Goal: Task Accomplishment & Management: Use online tool/utility

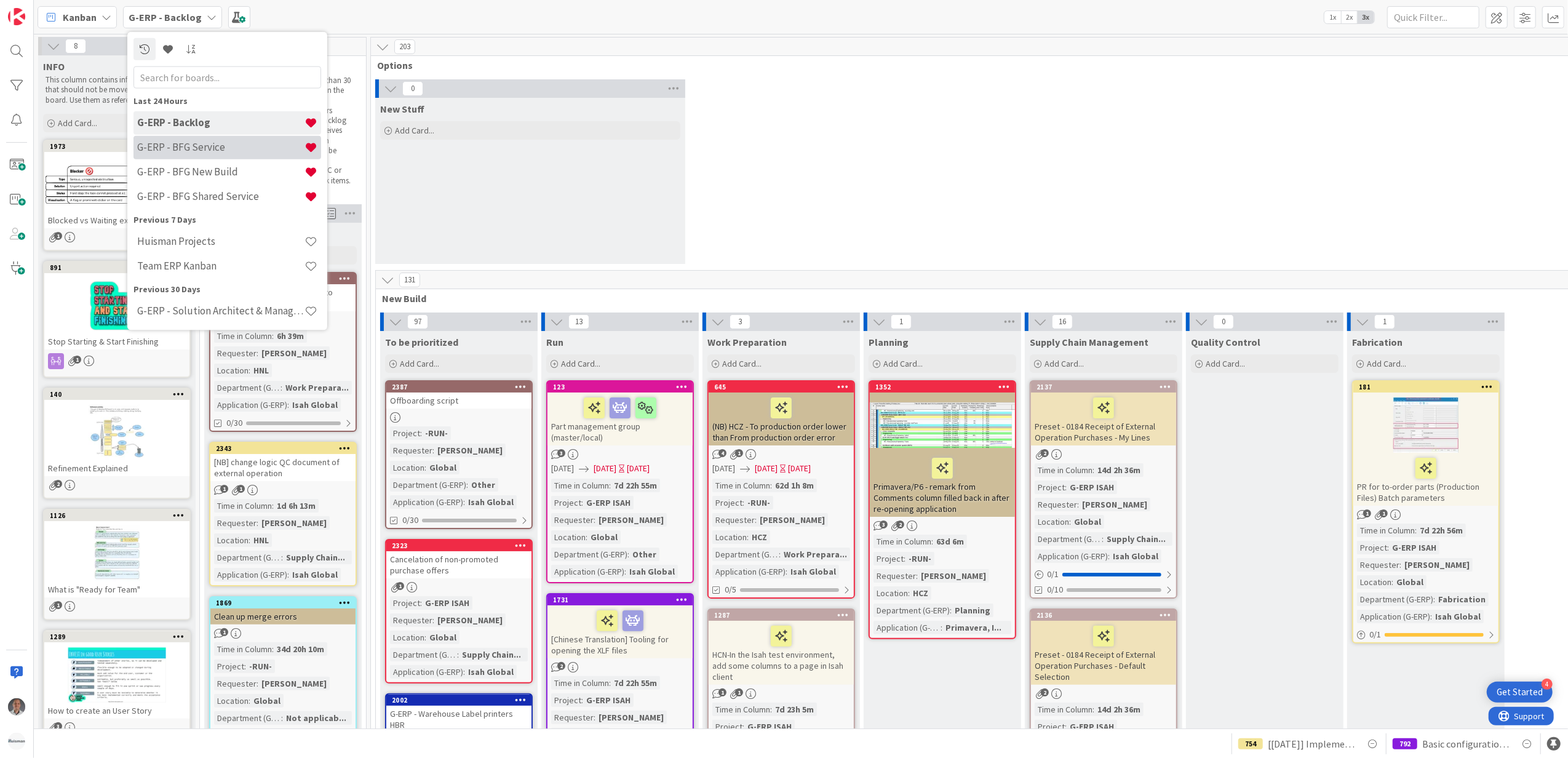
click at [192, 145] on h4 "G-ERP - BFG Service" at bounding box center [221, 147] width 168 height 12
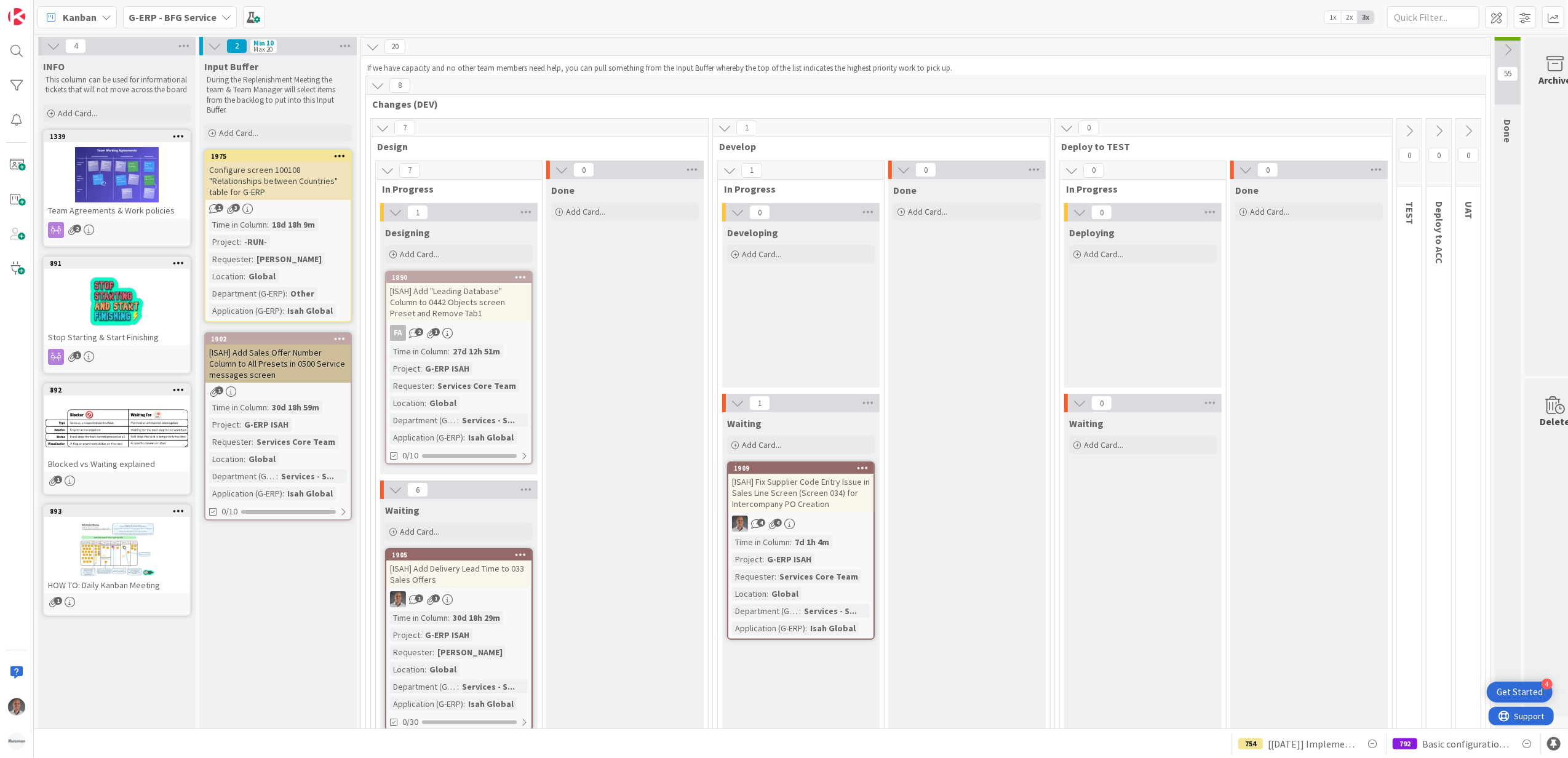
click at [207, 15] on b "G-ERP - BFG Service" at bounding box center [172, 17] width 88 height 12
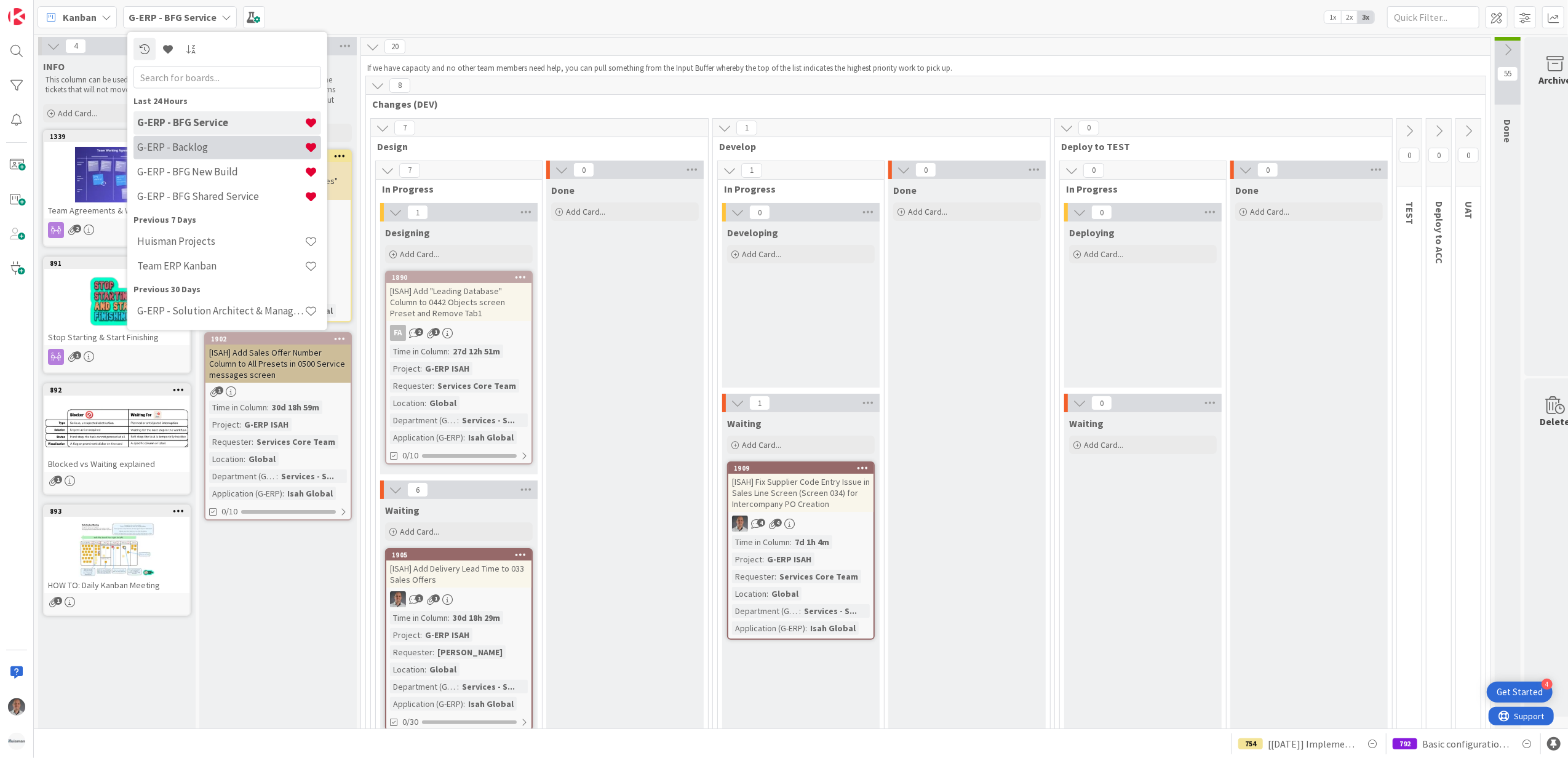
click at [220, 143] on h4 "G-ERP - Backlog" at bounding box center [221, 147] width 168 height 12
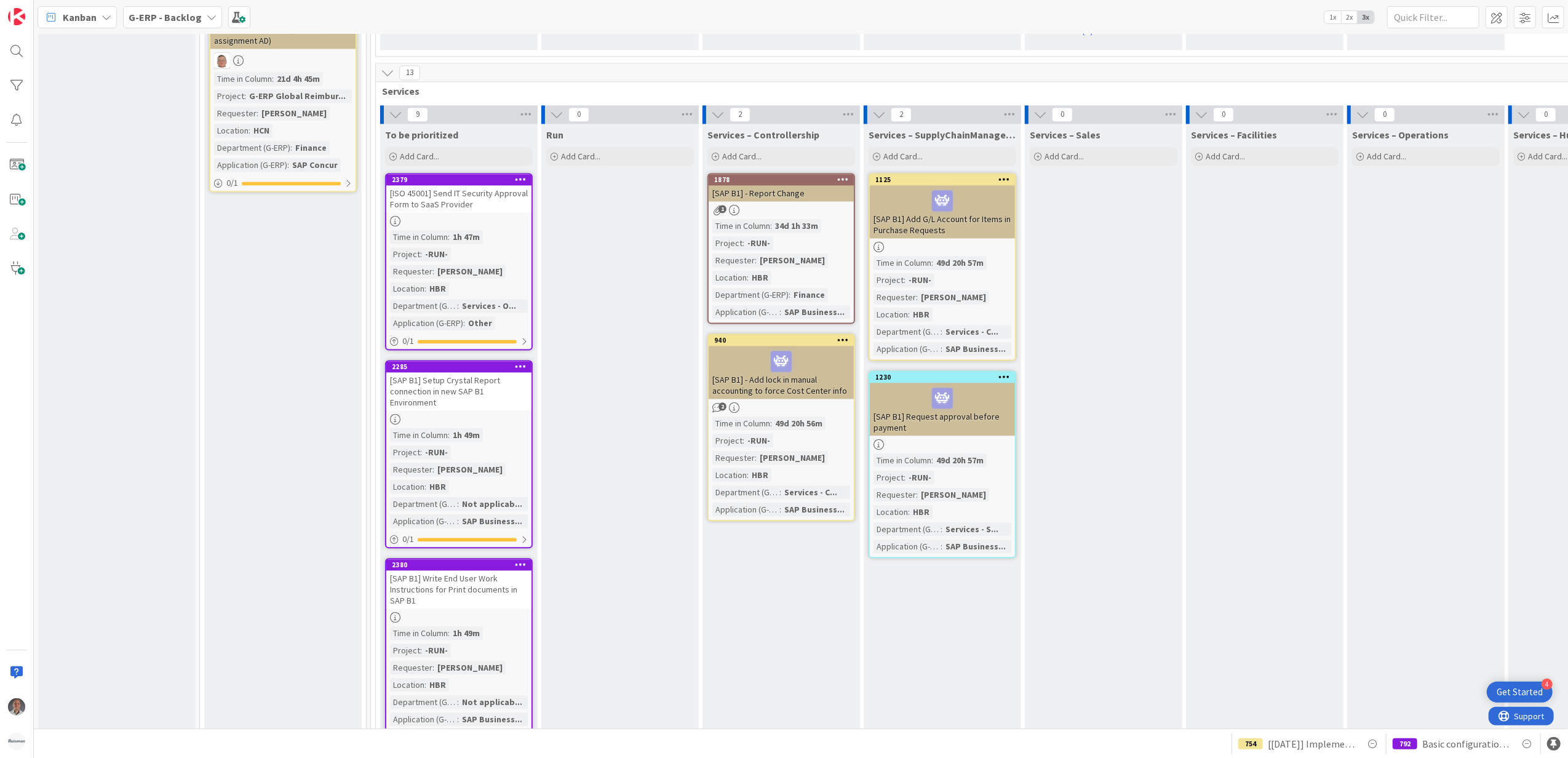
scroll to position [2544, 0]
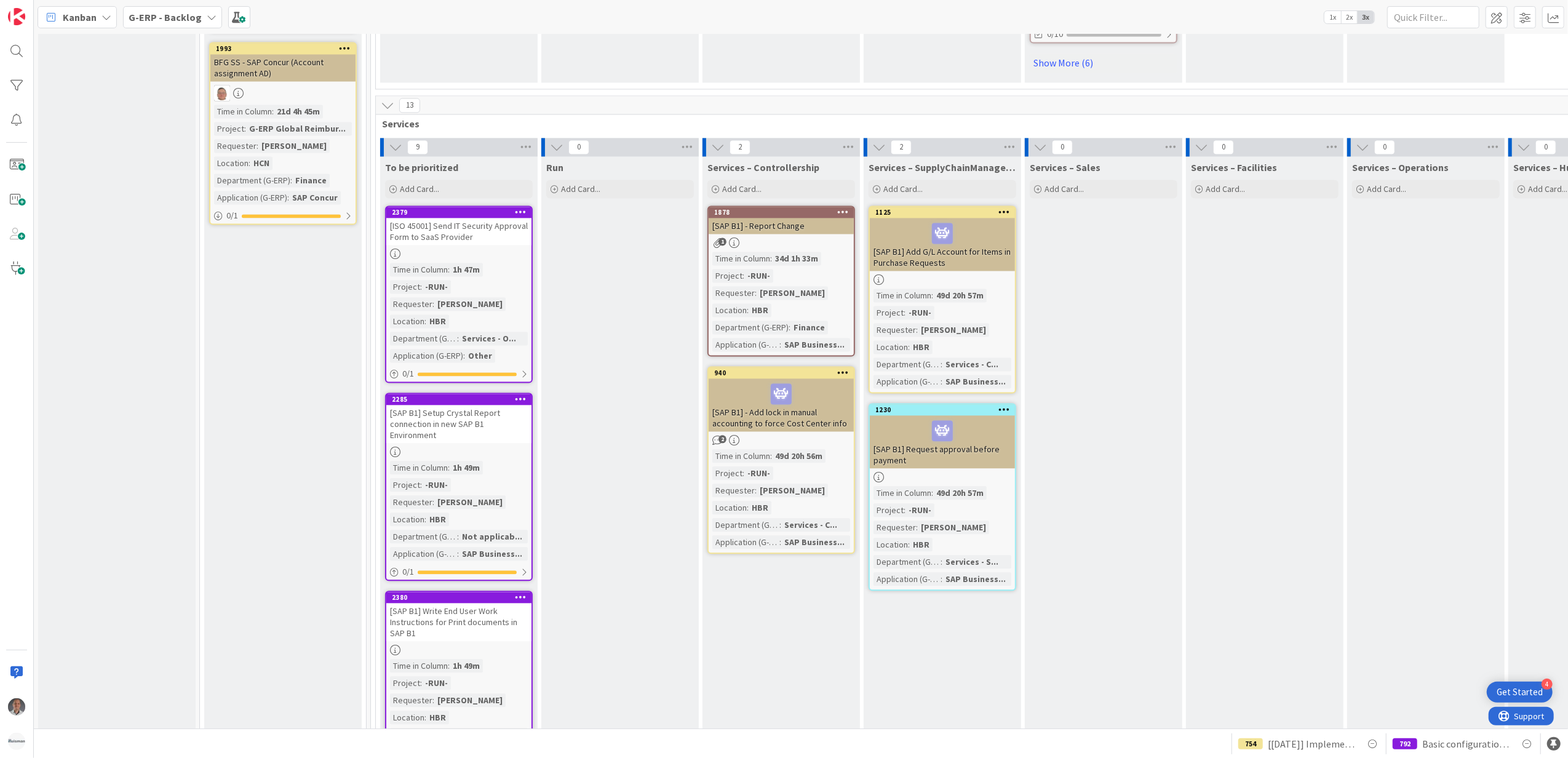
click at [522, 207] on icon at bounding box center [520, 212] width 12 height 9
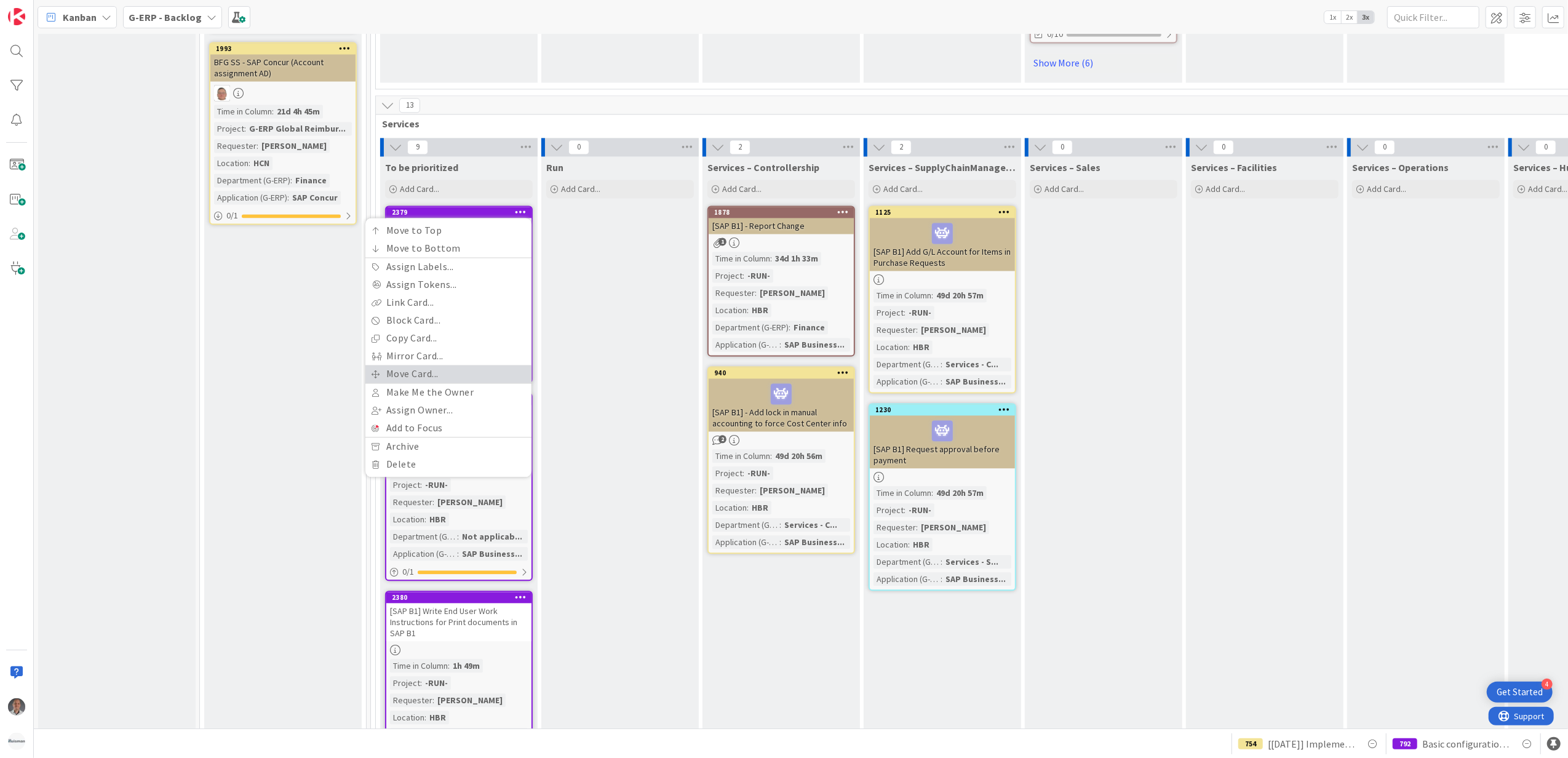
click at [469, 365] on link "Move Card..." at bounding box center [448, 374] width 166 height 18
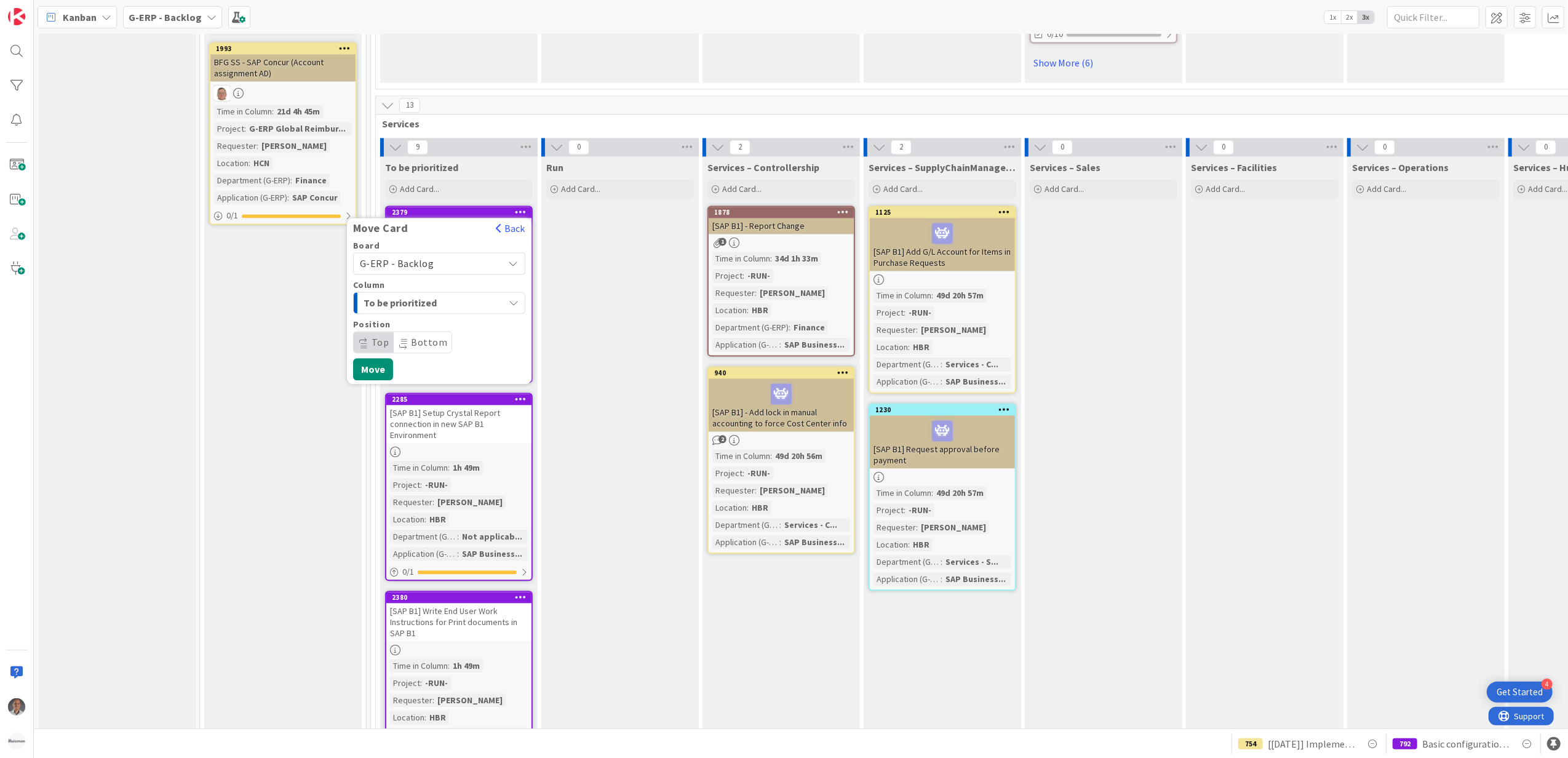
click at [441, 254] on span "G-ERP - Backlog" at bounding box center [428, 262] width 137 height 17
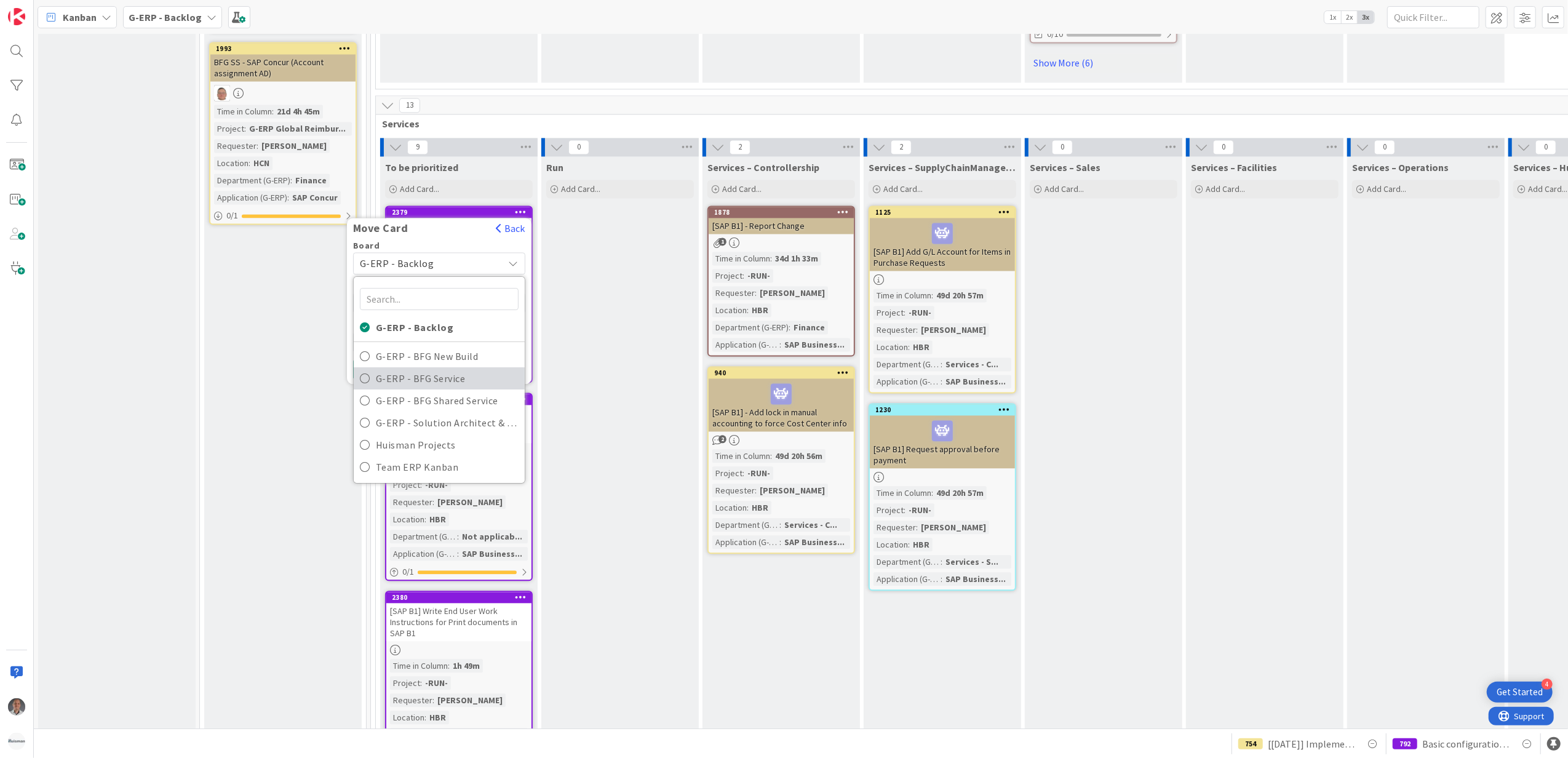
click at [417, 369] on span "G-ERP - BFG Service" at bounding box center [447, 378] width 143 height 19
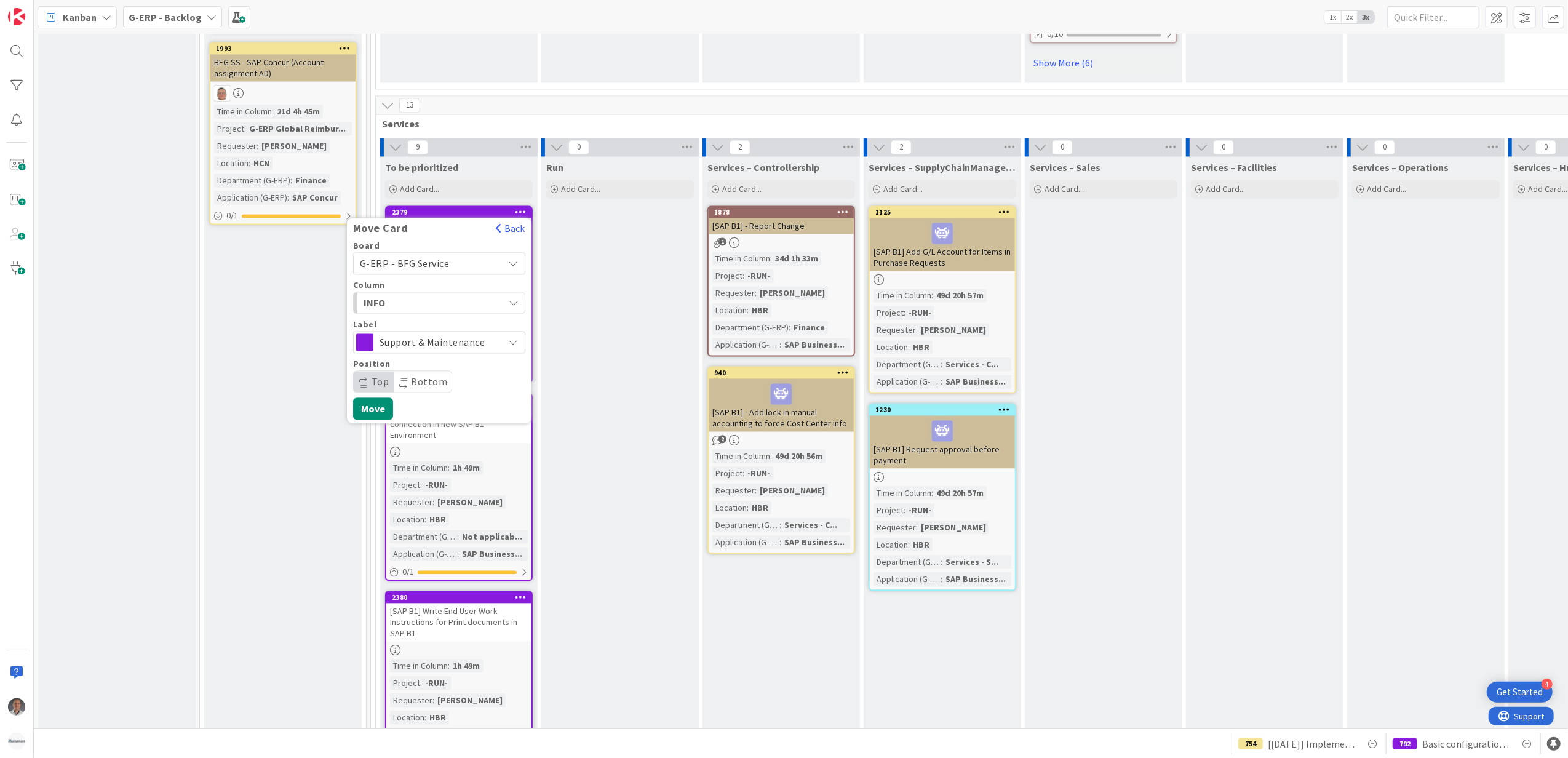
click at [426, 294] on span "INFO" at bounding box center [410, 302] width 92 height 16
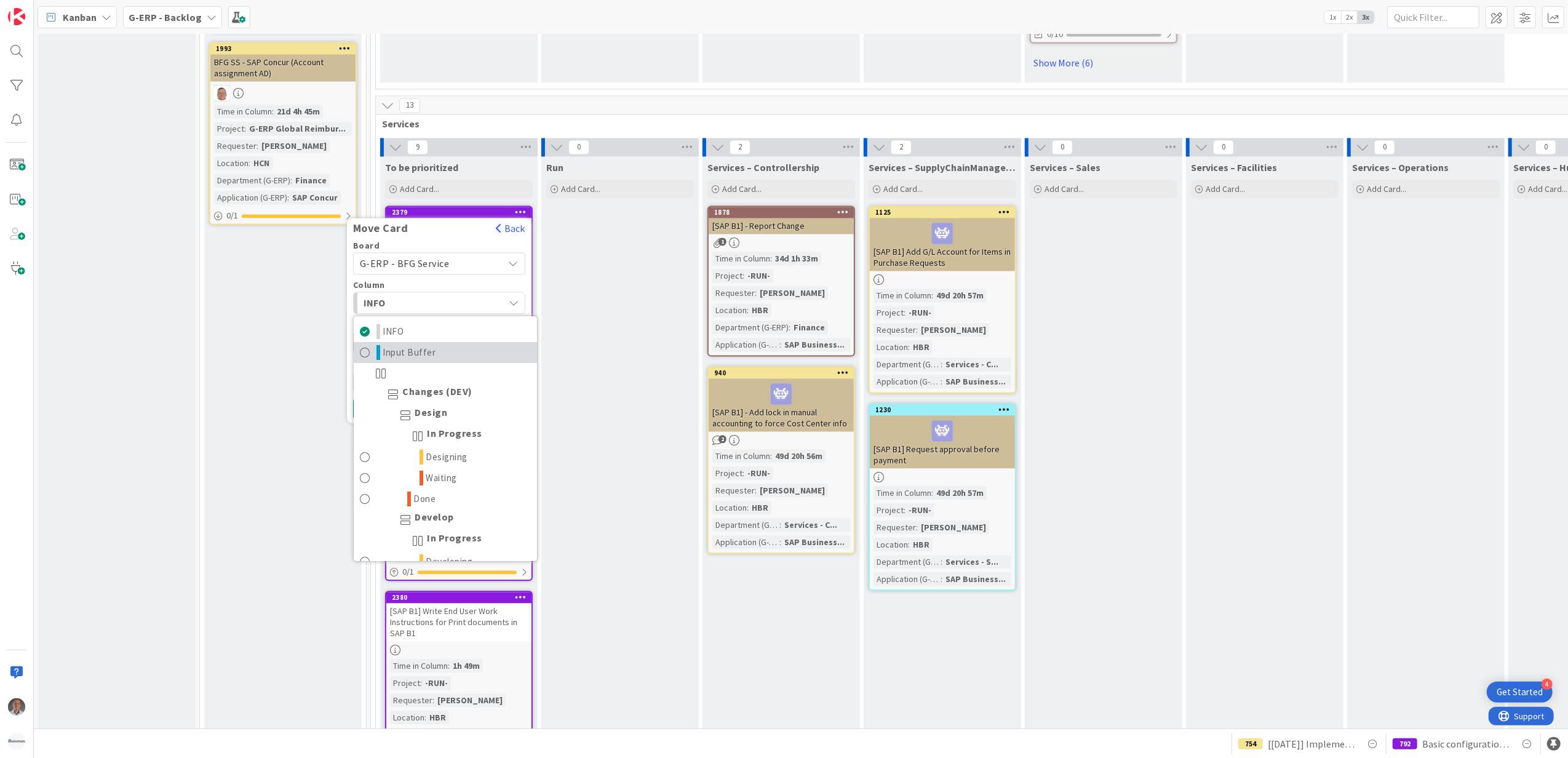
click at [429, 345] on span "Input Buffer" at bounding box center [410, 352] width 53 height 15
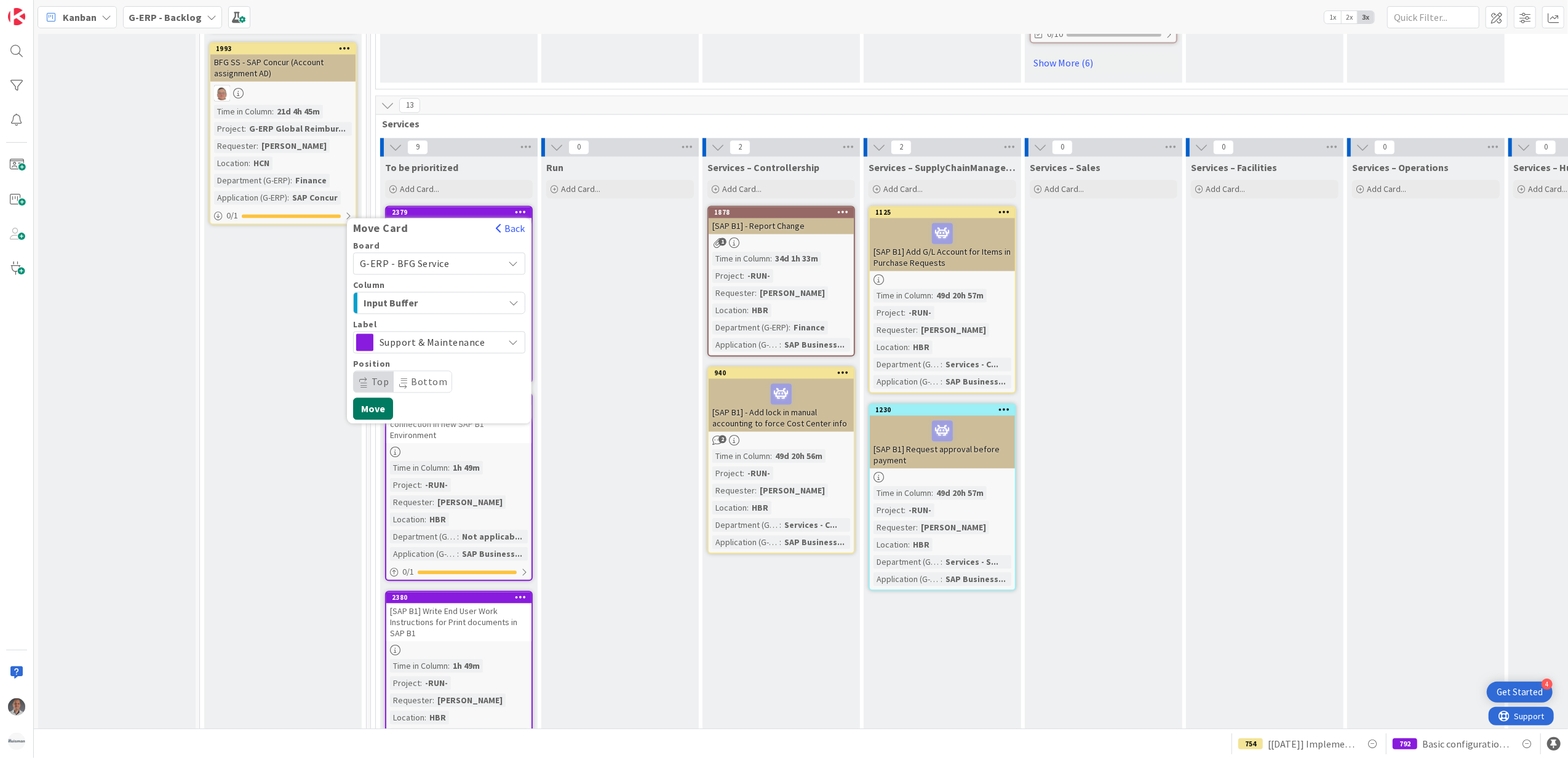
click at [386, 397] on button "Move" at bounding box center [372, 408] width 40 height 22
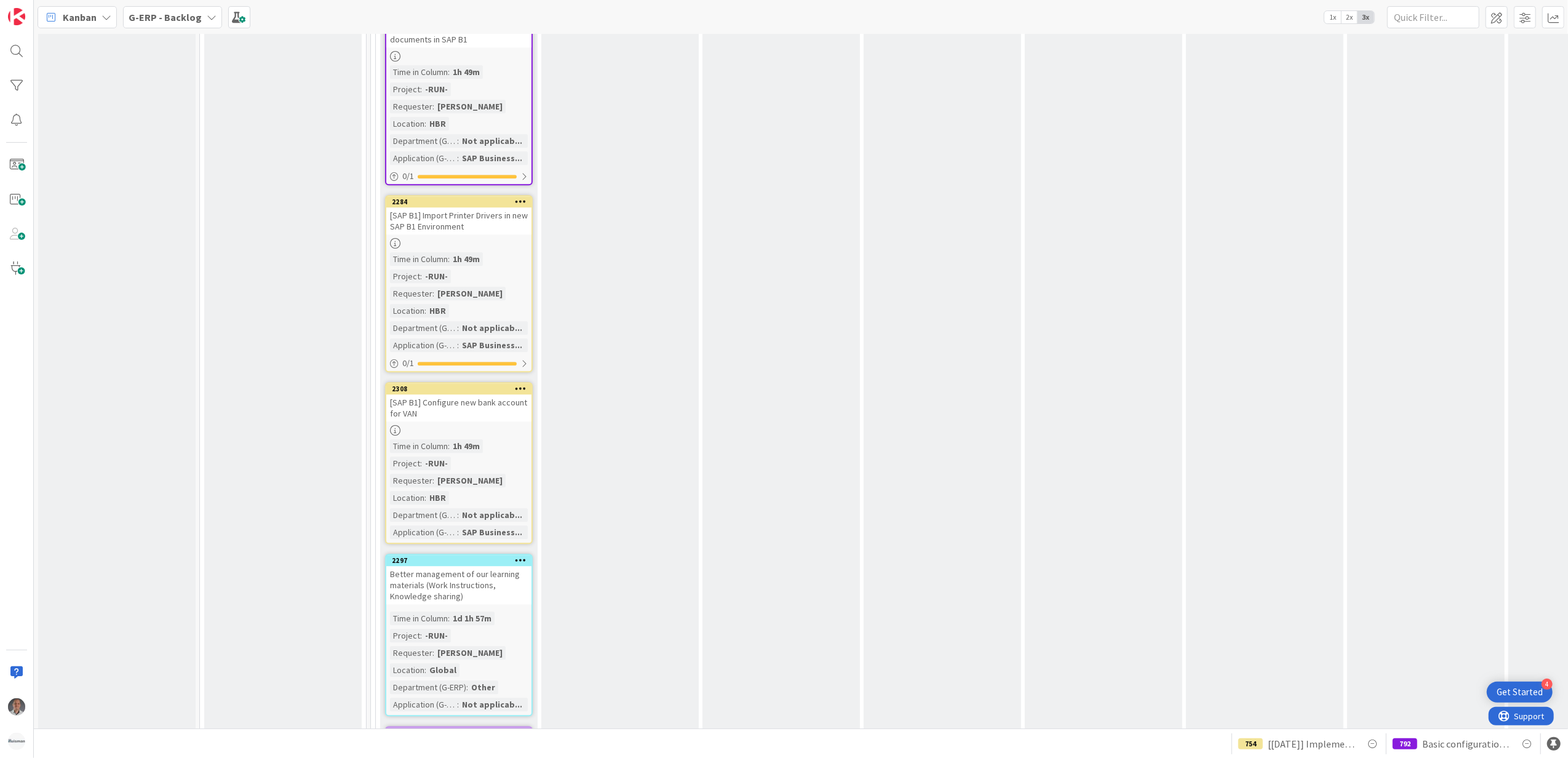
scroll to position [3117, 0]
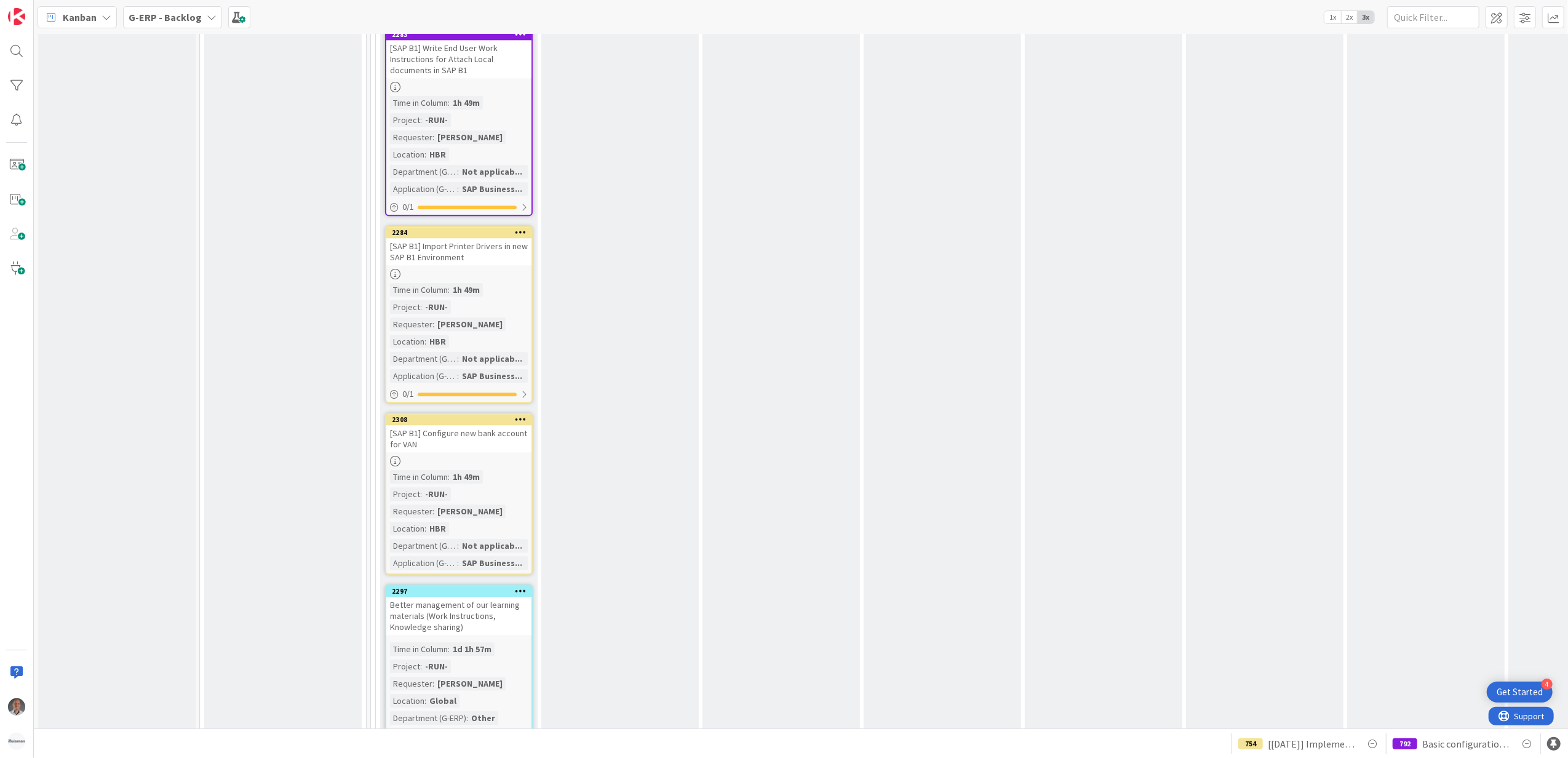
click at [522, 415] on icon at bounding box center [520, 419] width 12 height 9
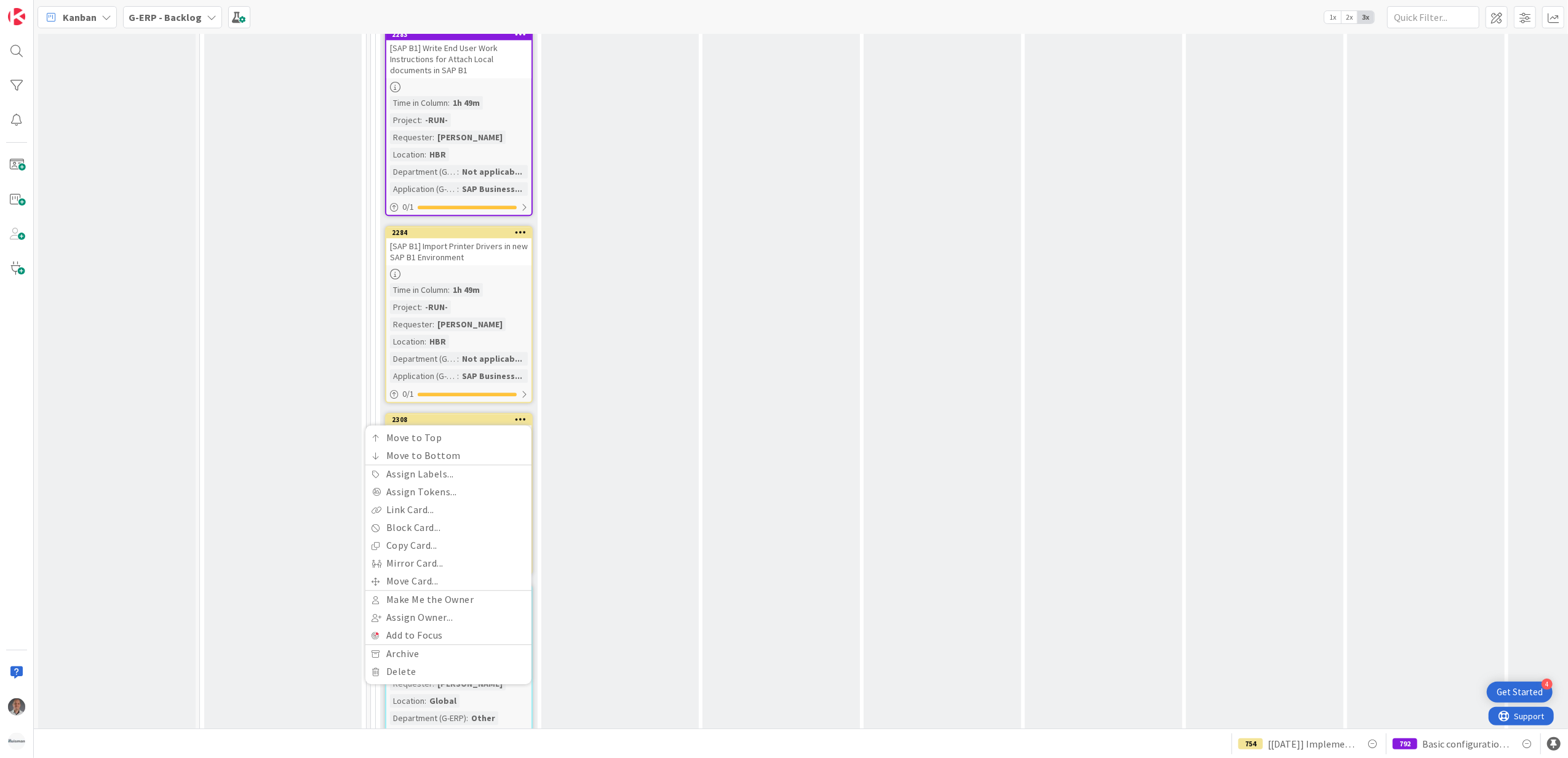
click at [586, 374] on div "Run Add Card..." at bounding box center [620, 357] width 158 height 1550
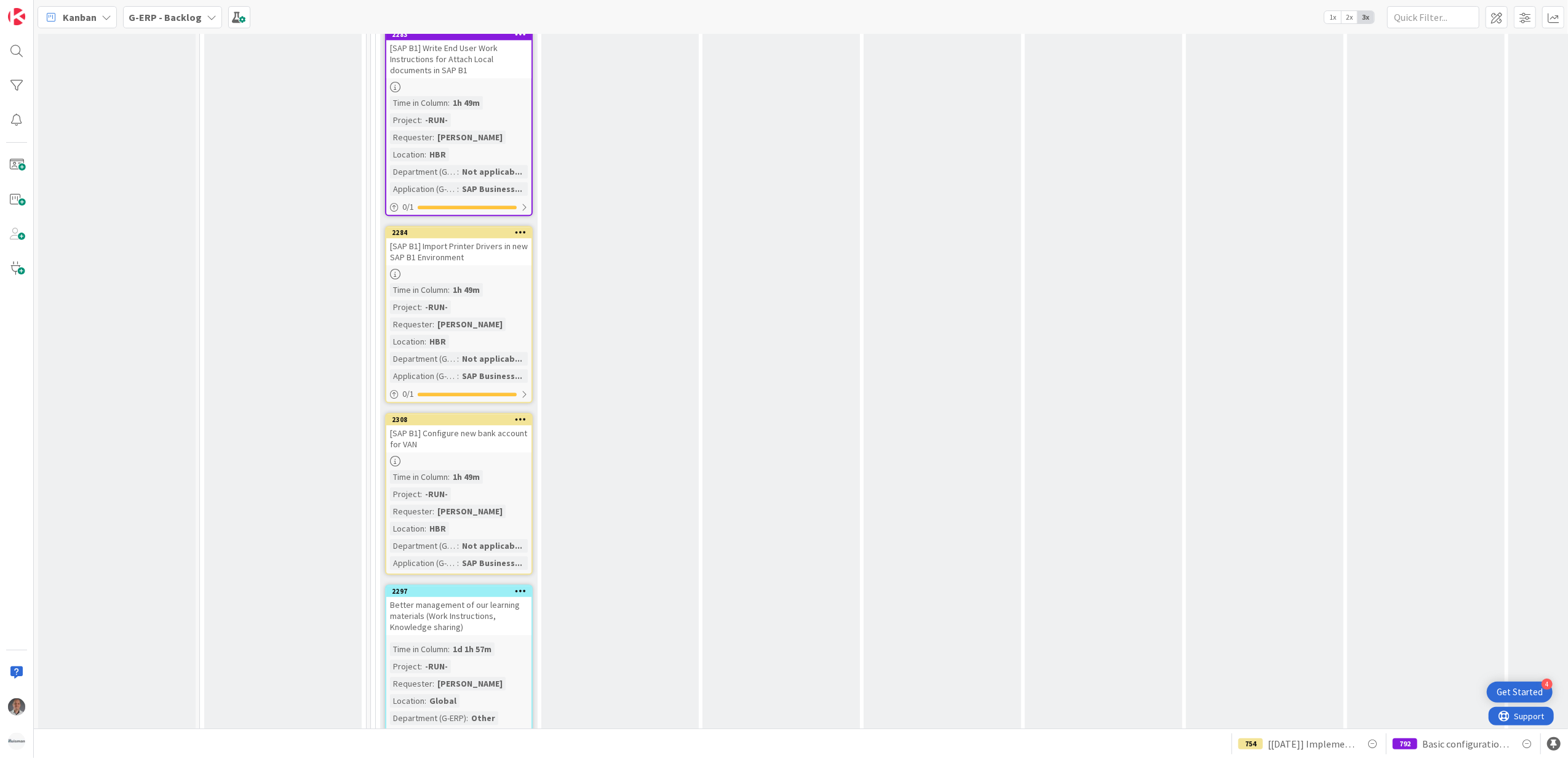
click at [493, 426] on div "[SAP B1] Configure new bank account for VAN" at bounding box center [459, 439] width 145 height 27
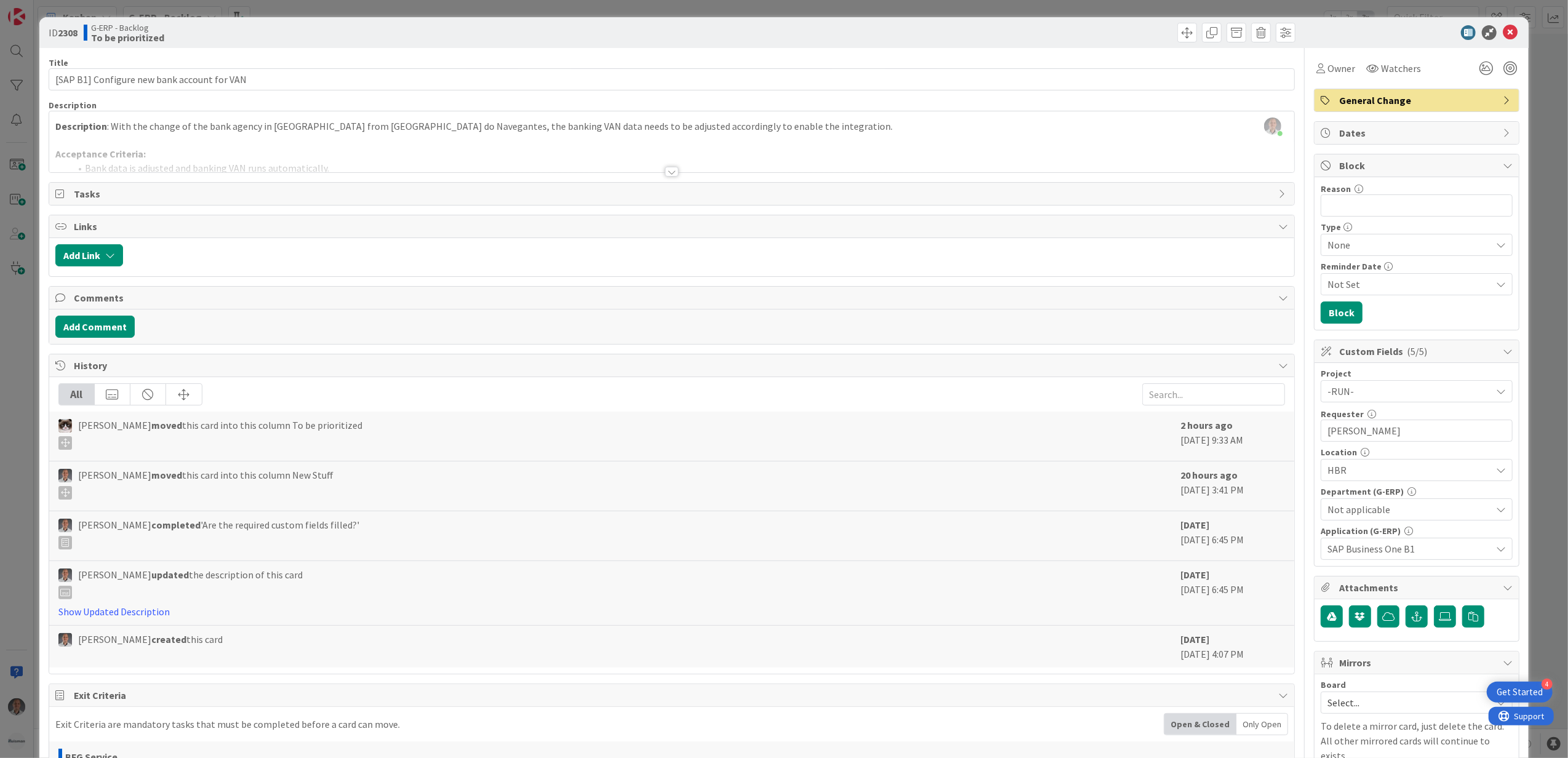
drag, startPoint x: 659, startPoint y: 168, endPoint x: 659, endPoint y: 180, distance: 12.0
click at [665, 170] on div at bounding box center [671, 171] width 13 height 10
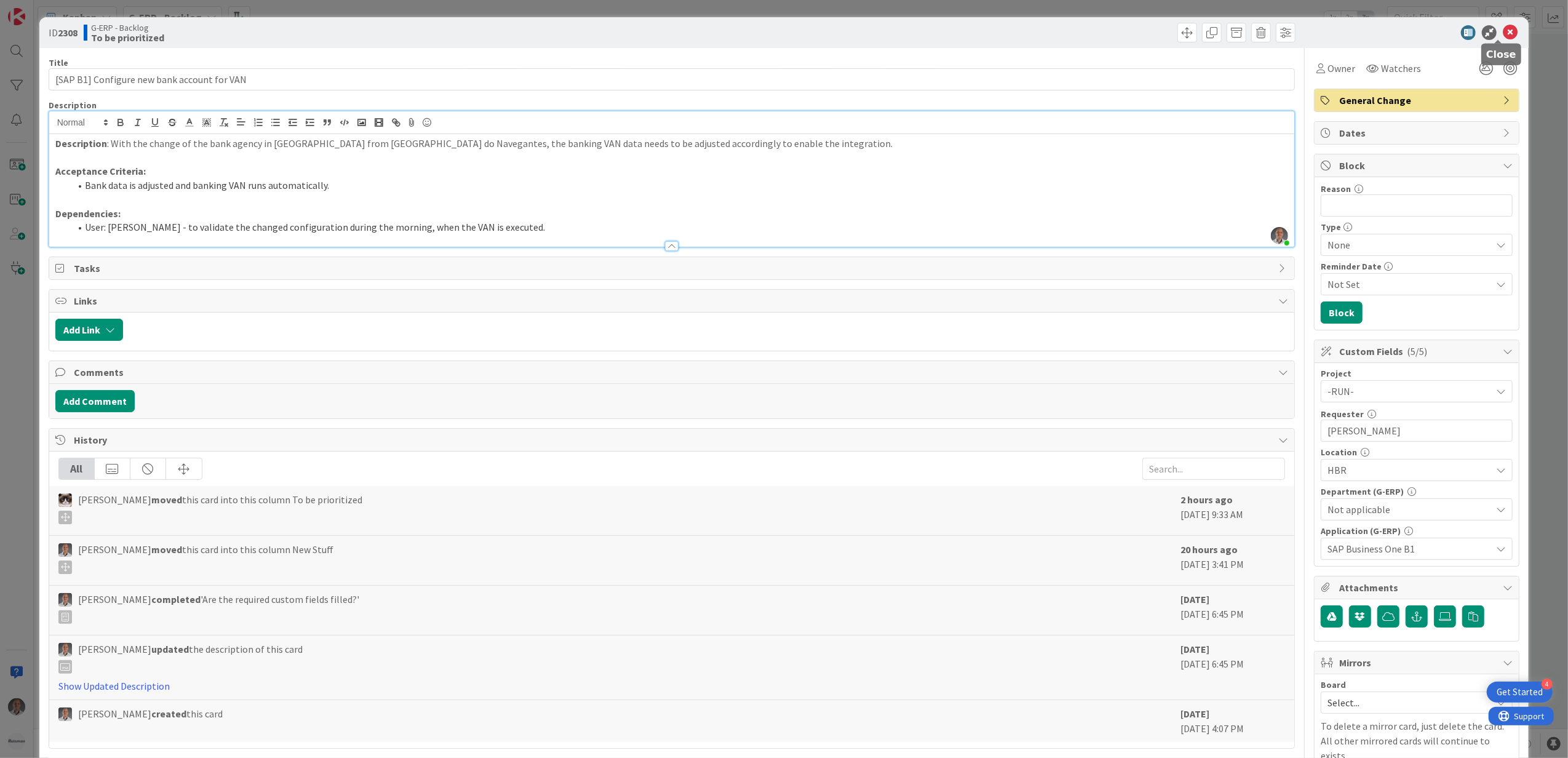
drag, startPoint x: 1497, startPoint y: 35, endPoint x: 641, endPoint y: 375, distance: 921.1
click at [1503, 35] on icon at bounding box center [1510, 32] width 15 height 15
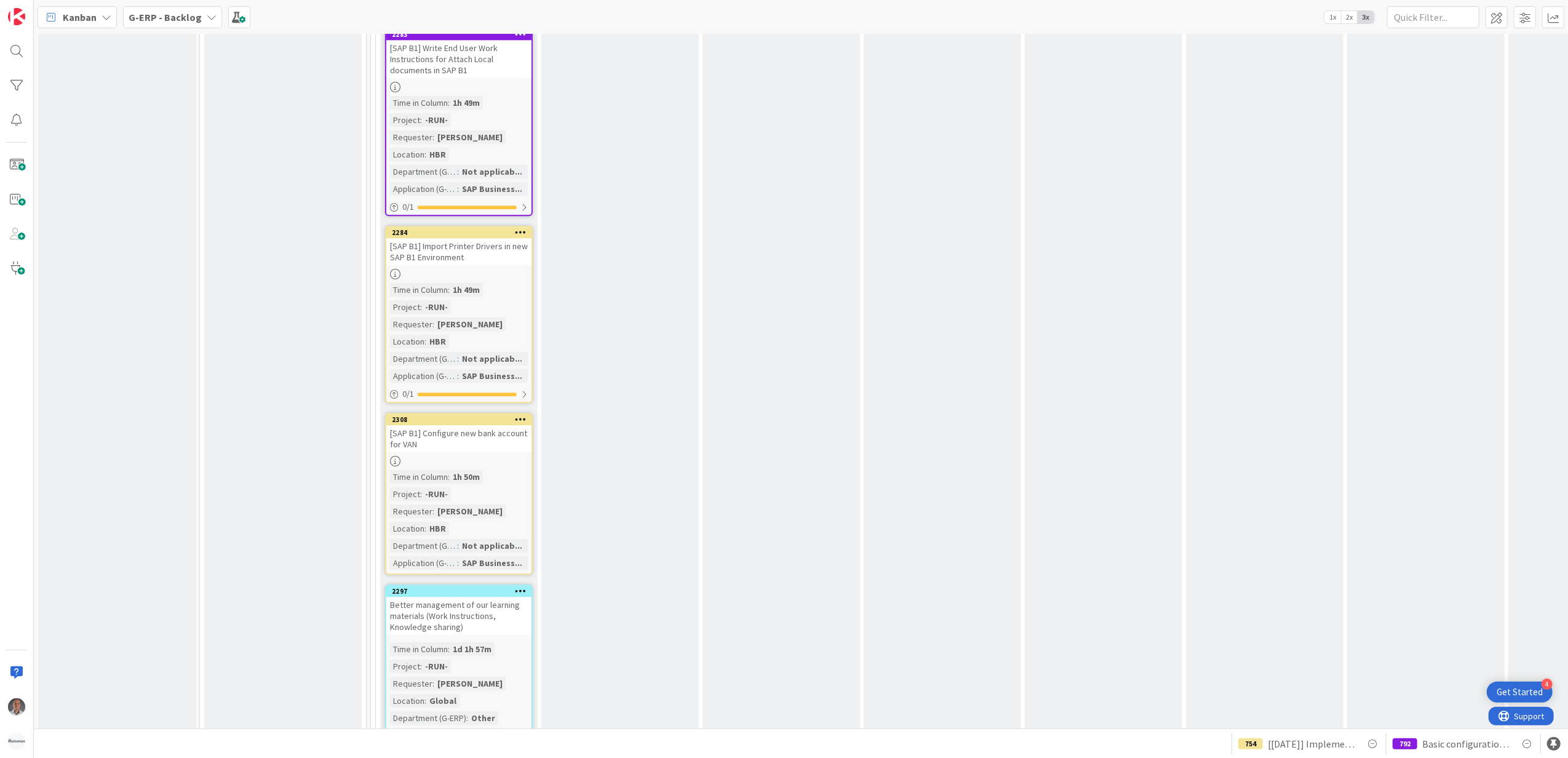
click at [520, 415] on icon at bounding box center [520, 419] width 12 height 9
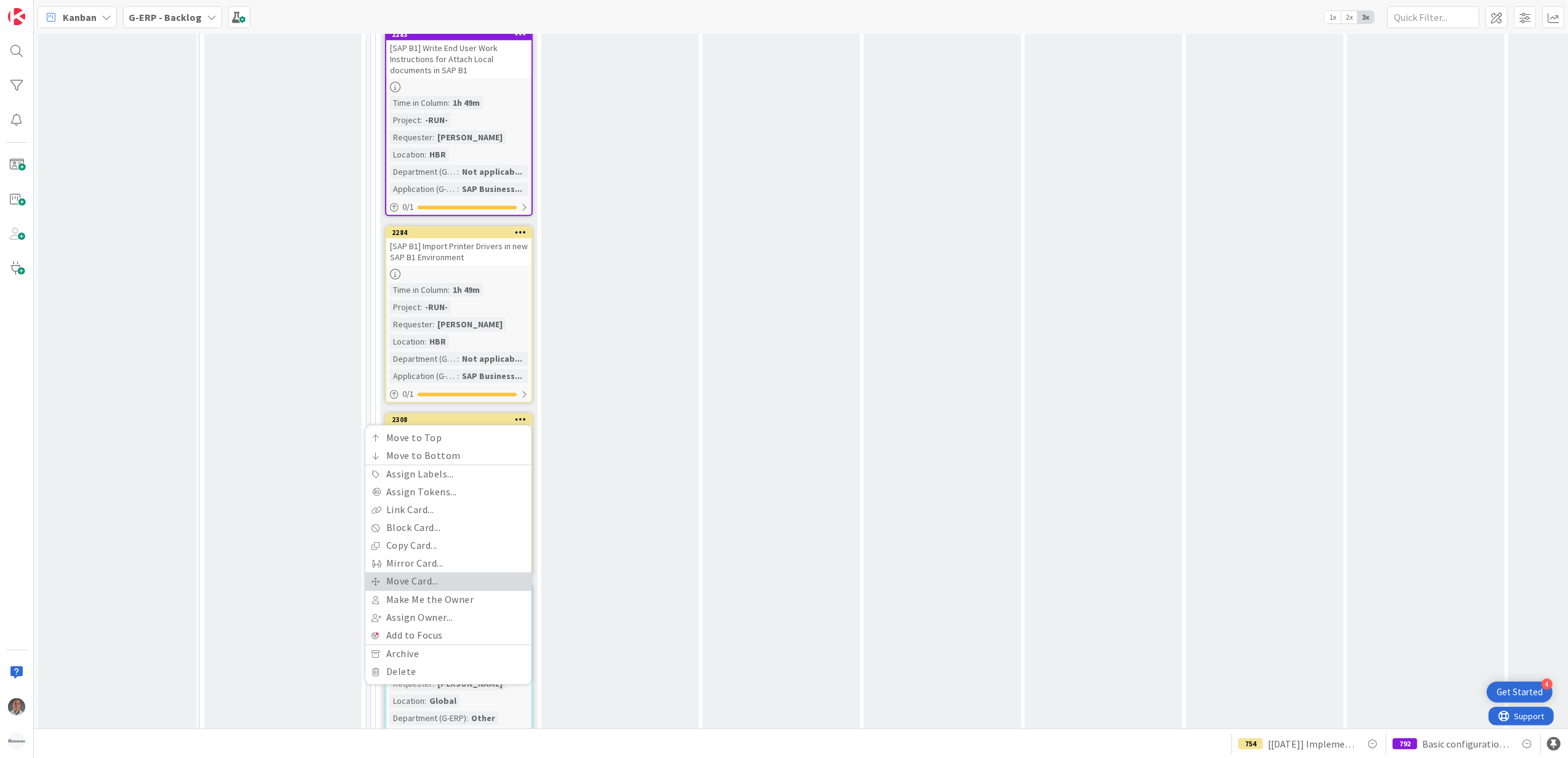
click at [446, 573] on link "Move Card..." at bounding box center [448, 582] width 166 height 18
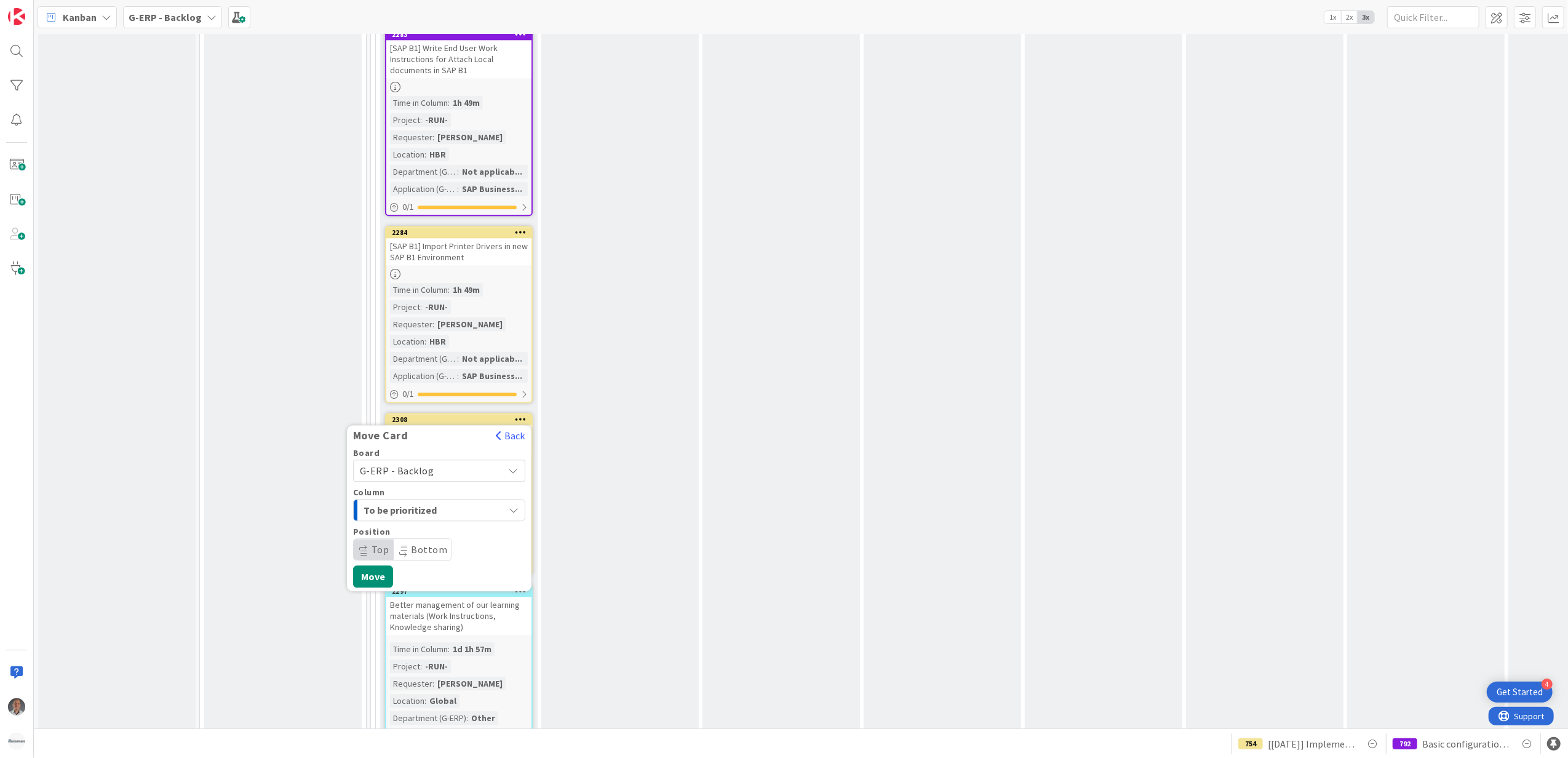
click at [432, 459] on div "G-ERP - Backlog" at bounding box center [439, 470] width 172 height 22
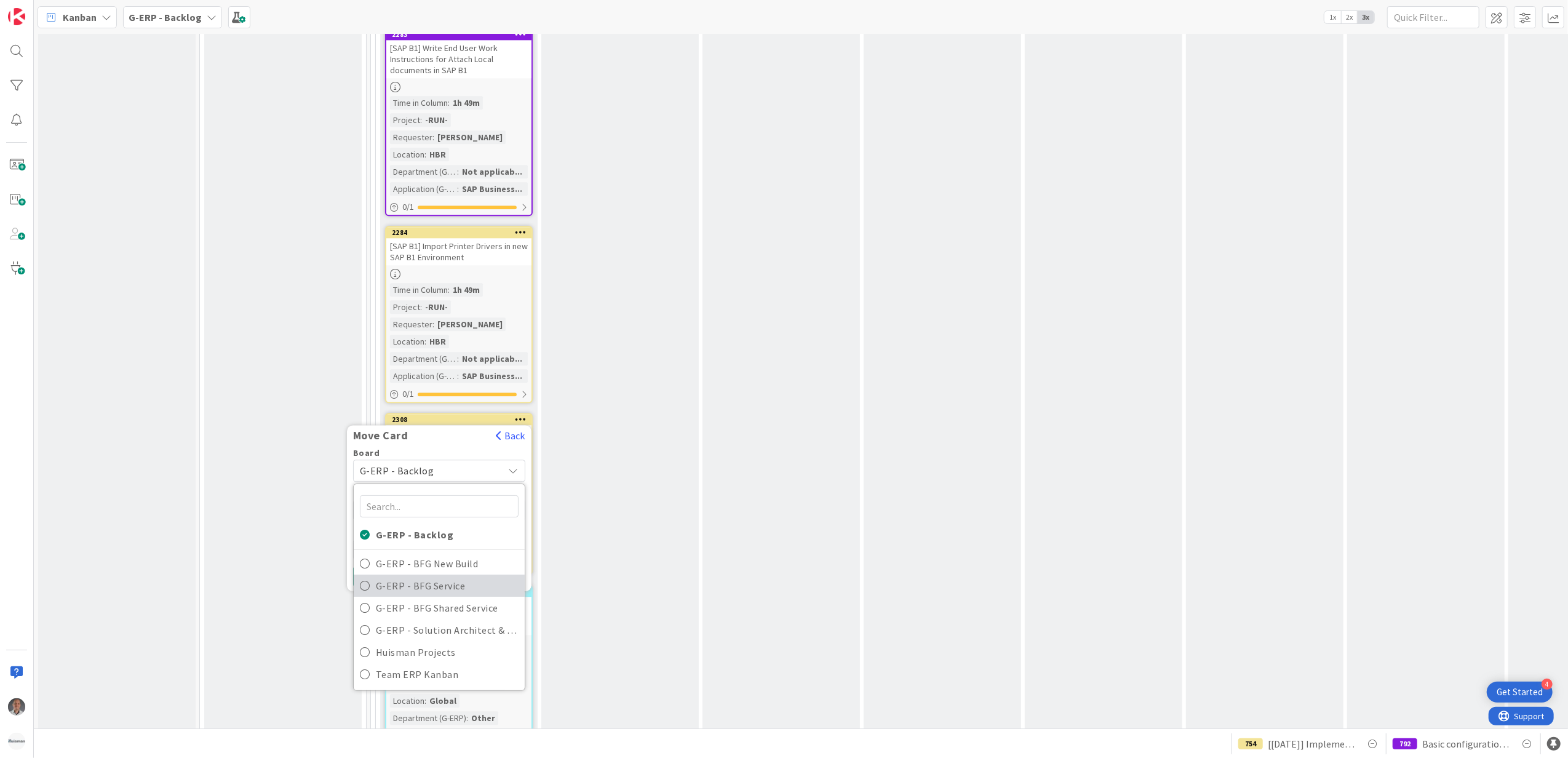
click at [426, 576] on span "G-ERP - BFG Service" at bounding box center [447, 585] width 143 height 19
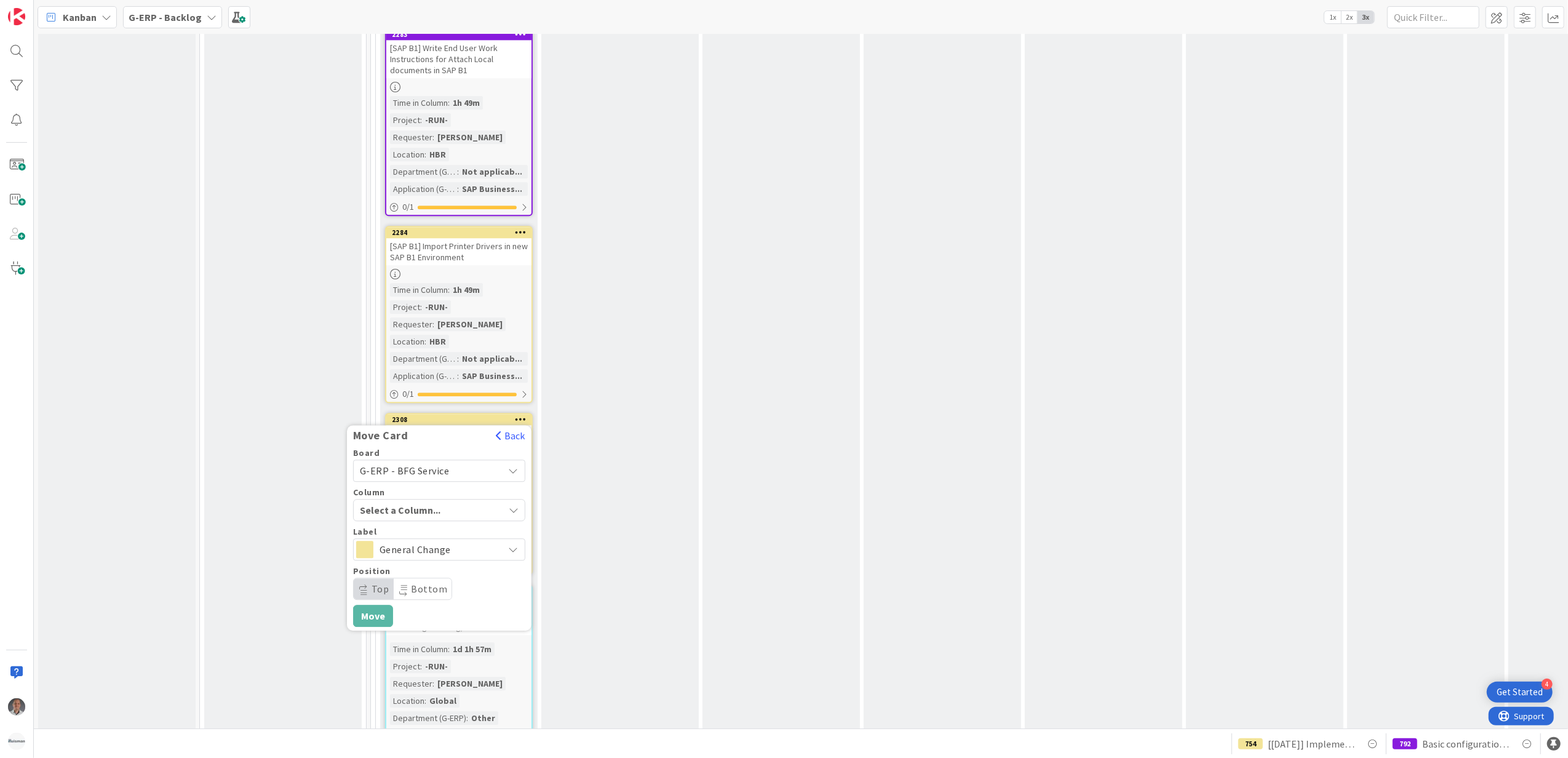
click at [425, 541] on span "General Change" at bounding box center [438, 549] width 118 height 17
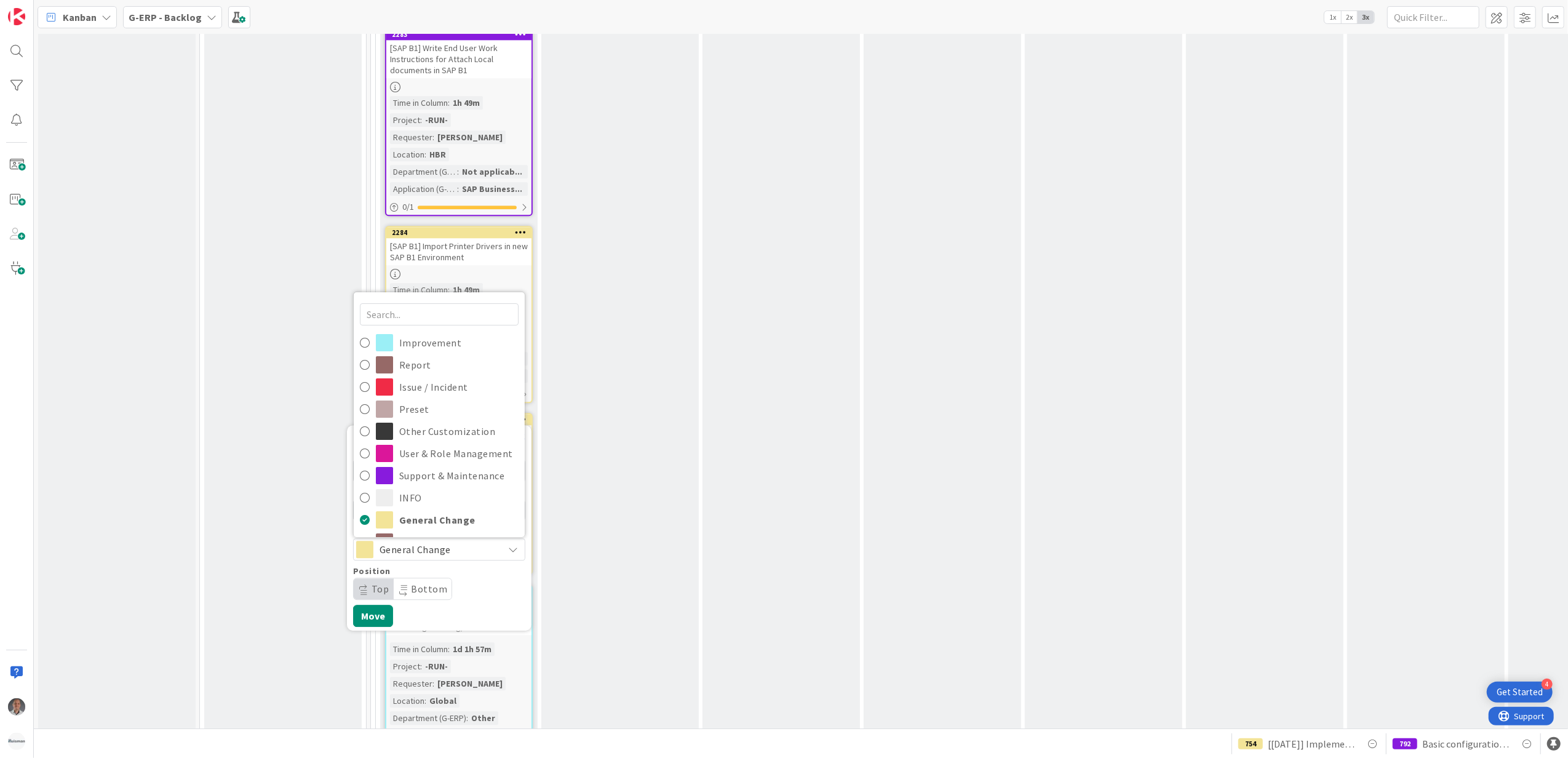
click at [425, 541] on span "General Change" at bounding box center [438, 549] width 118 height 17
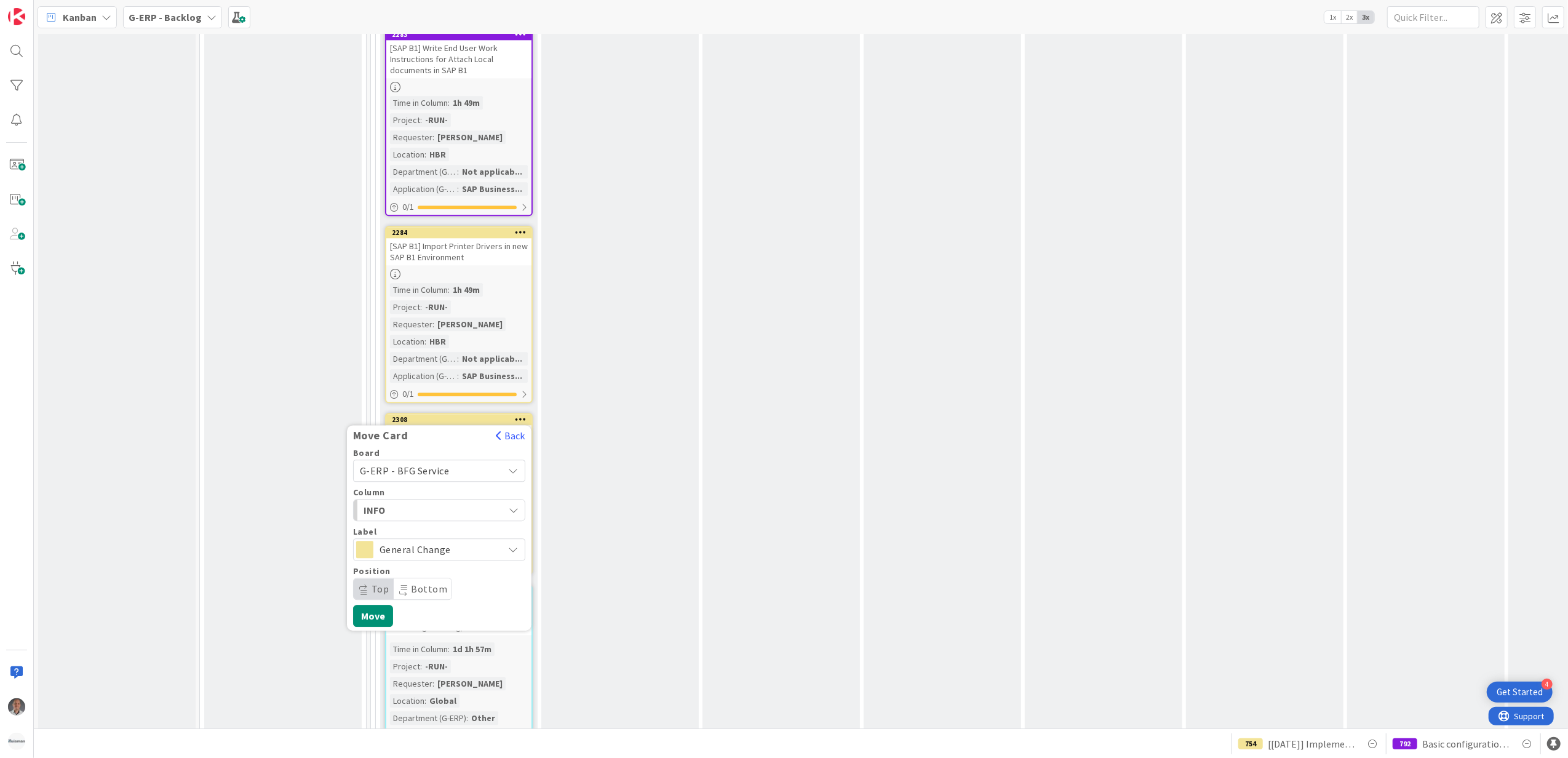
click at [436, 502] on span "INFO" at bounding box center [410, 510] width 92 height 16
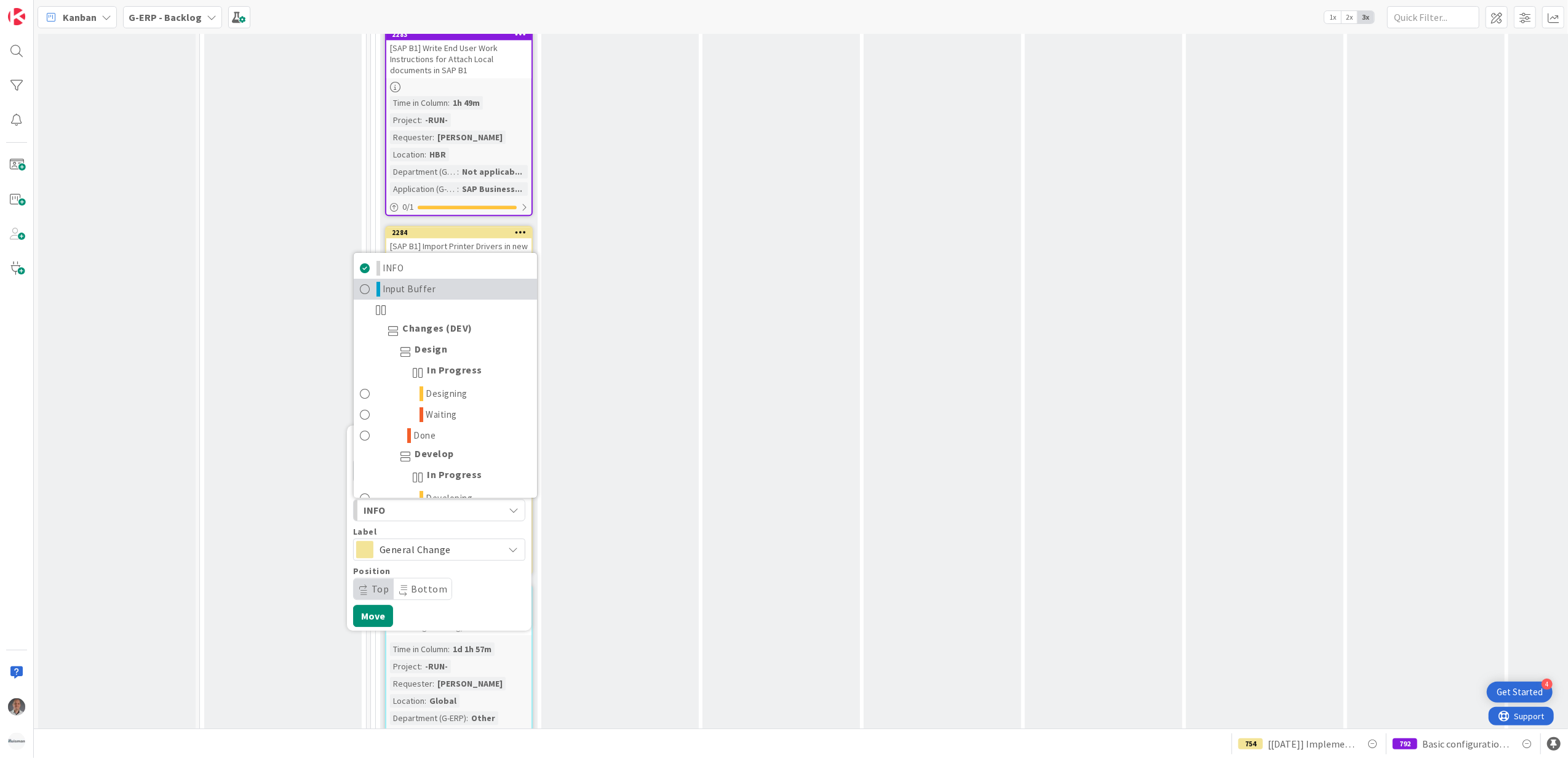
click at [424, 282] on span "Input Buffer" at bounding box center [410, 289] width 53 height 15
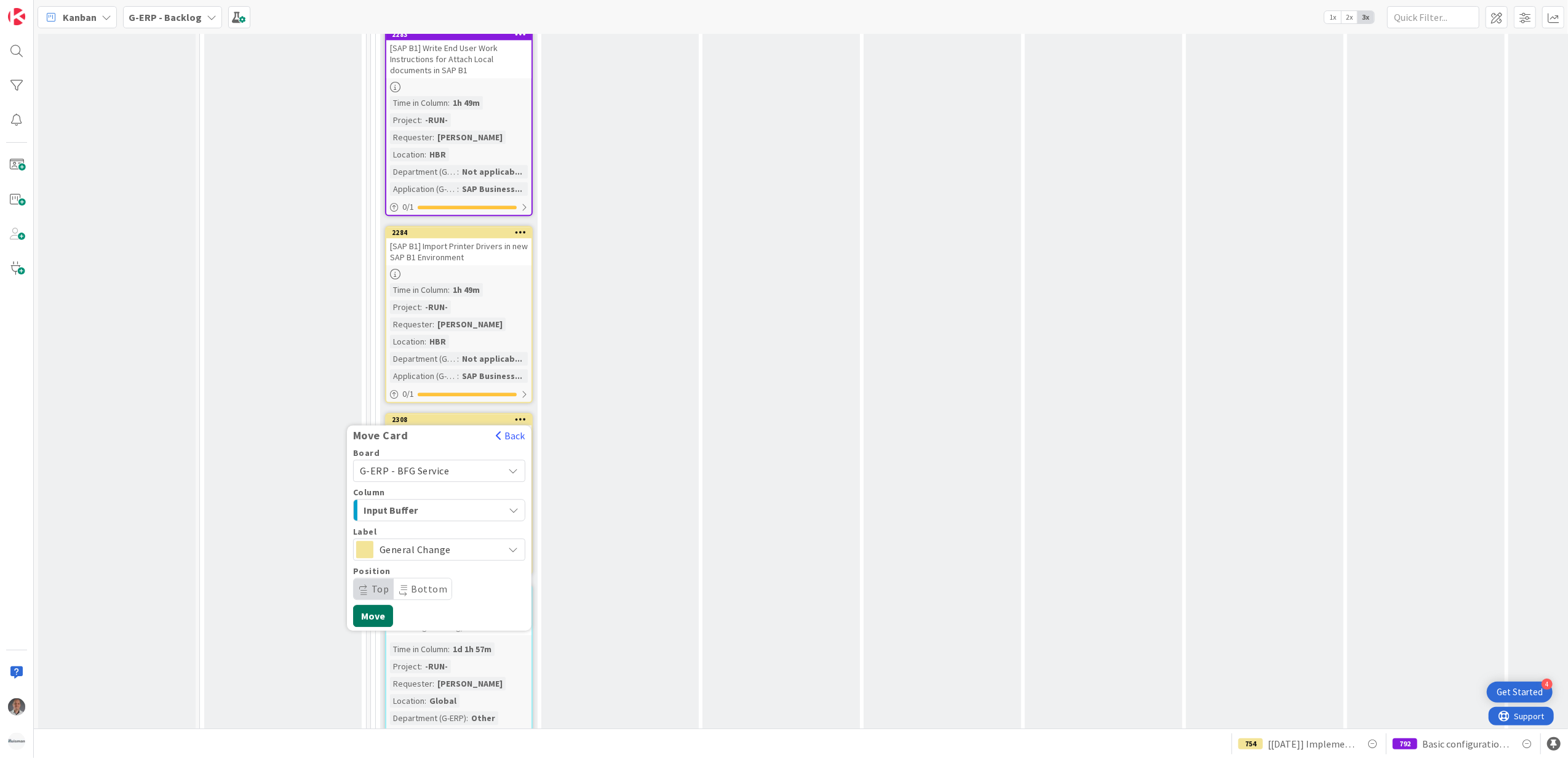
click at [364, 605] on button "Move" at bounding box center [372, 615] width 40 height 22
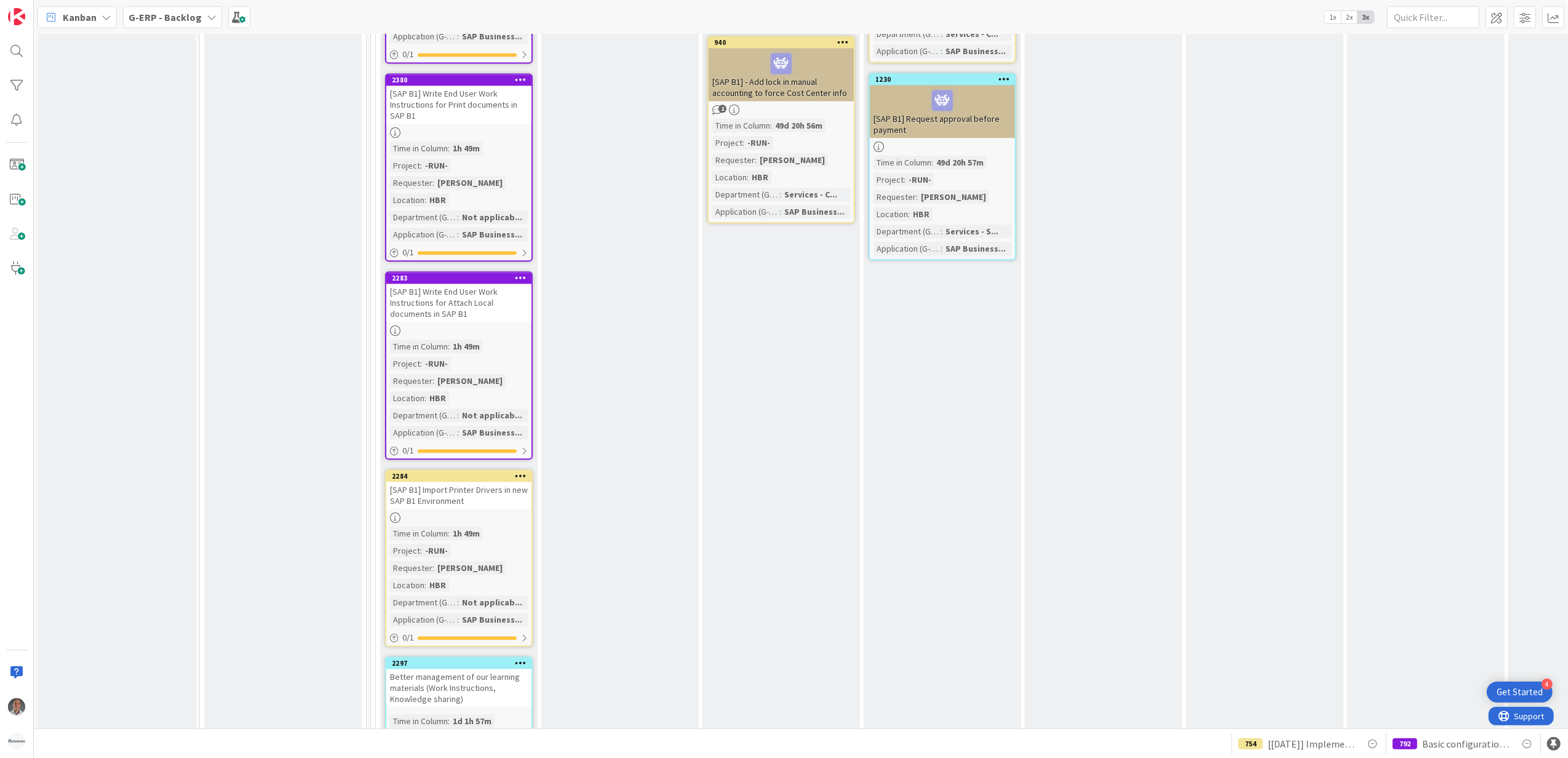
scroll to position [2872, 0]
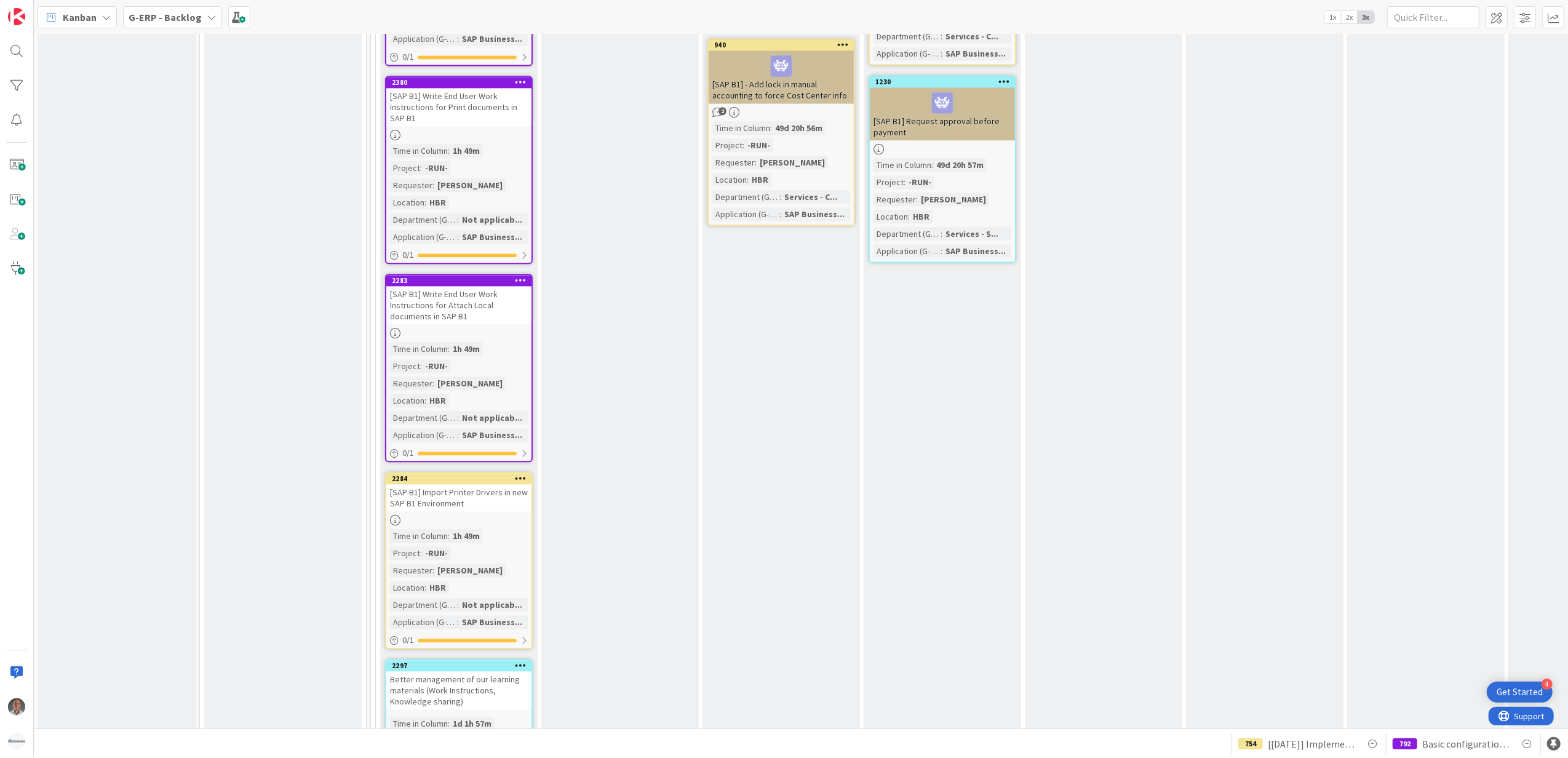
click at [520, 473] on icon at bounding box center [520, 478] width 12 height 9
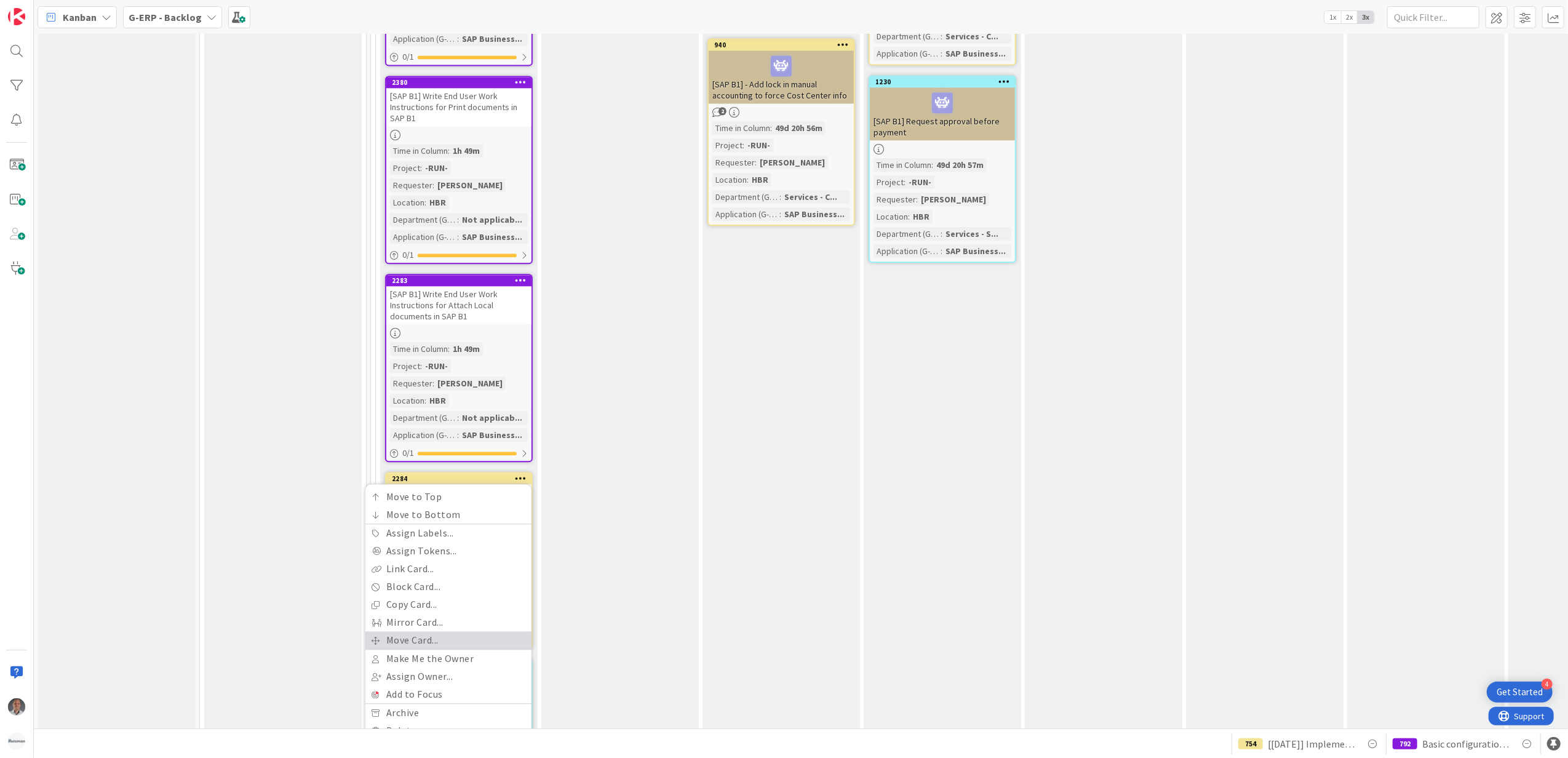
click at [424, 631] on link "Move Card..." at bounding box center [448, 640] width 166 height 18
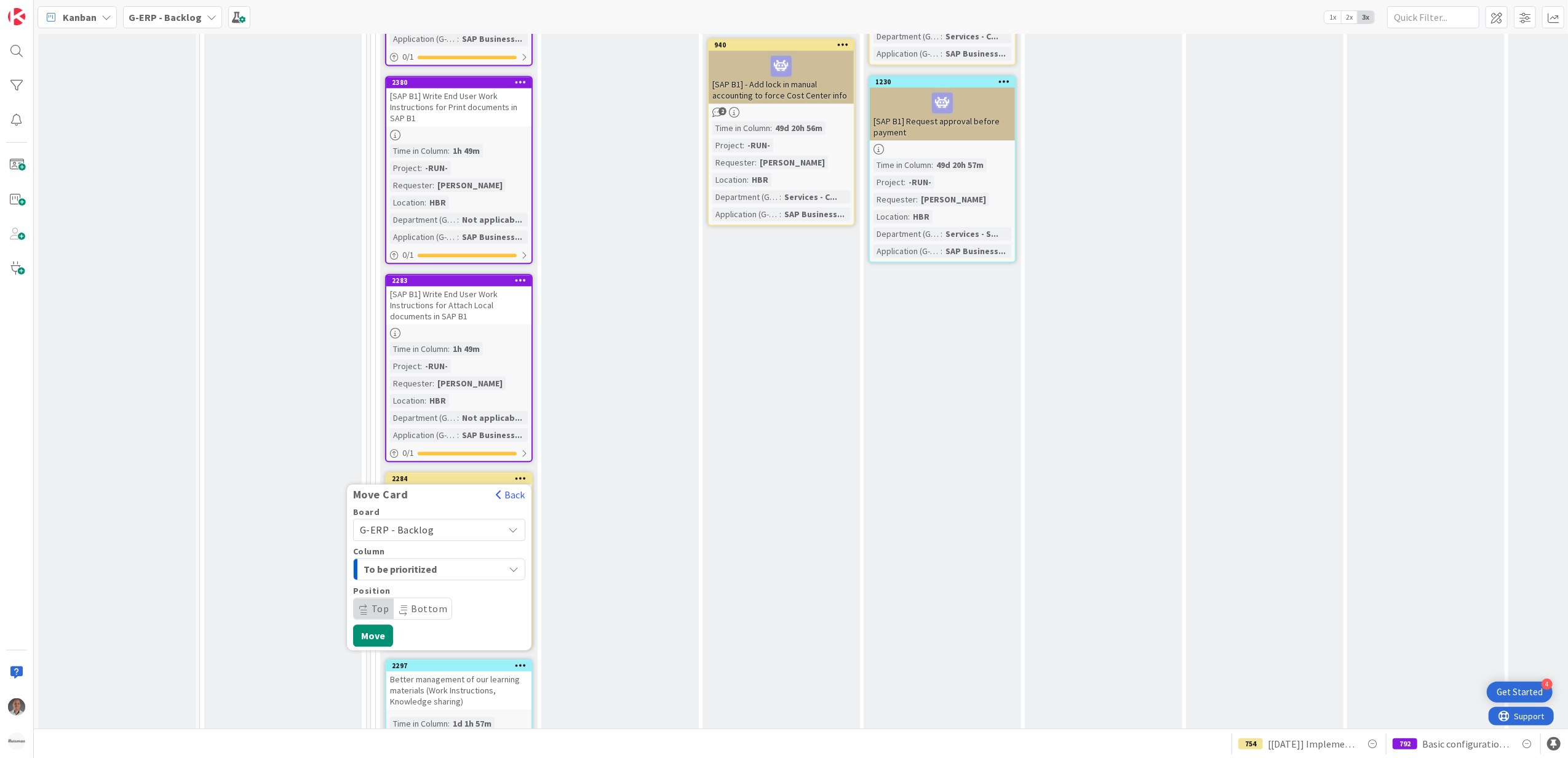
click at [437, 521] on span "G-ERP - Backlog" at bounding box center [428, 529] width 137 height 17
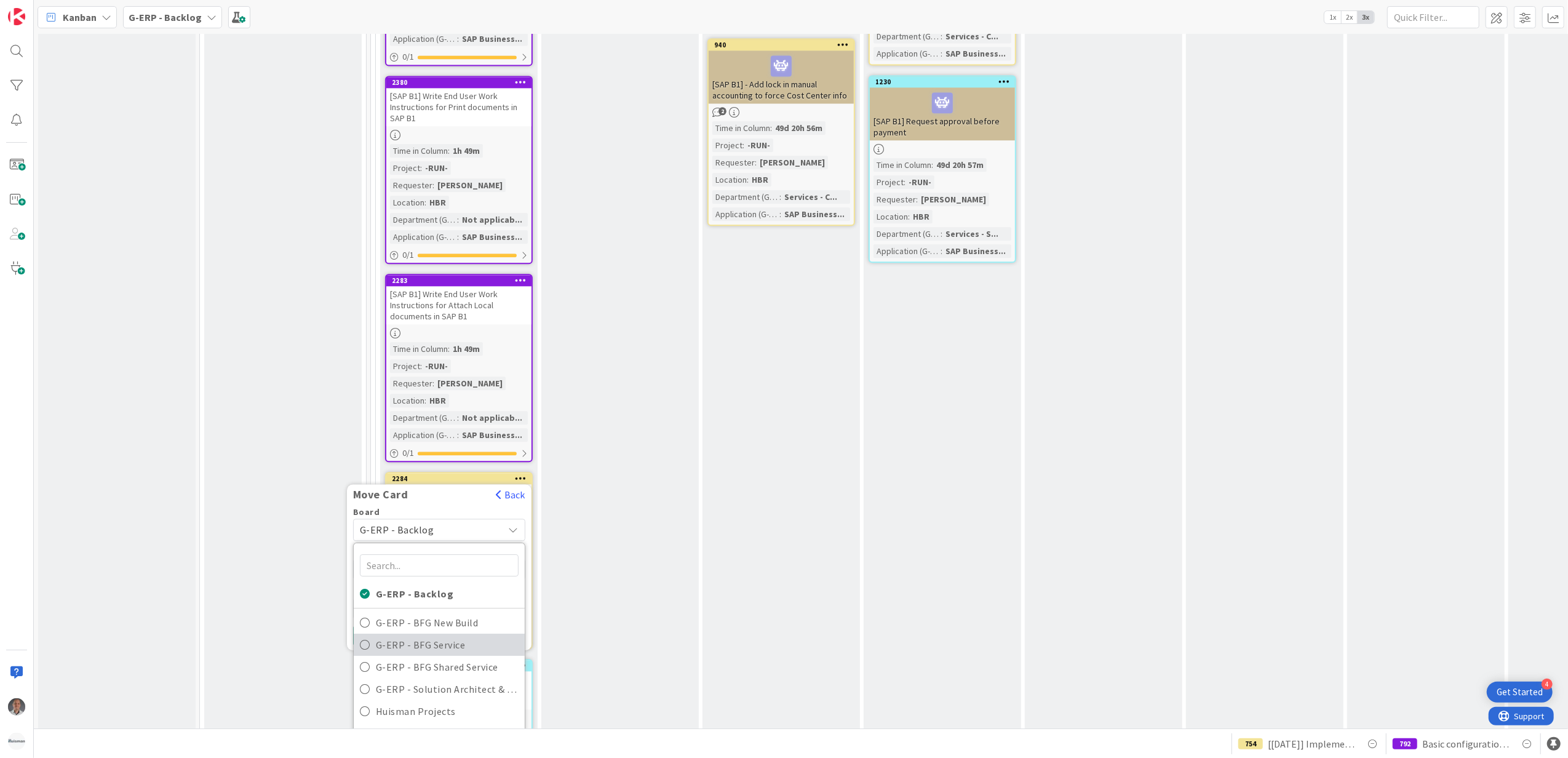
click at [419, 636] on span "G-ERP - BFG Service" at bounding box center [447, 645] width 143 height 19
click at [457, 559] on div "INFO" at bounding box center [433, 569] width 144 height 20
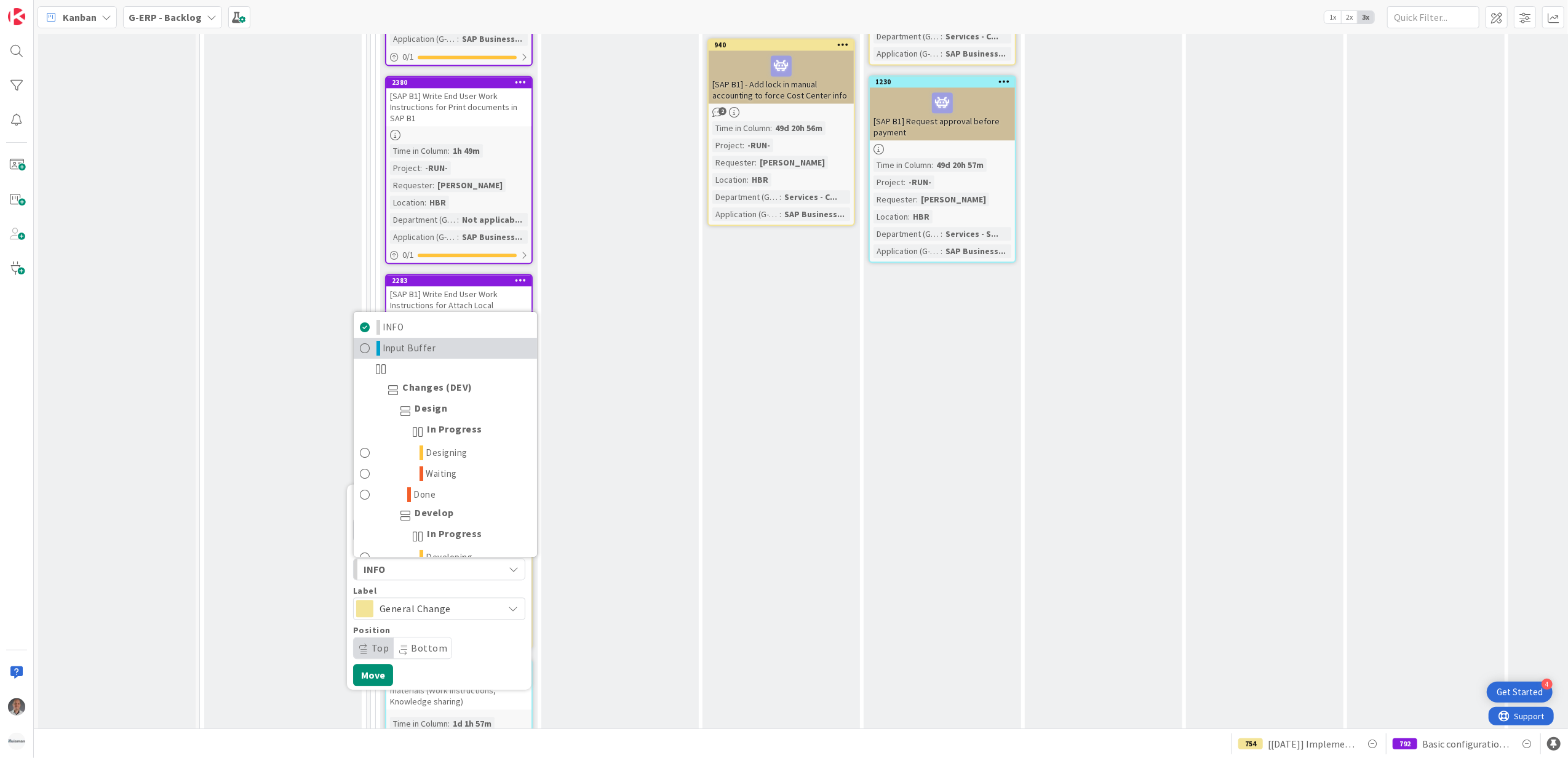
click at [437, 338] on link "Input Buffer" at bounding box center [445, 348] width 183 height 21
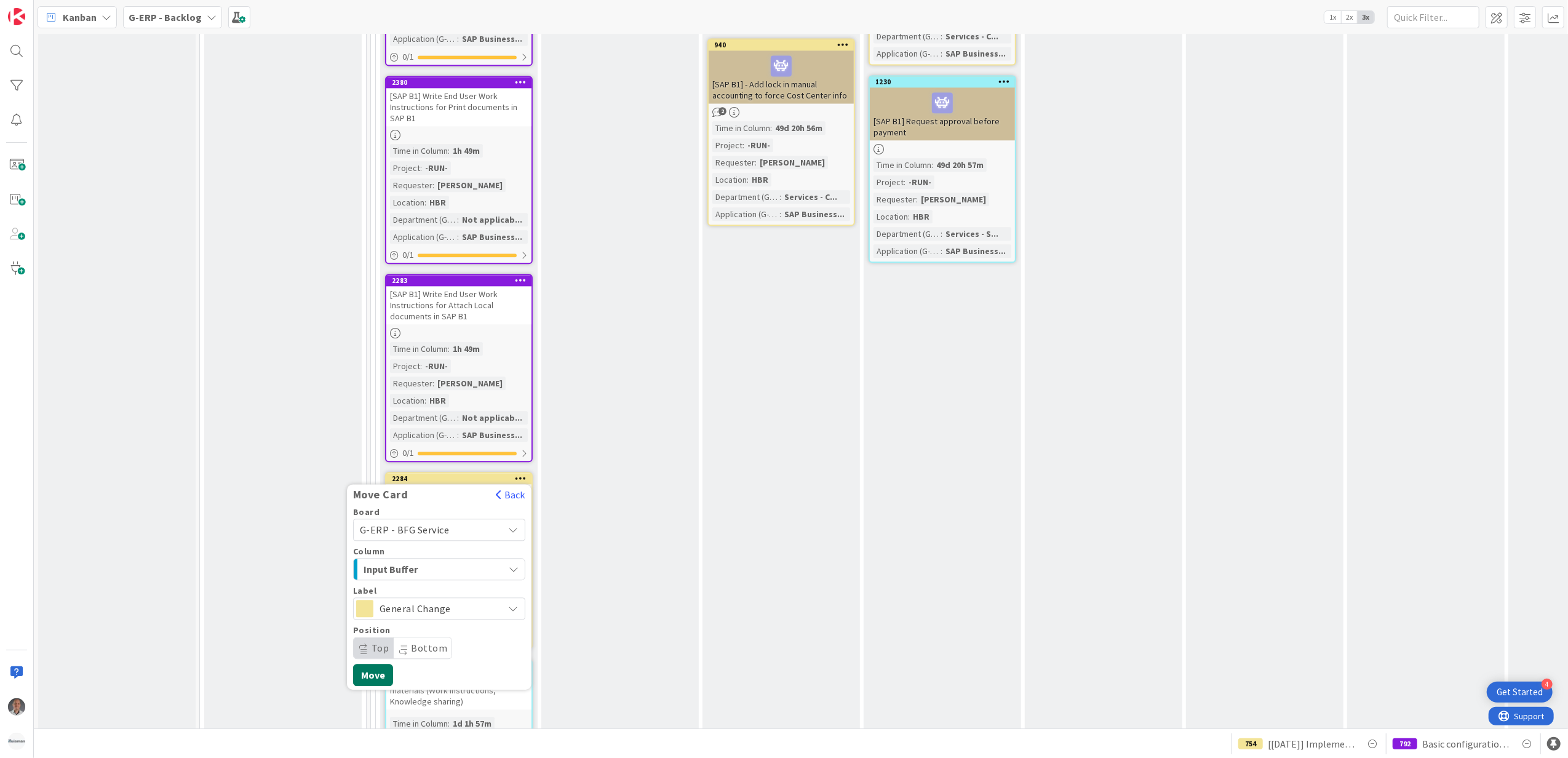
click at [372, 664] on button "Move" at bounding box center [372, 675] width 40 height 22
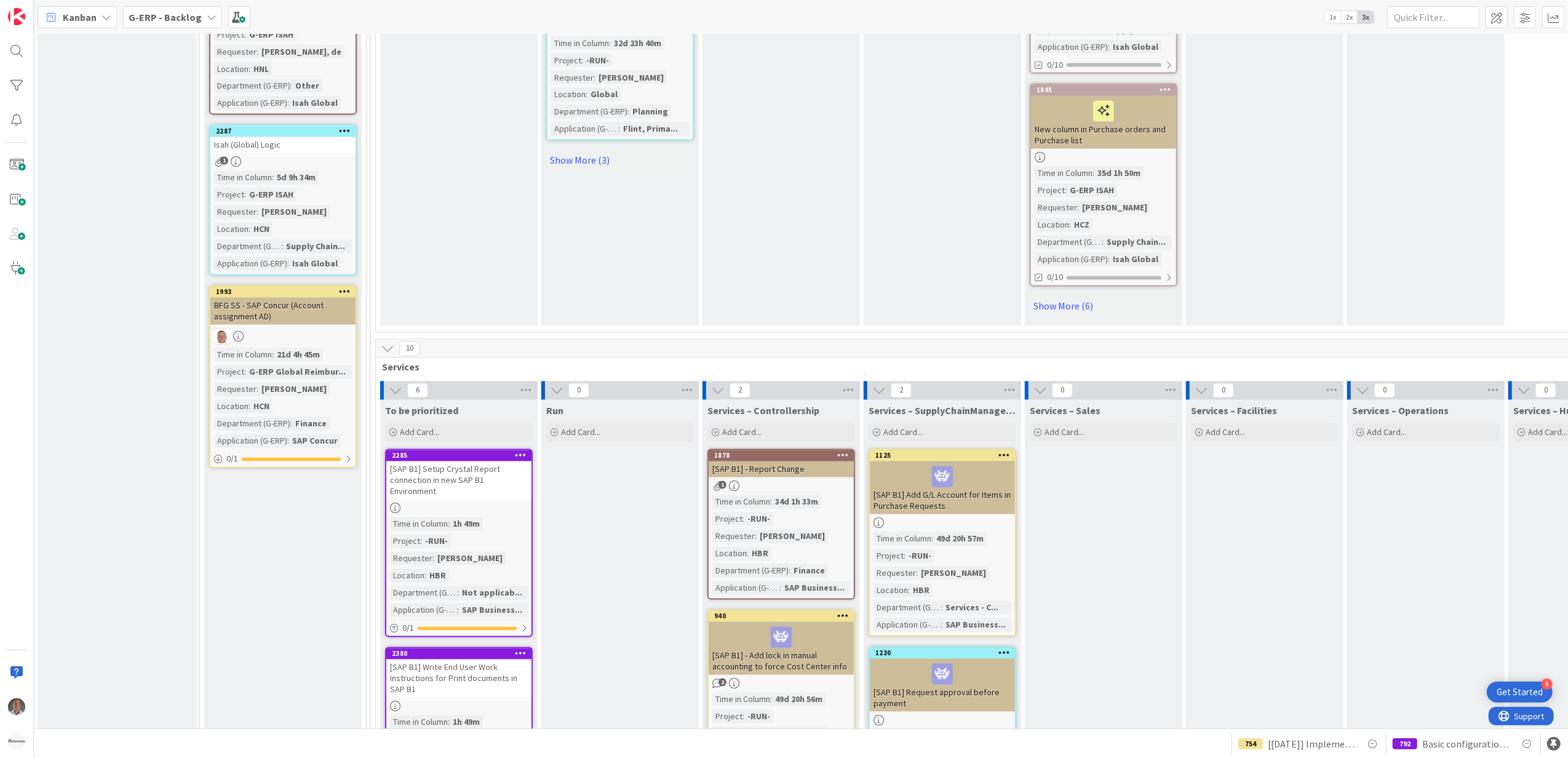
scroll to position [2297, 0]
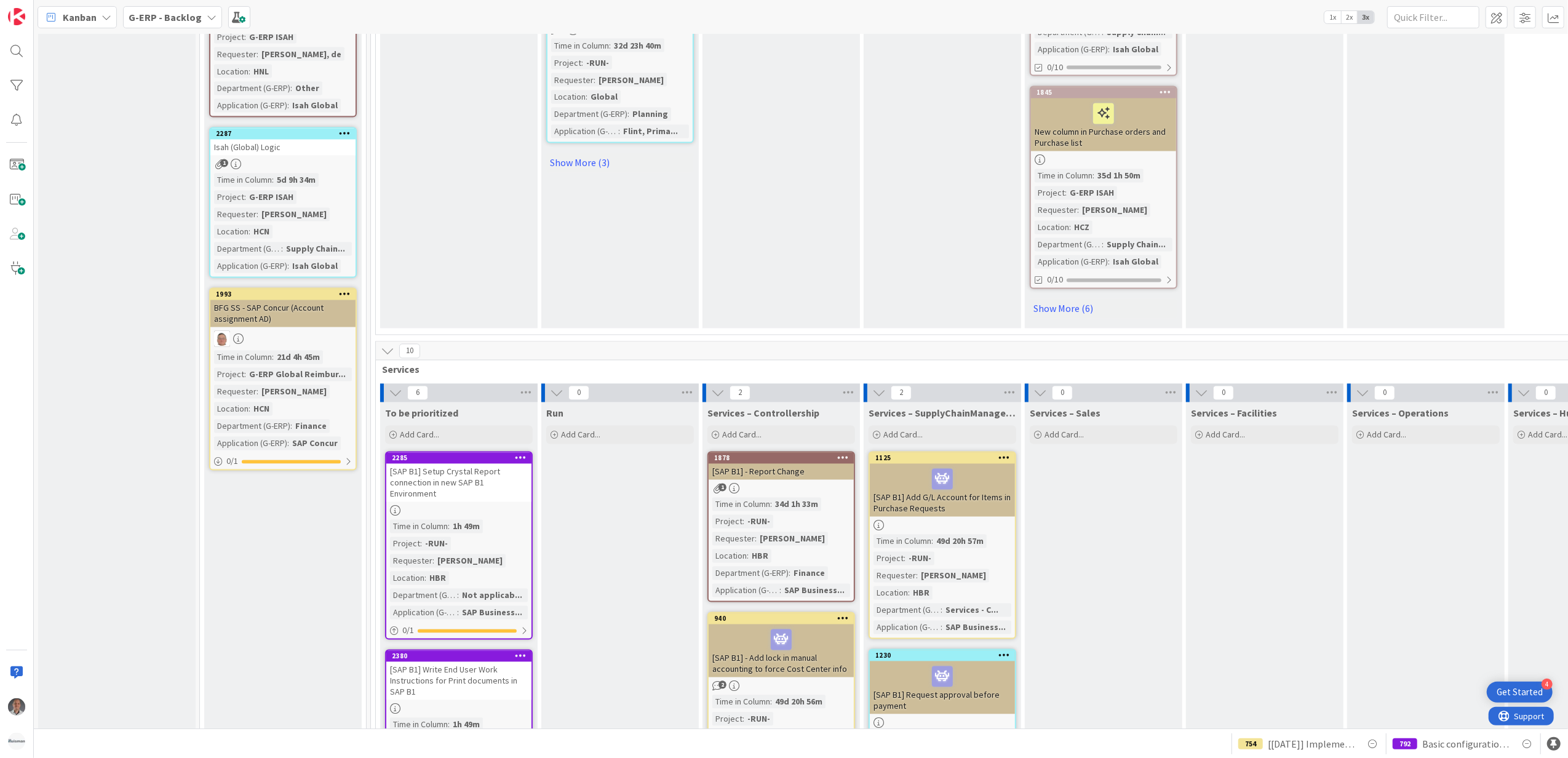
click at [188, 15] on b "G-ERP - Backlog" at bounding box center [165, 17] width 74 height 12
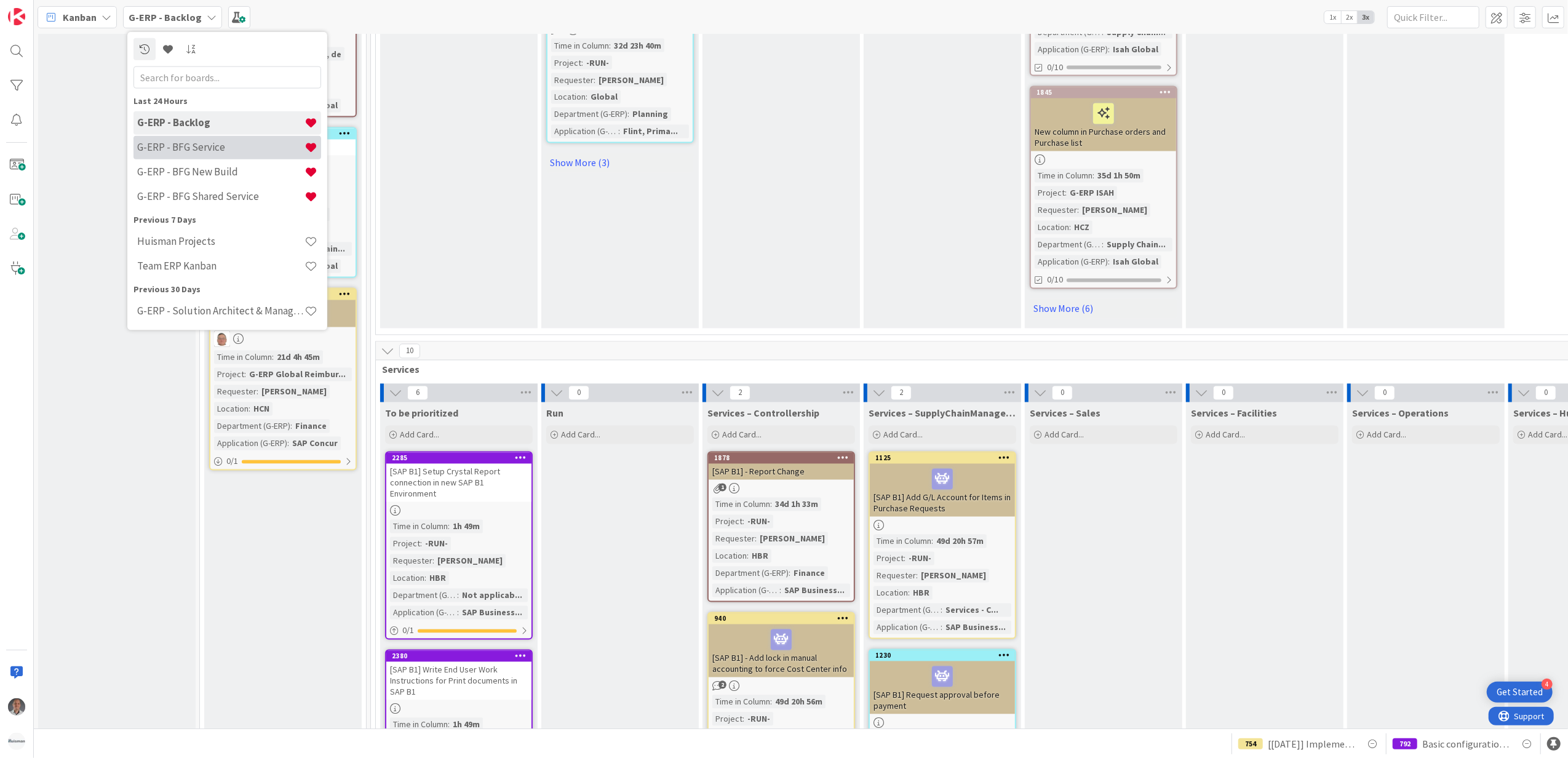
click at [188, 146] on h4 "G-ERP - BFG Service" at bounding box center [221, 147] width 168 height 12
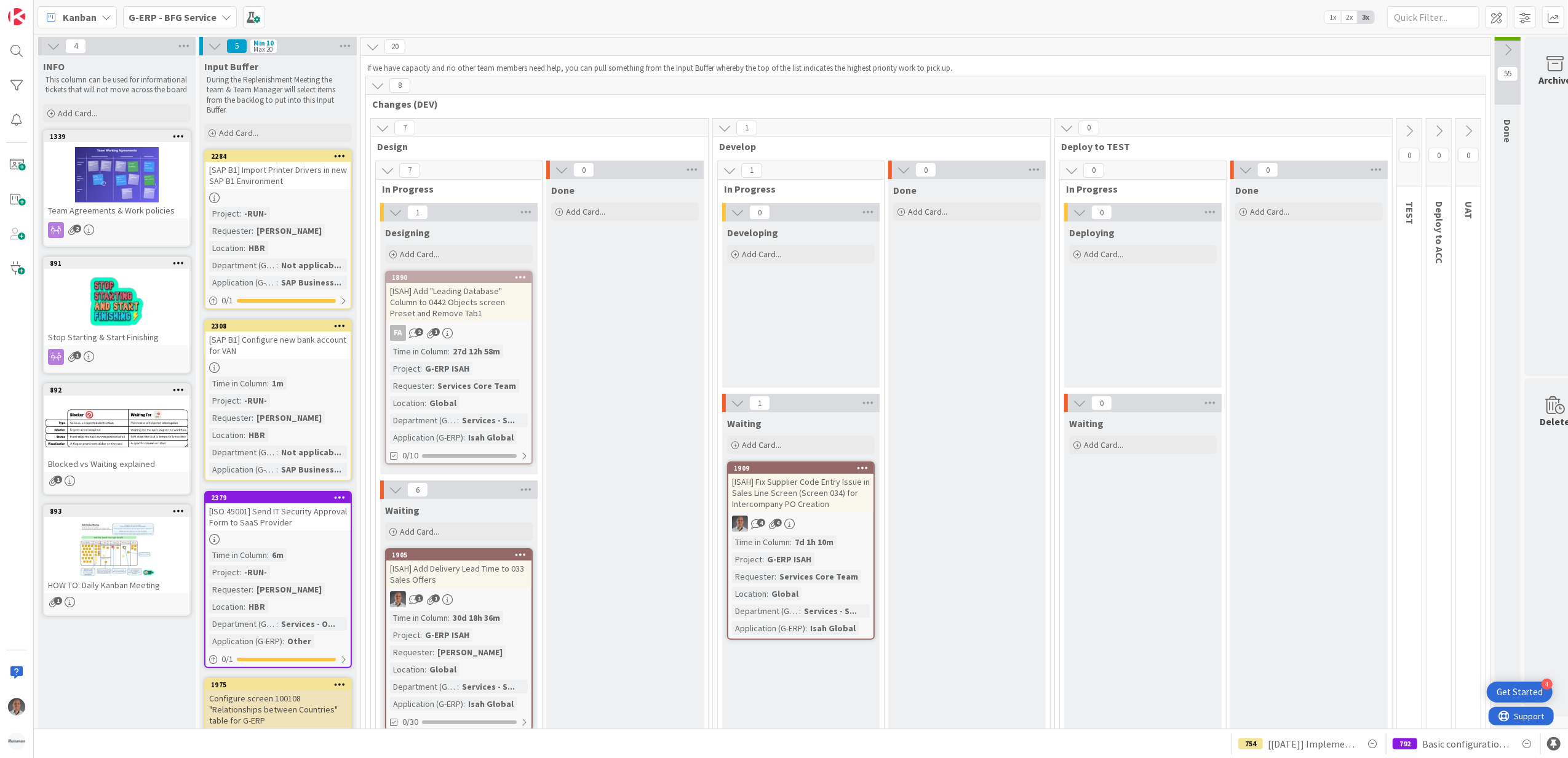
click at [378, 85] on icon at bounding box center [378, 85] width 13 height 13
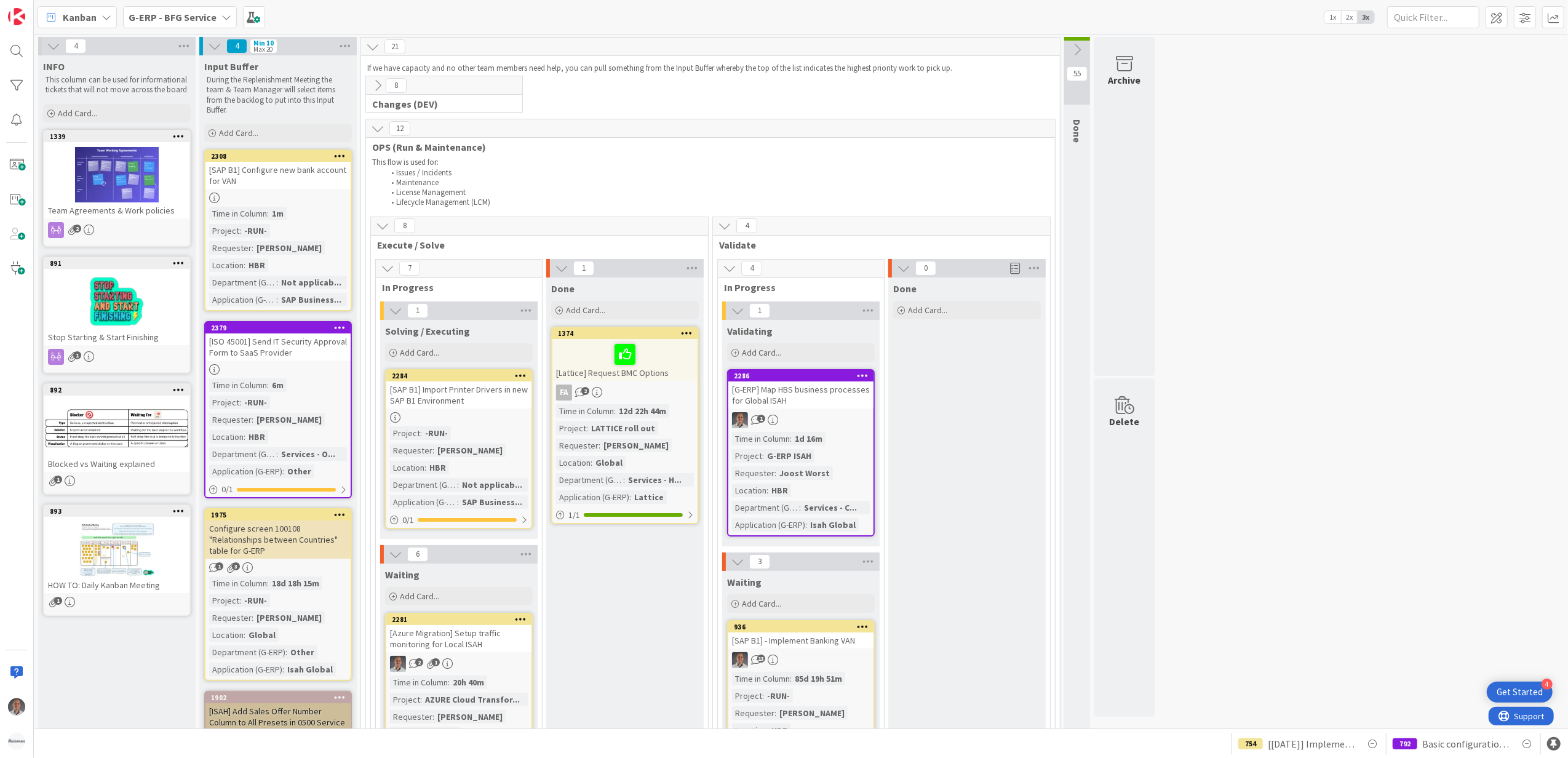
click at [527, 371] on div at bounding box center [520, 376] width 22 height 9
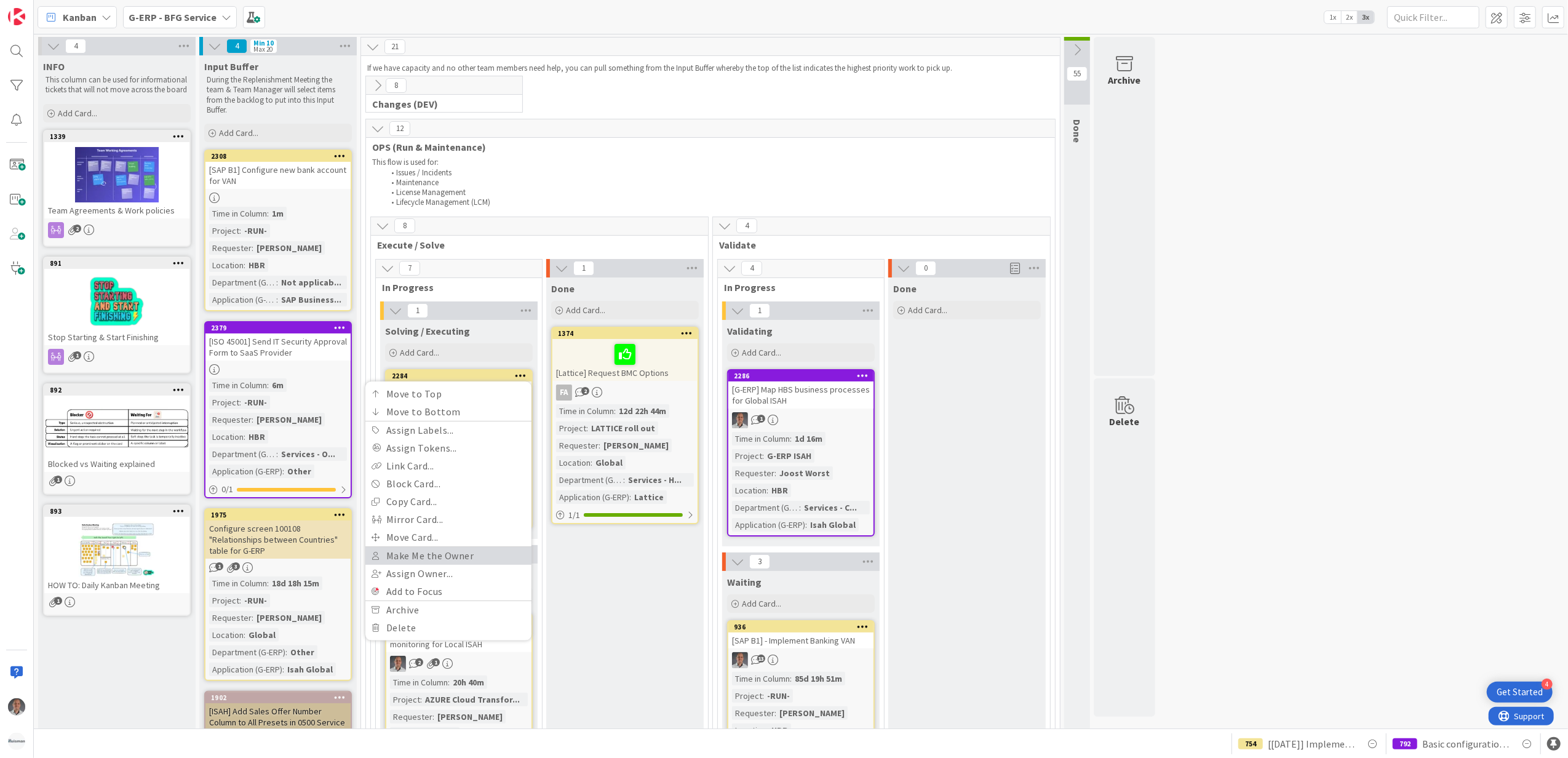
click at [449, 555] on link "Make Me the Owner" at bounding box center [448, 556] width 166 height 18
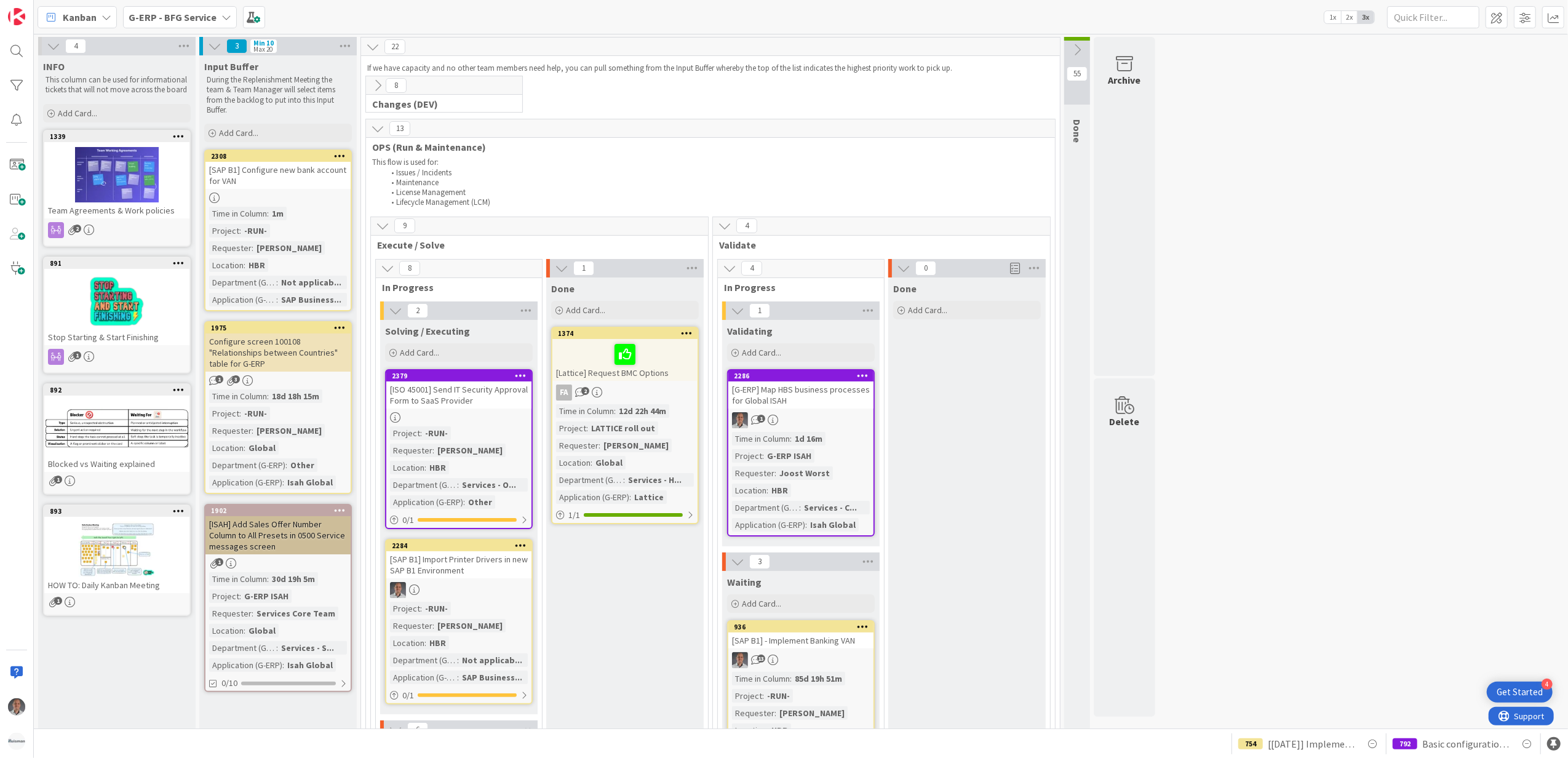
click at [518, 379] on icon at bounding box center [520, 376] width 12 height 9
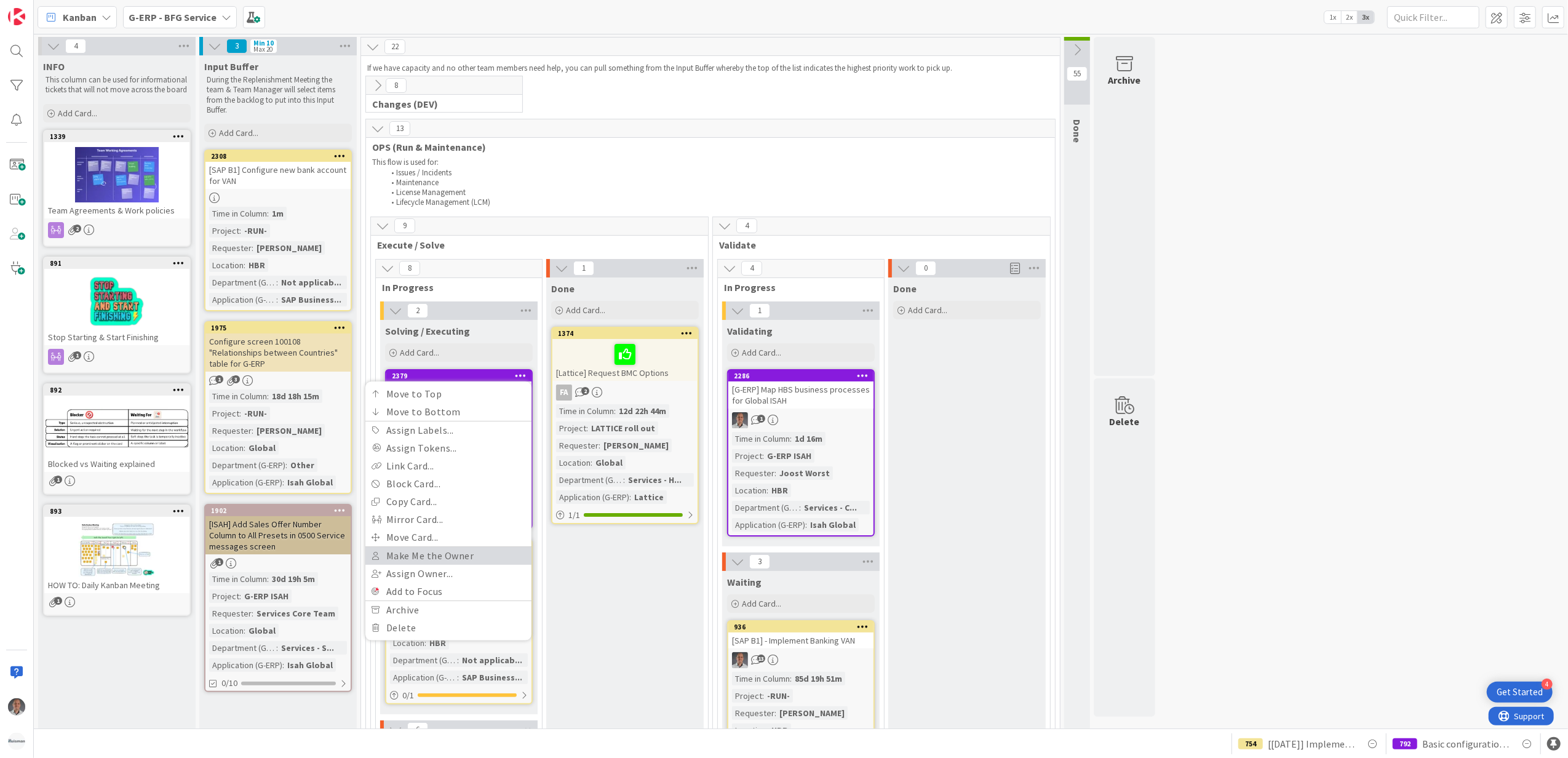
click at [453, 552] on link "Make Me the Owner" at bounding box center [448, 556] width 166 height 18
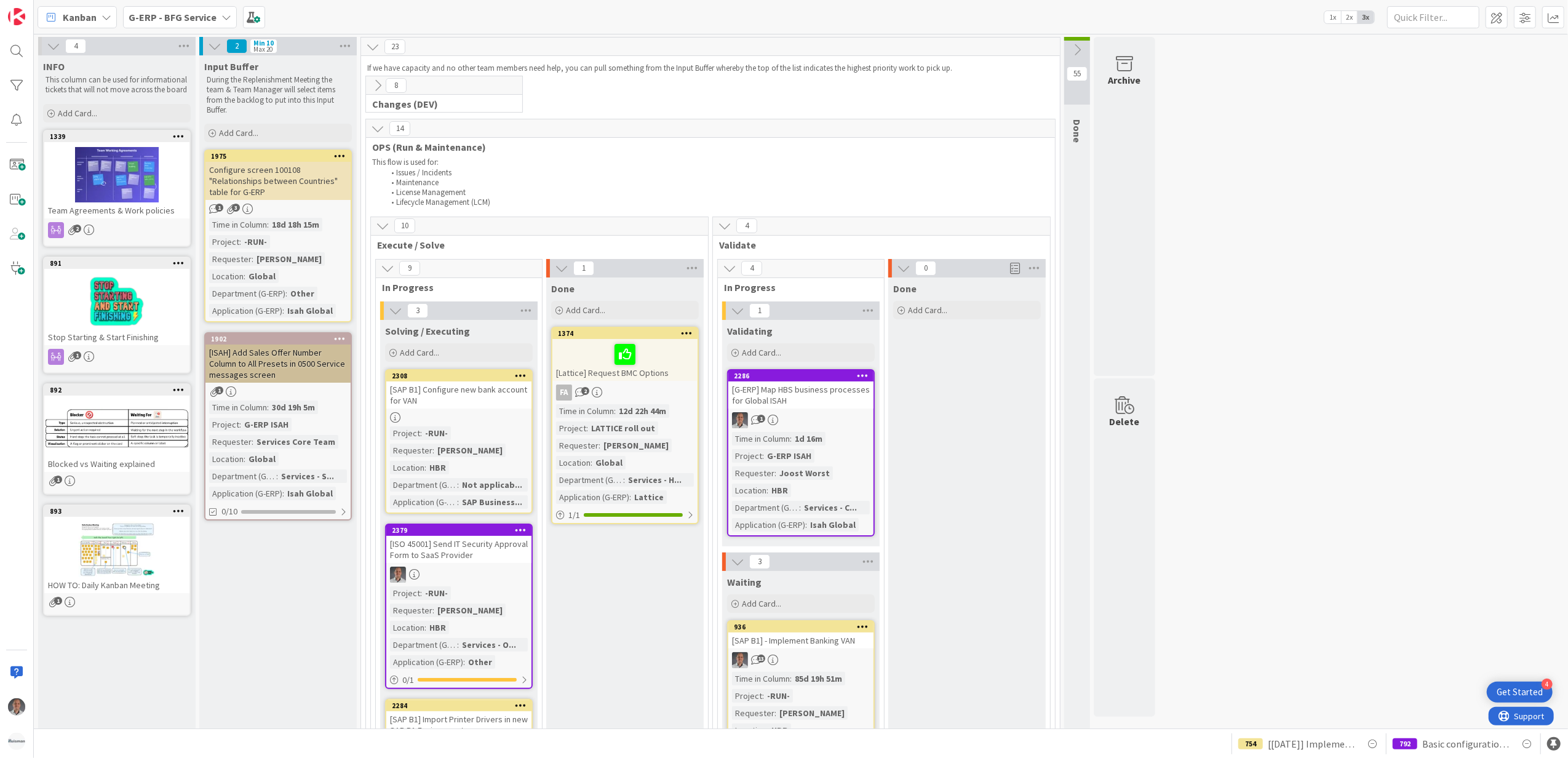
click at [518, 378] on icon at bounding box center [520, 376] width 12 height 9
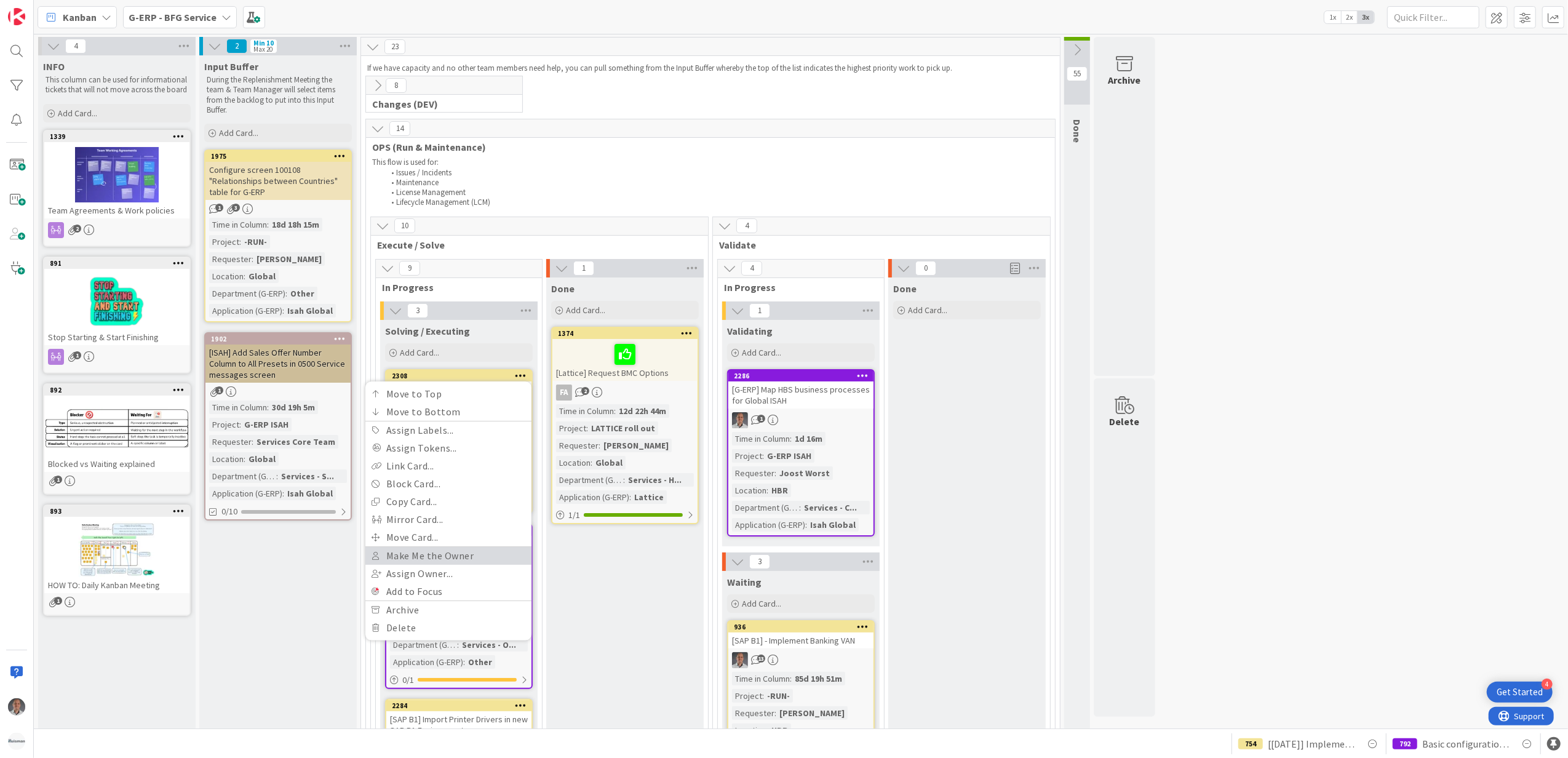
click at [434, 552] on link "Make Me the Owner" at bounding box center [448, 556] width 166 height 18
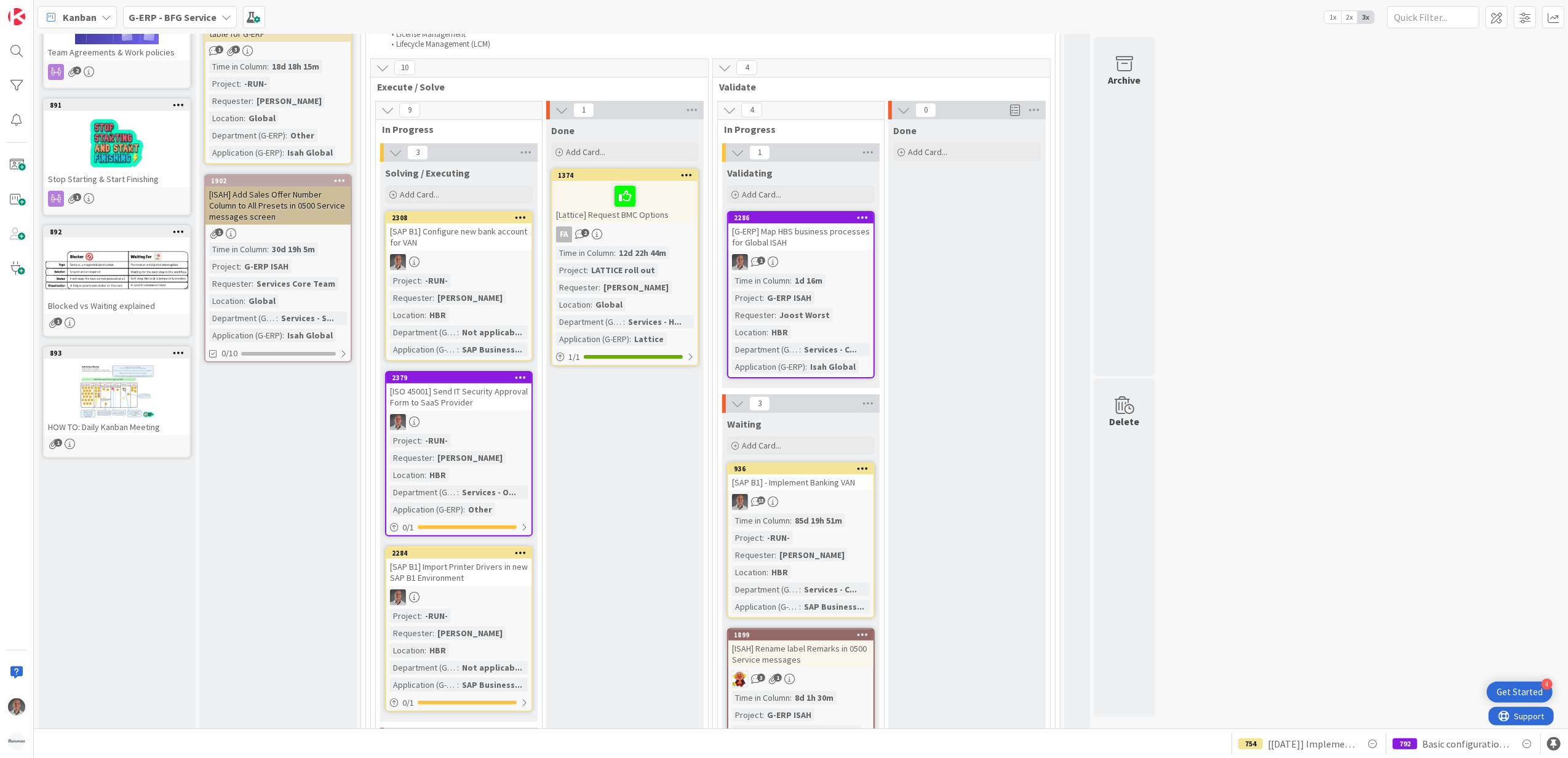
scroll to position [164, 0]
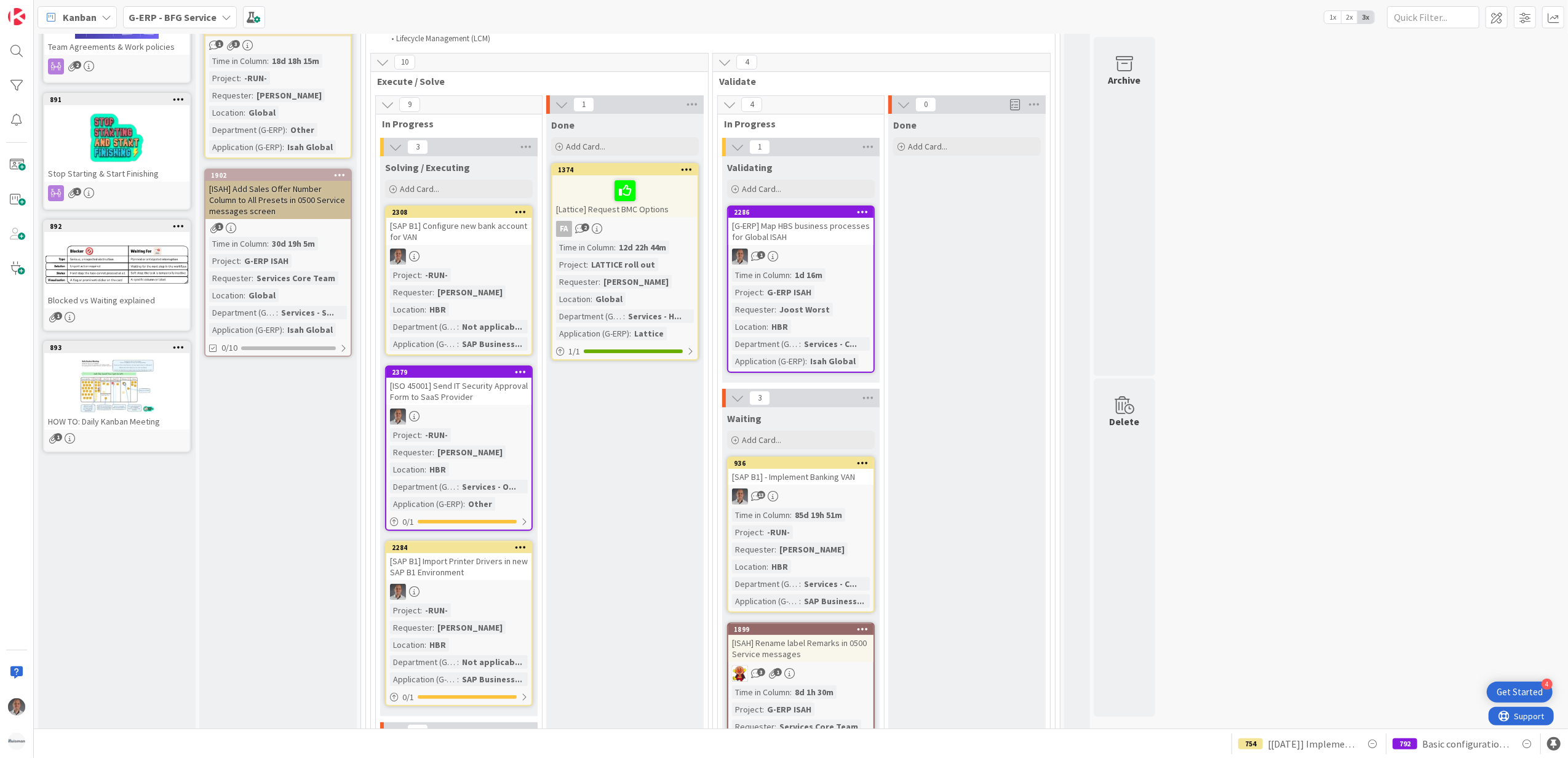
click at [463, 234] on div "[SAP B1] Configure new bank account for VAN" at bounding box center [459, 231] width 145 height 27
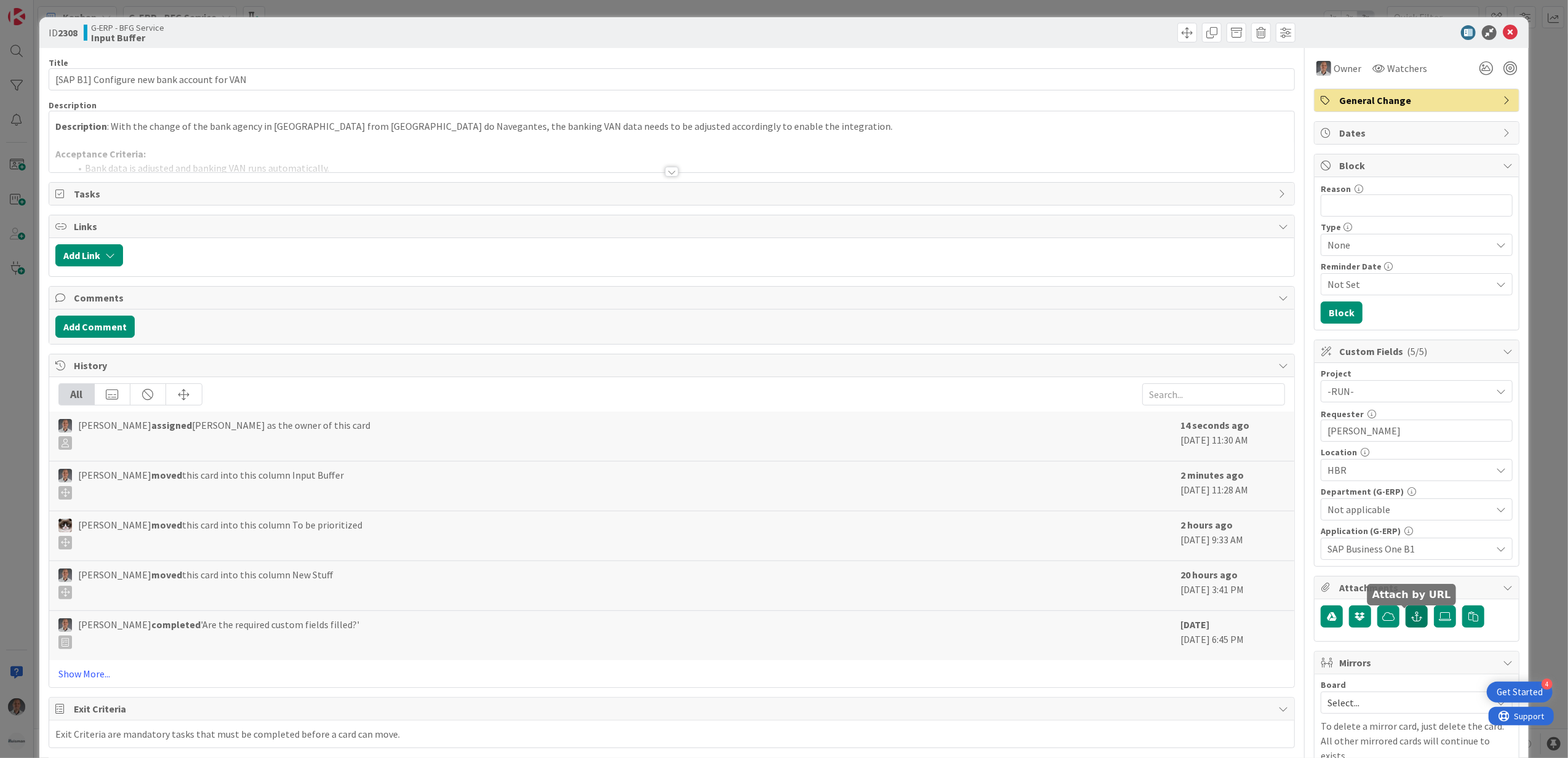
click at [1411, 621] on icon "button" at bounding box center [1416, 616] width 11 height 10
click at [1361, 675] on input "text" at bounding box center [1416, 671] width 192 height 22
paste input "https://suportesap.ramo.com.br/front/ticket.form.php?id=171063"
type input "https://suportesap.ramo.com.br/front/ticket.form.php?id=171063"
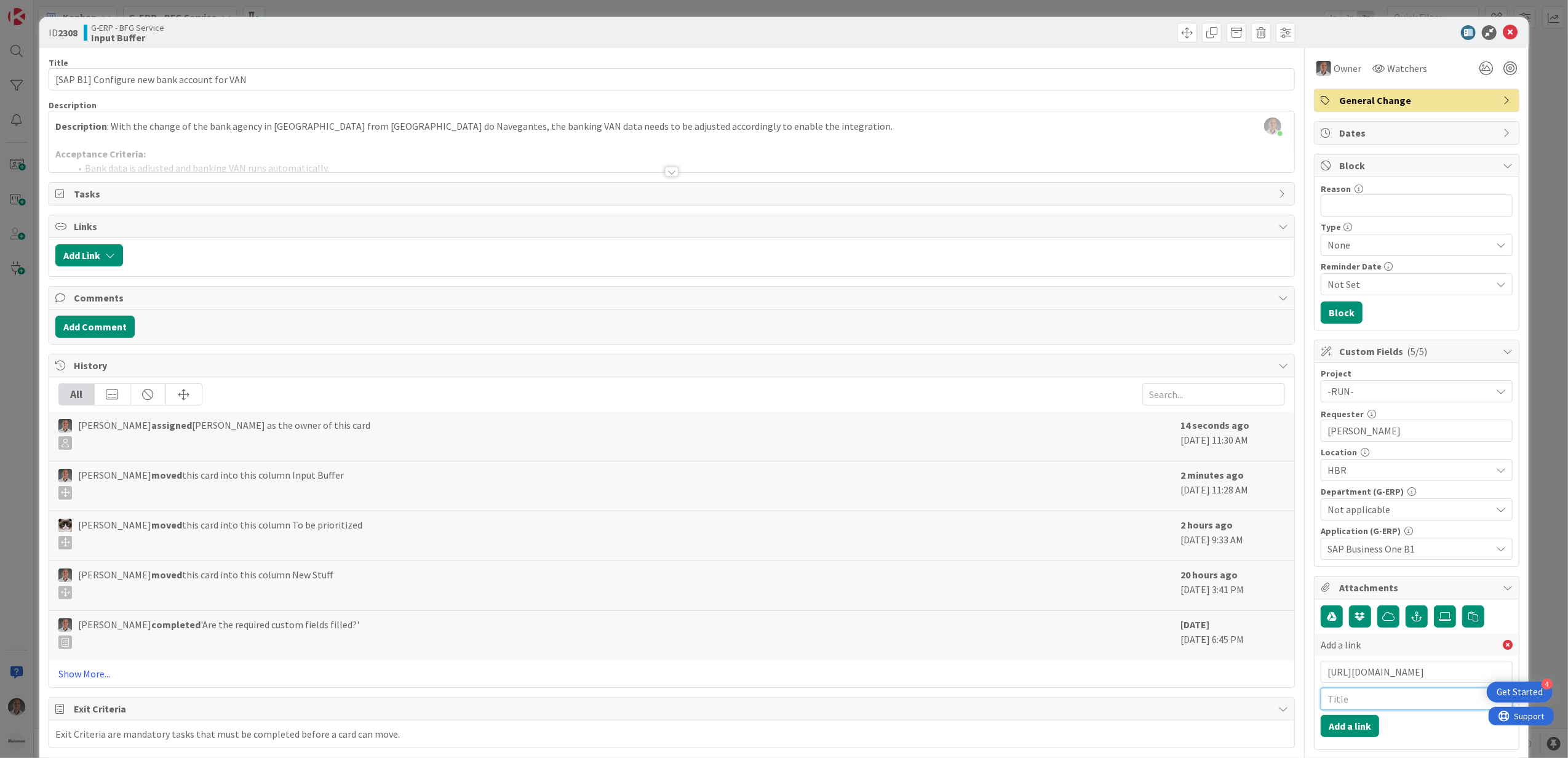
click at [1369, 707] on input "text" at bounding box center [1416, 699] width 192 height 22
type input "Ramo Ticket"
click at [1339, 732] on button "Add a link" at bounding box center [1350, 726] width 59 height 22
click at [121, 327] on button "Add Comment" at bounding box center [95, 326] width 80 height 22
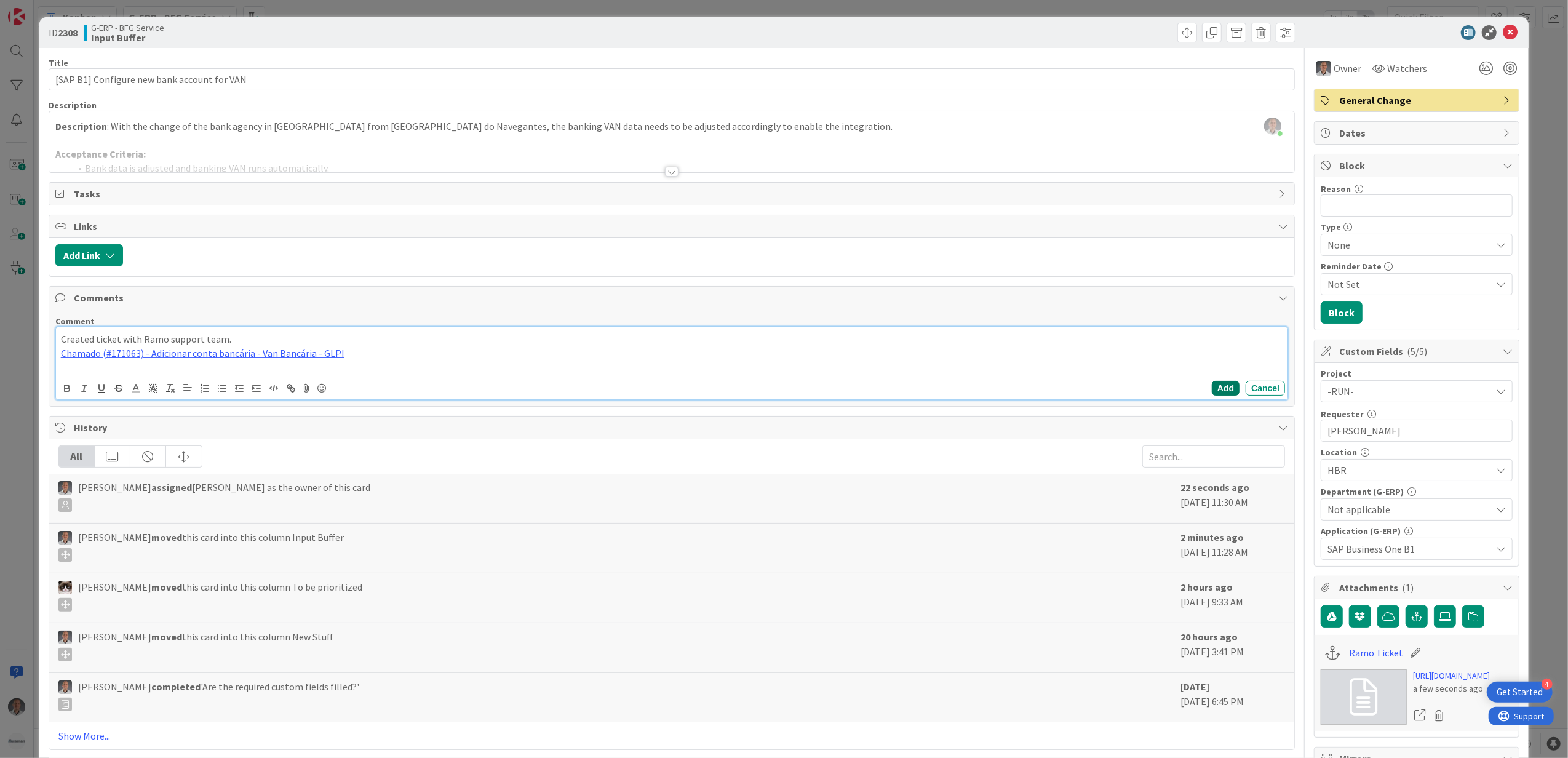
click at [1213, 390] on button "Add" at bounding box center [1225, 388] width 27 height 15
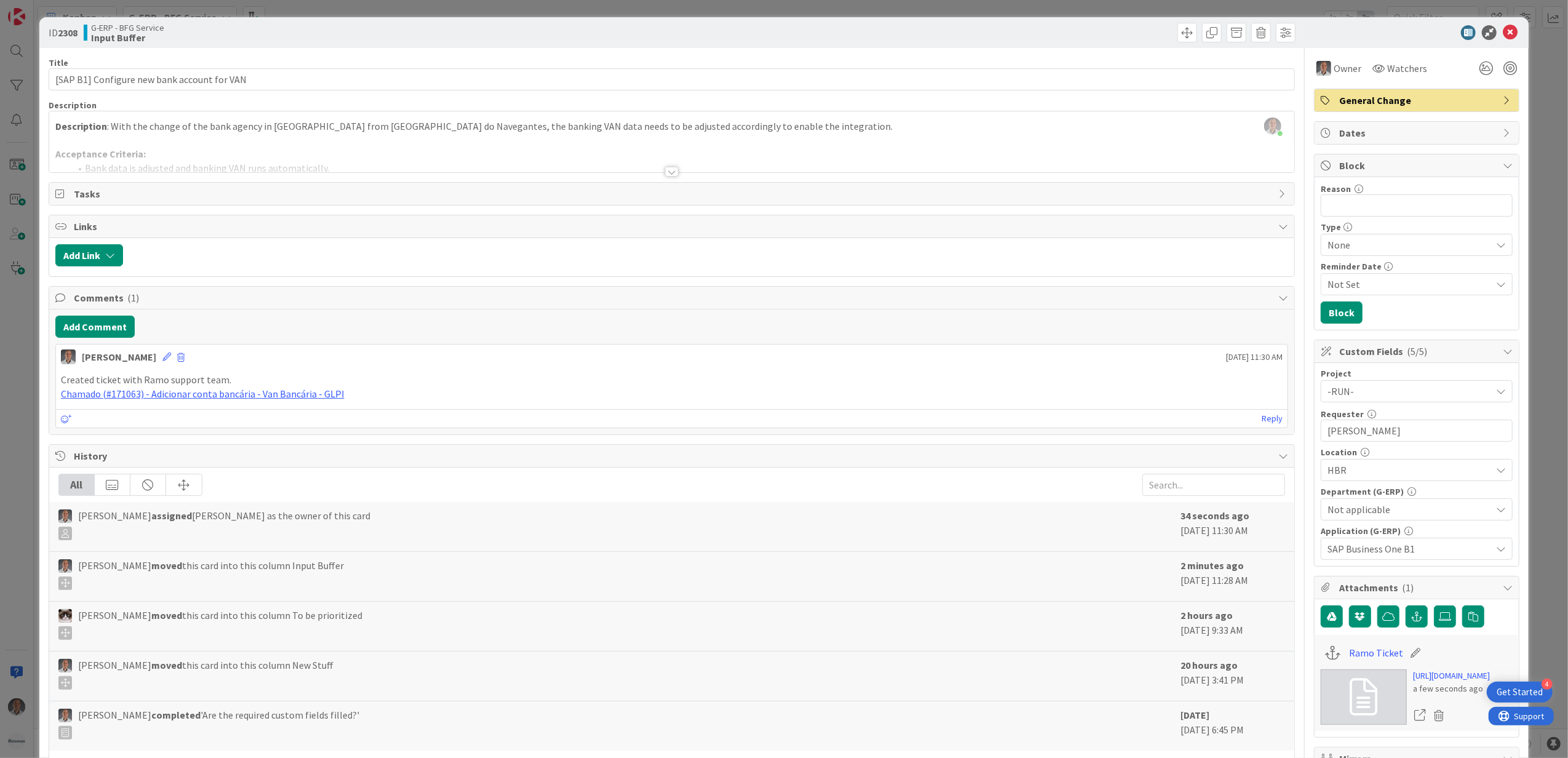
click at [665, 176] on div at bounding box center [671, 171] width 13 height 10
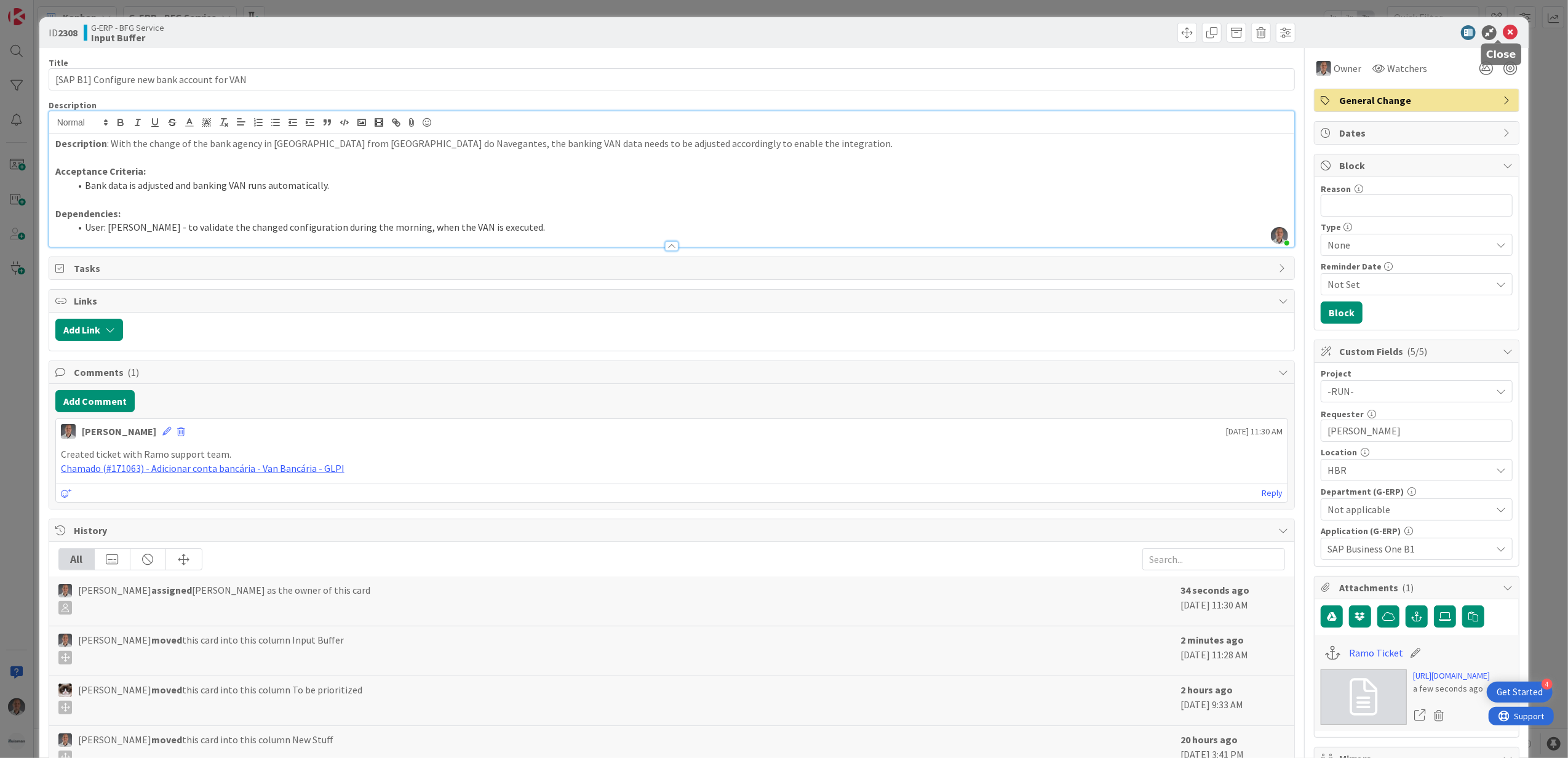
click at [1503, 30] on icon at bounding box center [1510, 32] width 15 height 15
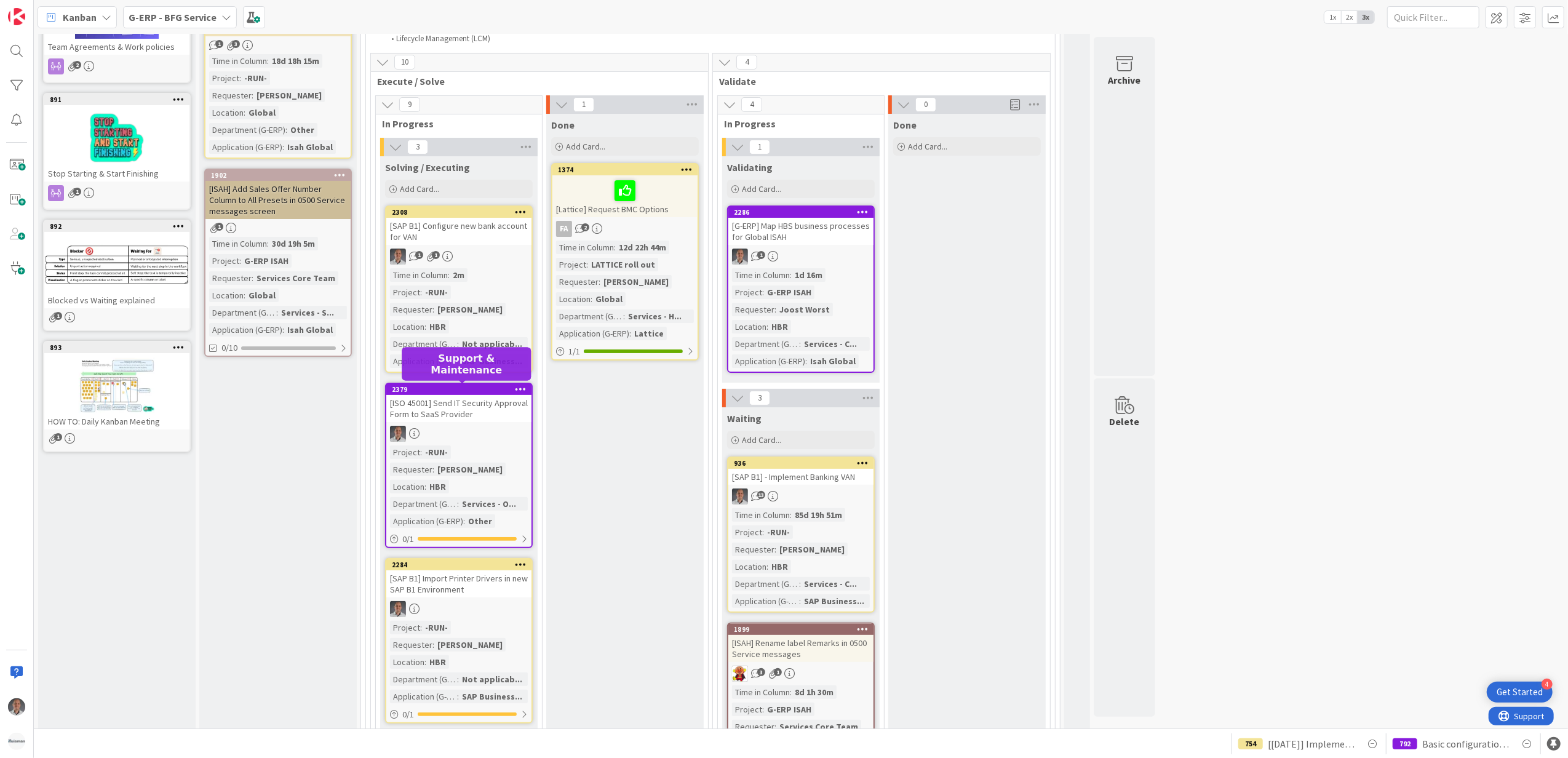
click at [488, 389] on div "2379" at bounding box center [462, 390] width 140 height 9
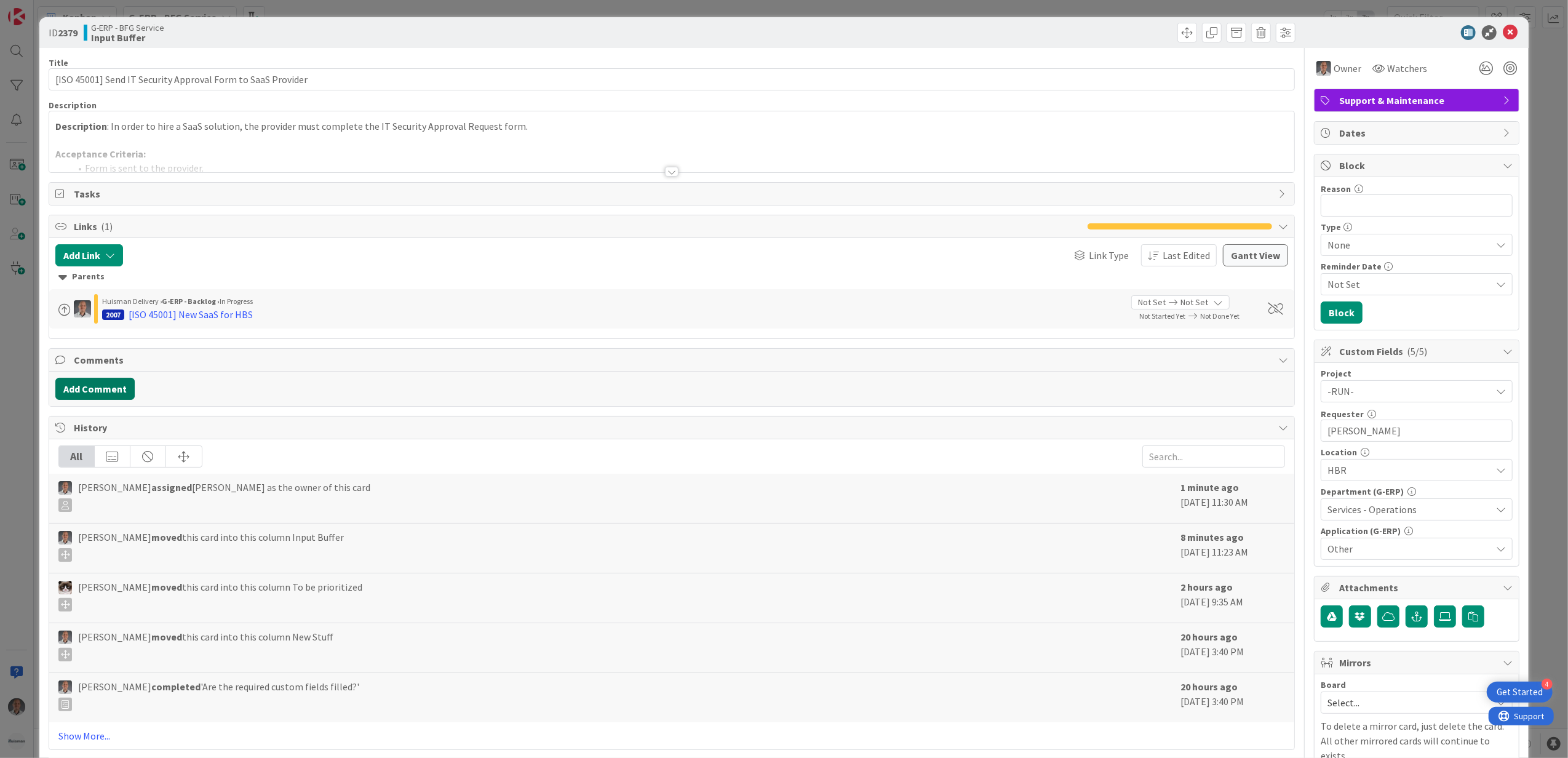
click at [111, 389] on button "Add Comment" at bounding box center [95, 388] width 80 height 22
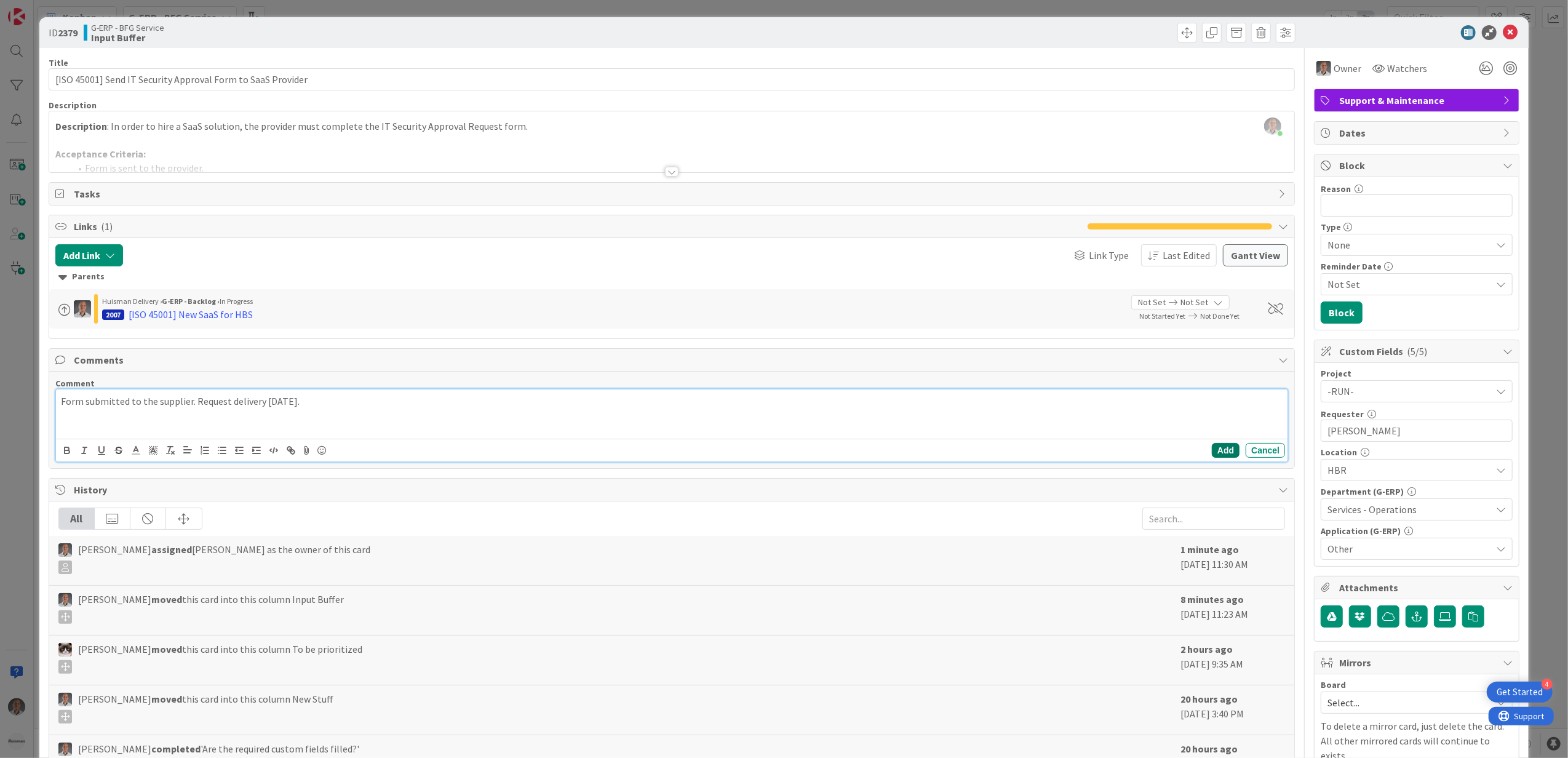
click at [1218, 456] on button "Add" at bounding box center [1225, 450] width 27 height 15
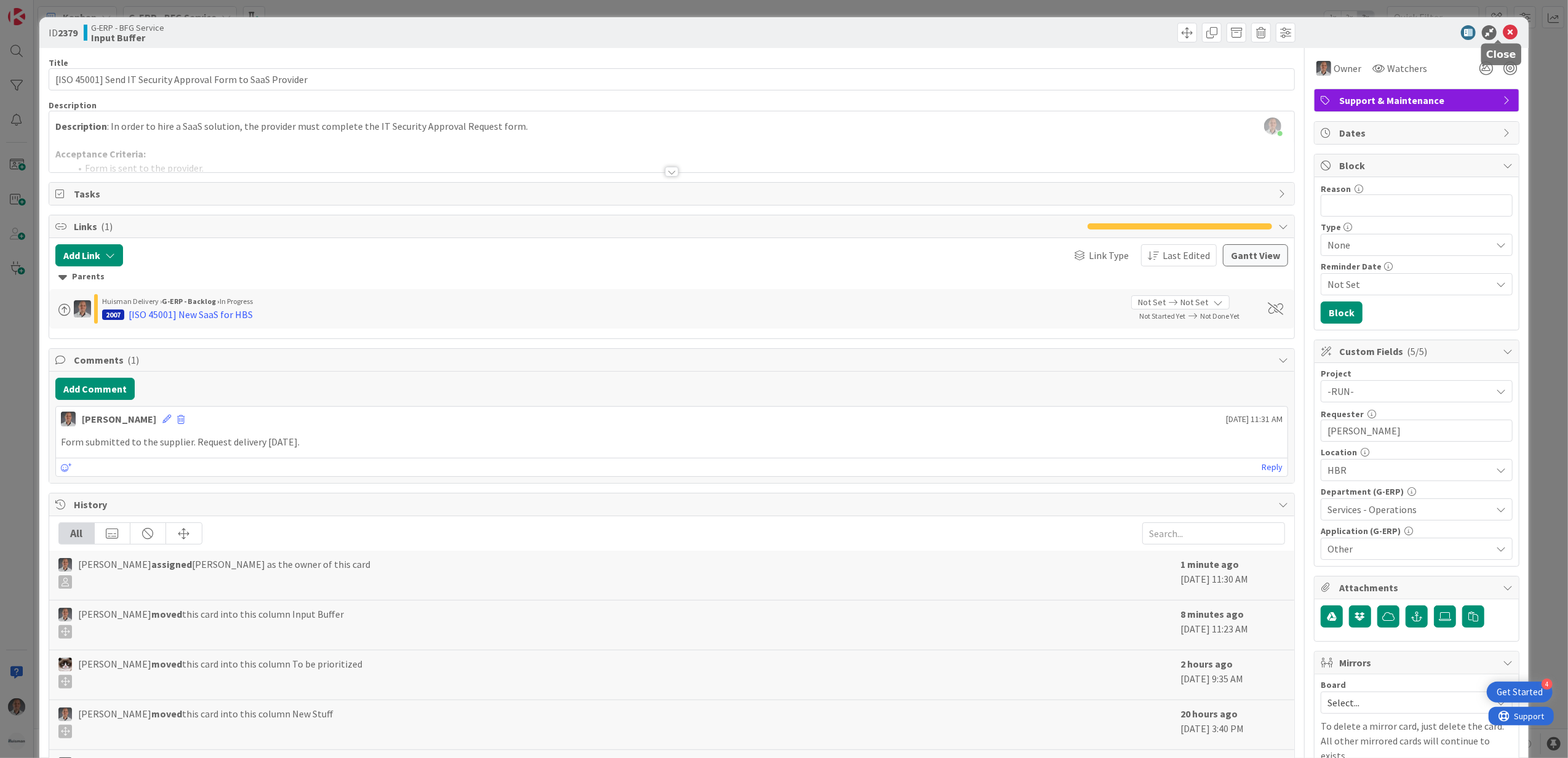
click at [1503, 29] on icon at bounding box center [1510, 32] width 15 height 15
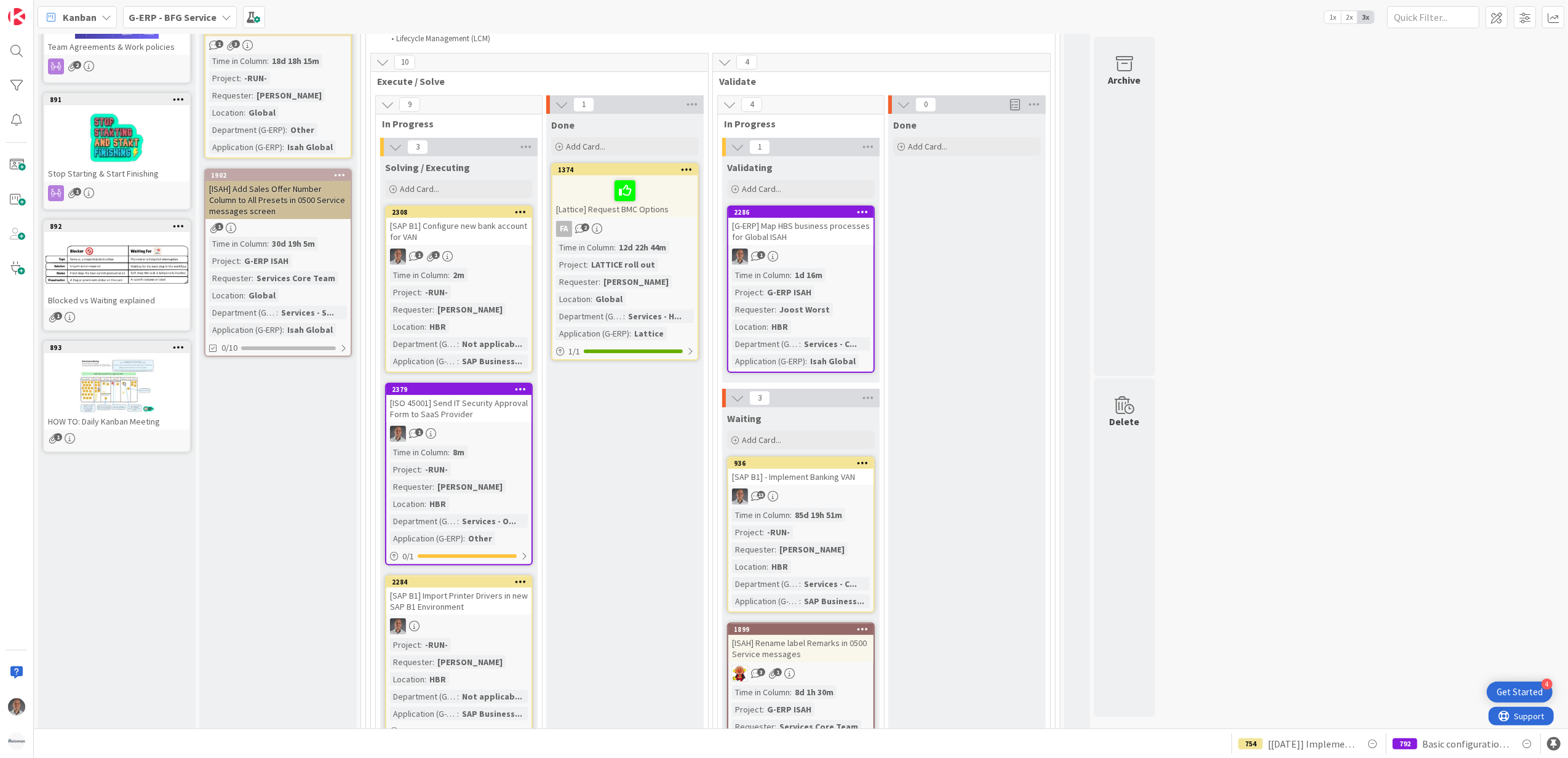
click at [520, 387] on icon at bounding box center [520, 389] width 12 height 9
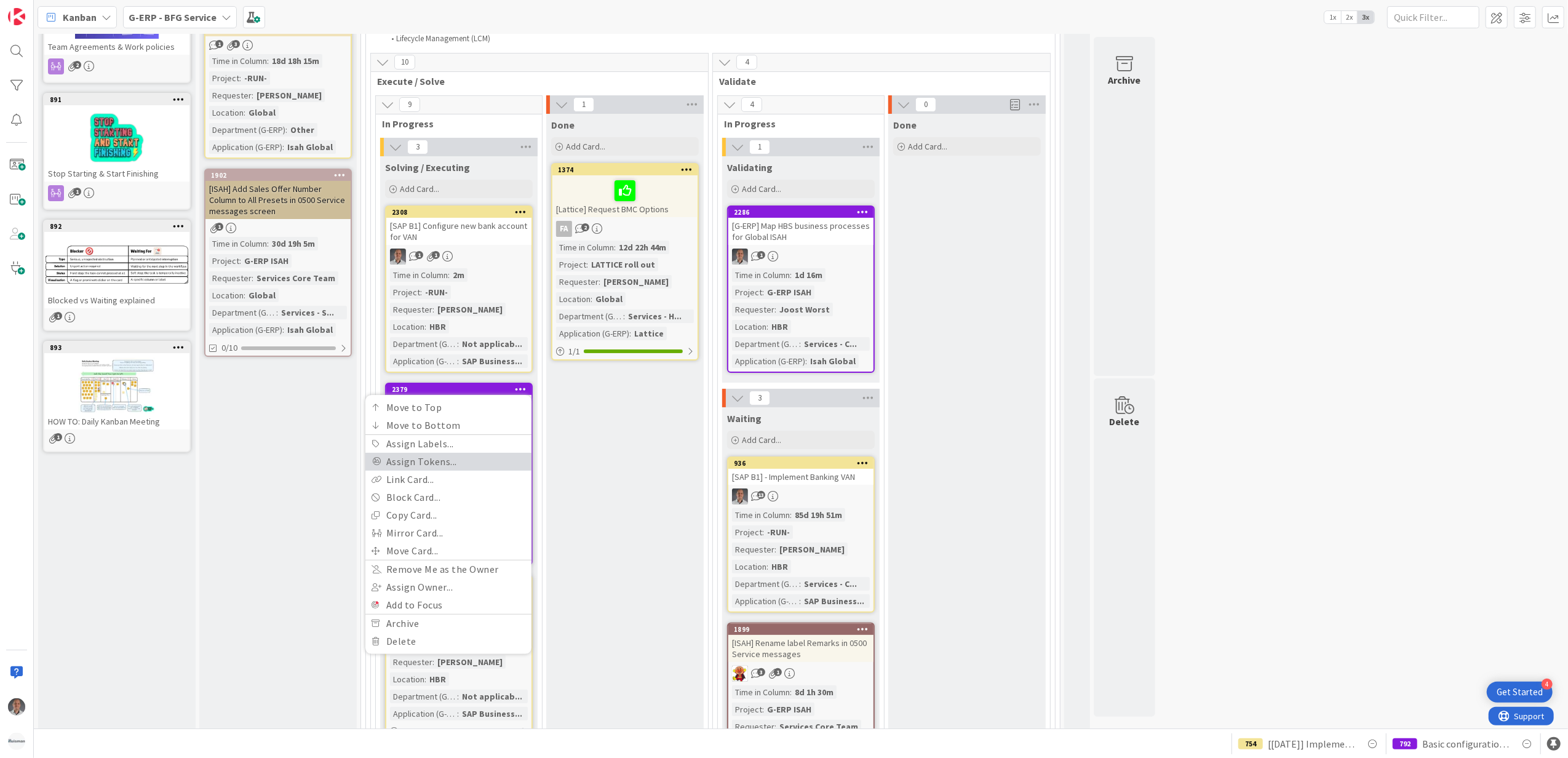
click at [465, 456] on link "Assign Tokens..." at bounding box center [448, 462] width 166 height 18
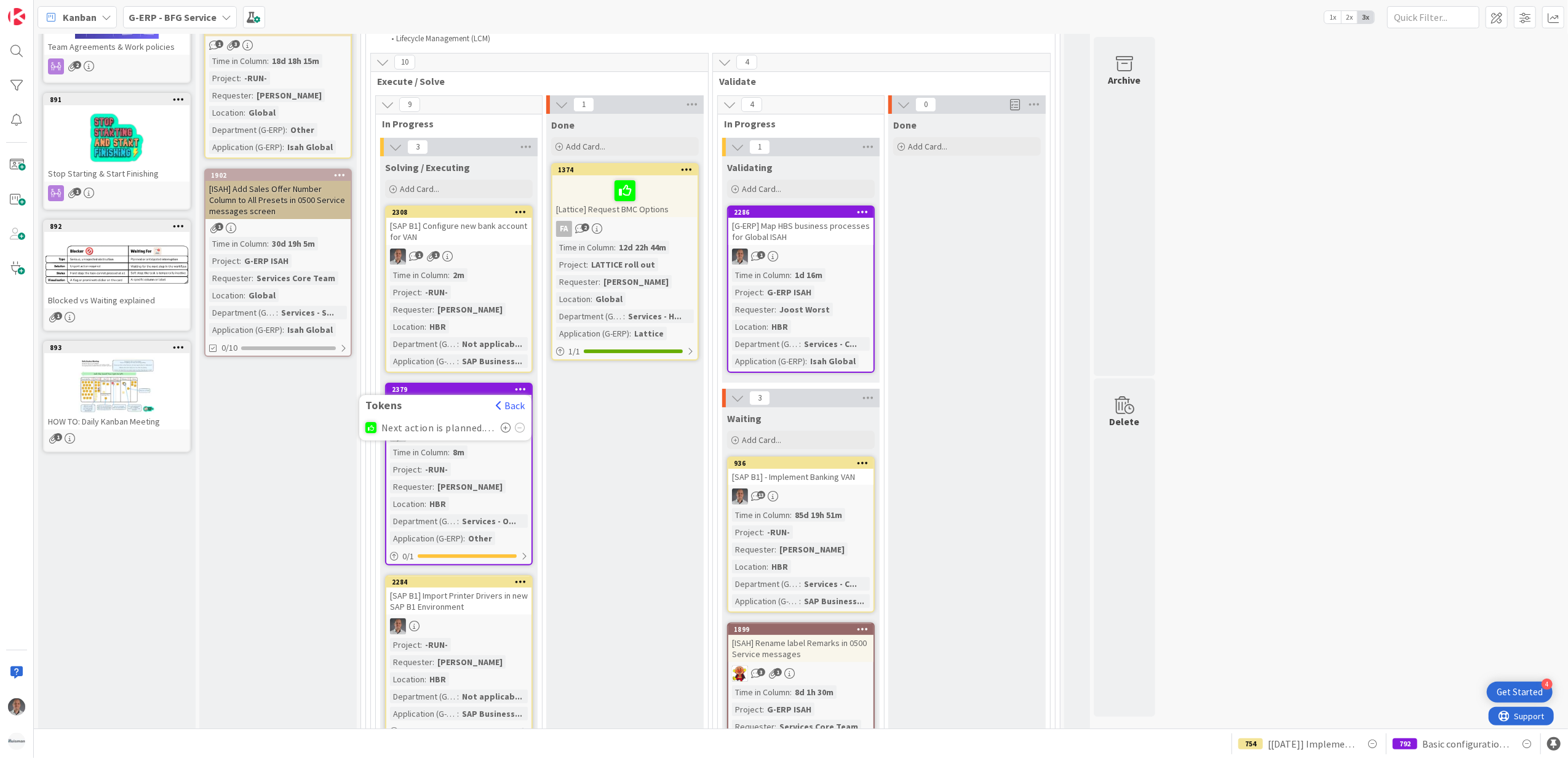
click at [510, 426] on icon at bounding box center [506, 427] width 11 height 10
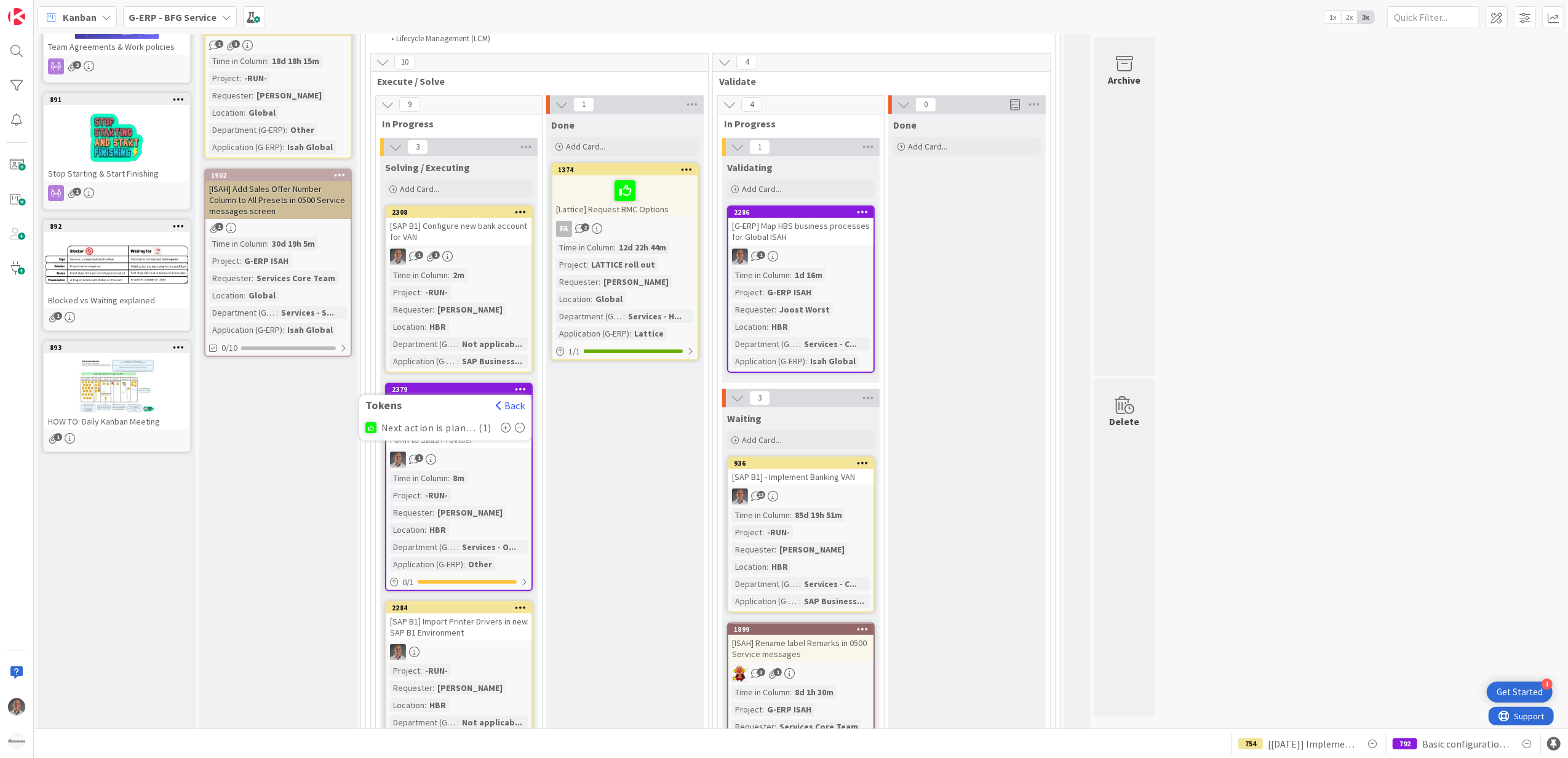
click at [520, 389] on icon at bounding box center [520, 389] width 12 height 9
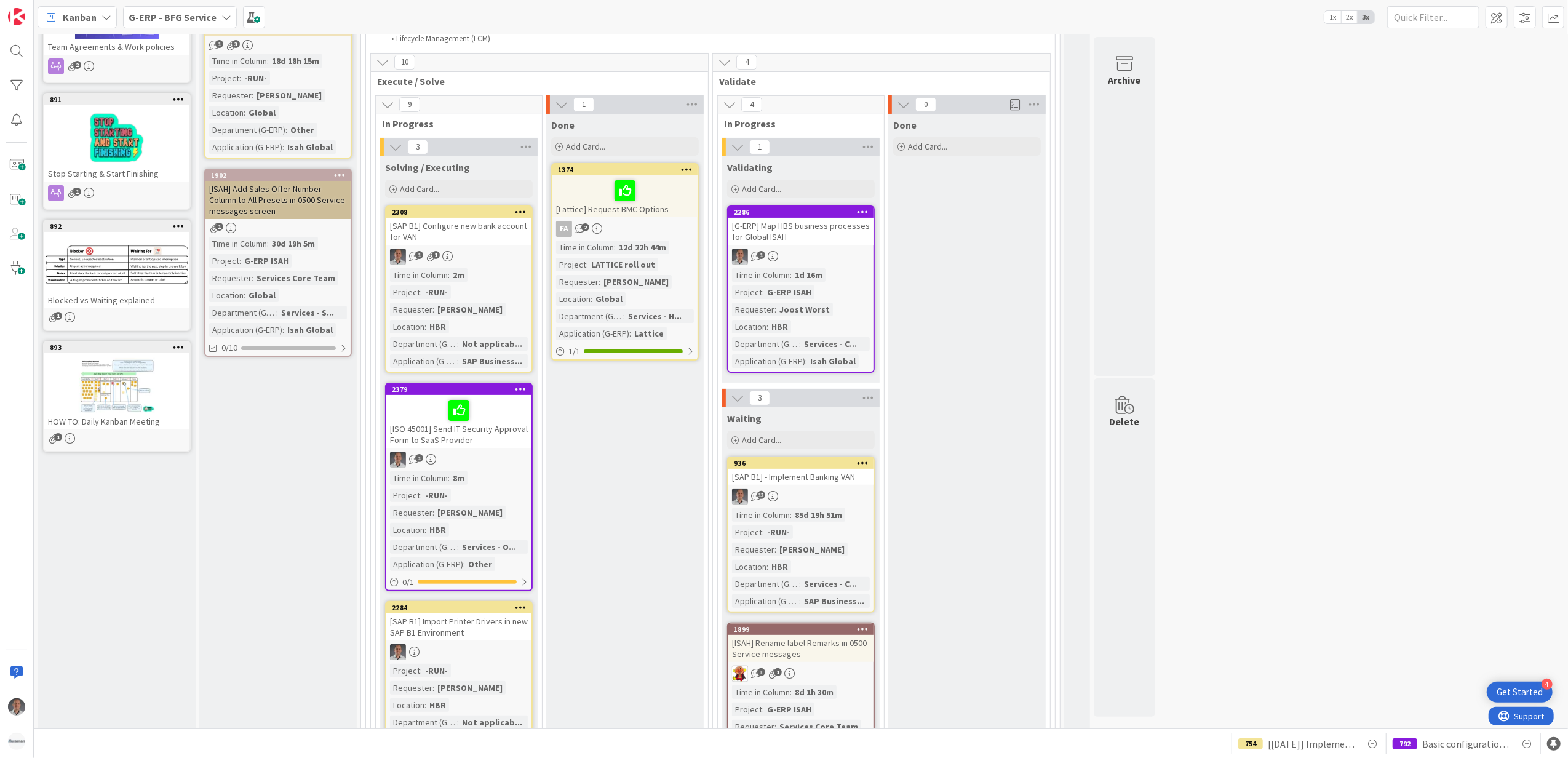
click at [464, 395] on div "[ISO 45001] Send IT Security Approval Form to SaaS Provider" at bounding box center [459, 422] width 145 height 53
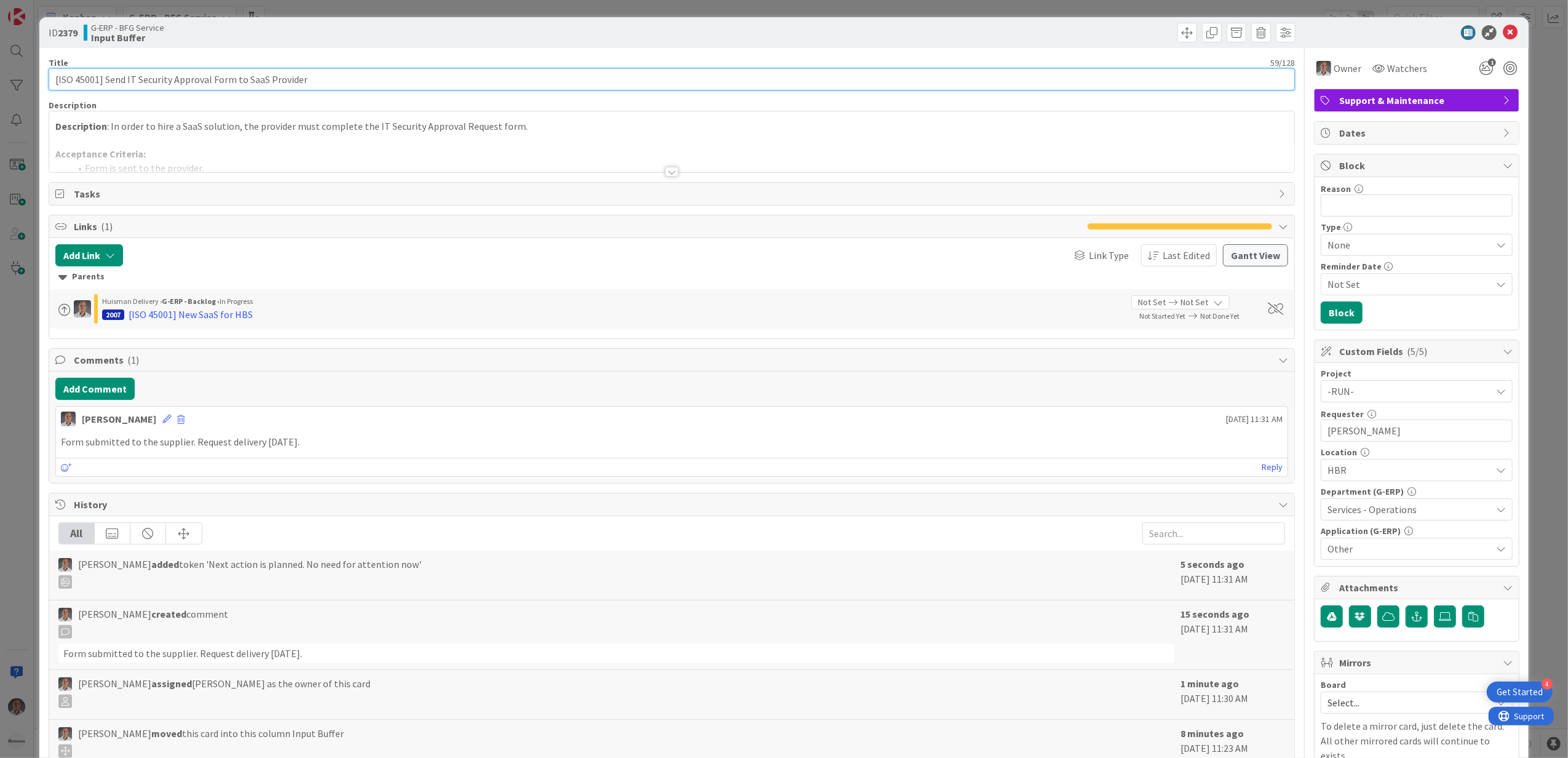
click at [317, 80] on input "[ISO 45001] Send IT Security Approval Form to SaaS Provider" at bounding box center [672, 79] width 1247 height 22
type input "[28-10][ISO 45001] Send IT Security Approval Form to SaaS Provider"
click at [1503, 35] on icon at bounding box center [1510, 32] width 15 height 15
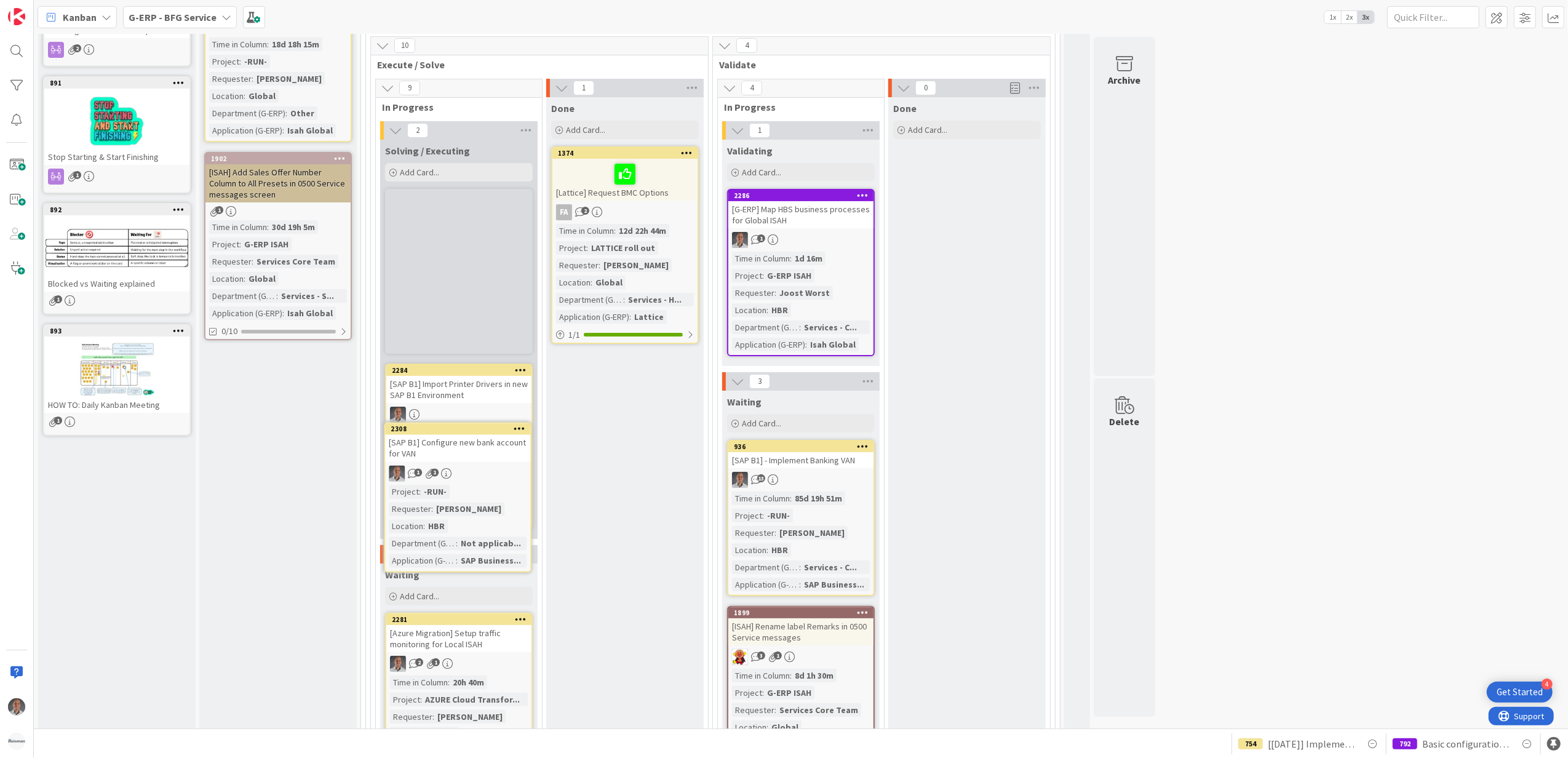
scroll to position [190, 0]
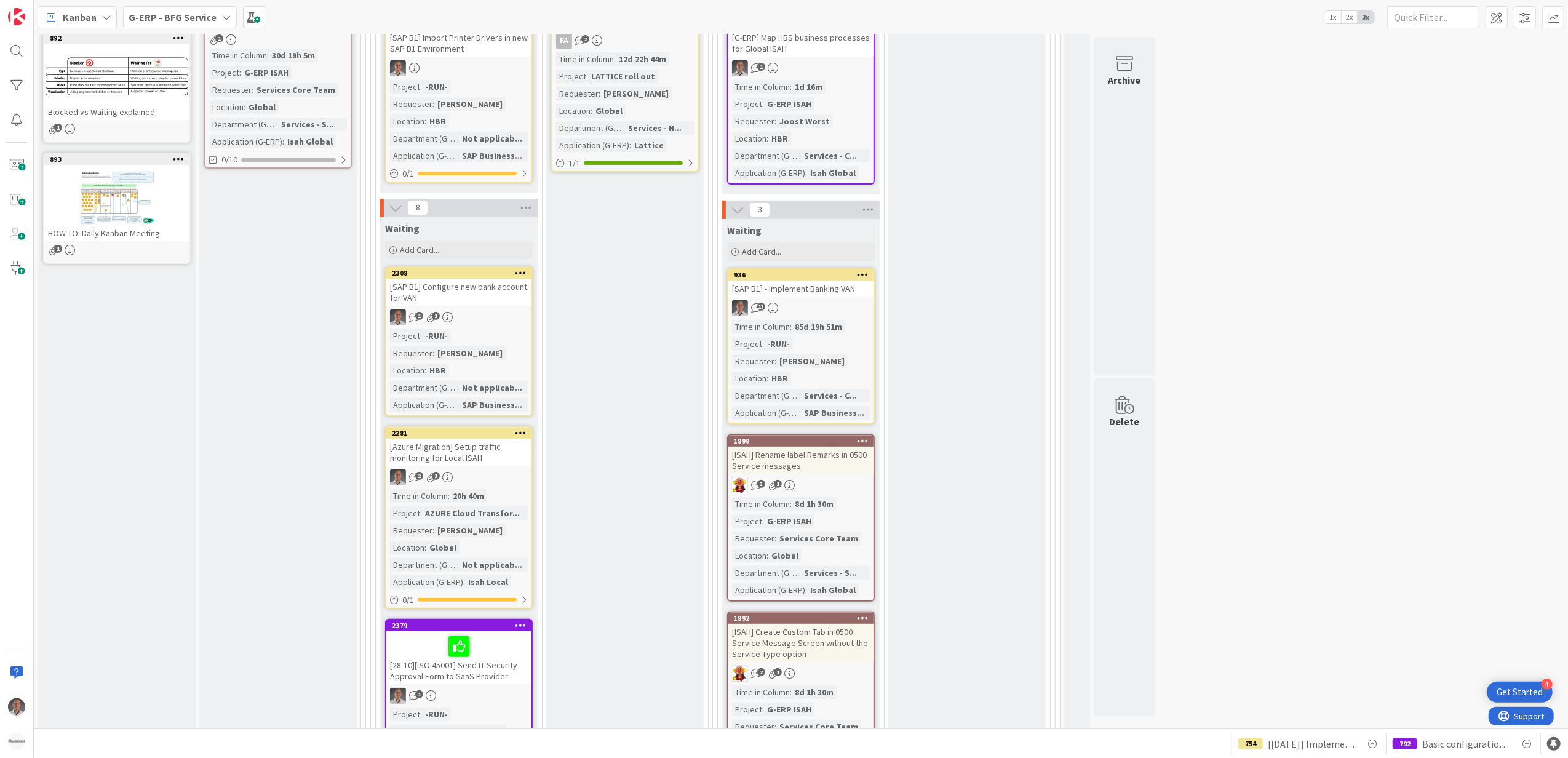
scroll to position [355, 0]
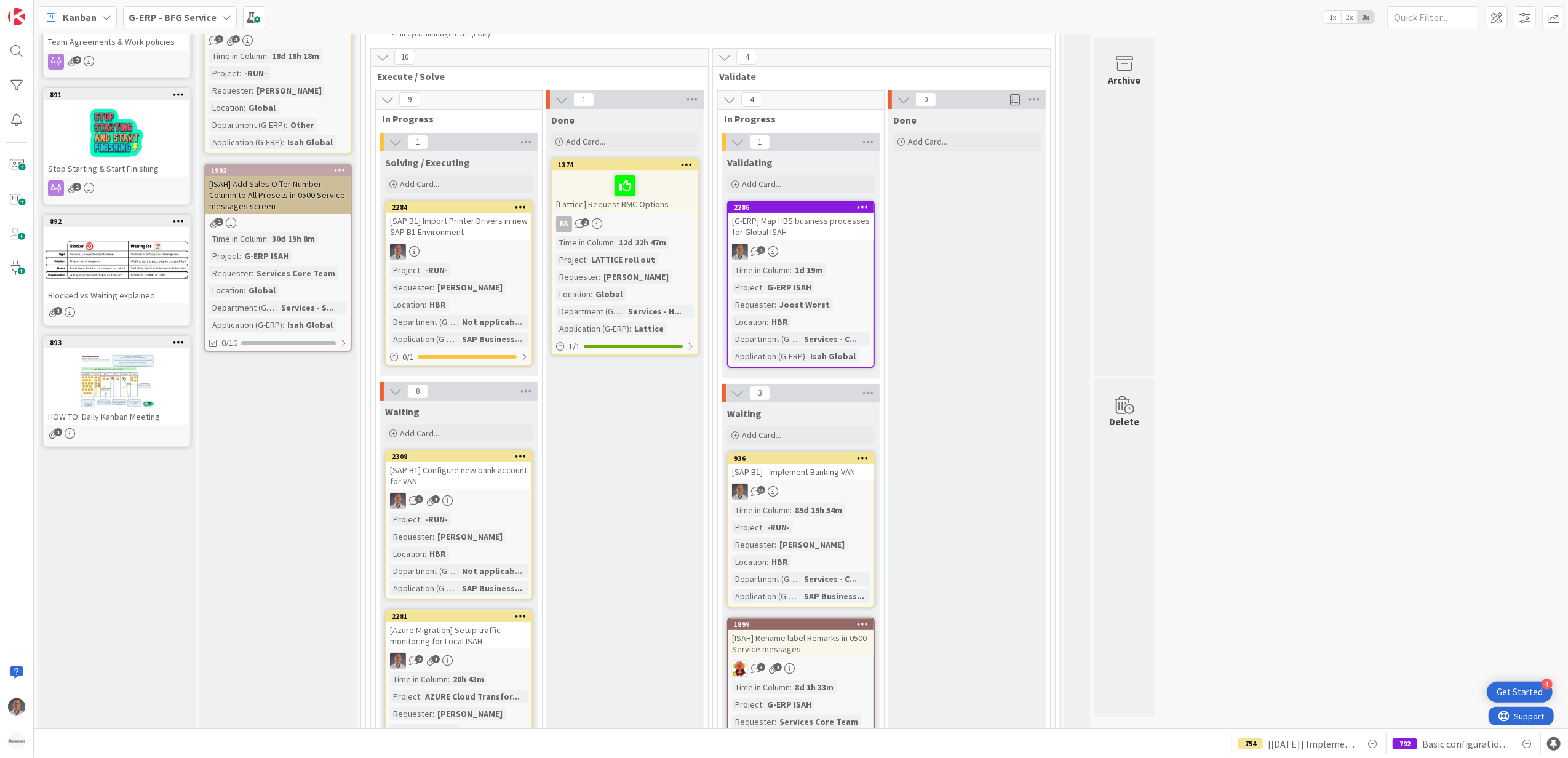
scroll to position [183, 0]
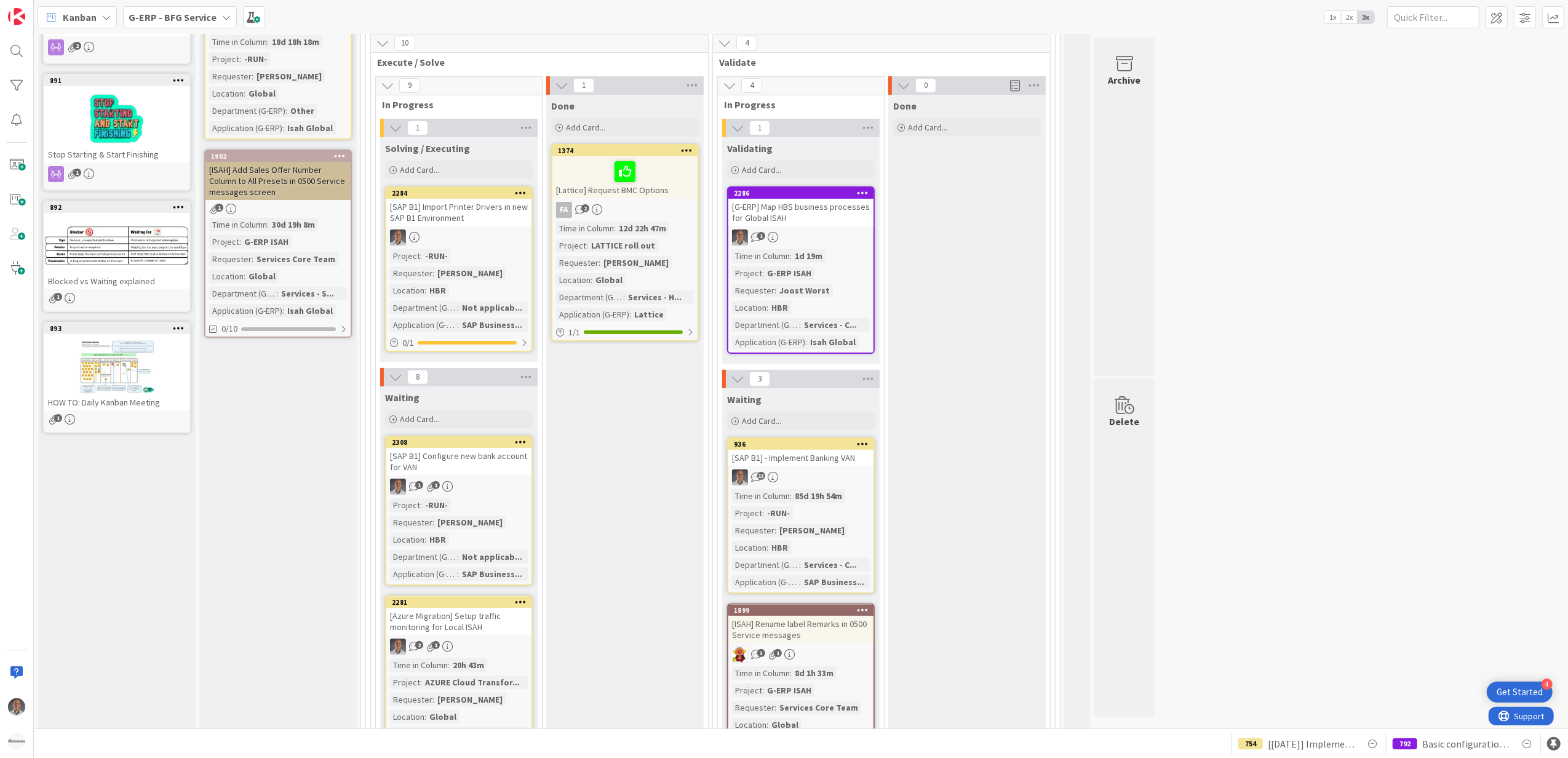
click at [500, 471] on div "[SAP B1] Configure new bank account for VAN" at bounding box center [459, 461] width 145 height 27
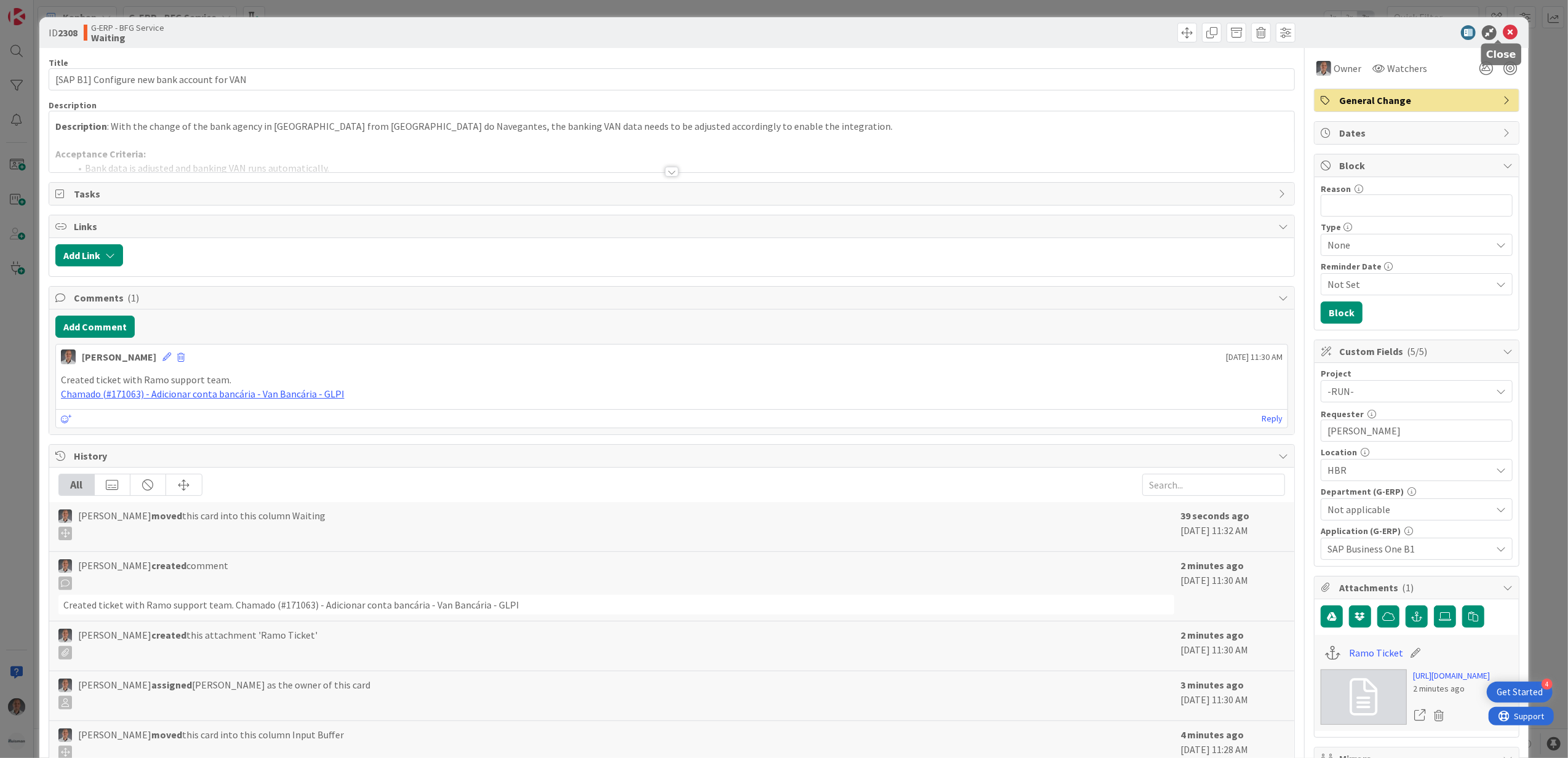
click at [1503, 29] on icon at bounding box center [1510, 32] width 15 height 15
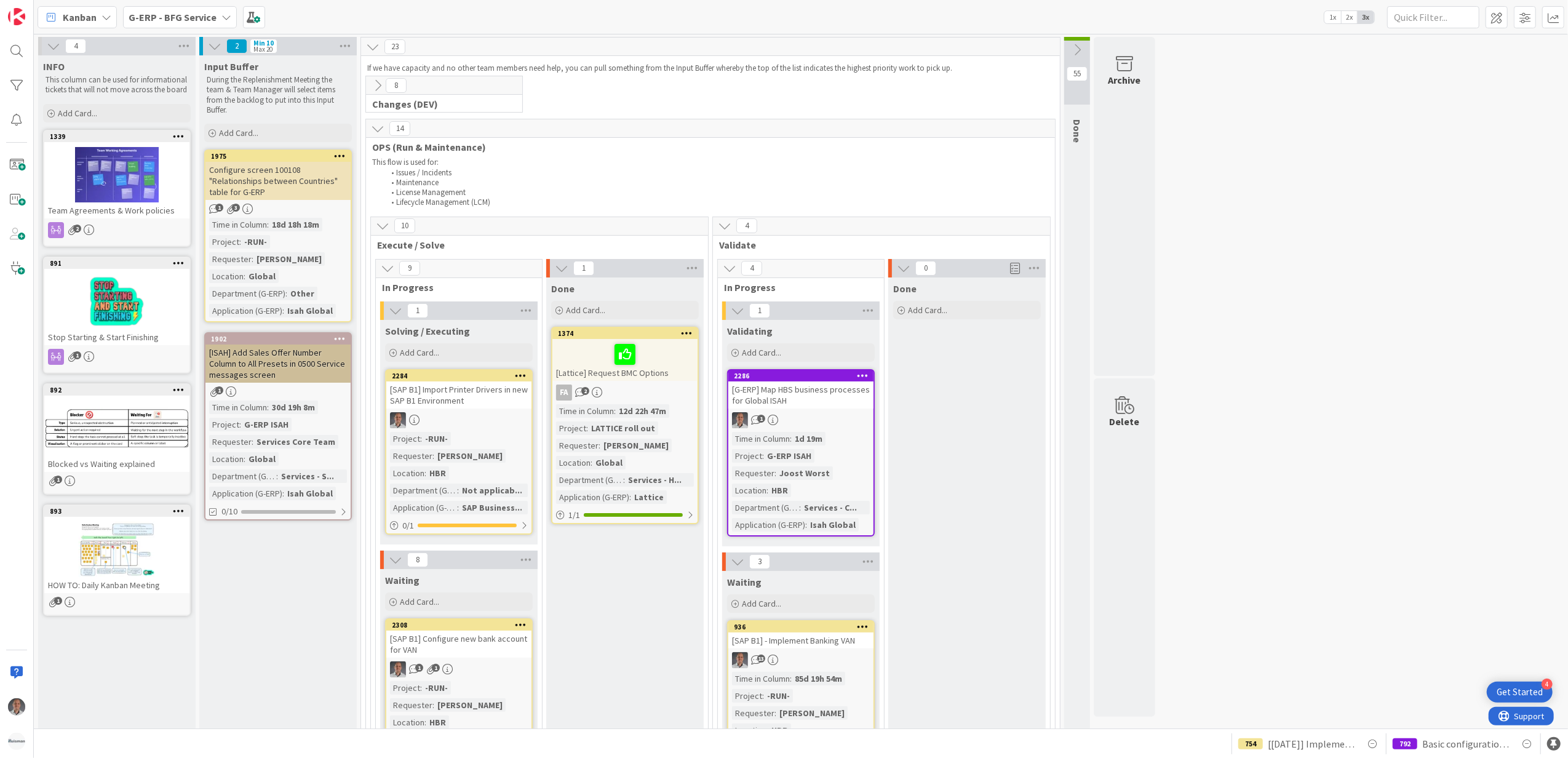
click at [1071, 45] on button at bounding box center [1077, 50] width 26 height 19
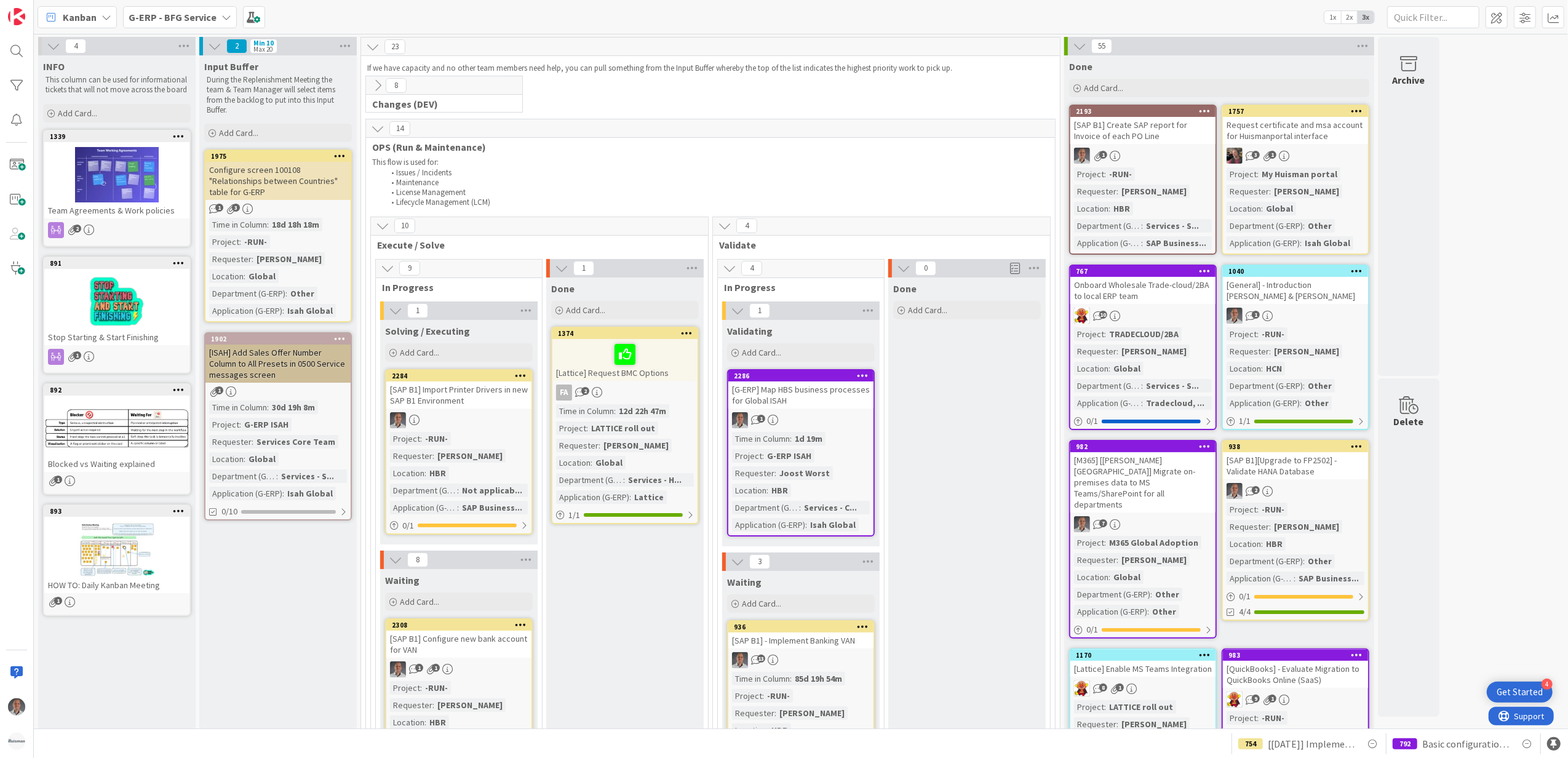
click at [222, 13] on icon at bounding box center [226, 17] width 10 height 10
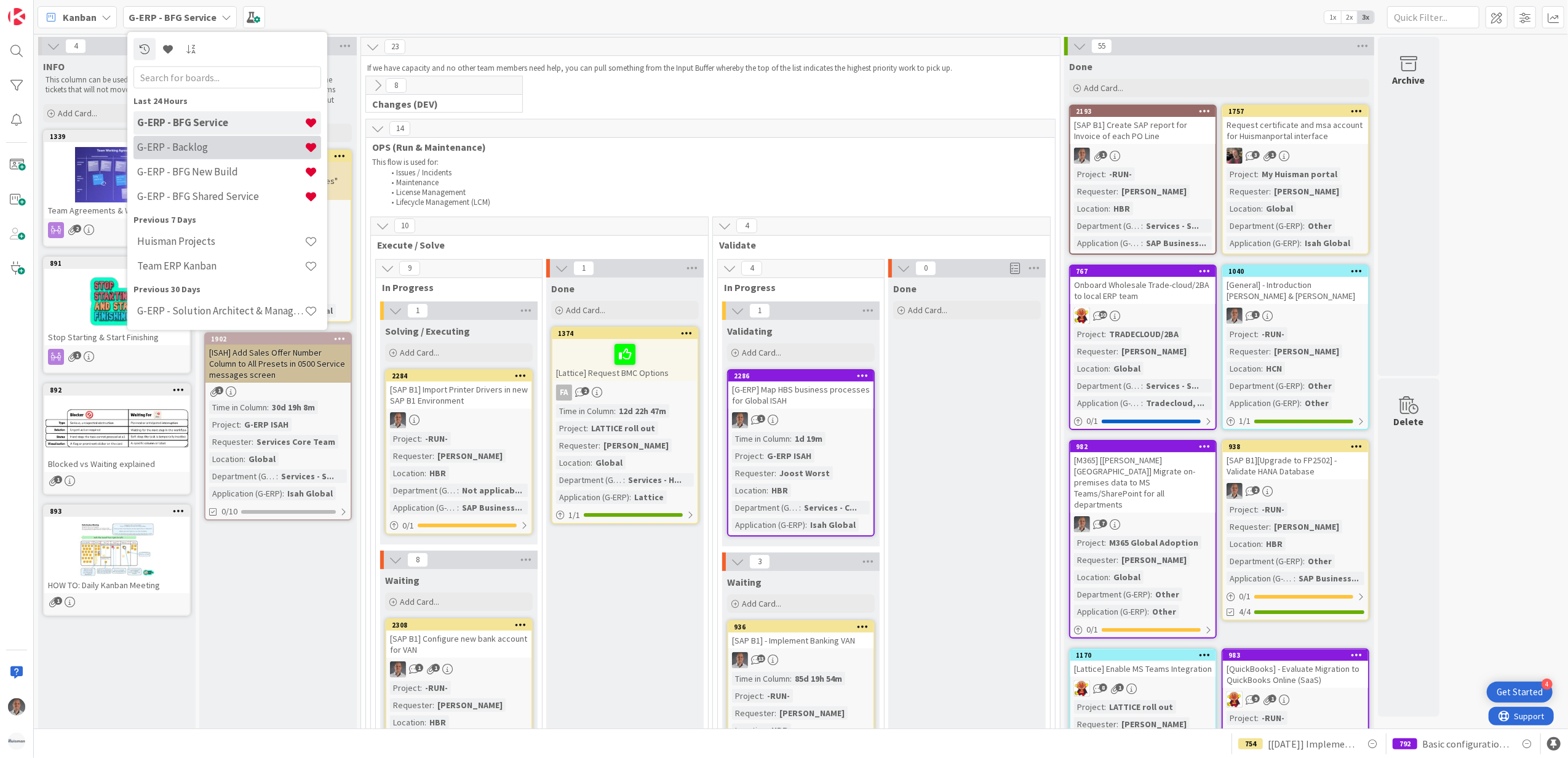
click at [225, 144] on h4 "G-ERP - Backlog" at bounding box center [221, 147] width 168 height 12
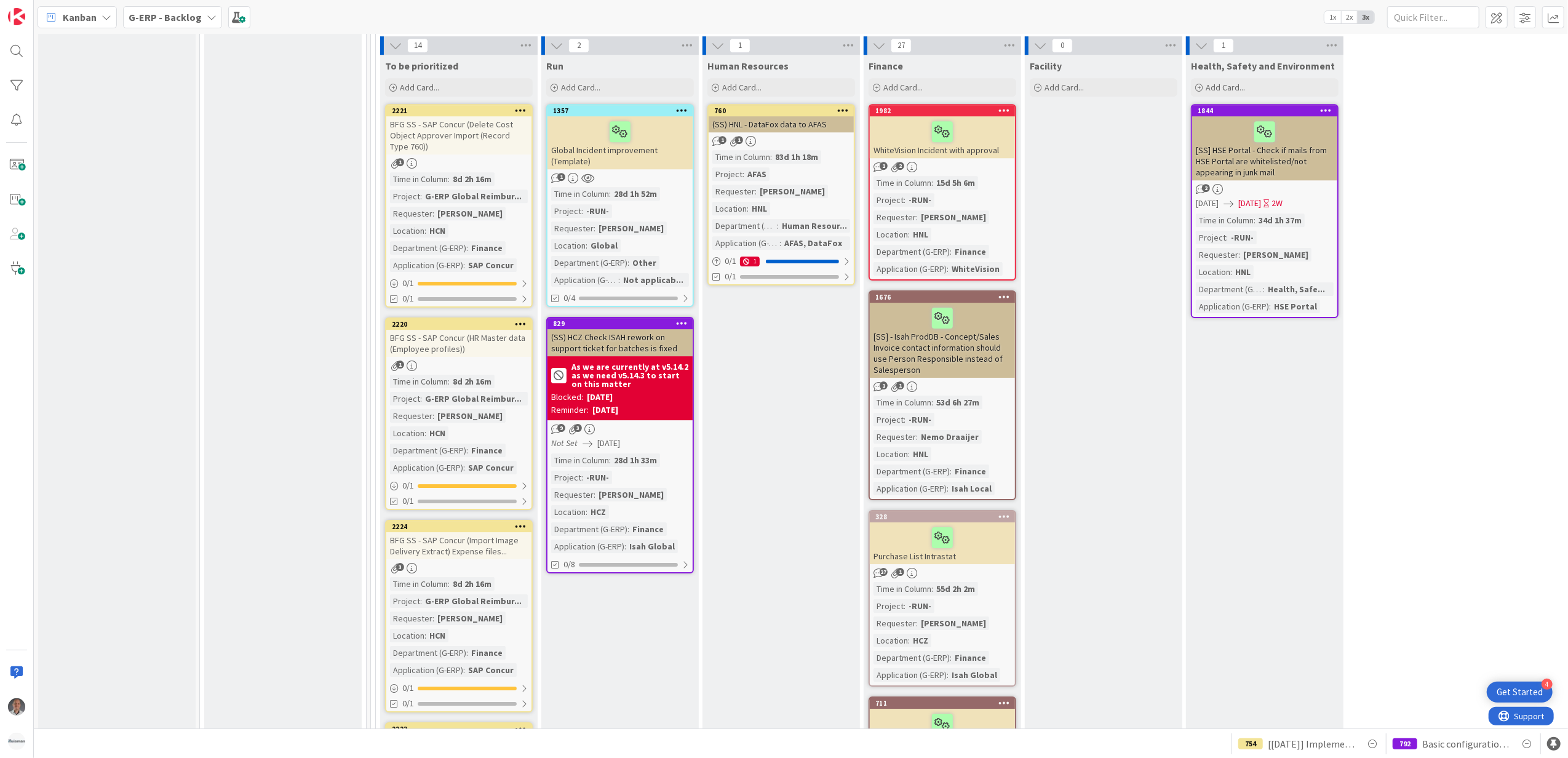
scroll to position [3856, 0]
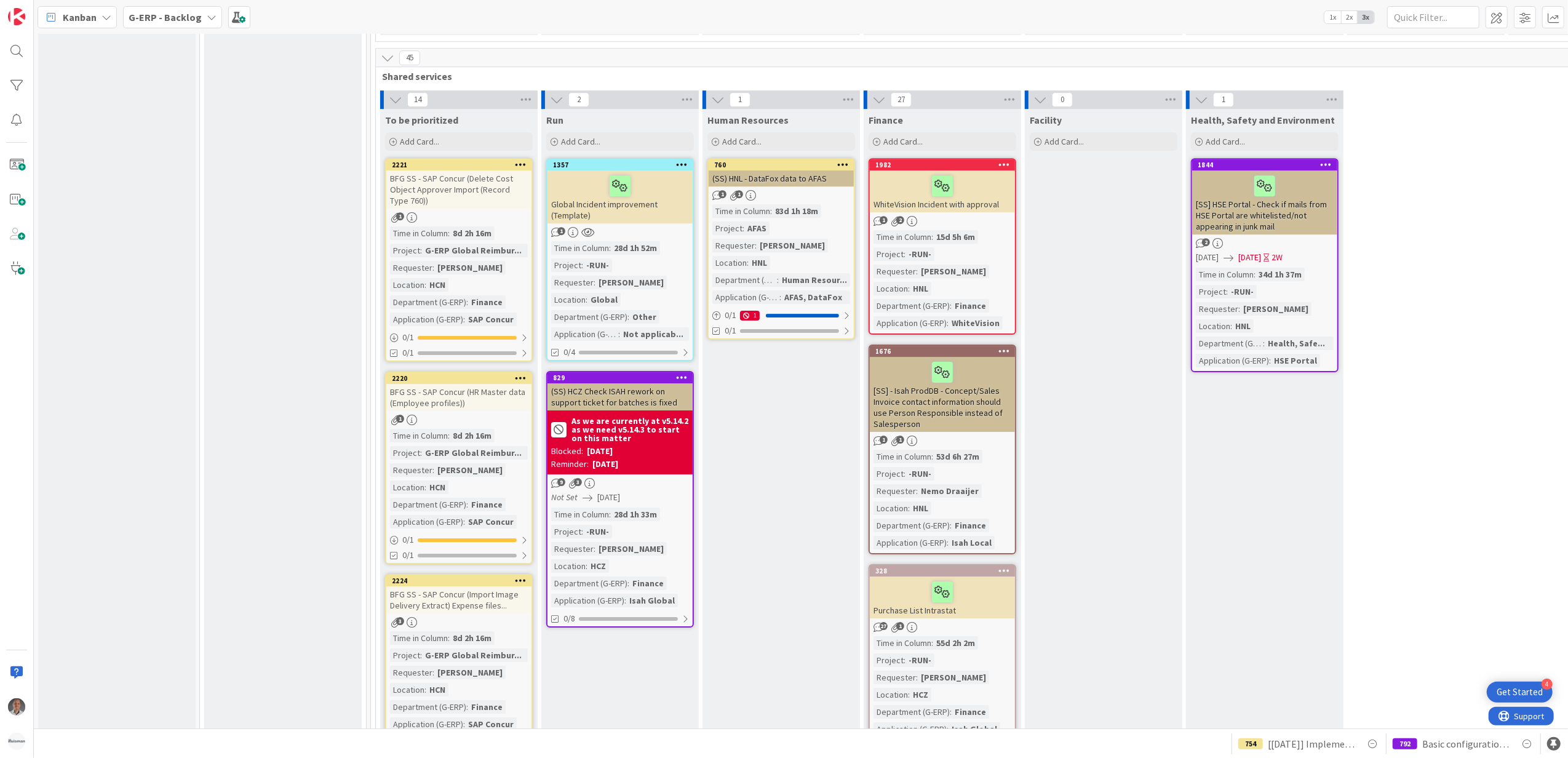
click at [465, 384] on div "BFG SS - SAP Concur (HR Master data (Employee profiles))" at bounding box center [459, 397] width 145 height 27
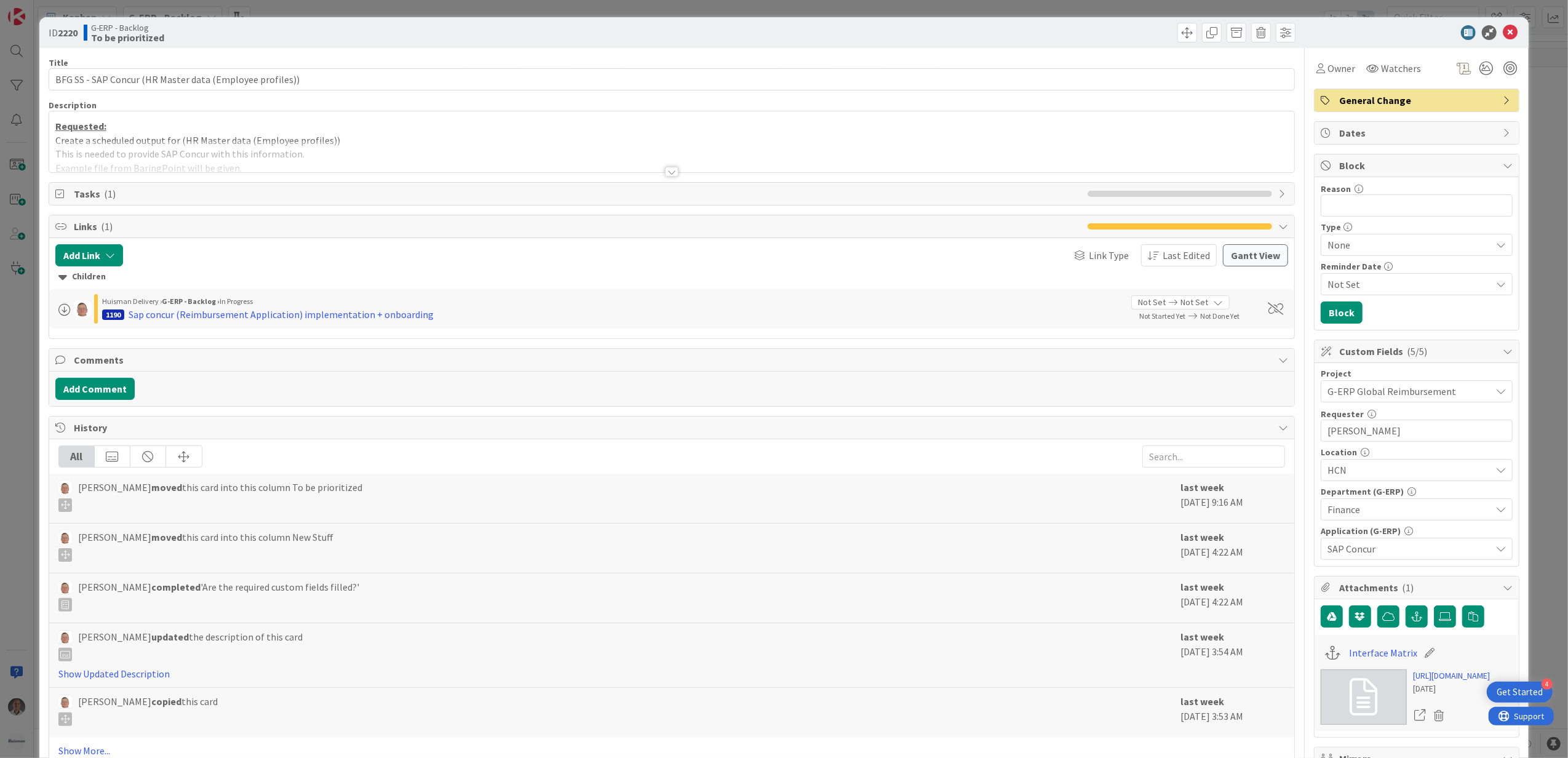
click at [665, 176] on div at bounding box center [671, 171] width 13 height 10
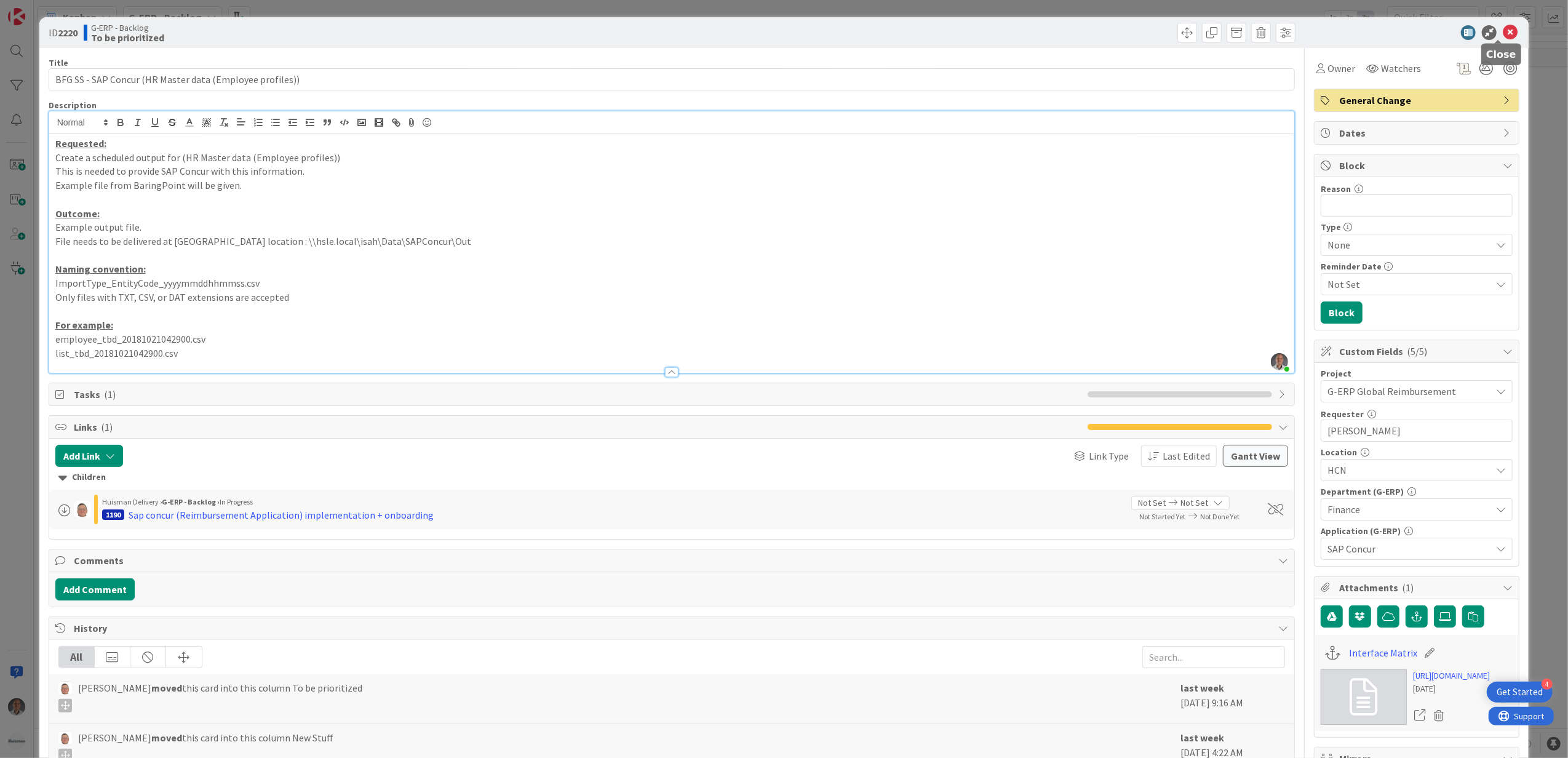
click at [1503, 27] on icon at bounding box center [1510, 32] width 15 height 15
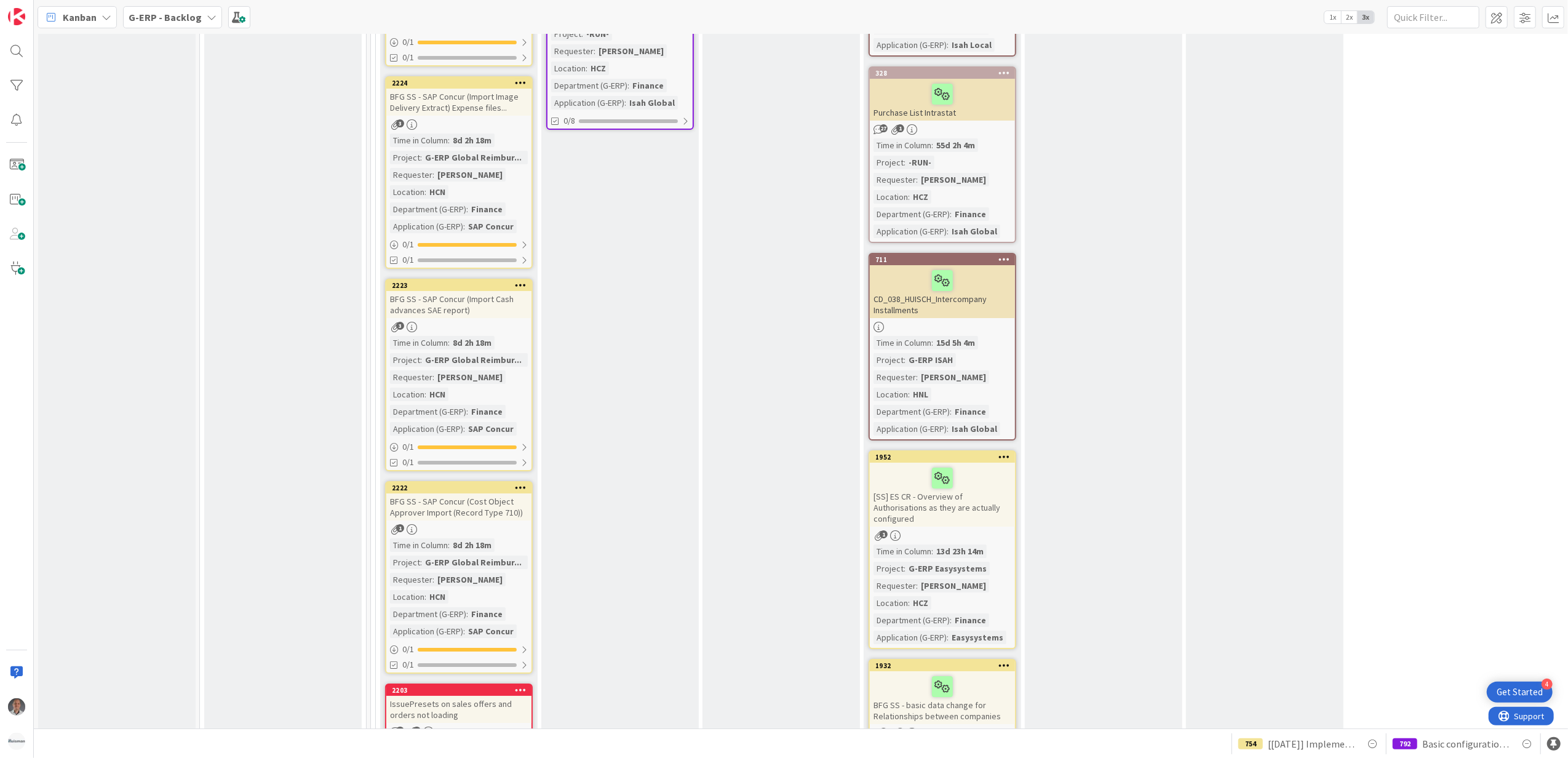
scroll to position [4349, 0]
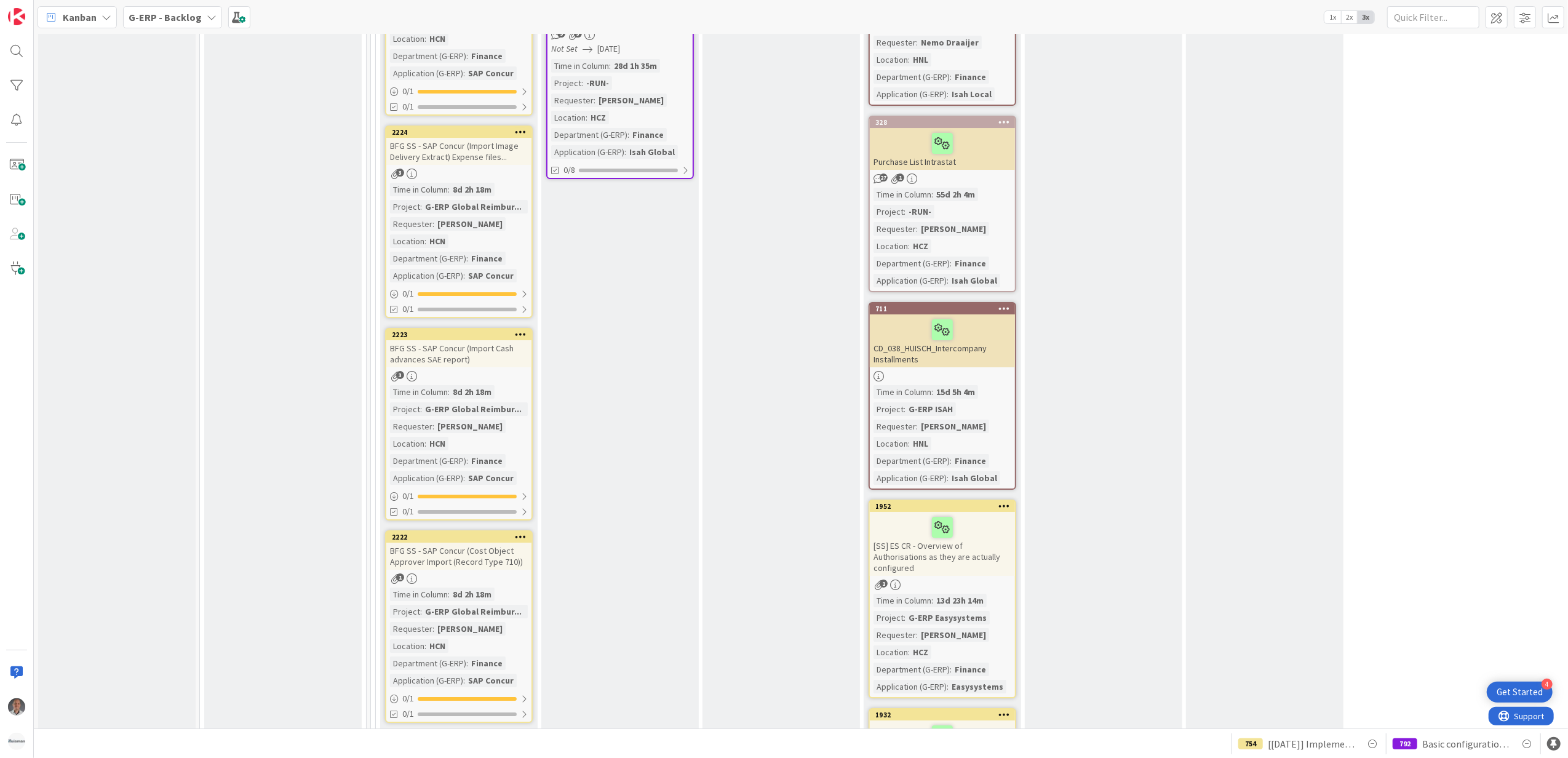
click at [178, 20] on b "G-ERP - Backlog" at bounding box center [165, 17] width 74 height 12
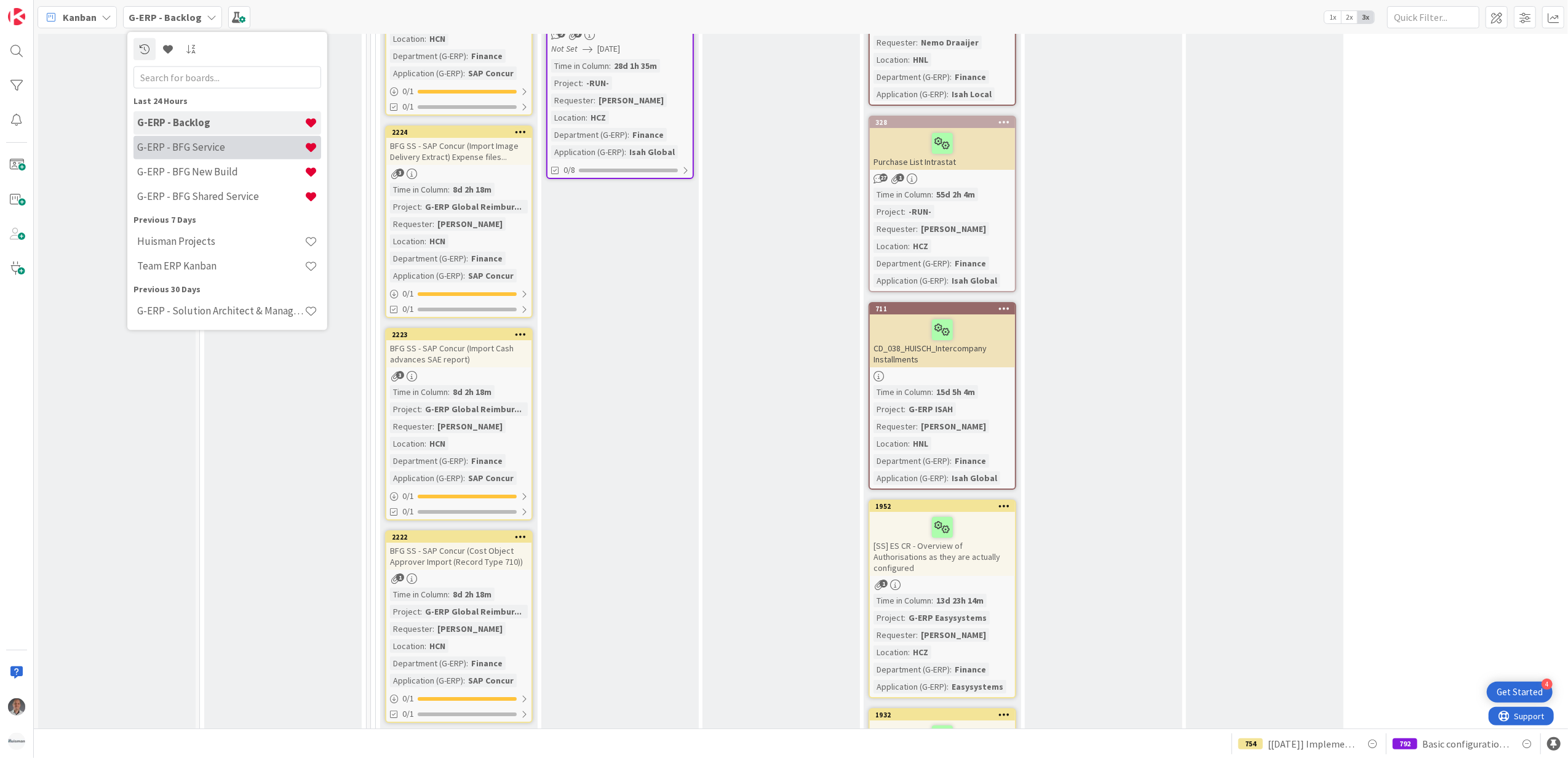
click at [216, 146] on h4 "G-ERP - BFG Service" at bounding box center [221, 147] width 168 height 12
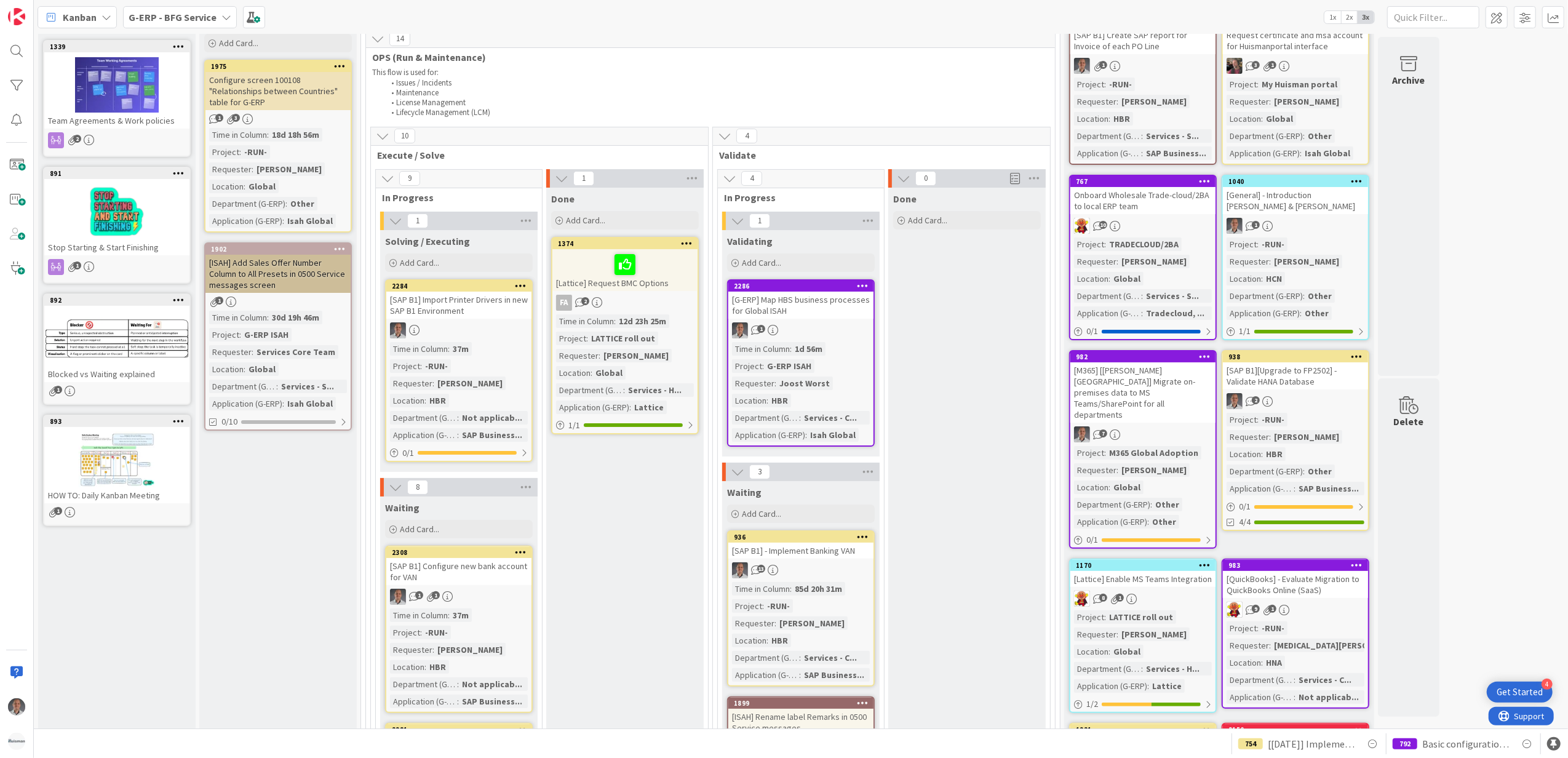
scroll to position [12, 0]
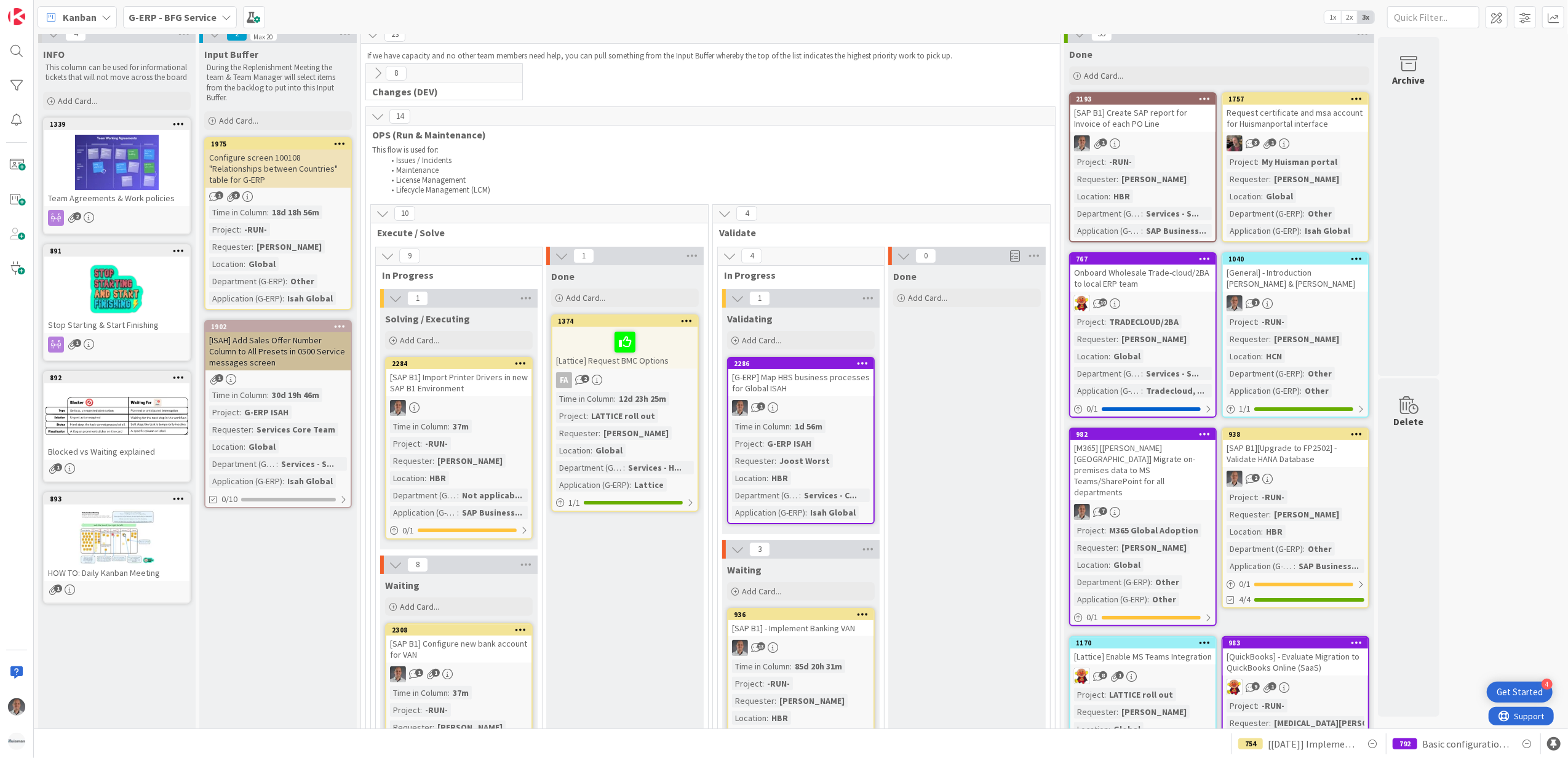
click at [212, 16] on b "G-ERP - BFG Service" at bounding box center [172, 17] width 88 height 12
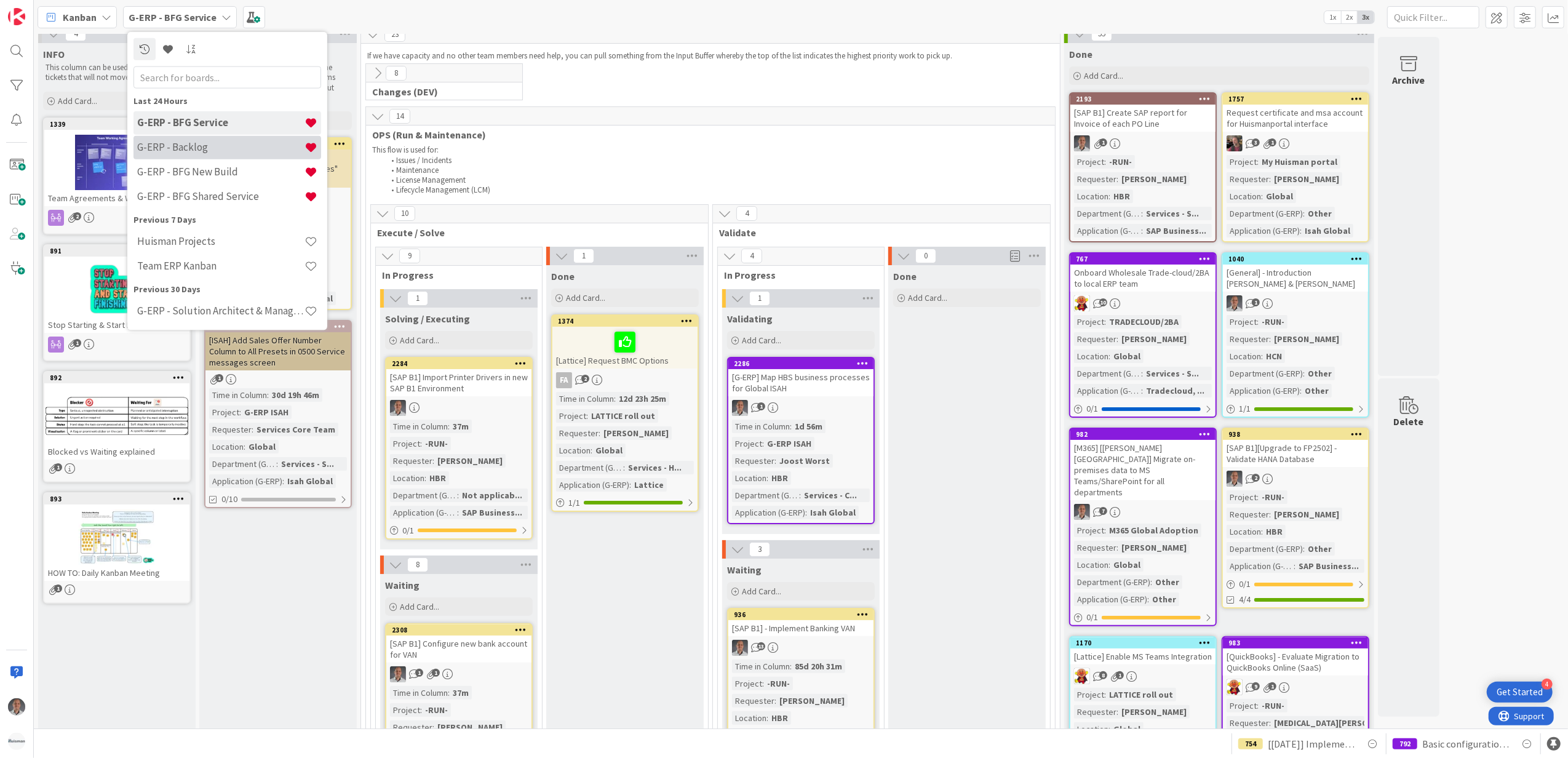
click at [205, 148] on h4 "G-ERP - Backlog" at bounding box center [221, 147] width 168 height 12
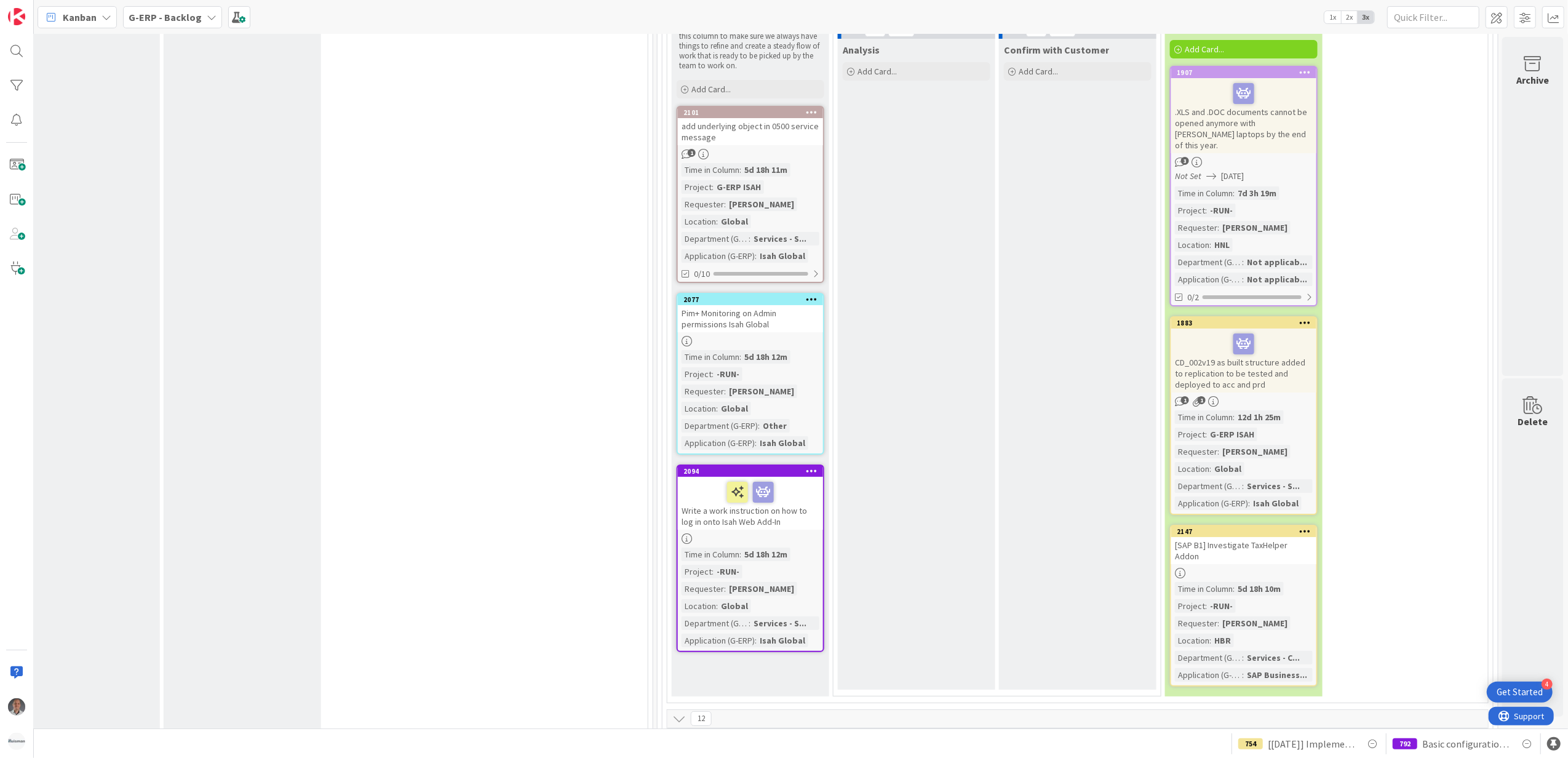
scroll to position [4758, 1037]
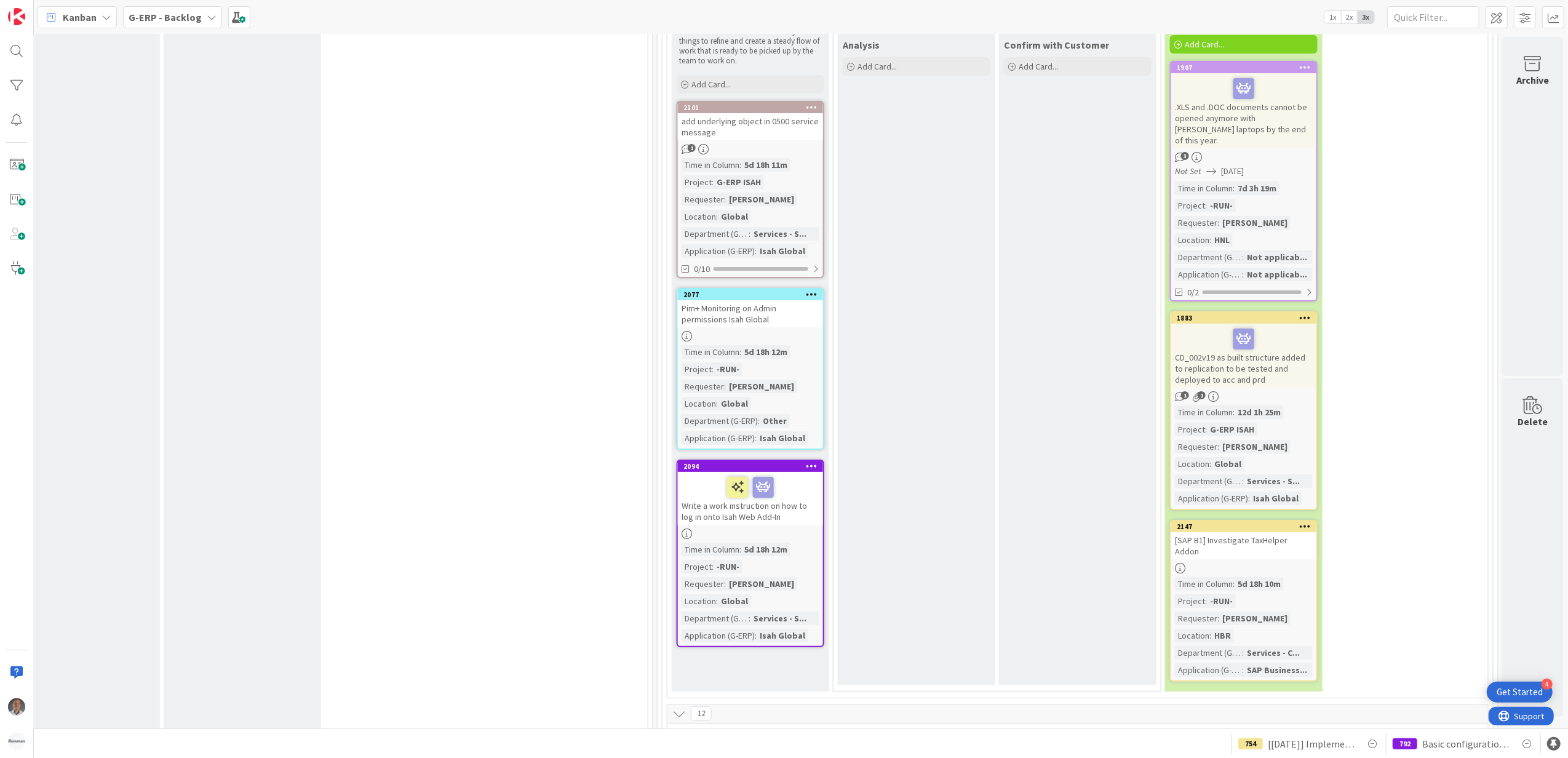
click at [1300, 522] on icon at bounding box center [1306, 527] width 12 height 9
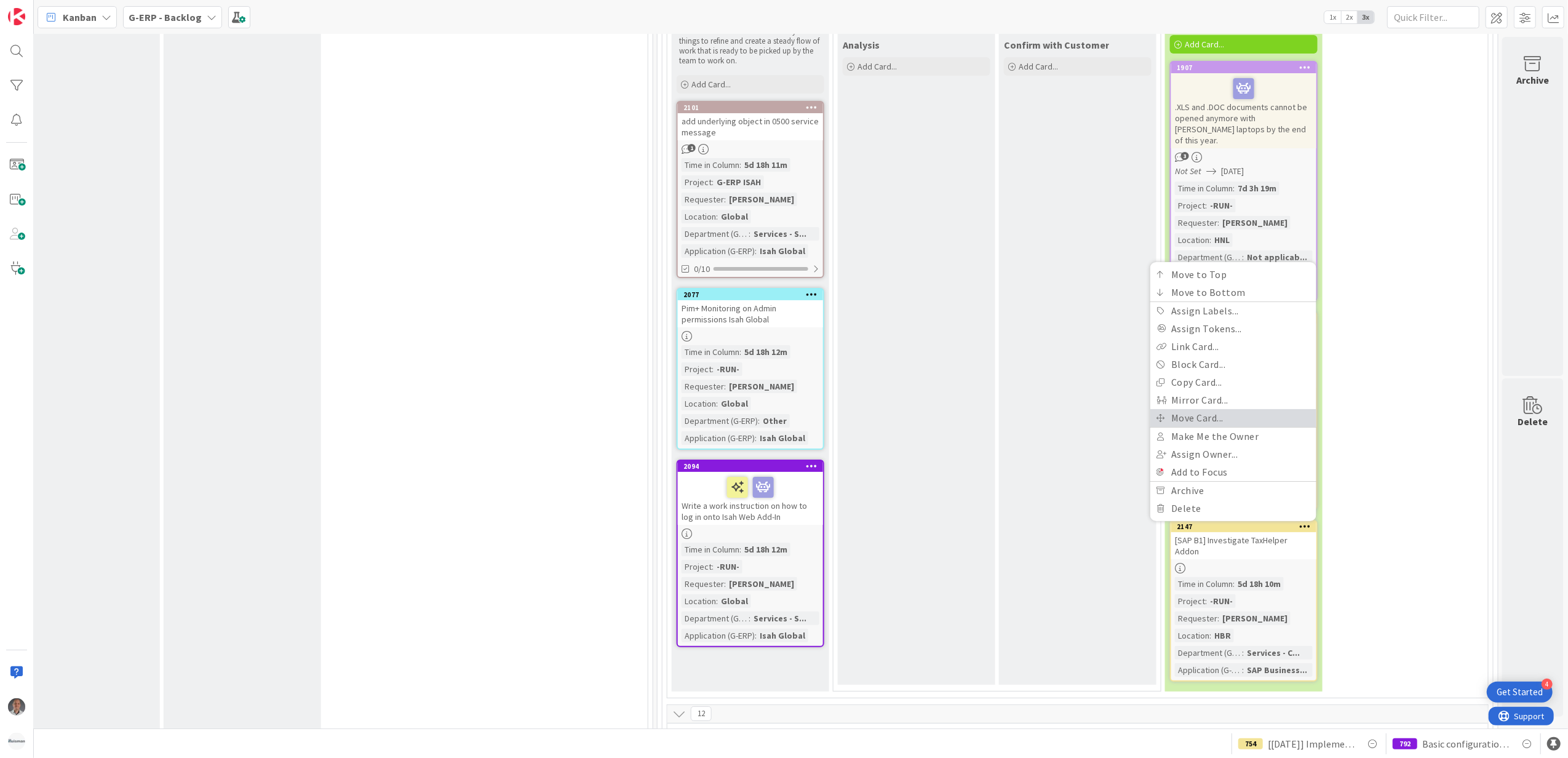
click at [1191, 410] on link "Move Card..." at bounding box center [1233, 418] width 166 height 18
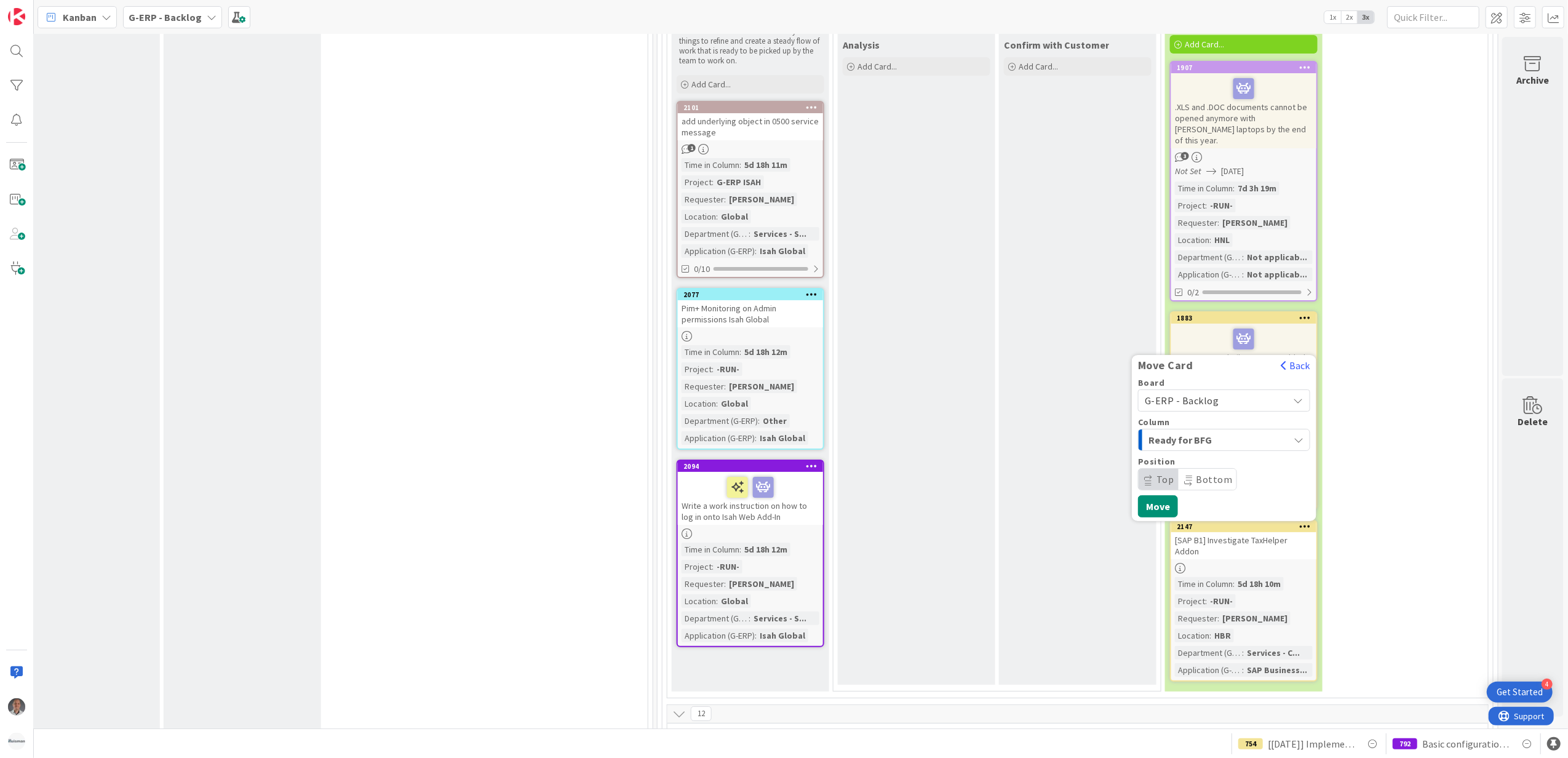
click at [1166, 395] on span "G-ERP - Backlog" at bounding box center [1182, 401] width 74 height 12
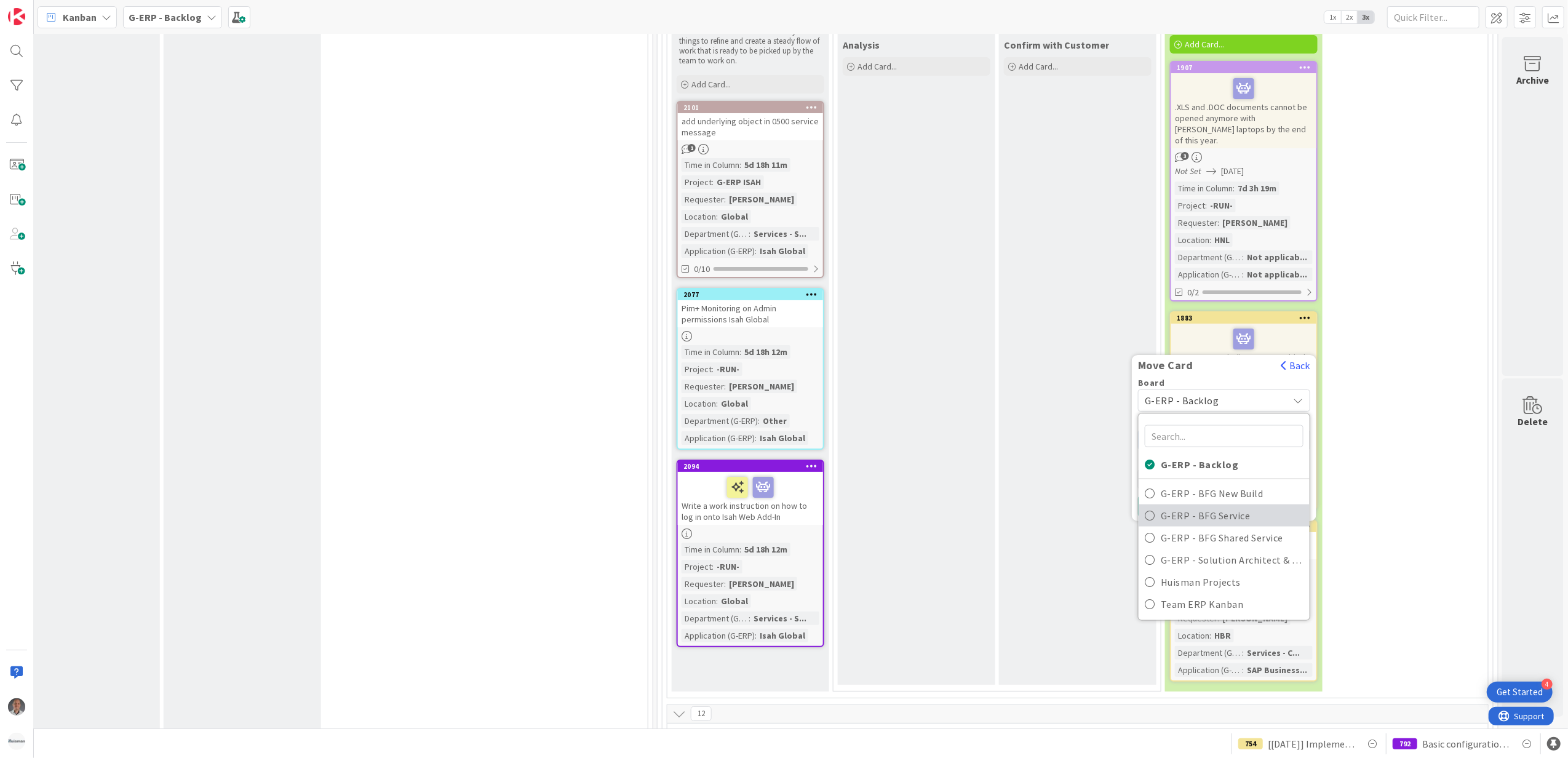
click at [1196, 506] on span "G-ERP - BFG Service" at bounding box center [1232, 515] width 143 height 19
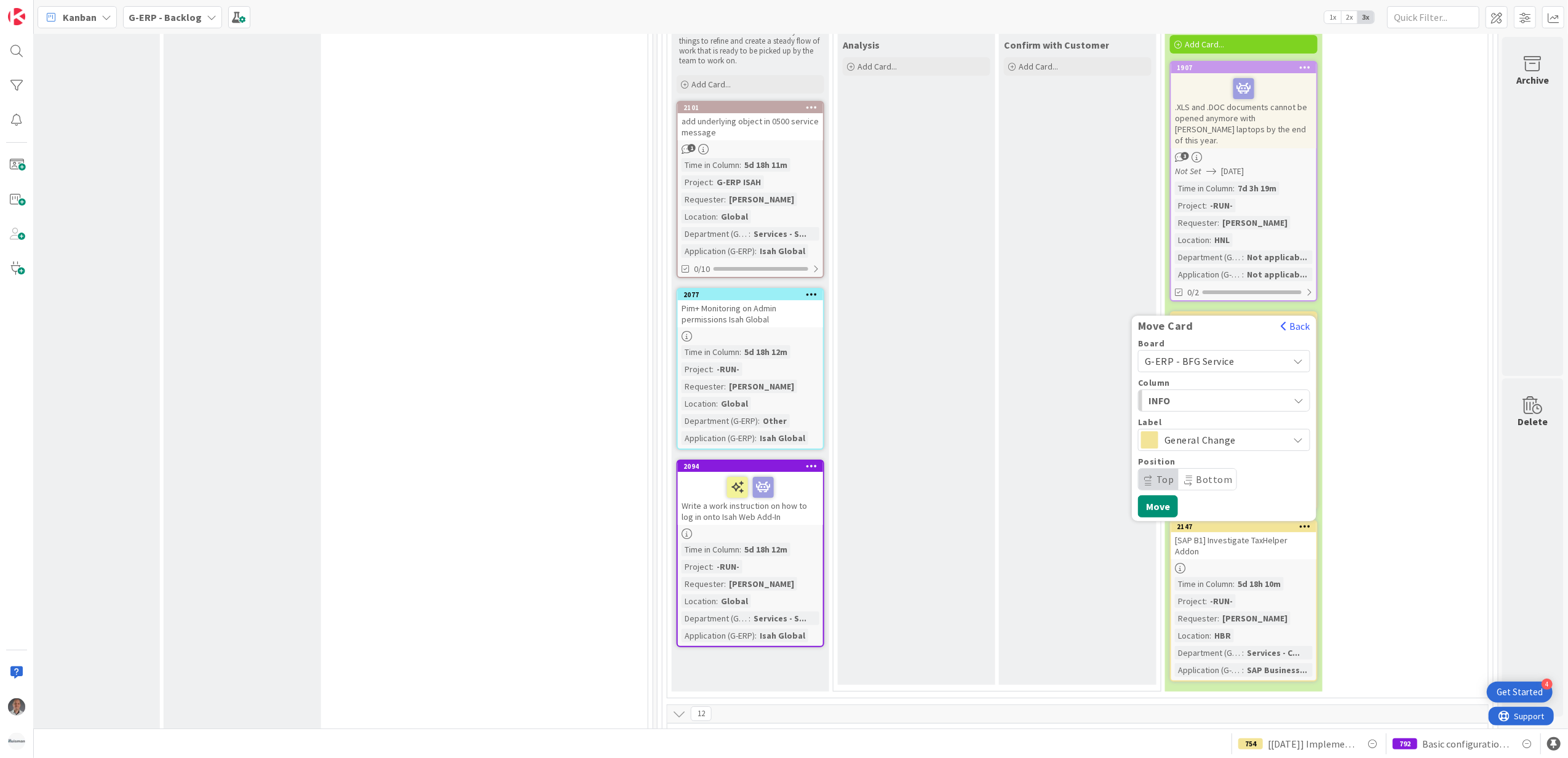
drag, startPoint x: 1194, startPoint y: 374, endPoint x: 1194, endPoint y: 365, distance: 9.0
click at [1194, 372] on div "Board G-ERP - BFG Service G-ERP - Backlog G-ERP - BFG New Build G-ERP - BFG Ser…" at bounding box center [1224, 414] width 172 height 152
click at [1194, 393] on span "INFO" at bounding box center [1195, 401] width 92 height 16
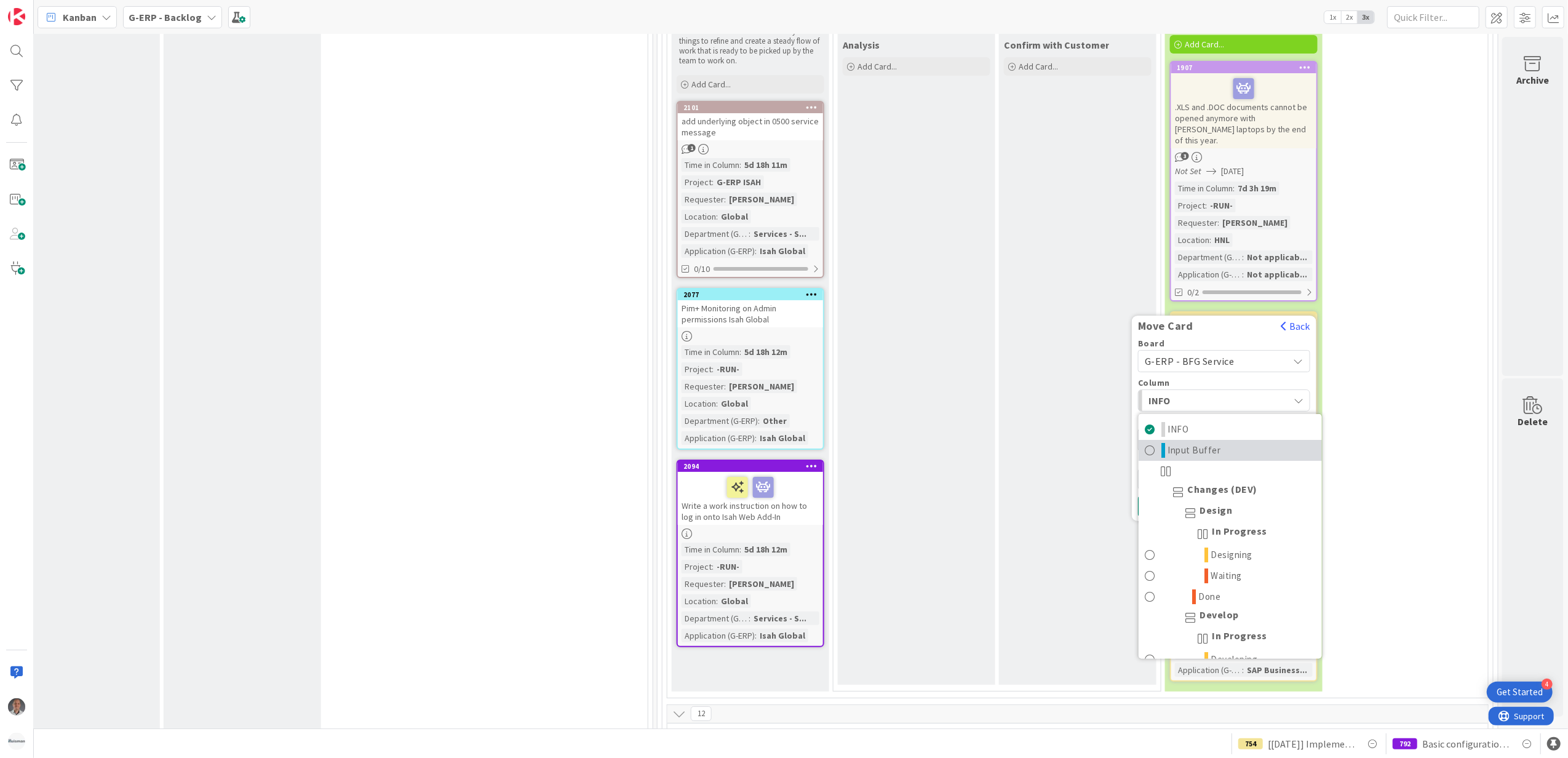
click at [1194, 442] on span "Input Buffer" at bounding box center [1195, 449] width 53 height 15
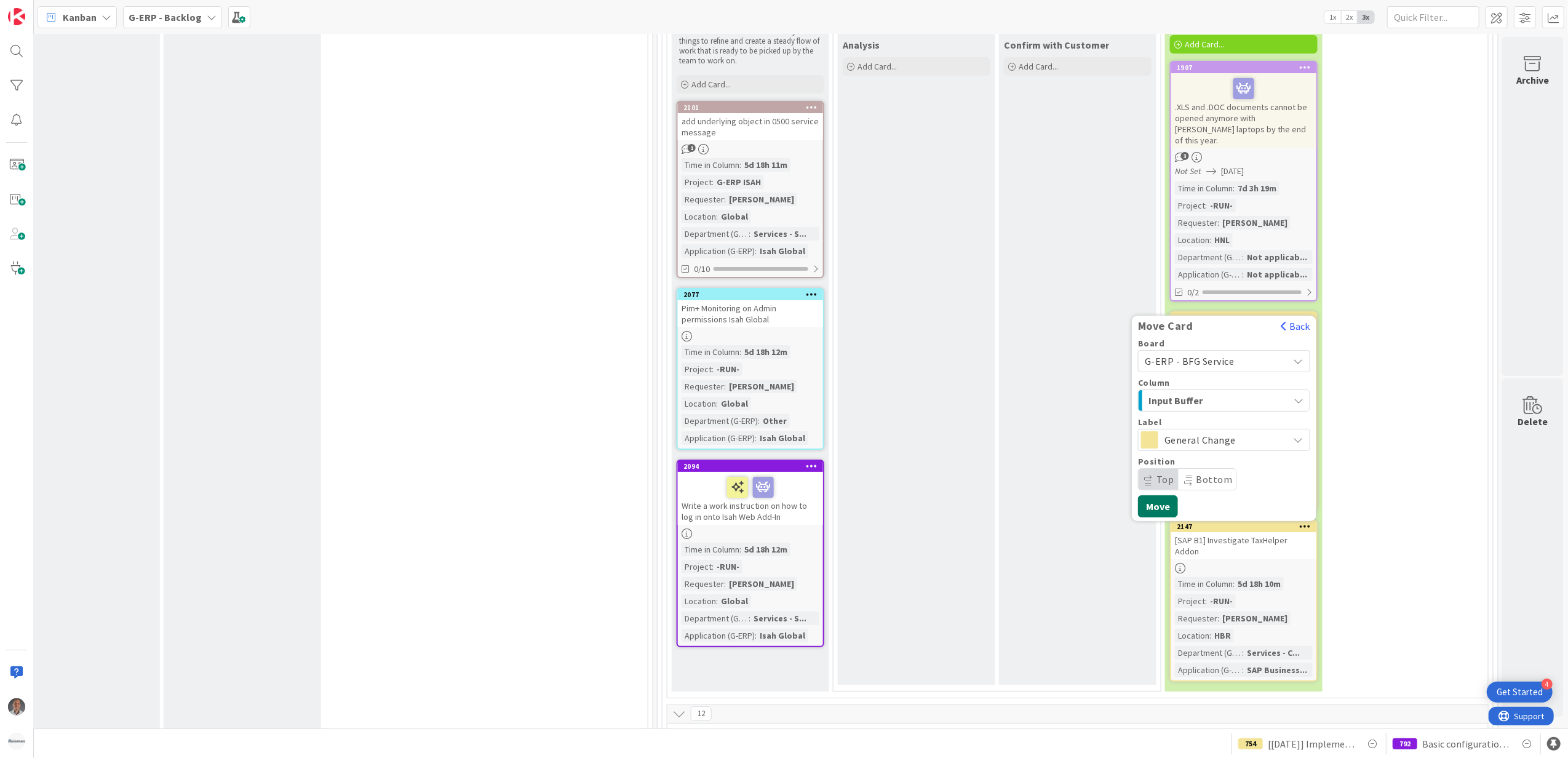
drag, startPoint x: 1148, startPoint y: 470, endPoint x: 1109, endPoint y: 473, distance: 39.1
click at [1147, 496] on button "Move" at bounding box center [1158, 506] width 40 height 22
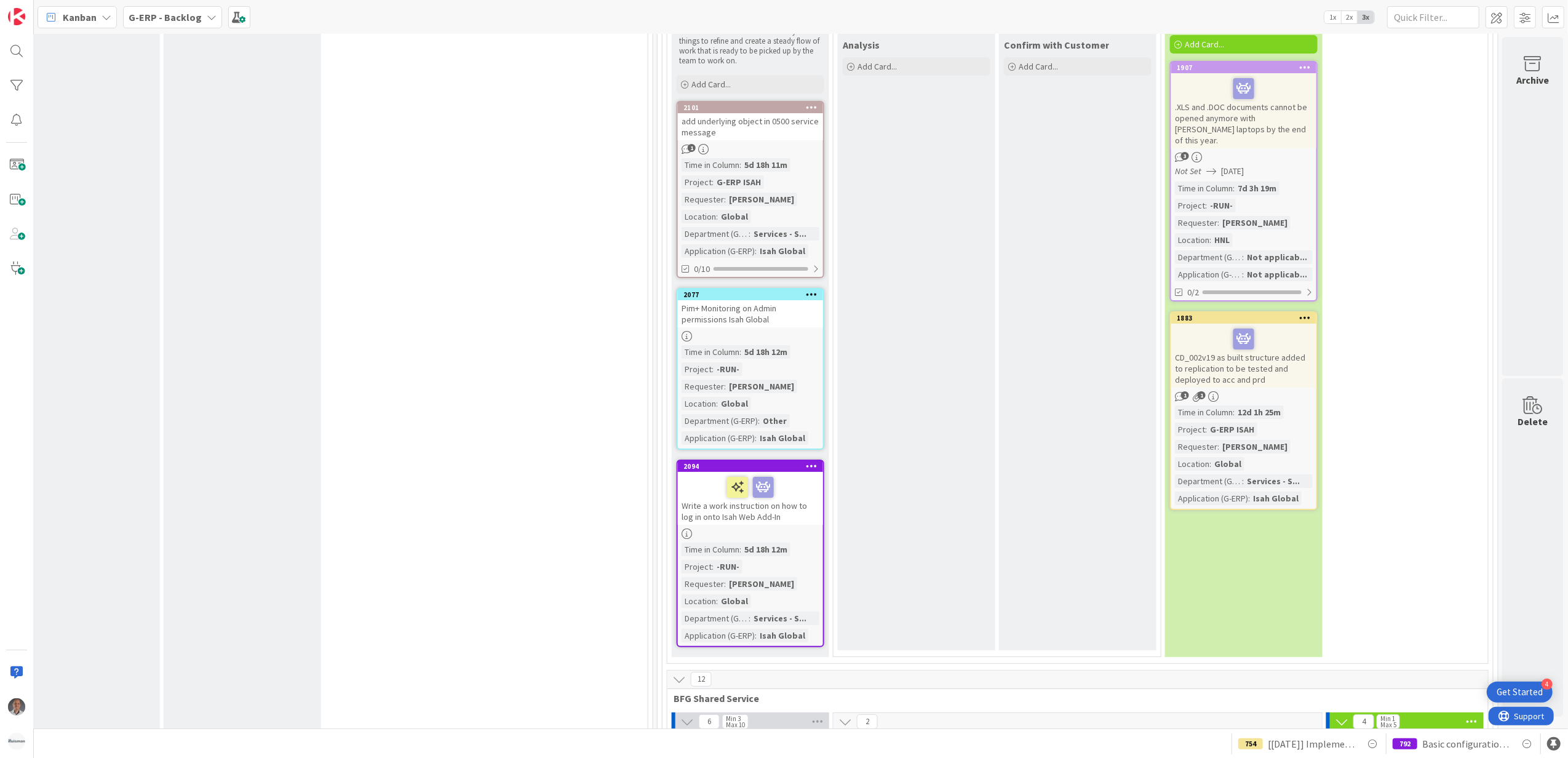
click at [1300, 313] on icon at bounding box center [1306, 317] width 12 height 9
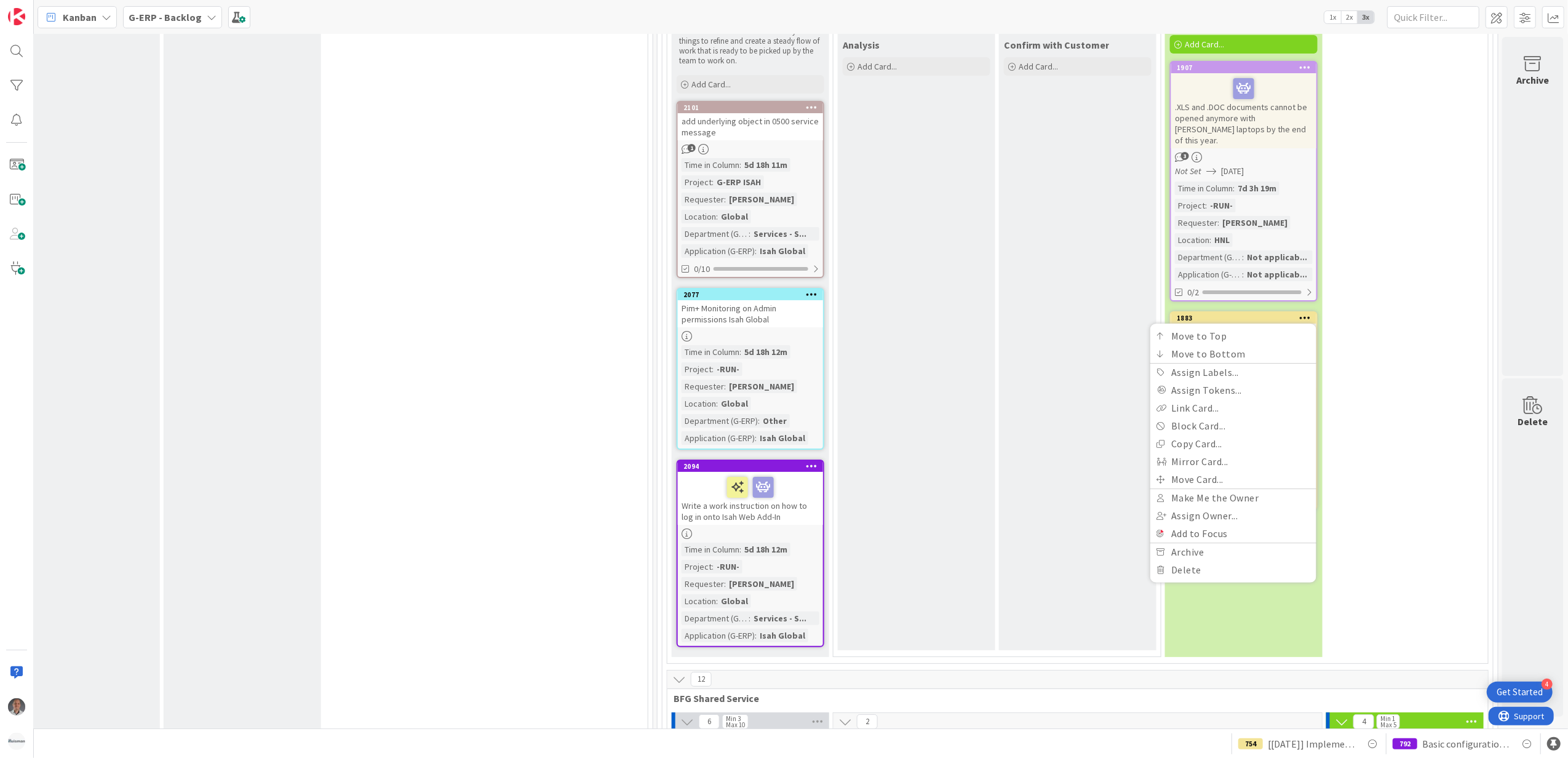
click at [1012, 426] on div "Confirm with Customer Add Card..." at bounding box center [1078, 341] width 158 height 616
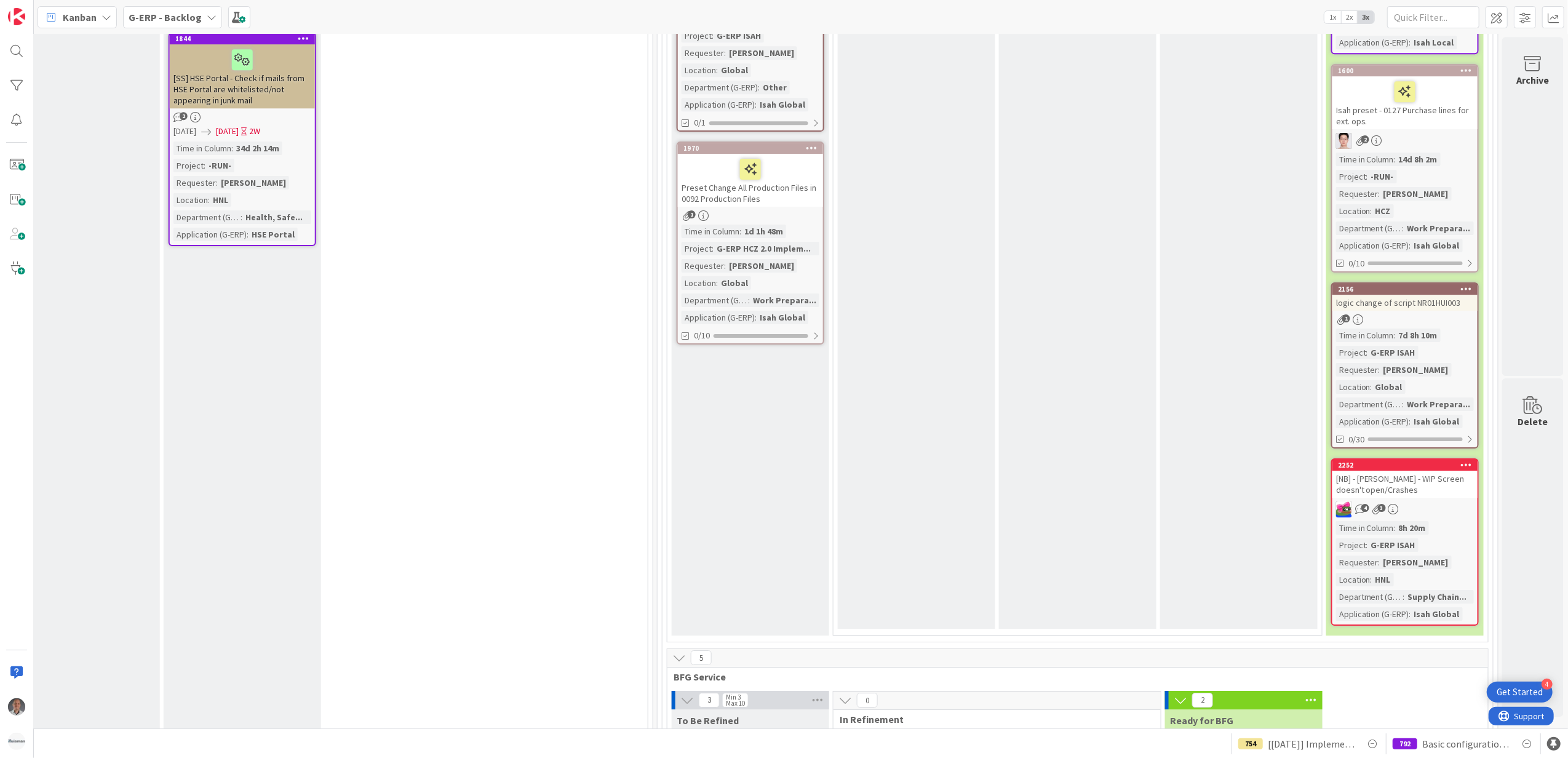
scroll to position [4021, 1037]
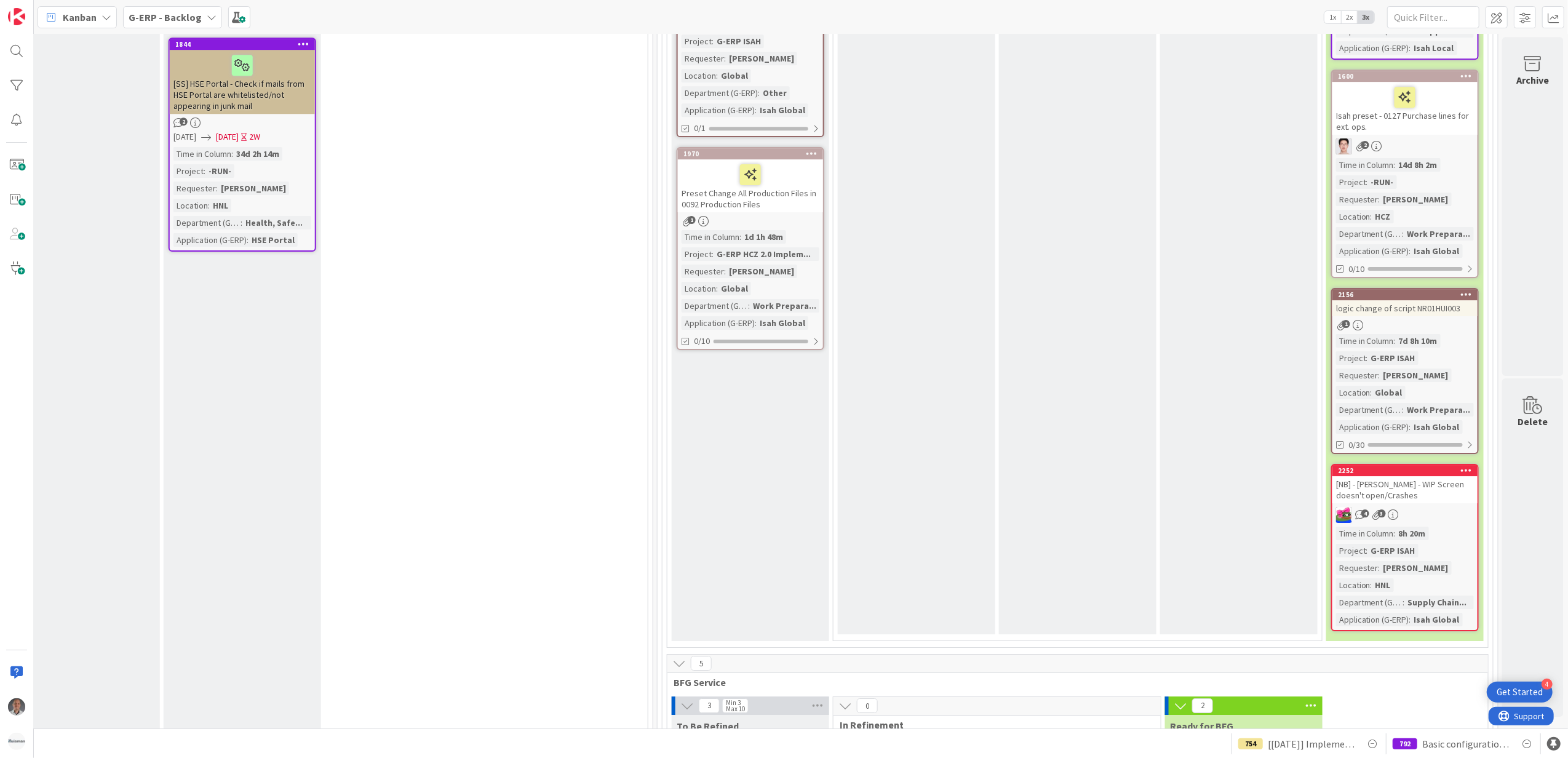
click at [174, 11] on b "G-ERP - Backlog" at bounding box center [165, 17] width 74 height 12
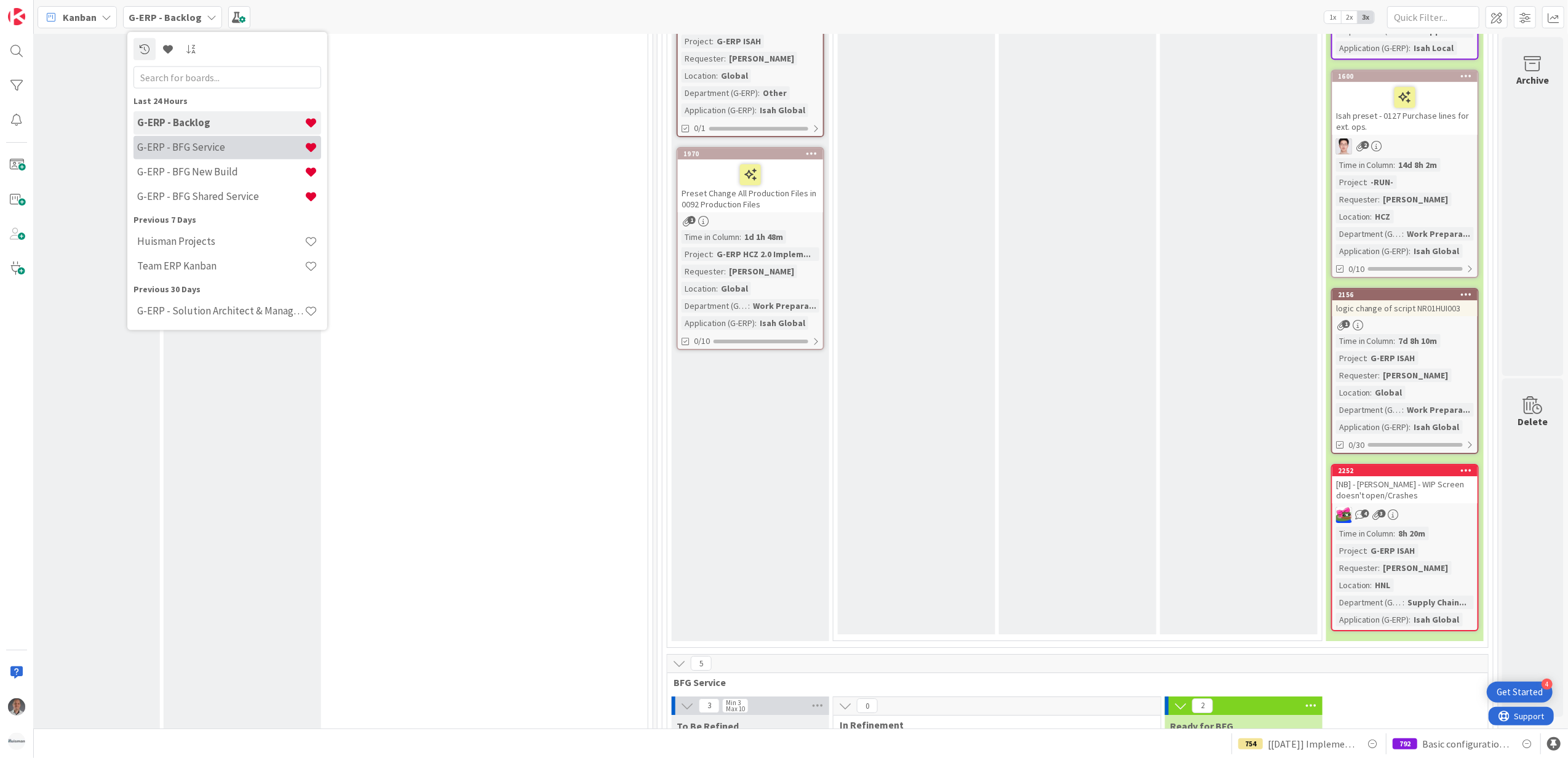
click at [198, 150] on h4 "G-ERP - BFG Service" at bounding box center [221, 147] width 168 height 12
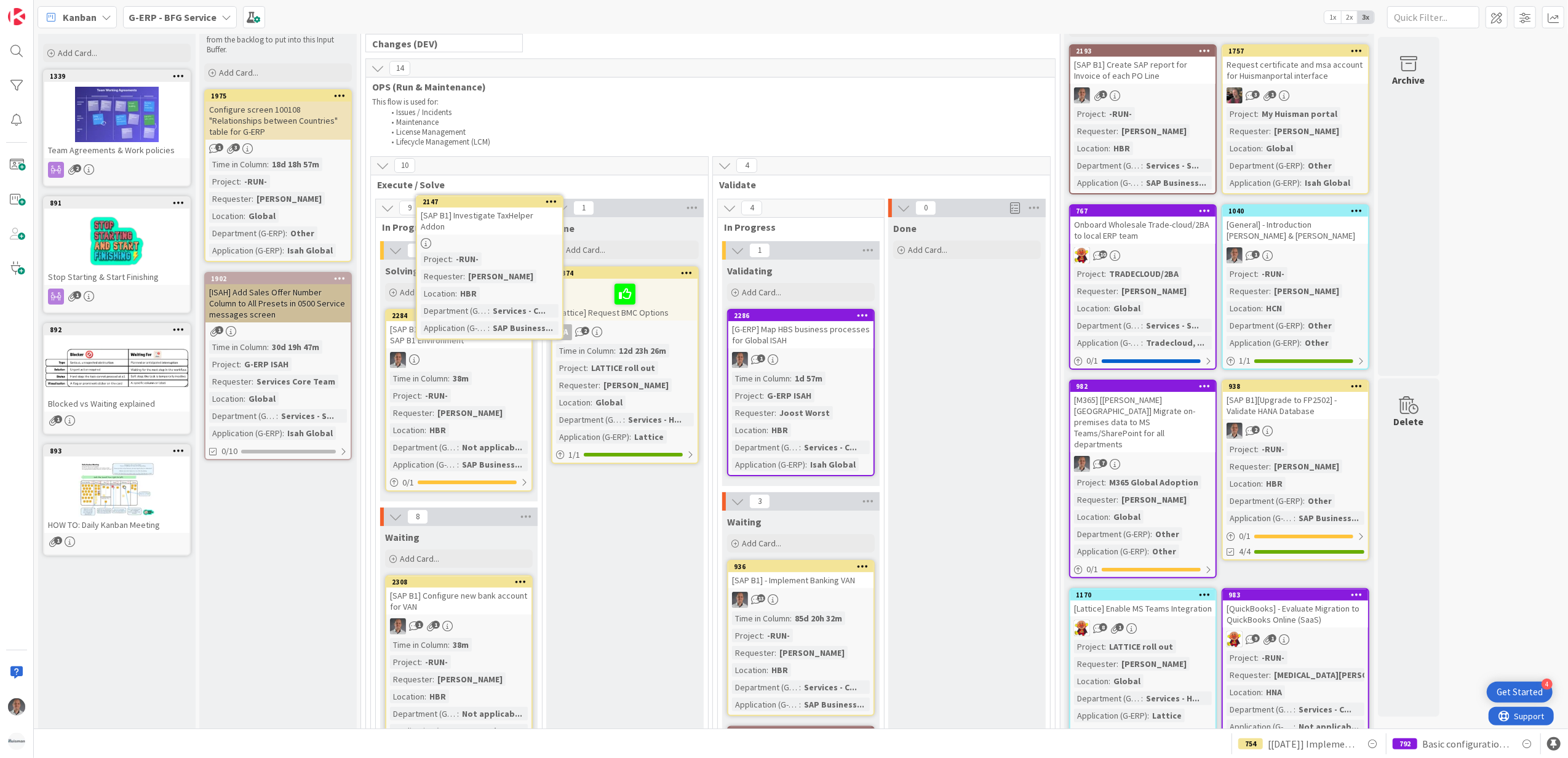
scroll to position [53, 0]
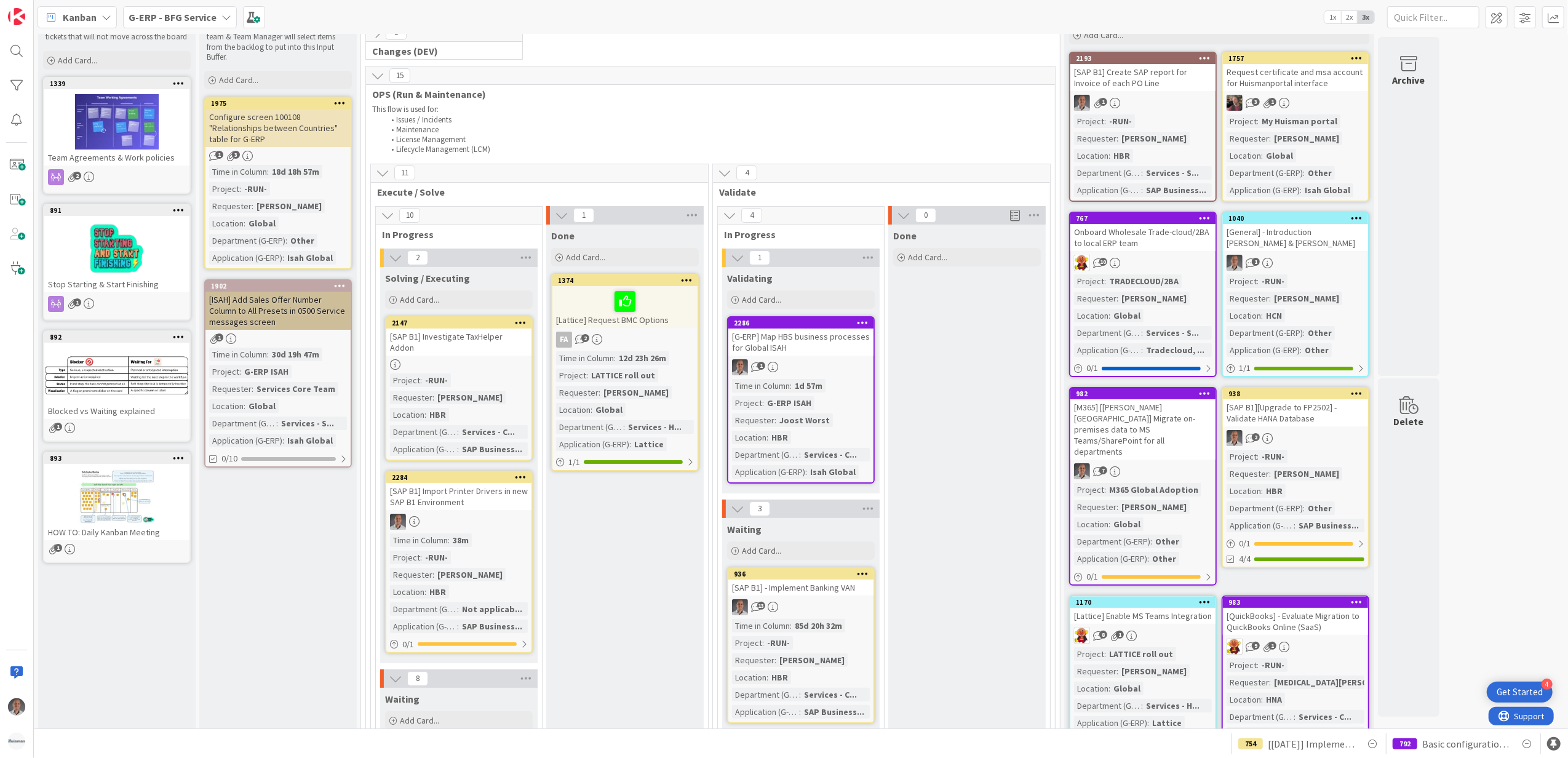
click at [517, 321] on icon at bounding box center [520, 323] width 12 height 9
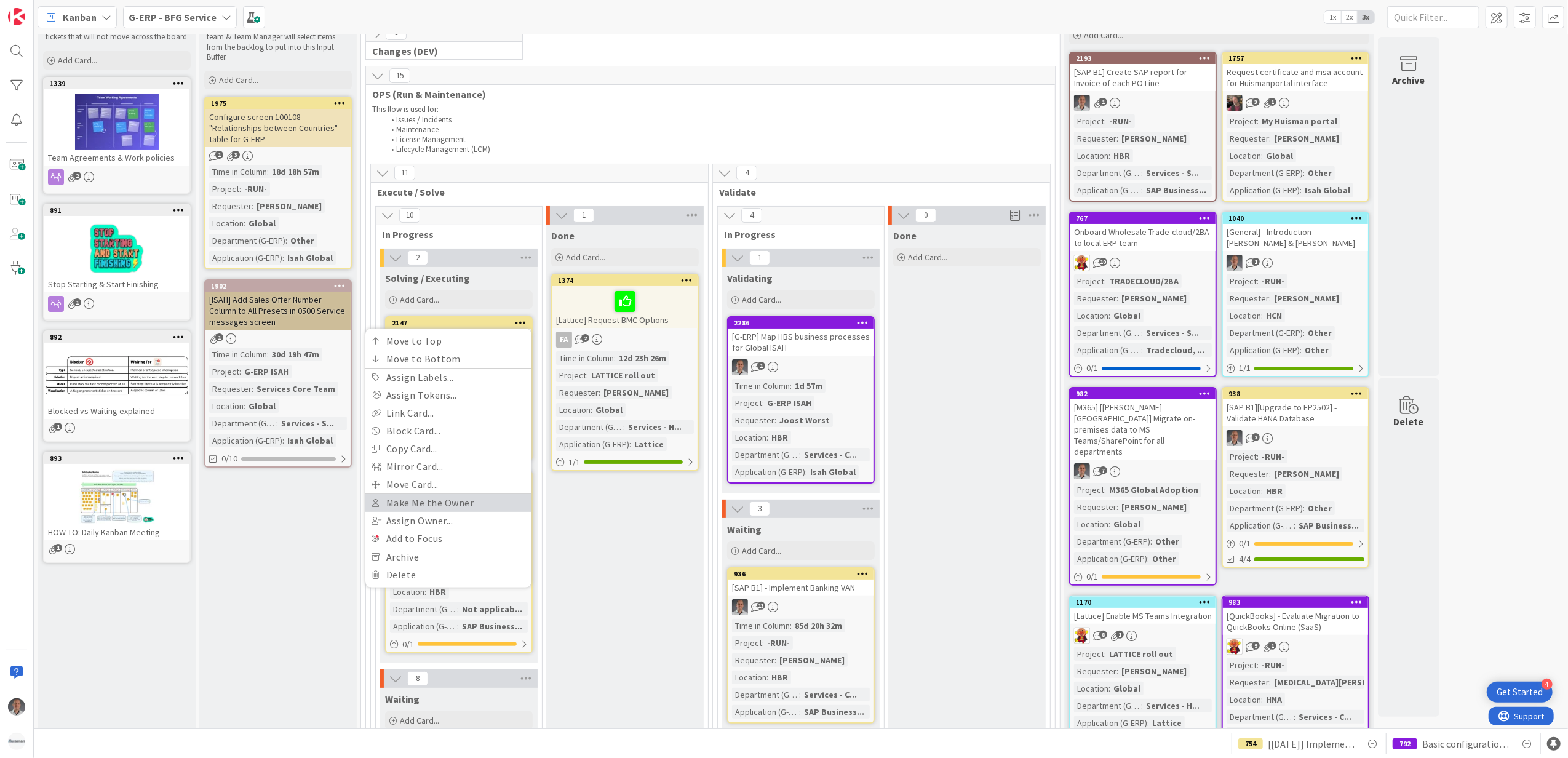
click at [458, 505] on link "Make Me the Owner" at bounding box center [448, 503] width 166 height 18
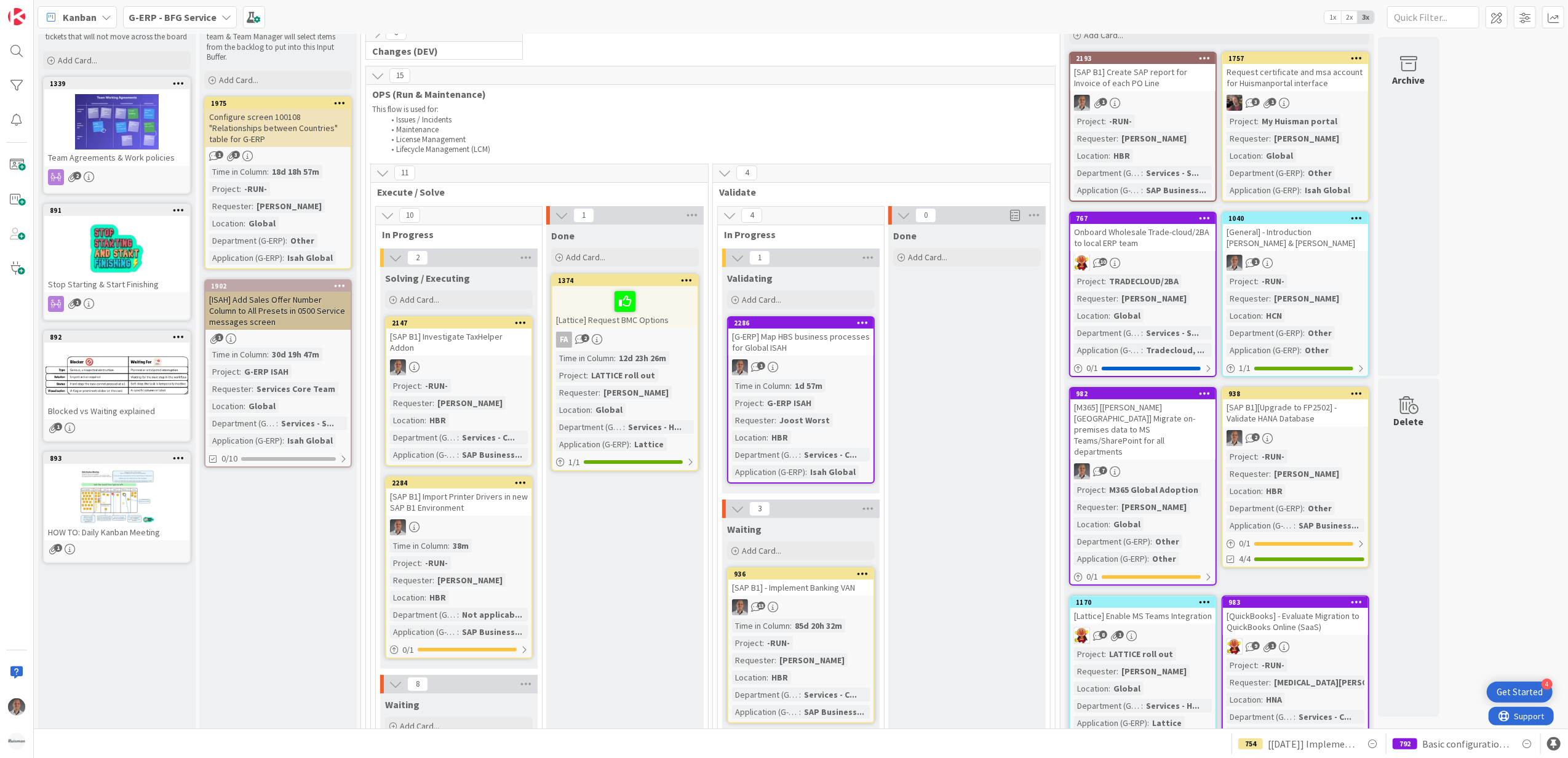
click at [482, 345] on div "2147 Move to Top Move to Bottom Assign Labels... Assign Tokens... Link Card... …" at bounding box center [459, 391] width 148 height 150
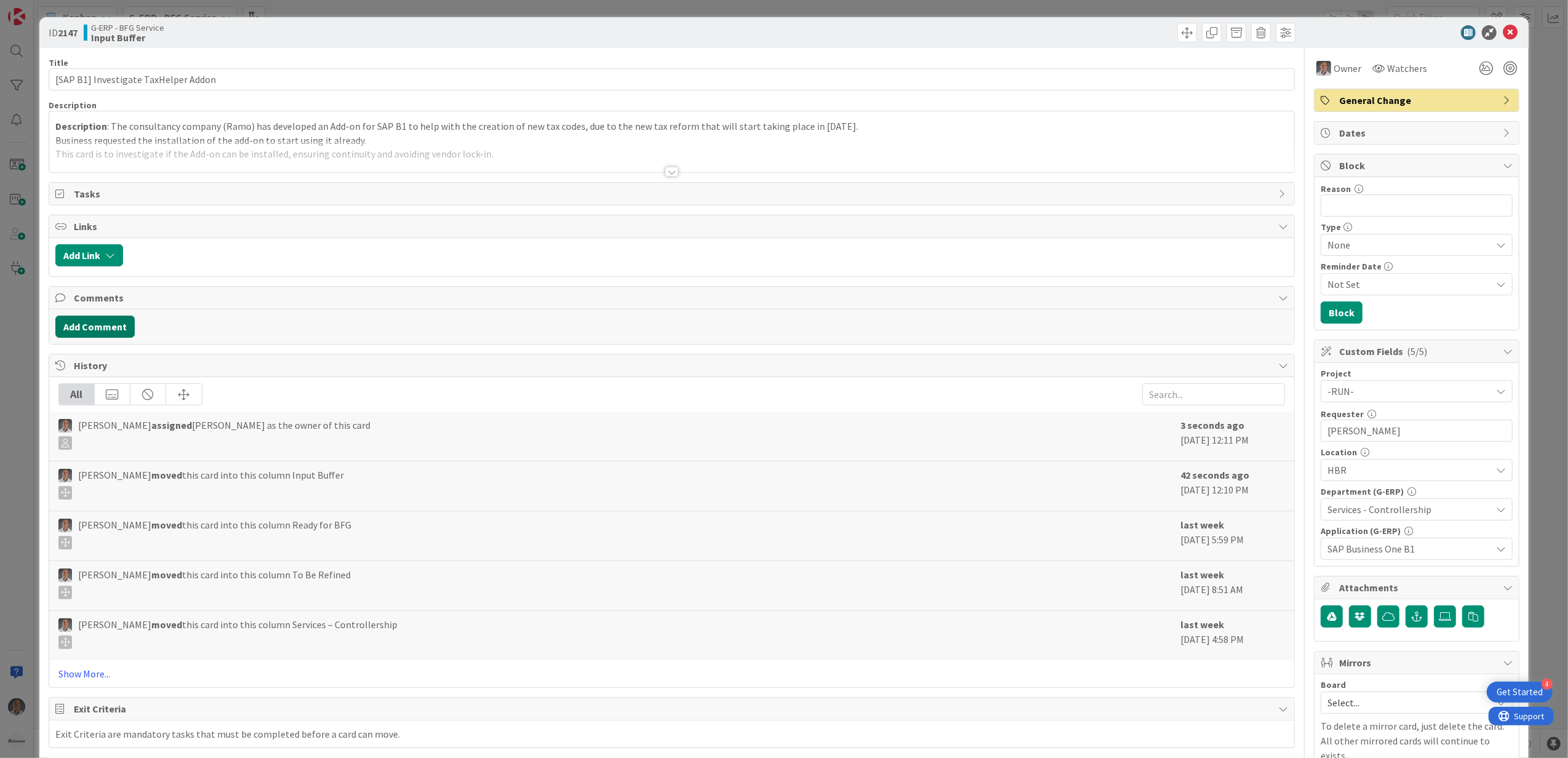
click at [111, 325] on button "Add Comment" at bounding box center [95, 326] width 80 height 22
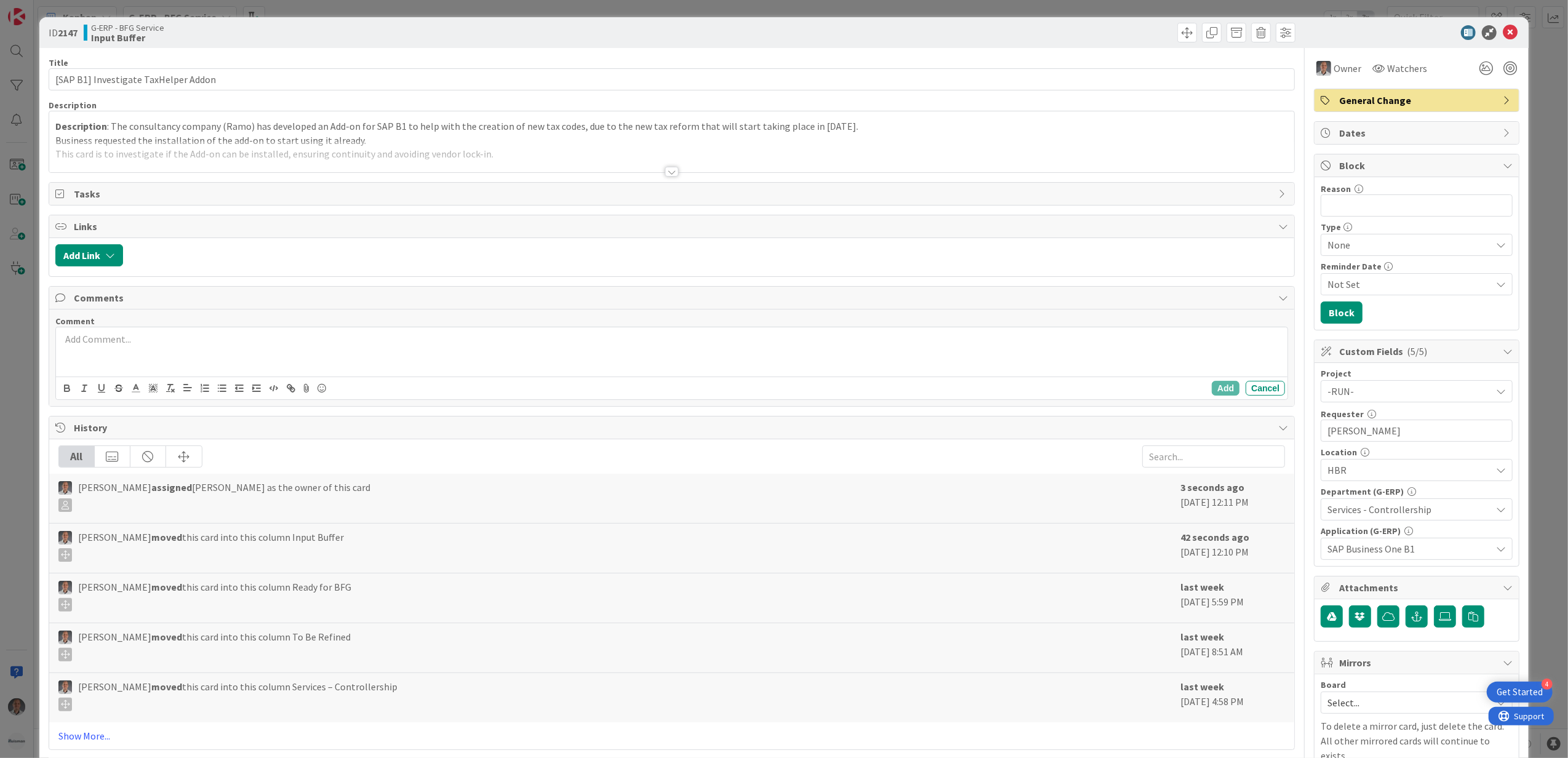
click at [234, 356] on div at bounding box center [672, 352] width 1232 height 50
click at [1197, 393] on div "Add Cancel" at bounding box center [672, 388] width 1232 height 23
click at [1212, 394] on button "Add" at bounding box center [1225, 388] width 27 height 15
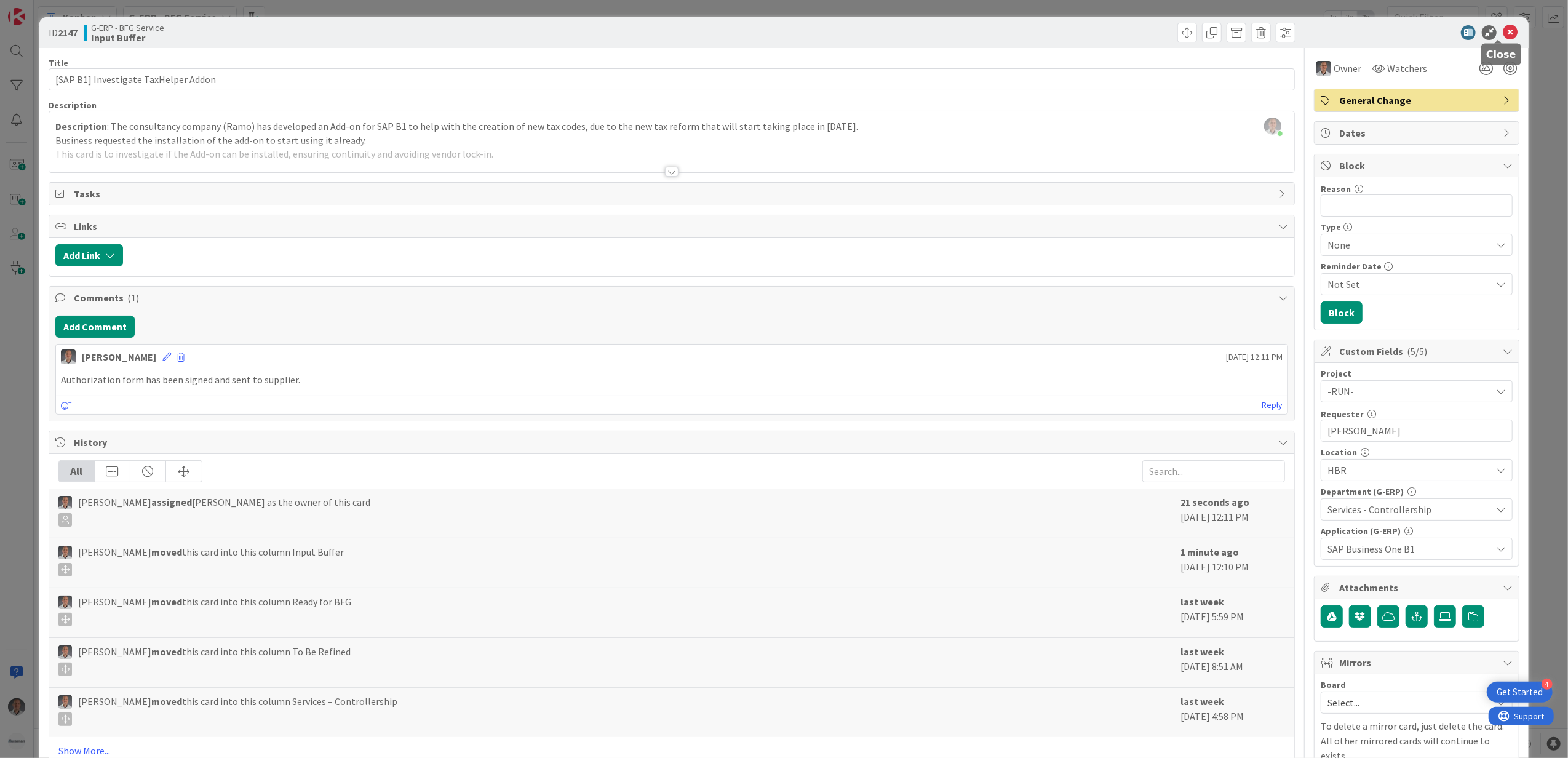
click at [1503, 30] on icon at bounding box center [1510, 32] width 15 height 15
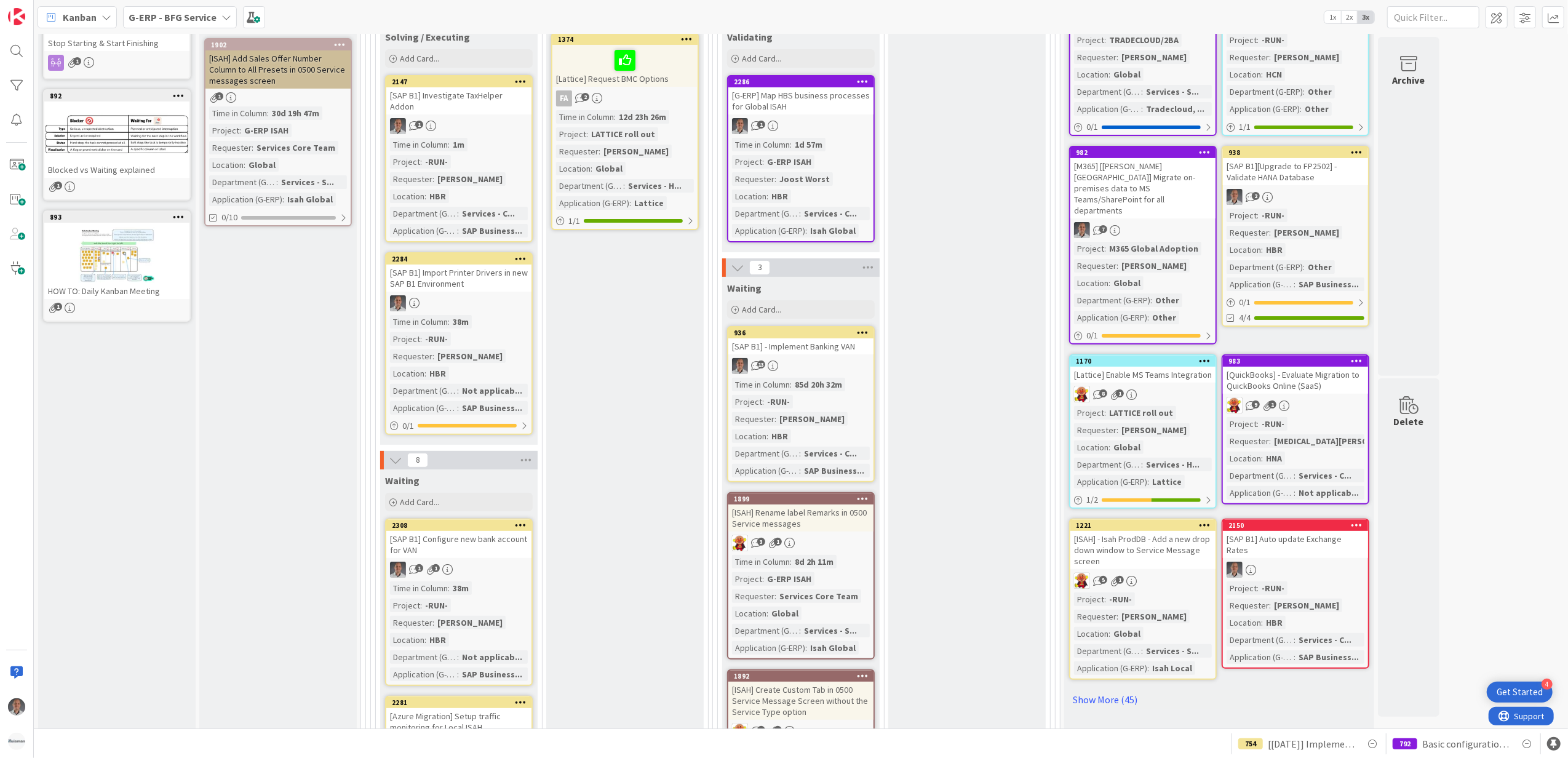
scroll to position [217, 0]
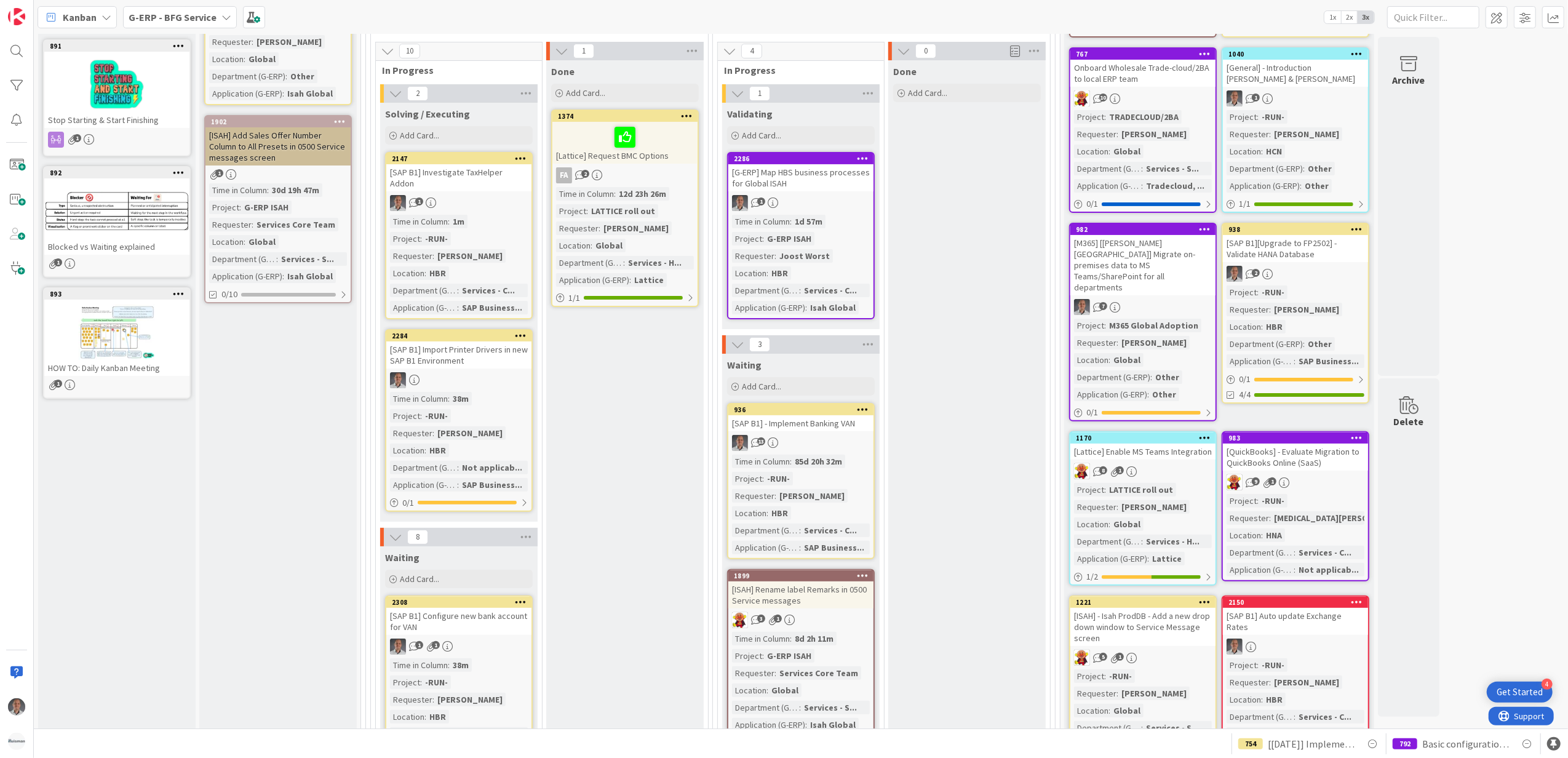
click at [488, 173] on div "[SAP B1] Investigate TaxHelper Addon" at bounding box center [459, 177] width 145 height 27
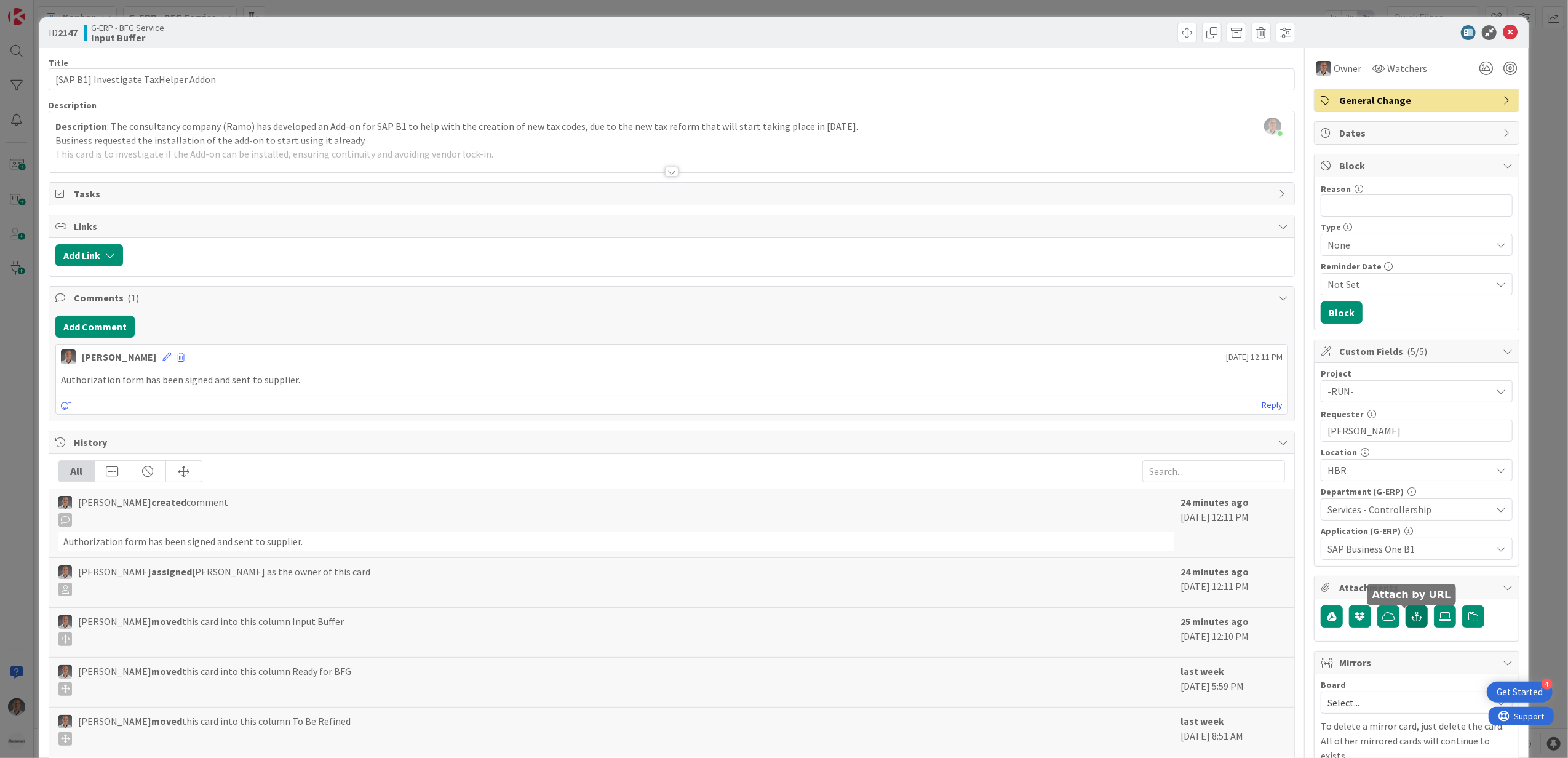
click at [1408, 625] on button "button" at bounding box center [1416, 616] width 22 height 22
click at [1362, 671] on input "text" at bounding box center [1416, 671] width 192 height 22
paste input "https://suportesap.ramo.com.br/front/ticket.form.php?id=169587"
type input "https://suportesap.ramo.com.br/front/ticket.form.php?id=169587"
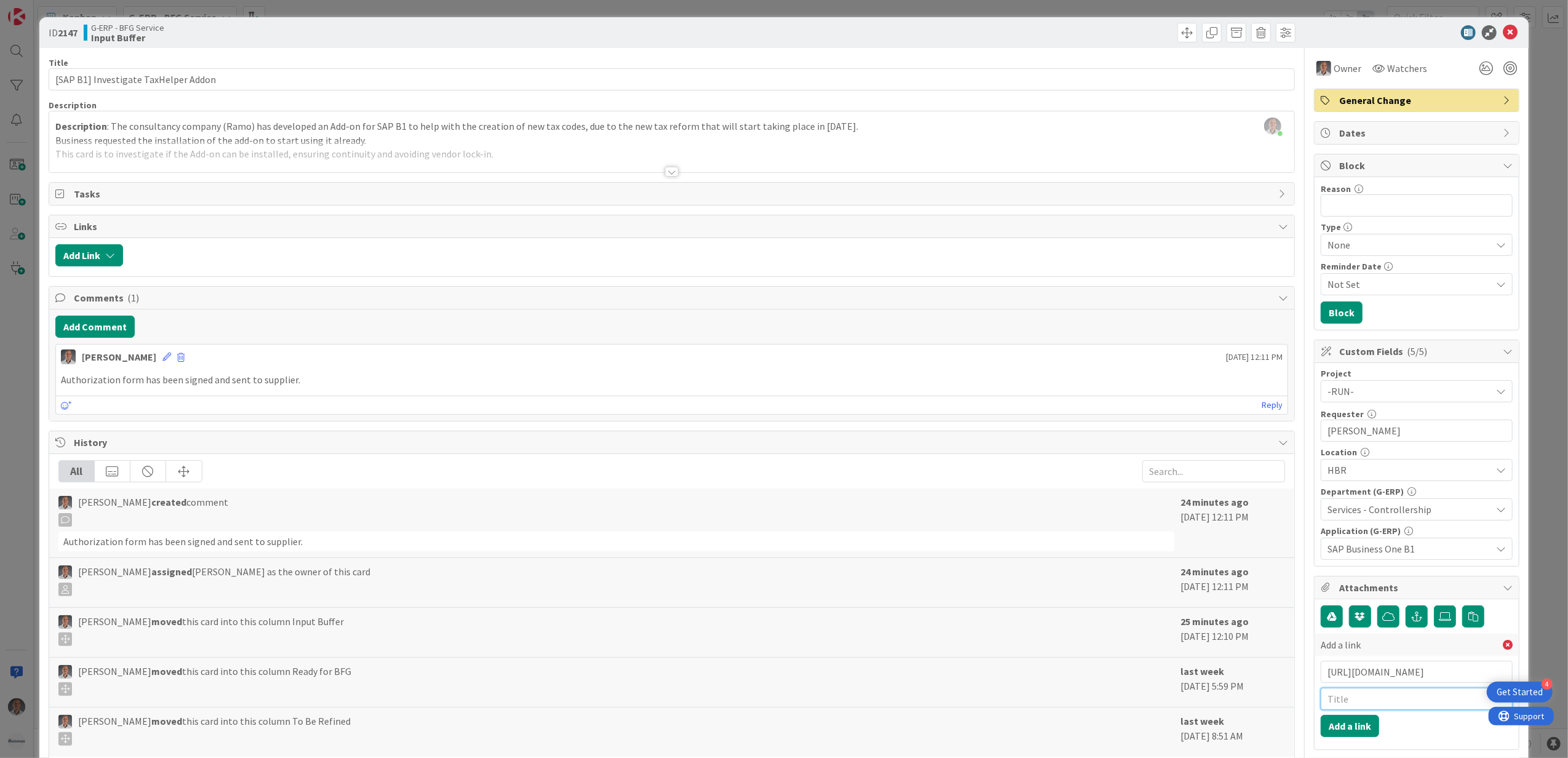
scroll to position [0, 0]
click at [1346, 702] on input "text" at bounding box center [1416, 699] width 192 height 22
type input "Ramo Ticket"
click at [1357, 738] on button "Add a link" at bounding box center [1350, 726] width 59 height 22
click at [1503, 30] on icon at bounding box center [1510, 32] width 15 height 15
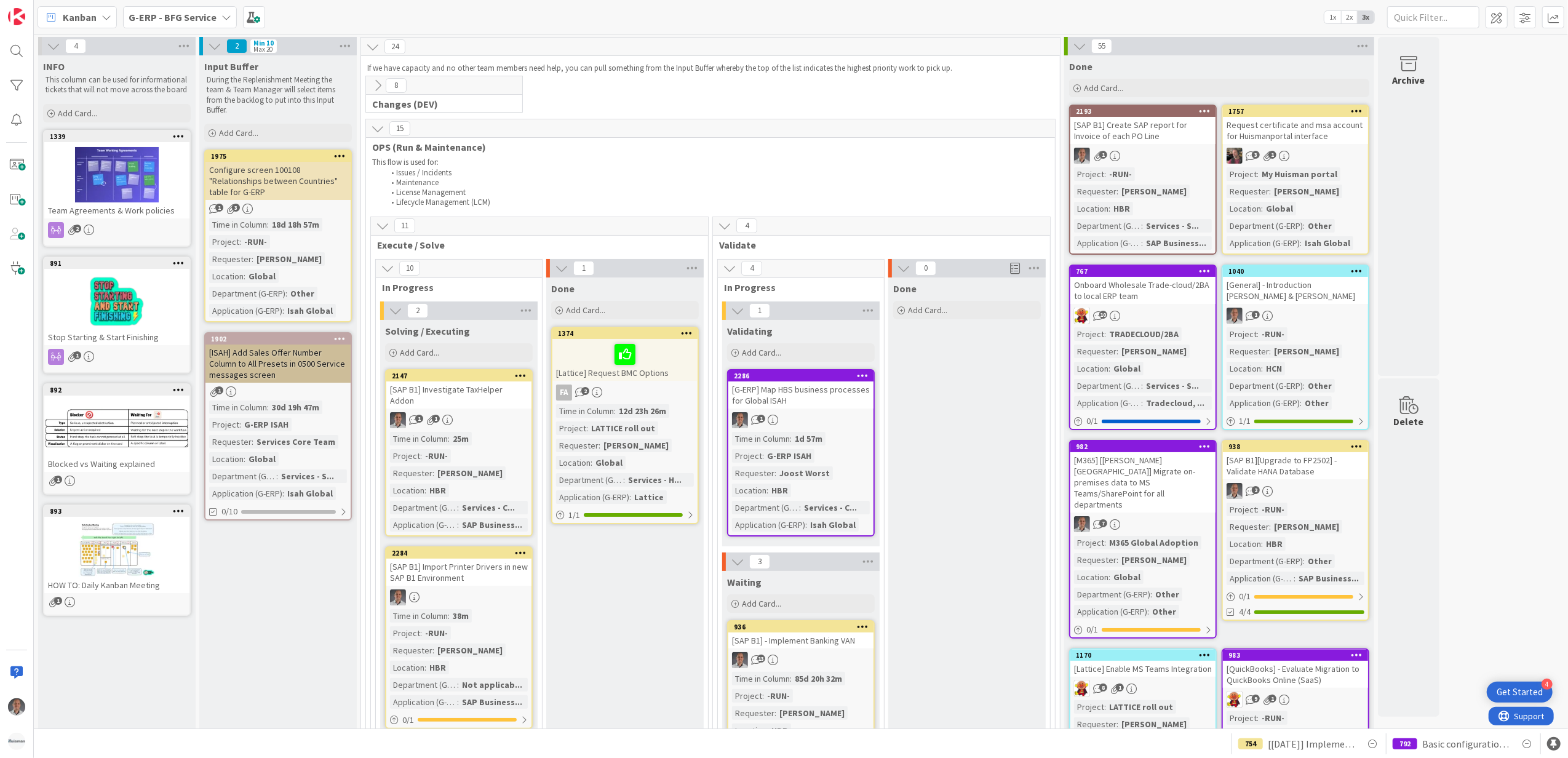
click at [188, 20] on b "G-ERP - BFG Service" at bounding box center [172, 17] width 88 height 12
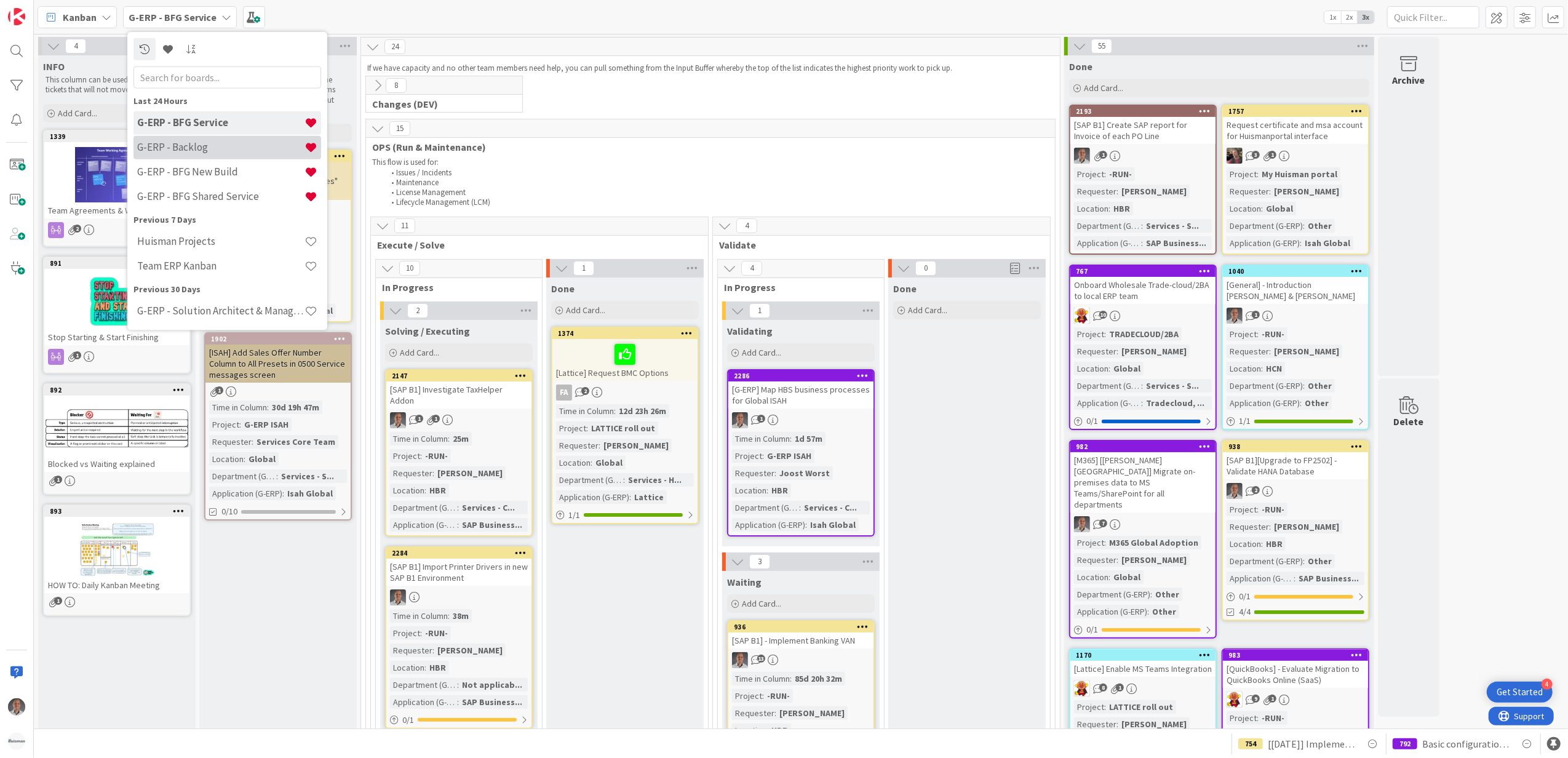
click at [188, 146] on h4 "G-ERP - Backlog" at bounding box center [221, 147] width 168 height 12
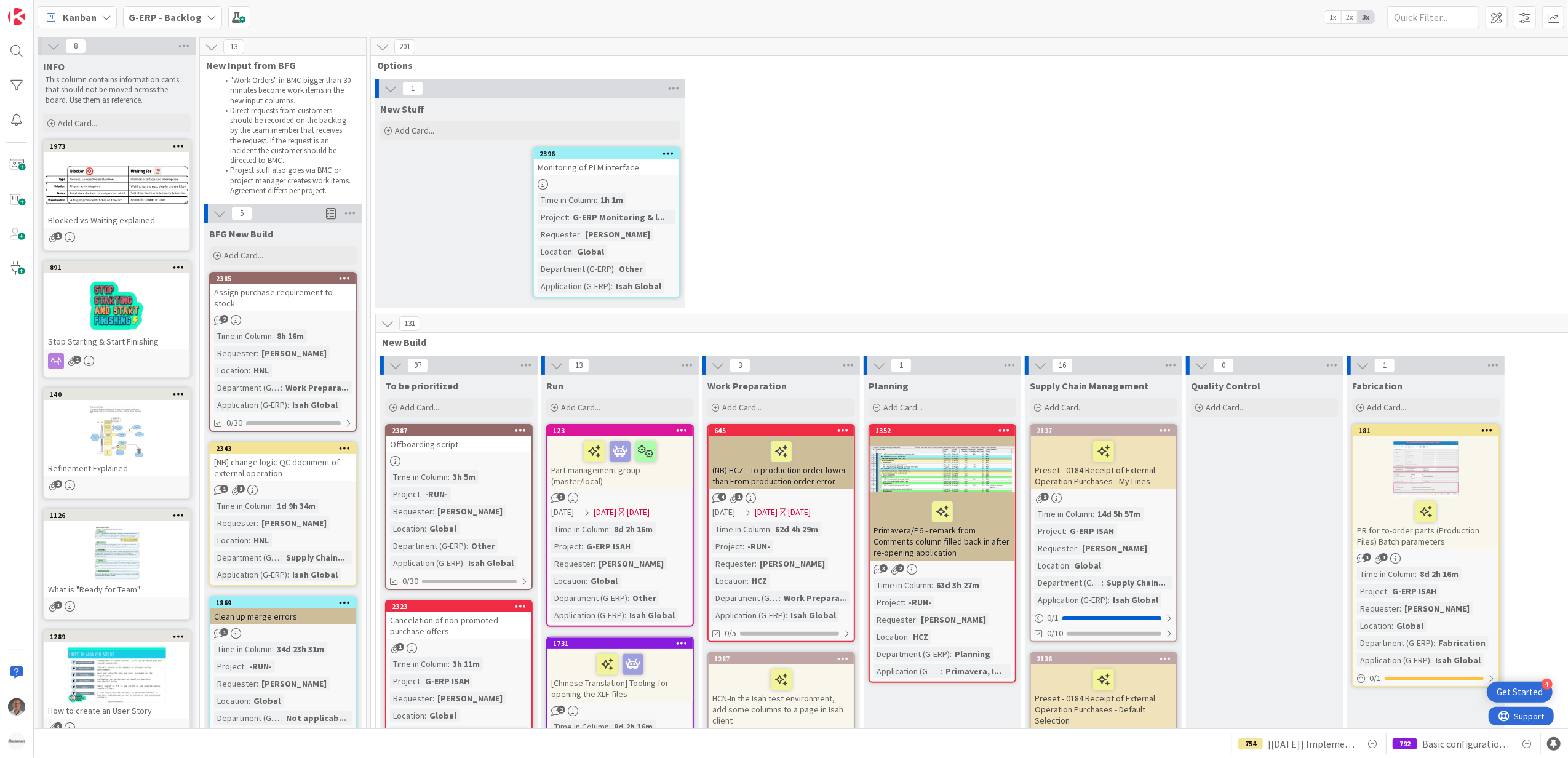
click at [612, 166] on div "Monitoring of PLM interface" at bounding box center [606, 168] width 145 height 16
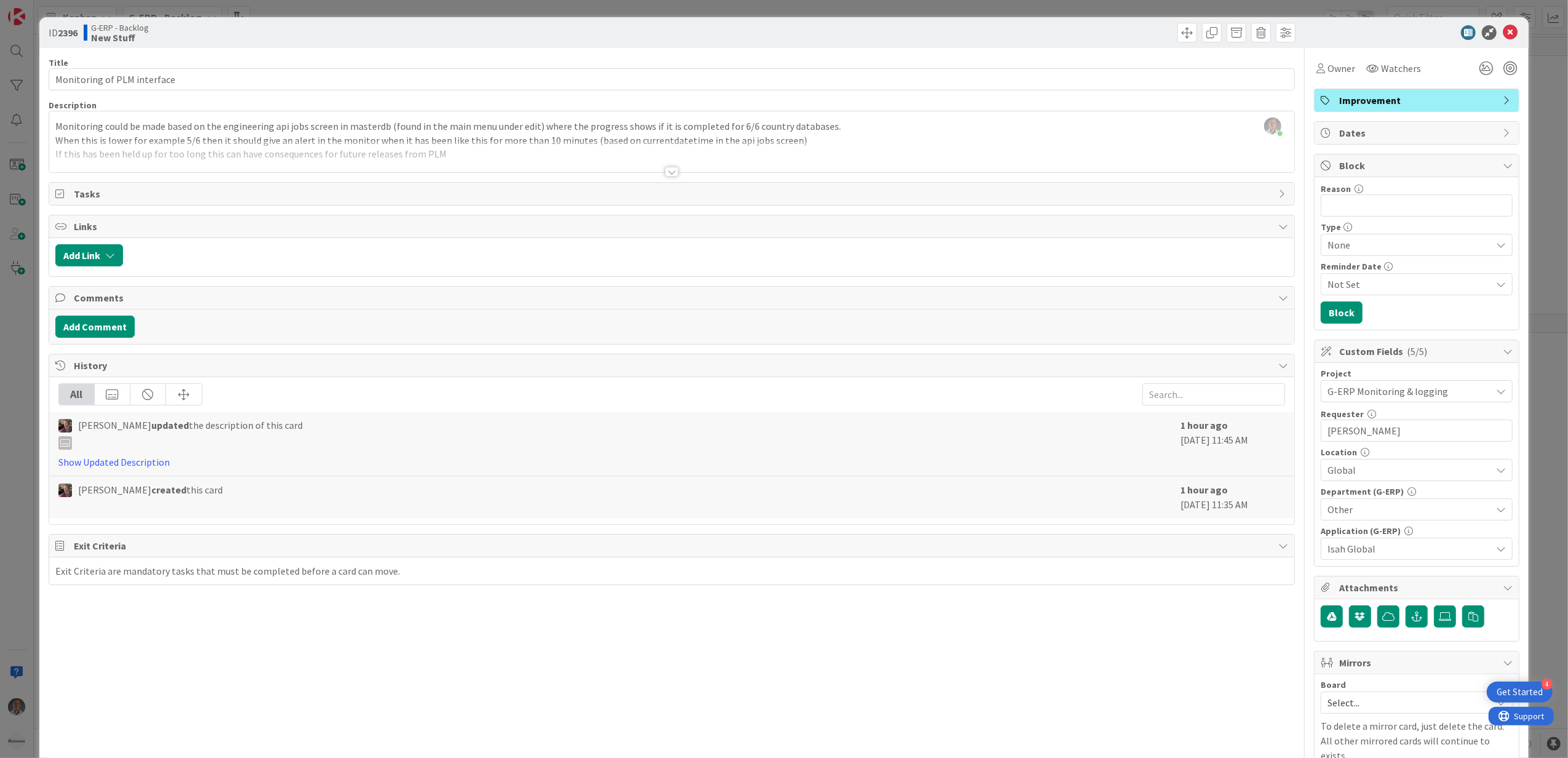
click at [665, 172] on div at bounding box center [671, 171] width 13 height 10
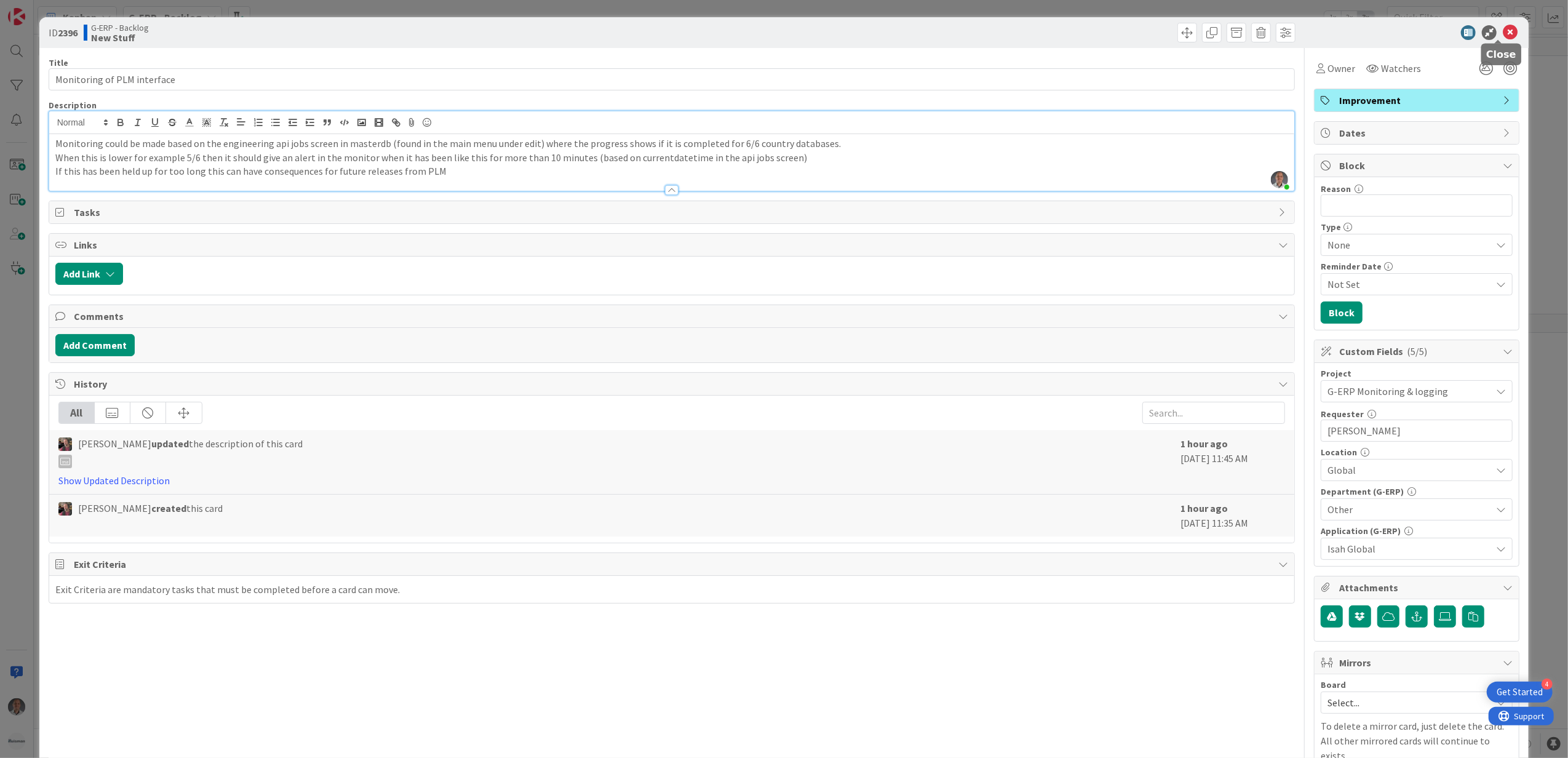
click at [1505, 30] on icon at bounding box center [1510, 32] width 15 height 15
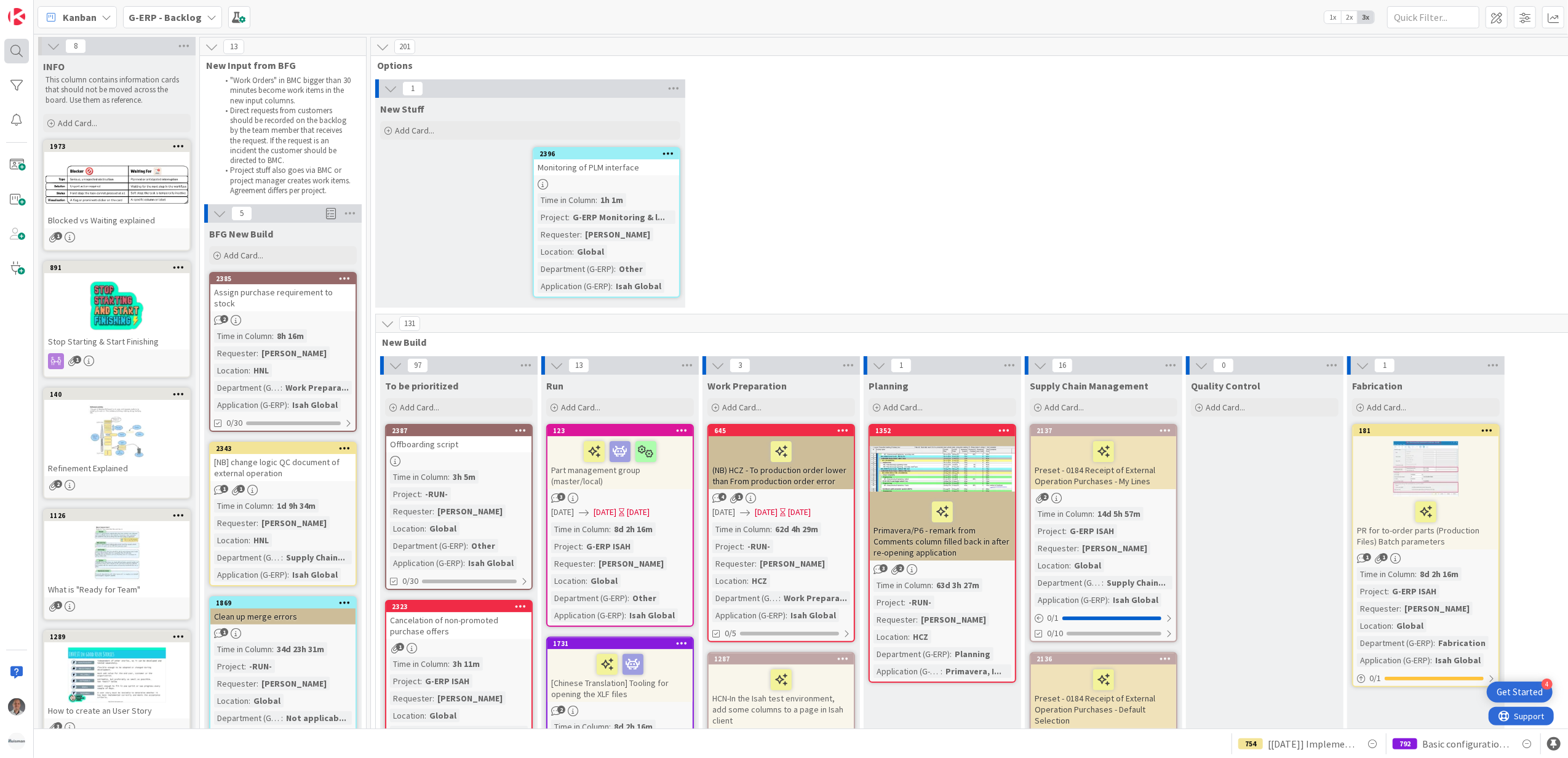
click at [17, 52] on div at bounding box center [17, 51] width 25 height 25
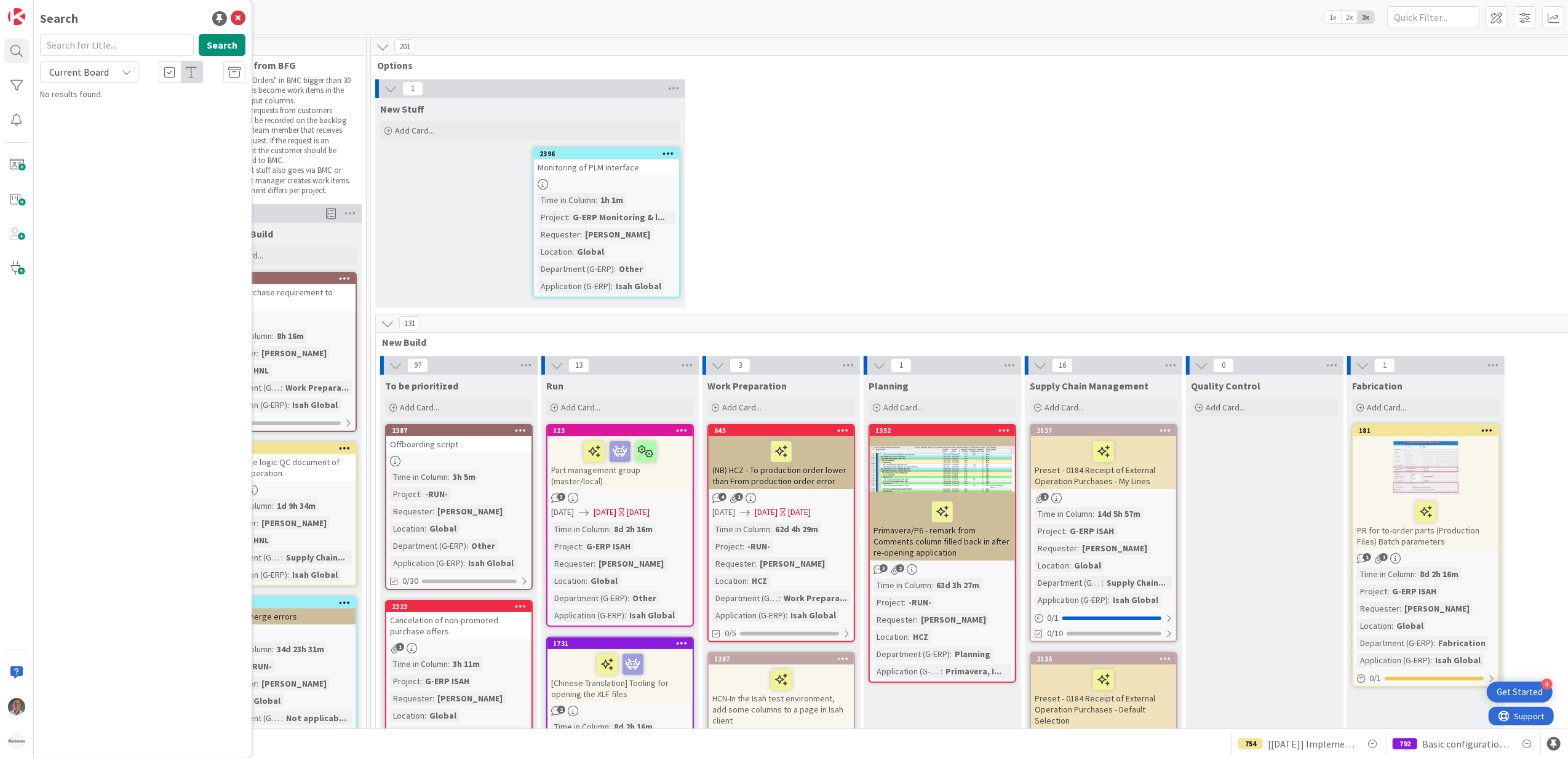
click at [111, 45] on input "text" at bounding box center [117, 44] width 154 height 22
type input "1441"
click at [225, 47] on button "Search" at bounding box center [222, 44] width 47 height 22
click at [108, 73] on span "Current Board" at bounding box center [79, 71] width 64 height 17
click at [101, 117] on span "All Boards" at bounding box center [111, 123] width 128 height 19
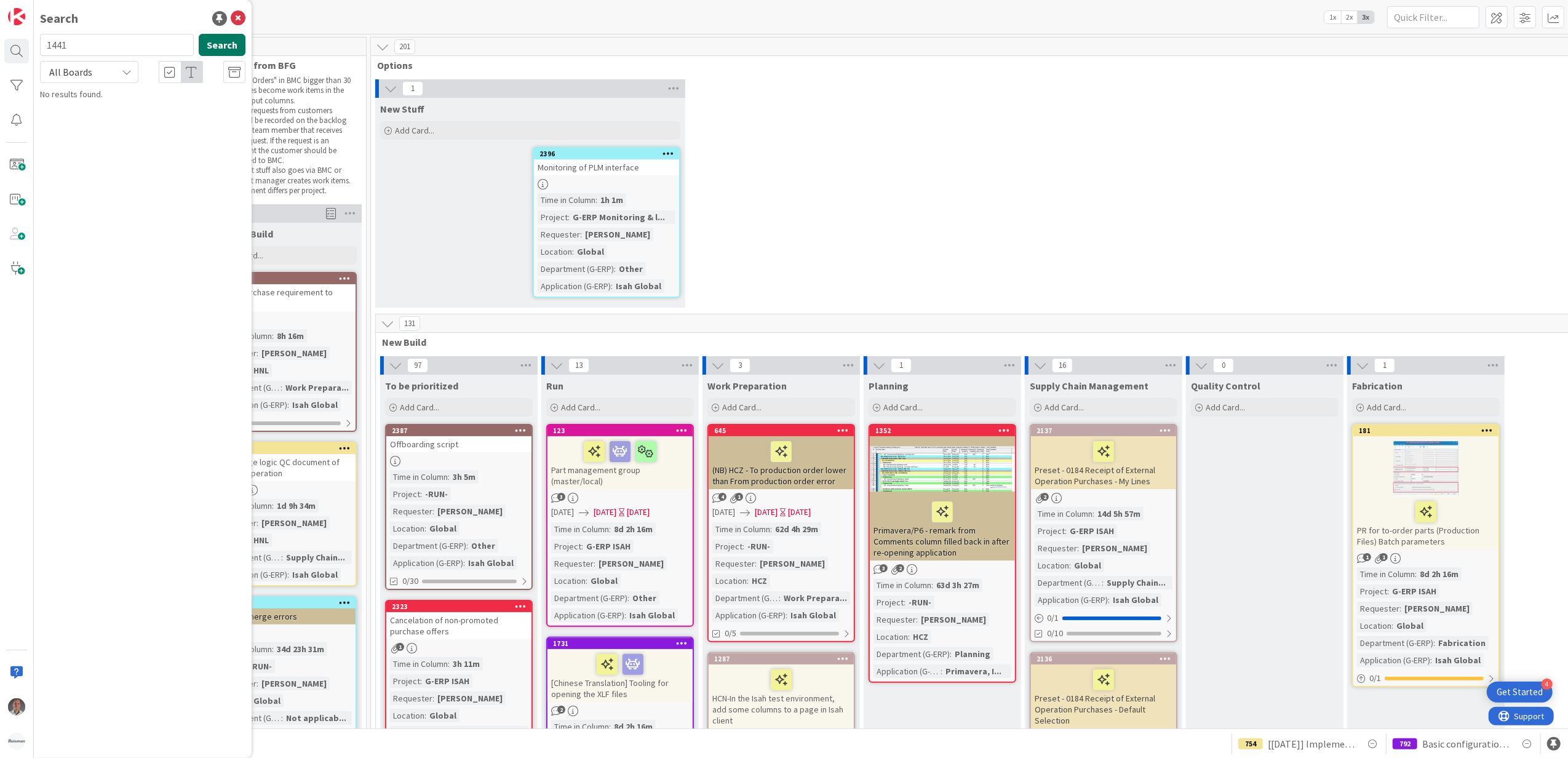
click at [217, 45] on button "Search" at bounding box center [222, 44] width 47 height 22
click at [23, 53] on div at bounding box center [17, 51] width 25 height 25
click at [234, 16] on icon at bounding box center [238, 18] width 15 height 15
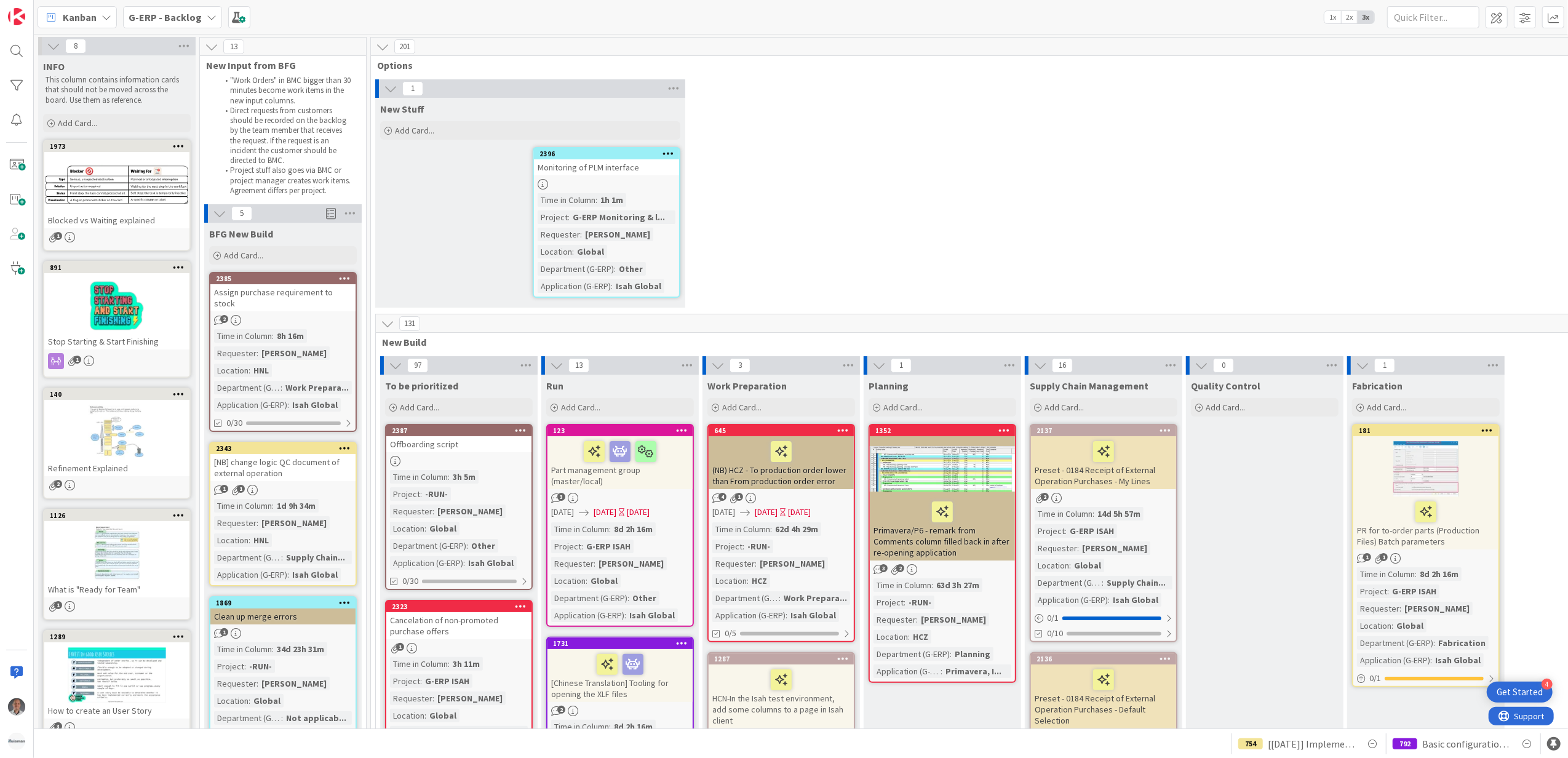
click at [900, 181] on div "1 New Stuff Add Card... 2396 Monitoring of PLM interface Time in Column : 1h 1m…" at bounding box center [1023, 197] width 1299 height 234
click at [168, 13] on b "G-ERP - Backlog" at bounding box center [165, 17] width 74 height 12
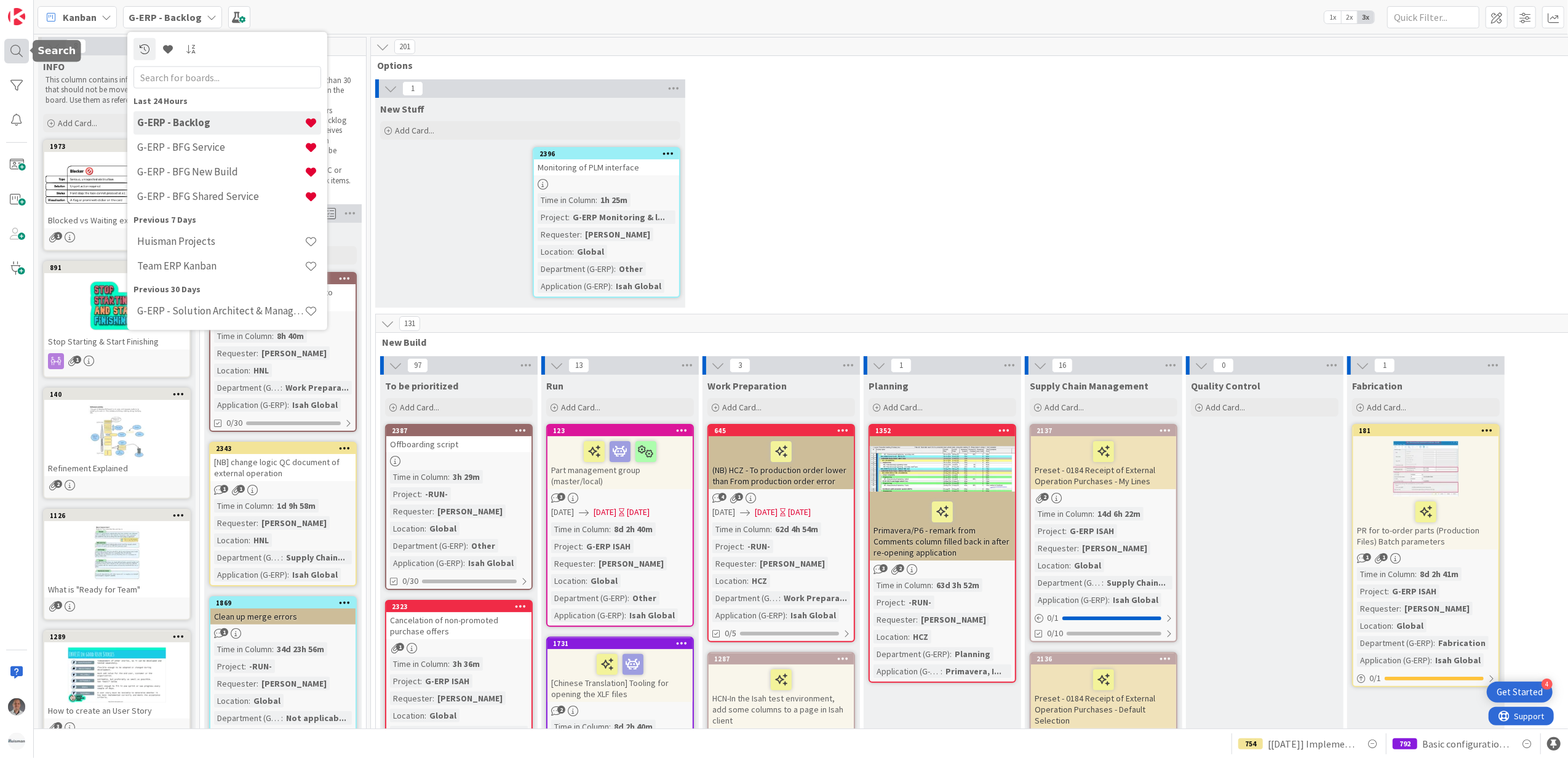
click at [6, 48] on div at bounding box center [17, 51] width 25 height 25
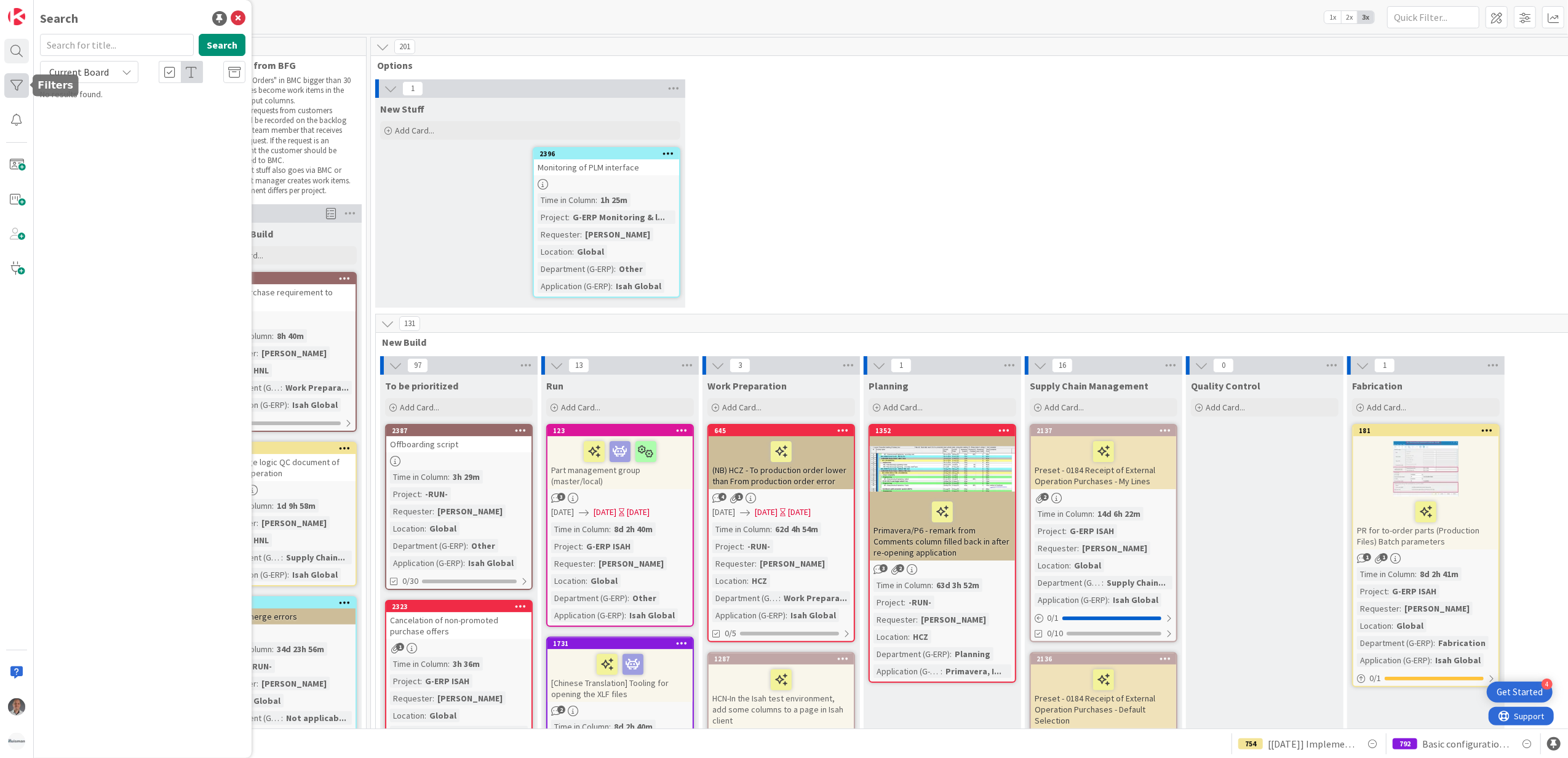
click at [25, 82] on div at bounding box center [17, 86] width 25 height 25
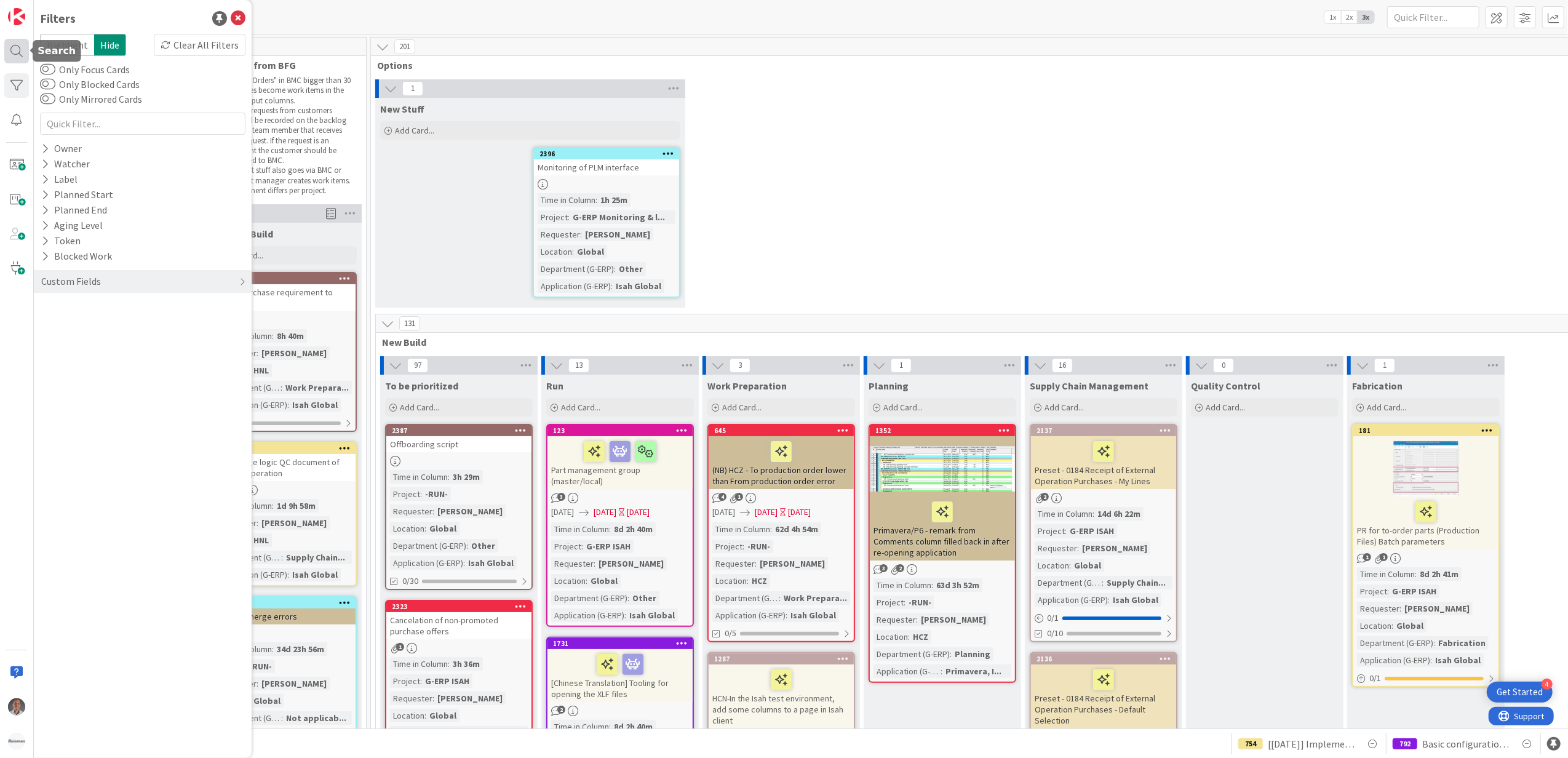
click at [23, 50] on div at bounding box center [17, 51] width 25 height 25
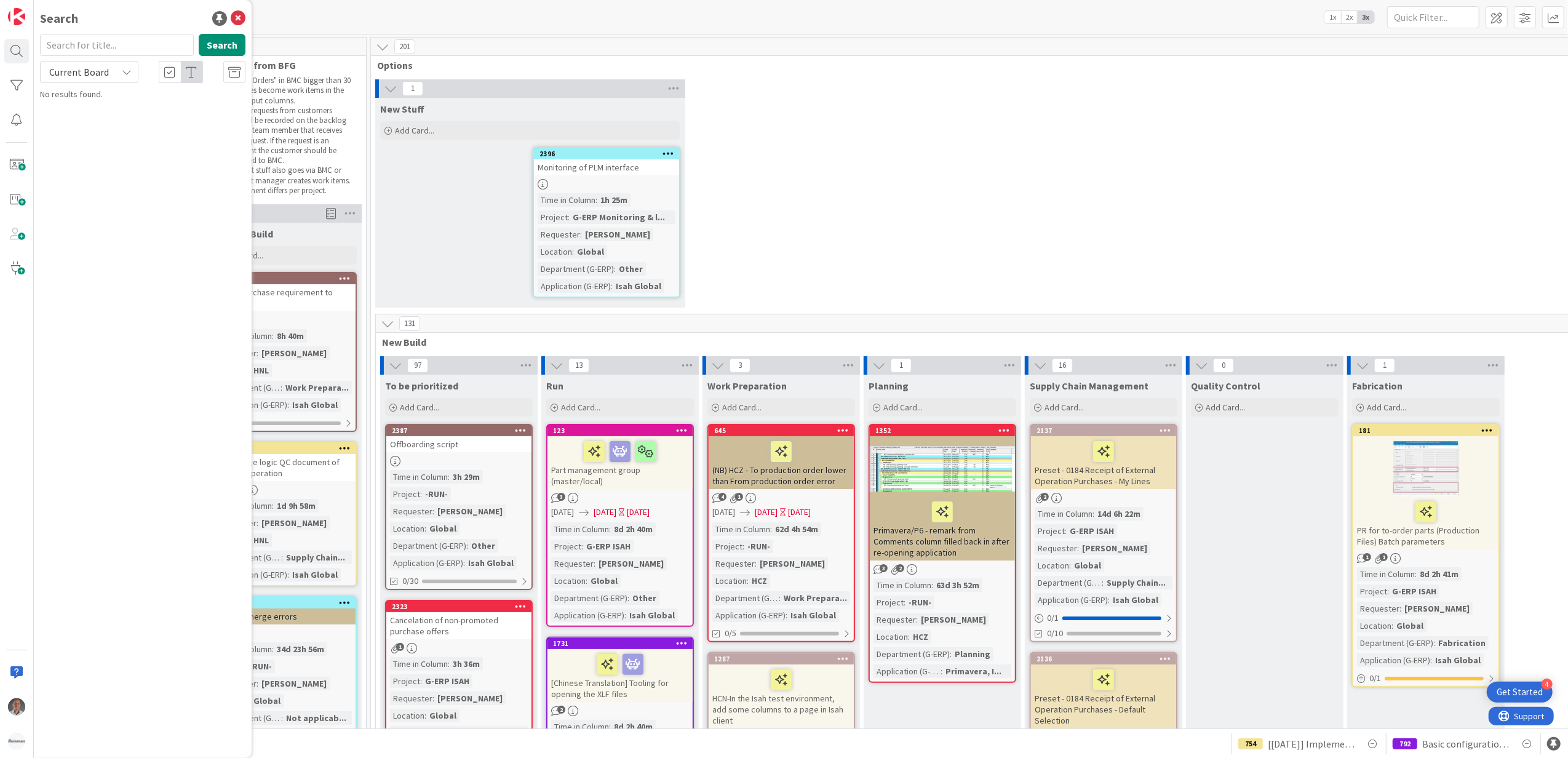
click at [102, 42] on input "text" at bounding box center [117, 44] width 154 height 22
type input "1441"
click at [208, 51] on button "Search" at bounding box center [222, 44] width 47 height 22
click at [102, 77] on span "Current Board" at bounding box center [79, 72] width 59 height 12
click at [76, 118] on span "All Boards" at bounding box center [111, 123] width 128 height 19
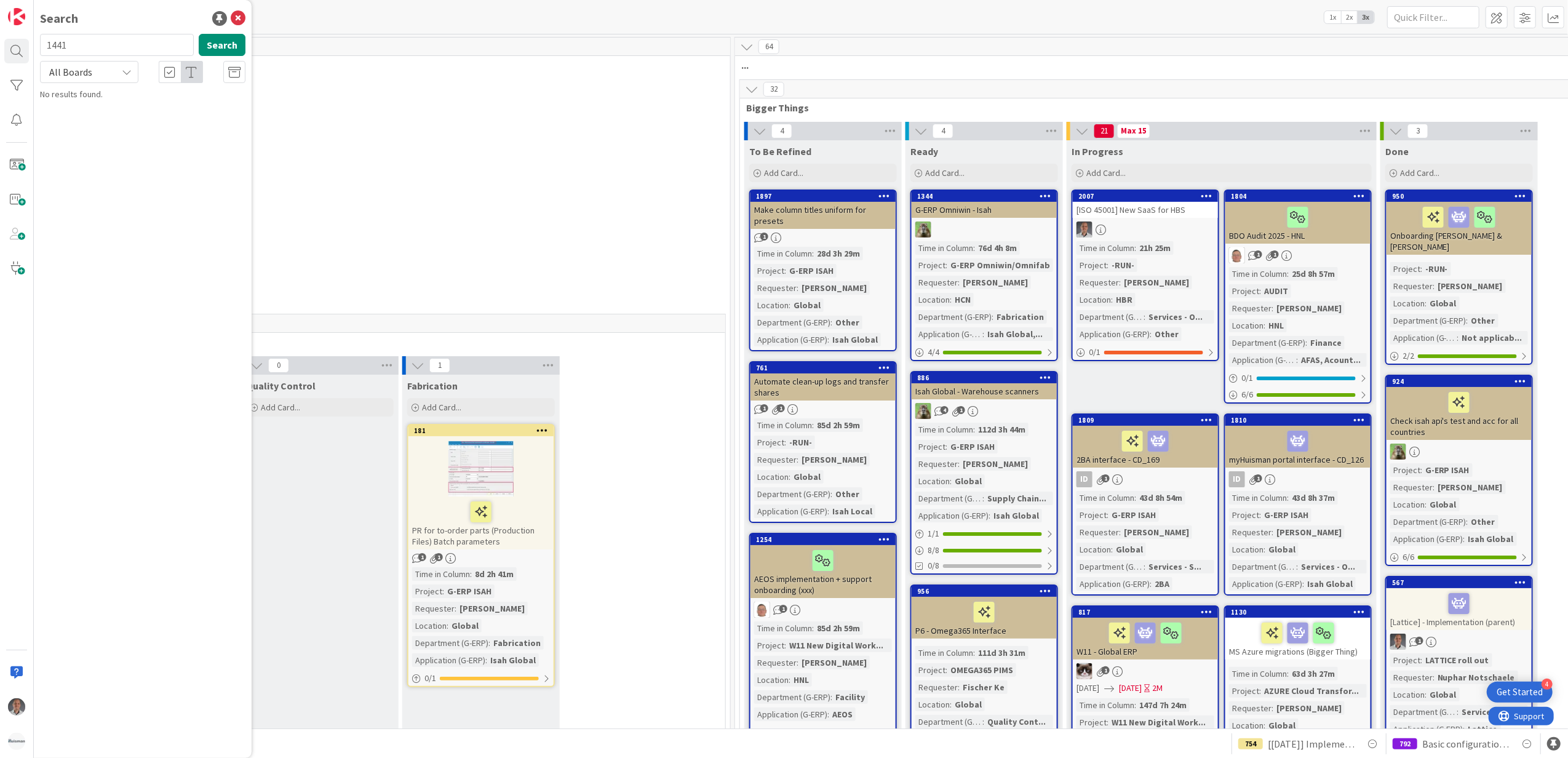
scroll to position [0, 1037]
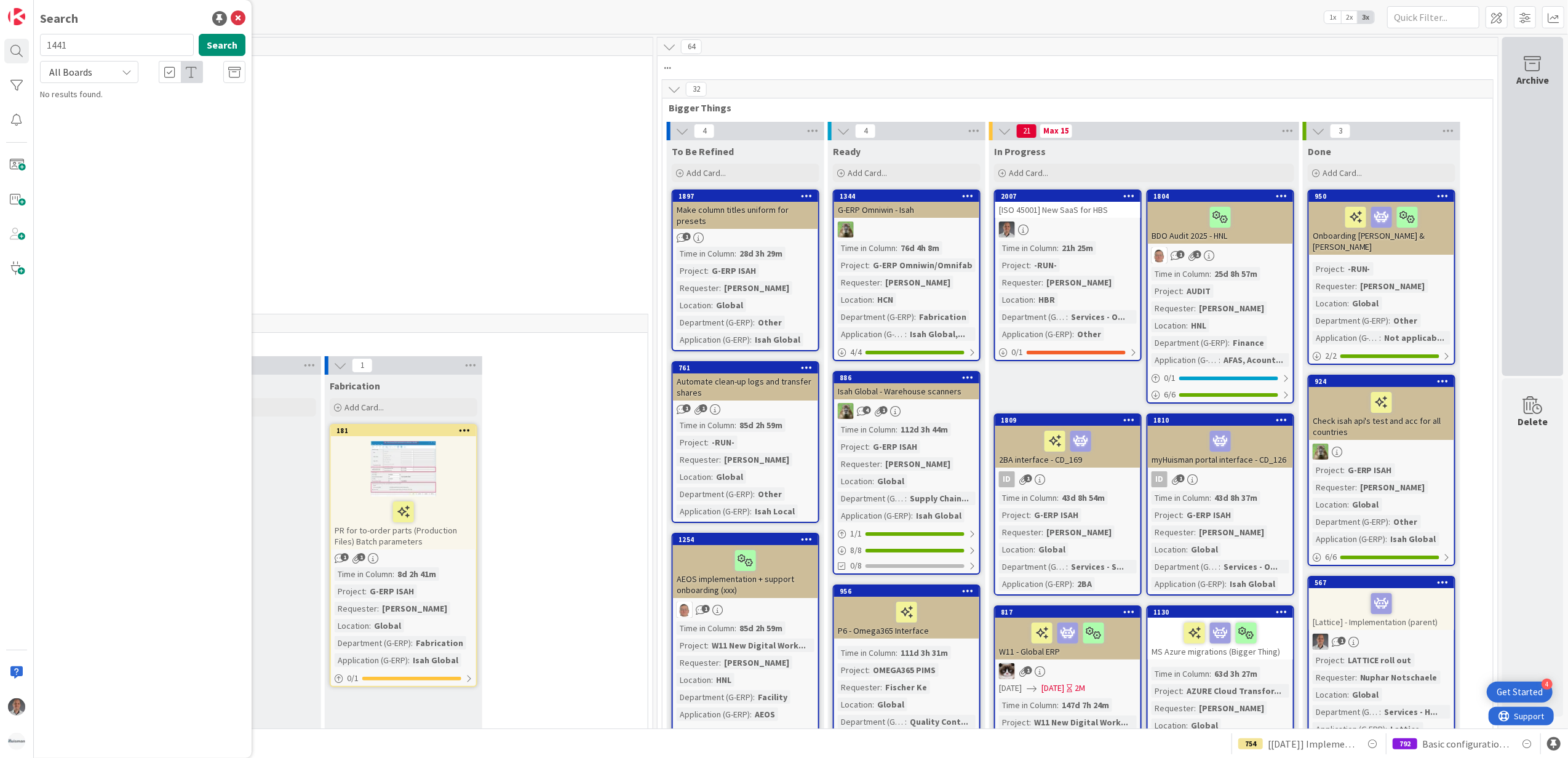
click at [1525, 257] on div "Archive" at bounding box center [1533, 207] width 61 height 339
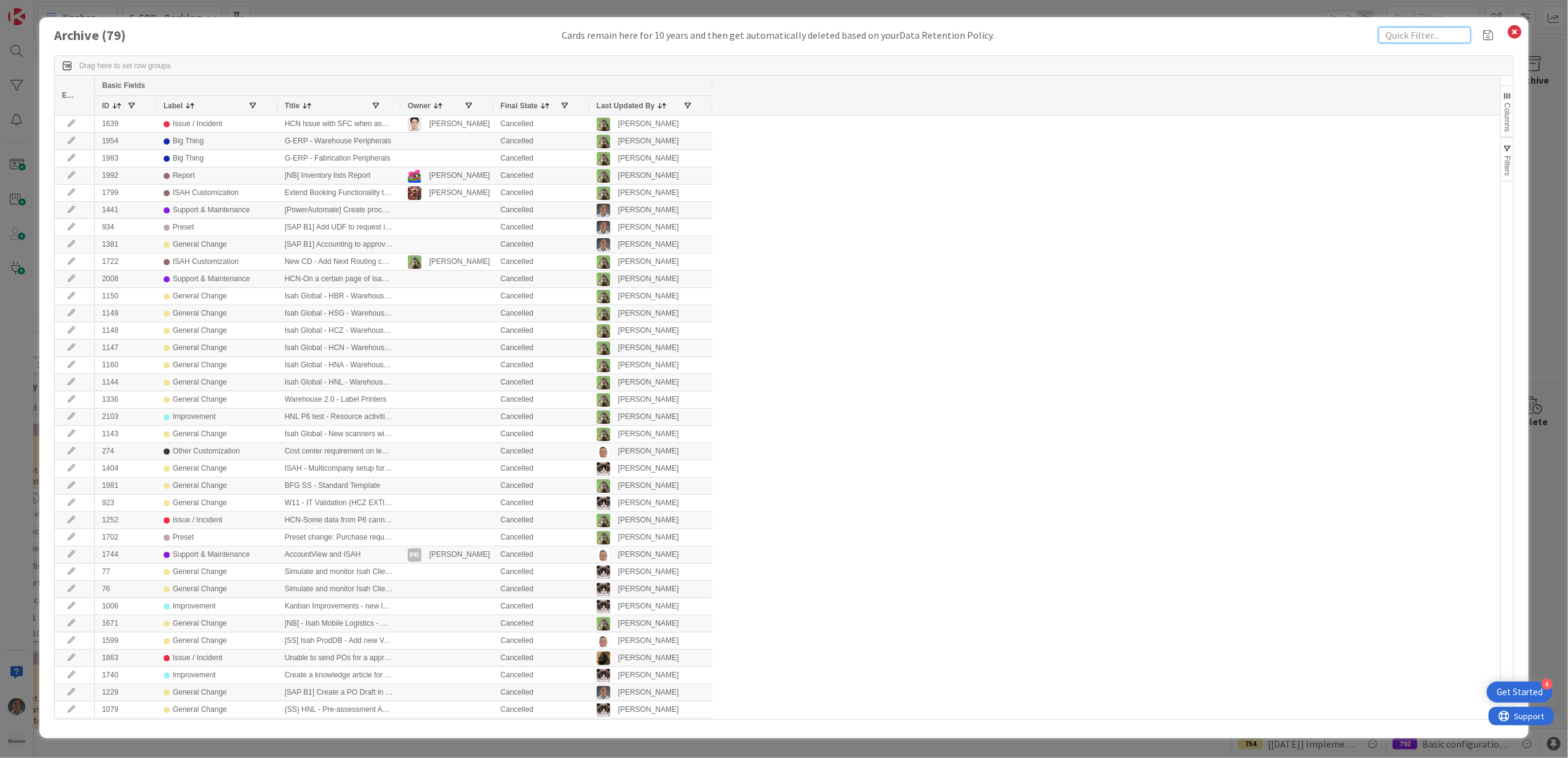
click at [1429, 33] on input "text" at bounding box center [1424, 35] width 92 height 16
type input "1441"
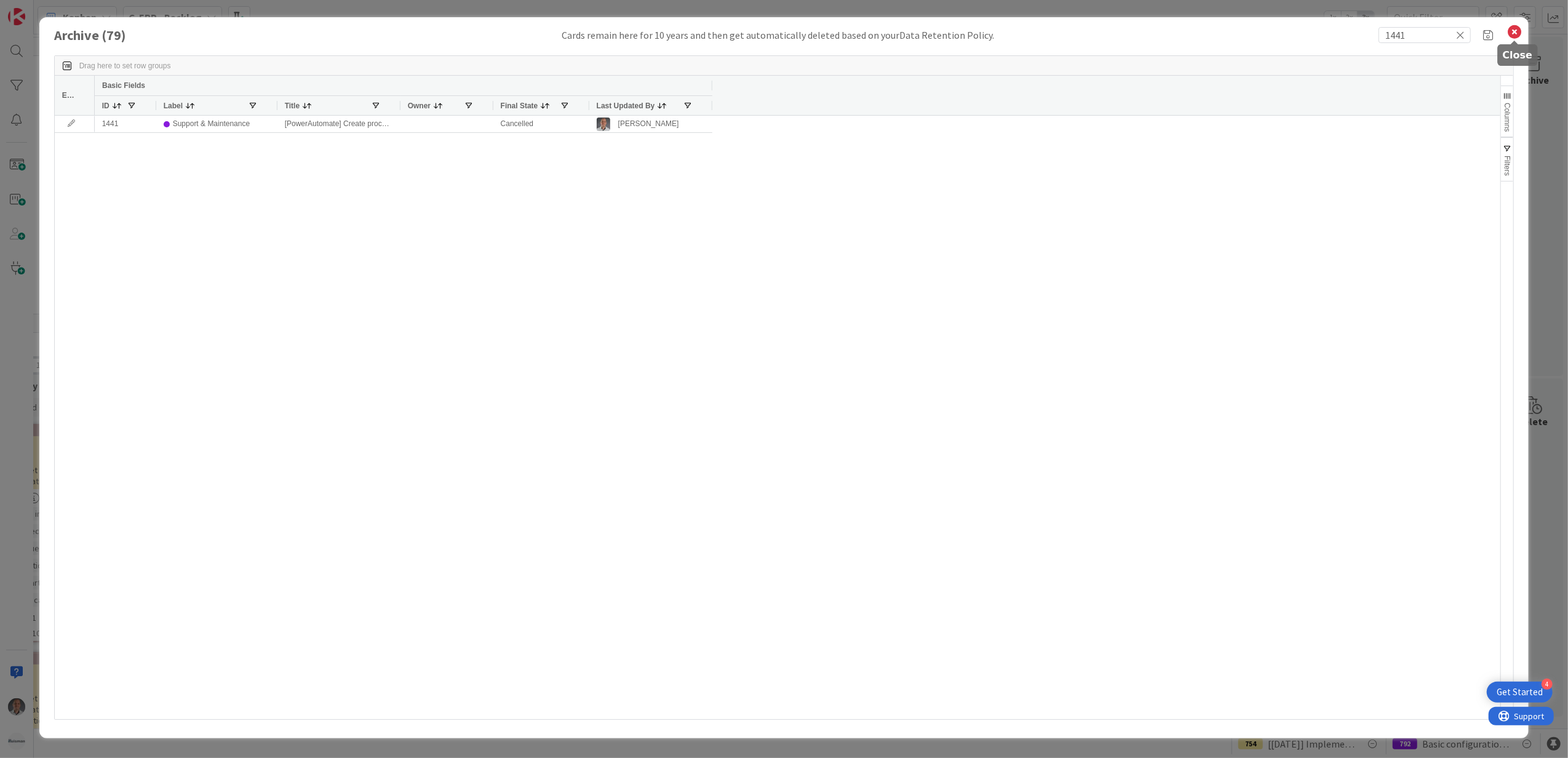
drag, startPoint x: 1511, startPoint y: 33, endPoint x: 1202, endPoint y: 74, distance: 311.7
click at [1511, 33] on icon at bounding box center [1515, 31] width 16 height 17
